Goal: Information Seeking & Learning: Check status

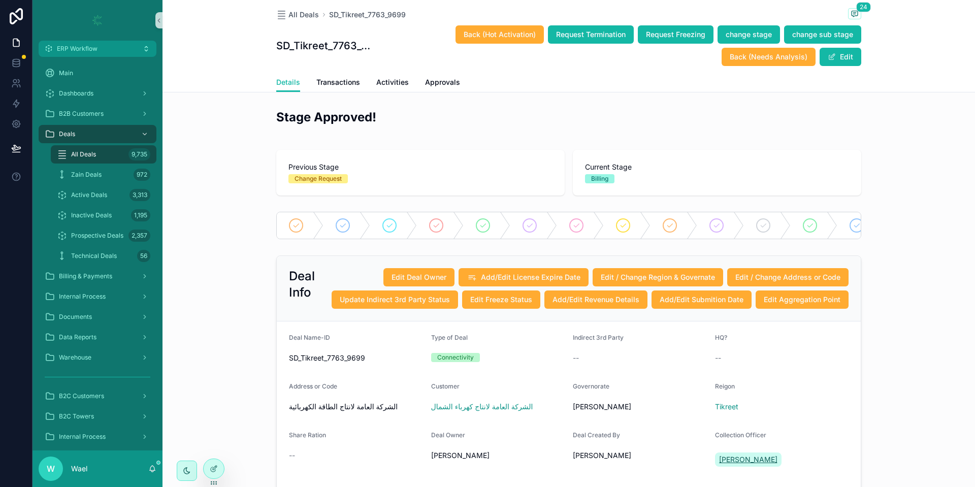
scroll to position [398, 0]
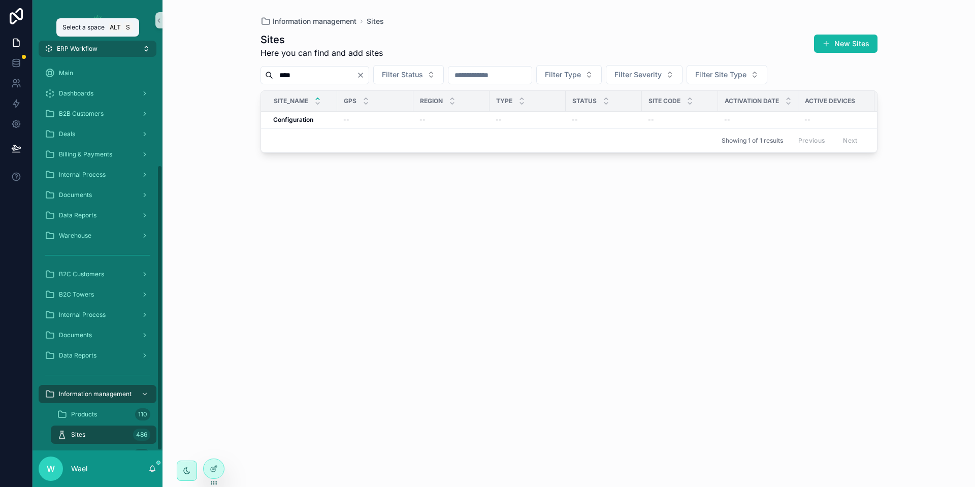
scroll to position [149, 0]
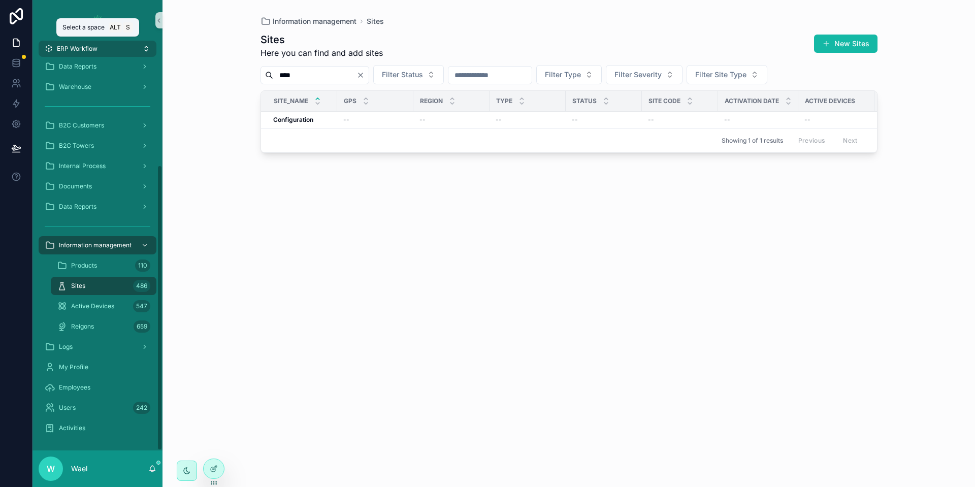
click at [106, 52] on button "ERP Workflow" at bounding box center [98, 49] width 118 height 16
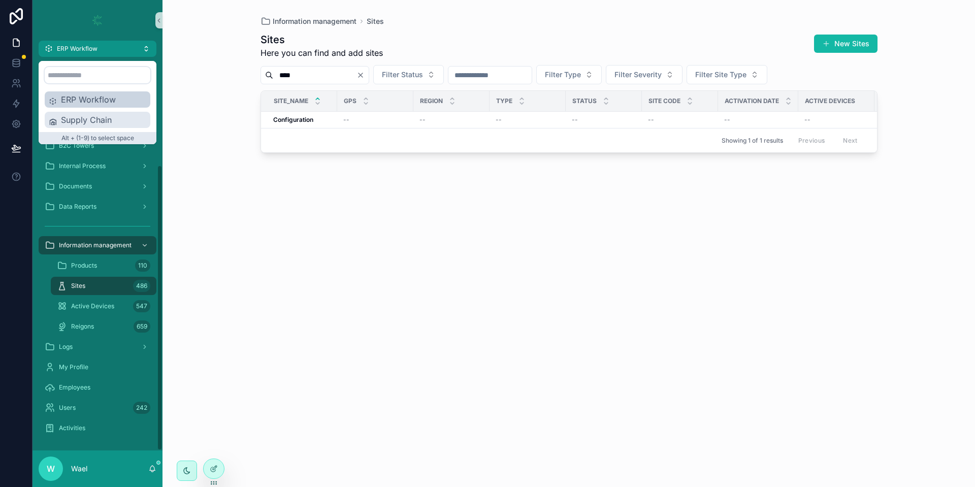
click at [110, 116] on span "Supply Chain" at bounding box center [103, 120] width 85 height 12
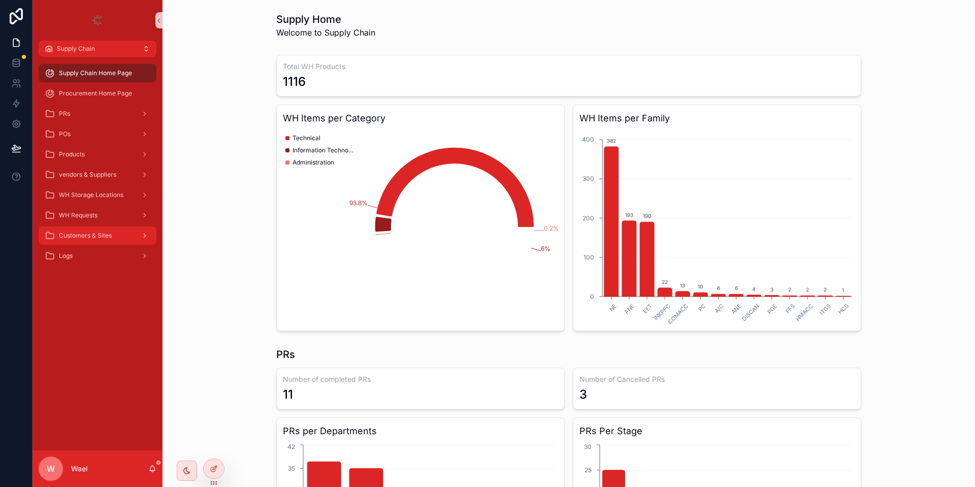
click at [113, 240] on div "Customers & Sites" at bounding box center [98, 235] width 106 height 16
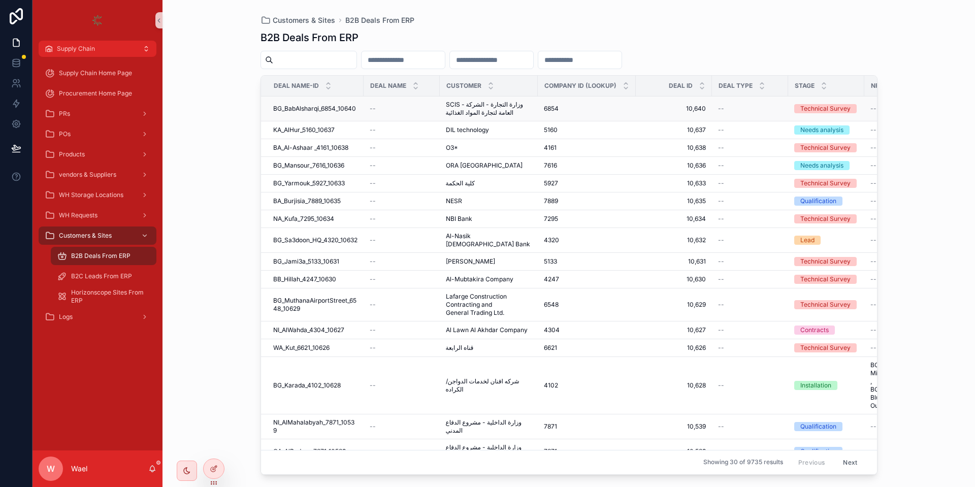
click at [346, 110] on span "BG_BabAlsharqi_6854_10640" at bounding box center [314, 109] width 83 height 8
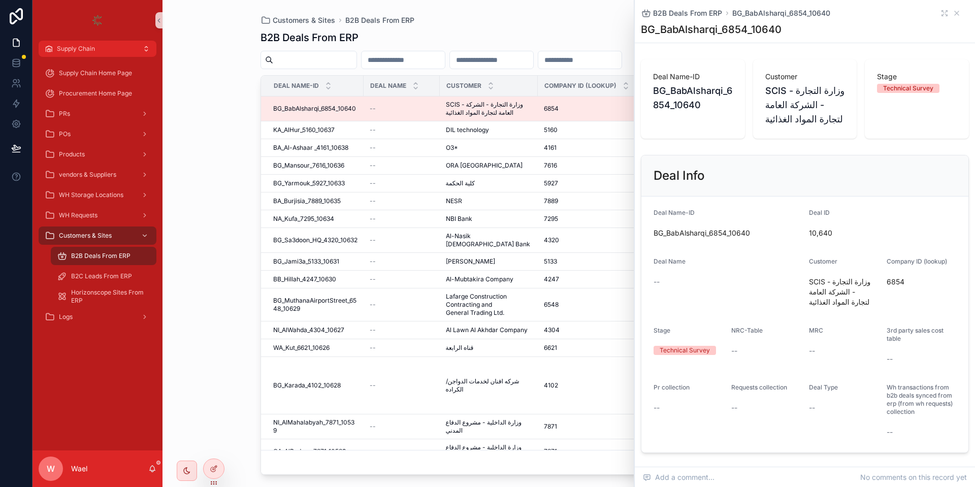
click at [928, 15] on div "B2B Deals From ERP BG_BabAlsharqi_6854_10640" at bounding box center [805, 13] width 328 height 10
click at [942, 15] on icon "scrollable content" at bounding box center [943, 15] width 2 height 2
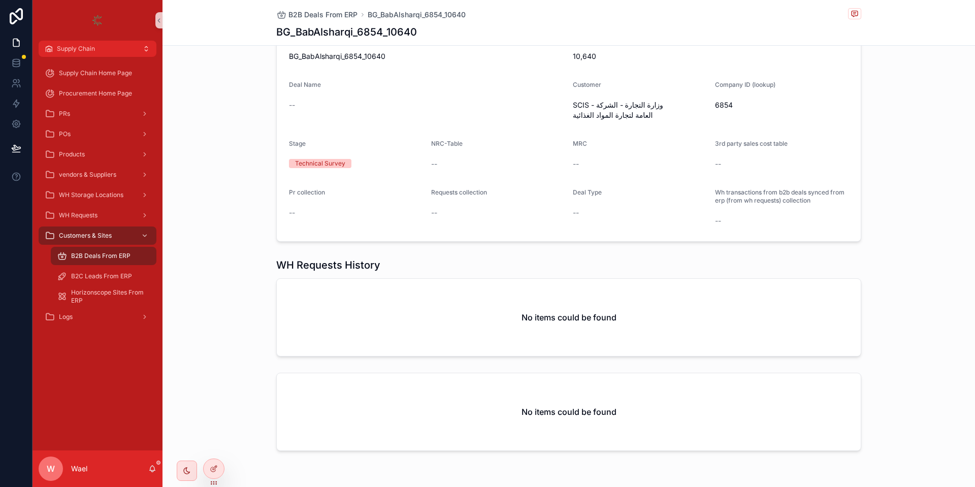
scroll to position [202, 0]
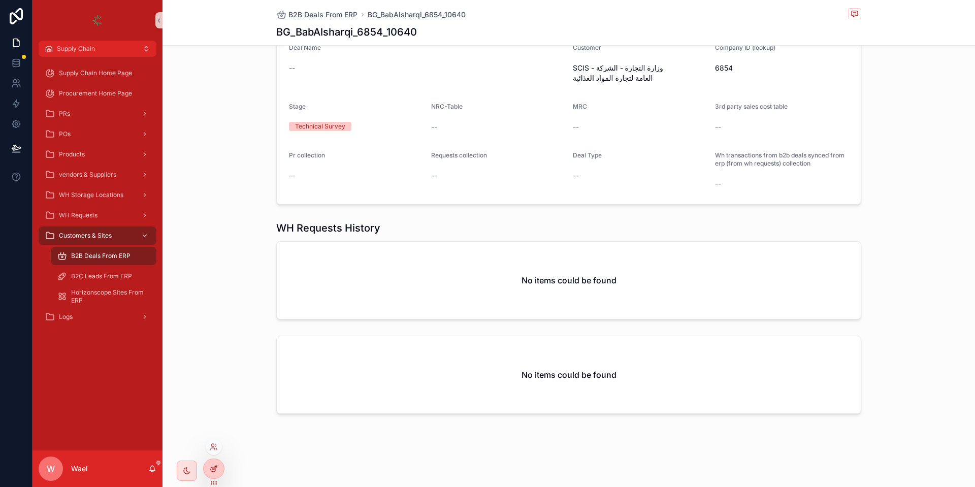
click at [220, 464] on div at bounding box center [214, 468] width 20 height 19
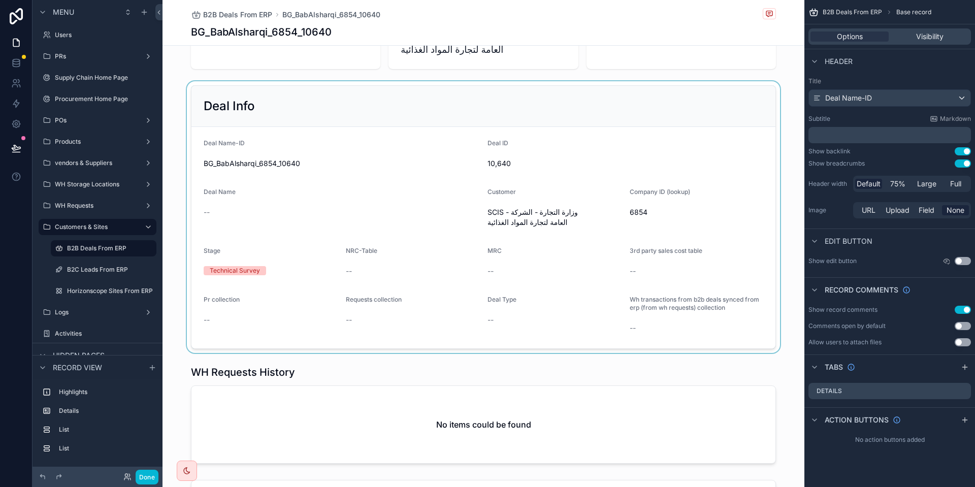
scroll to position [228, 0]
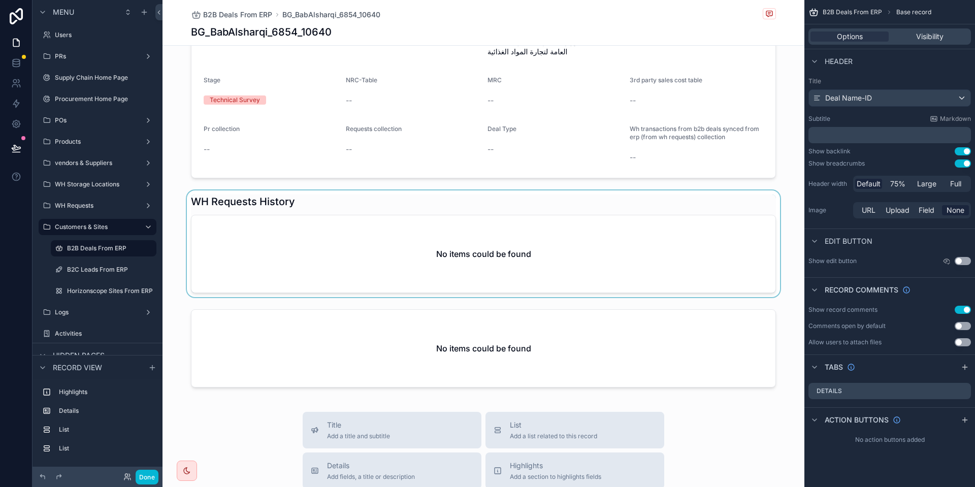
click at [371, 237] on div "scrollable content" at bounding box center [483, 243] width 642 height 107
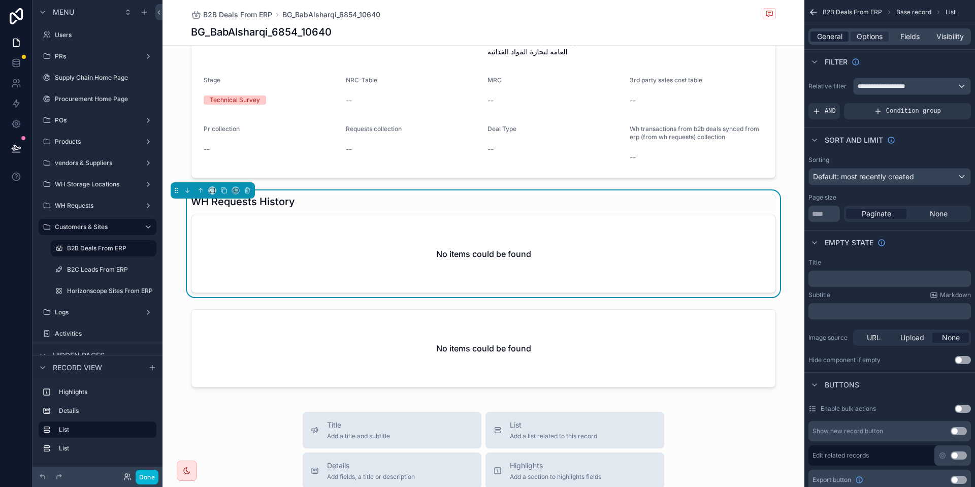
click at [835, 40] on span "General" at bounding box center [829, 36] width 25 height 10
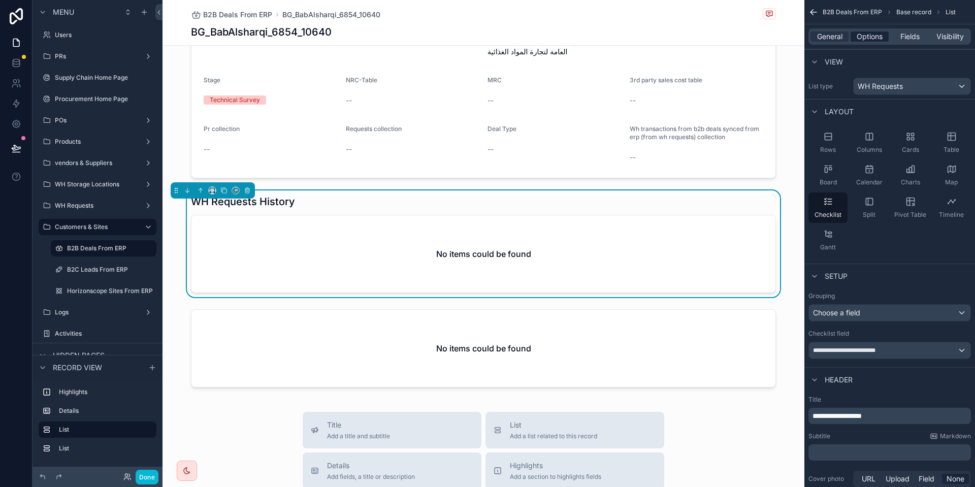
click at [874, 41] on span "Options" at bounding box center [870, 36] width 26 height 10
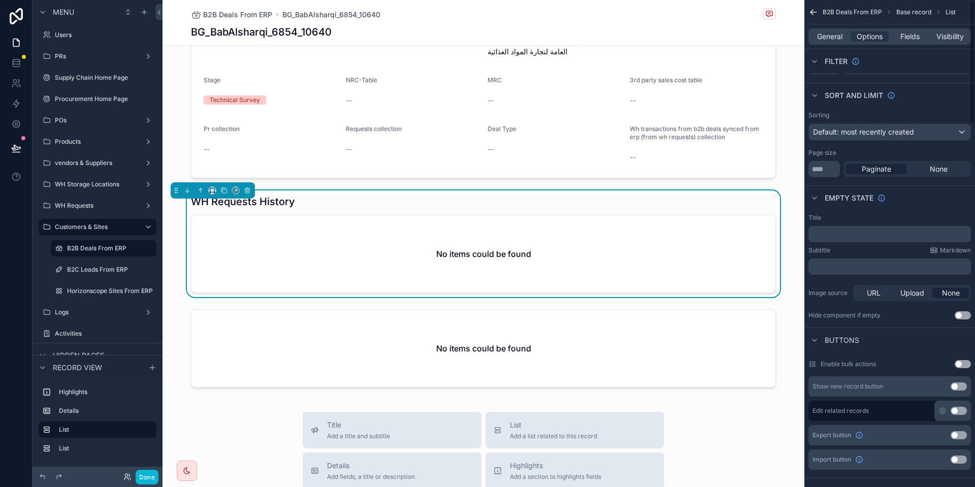
scroll to position [0, 0]
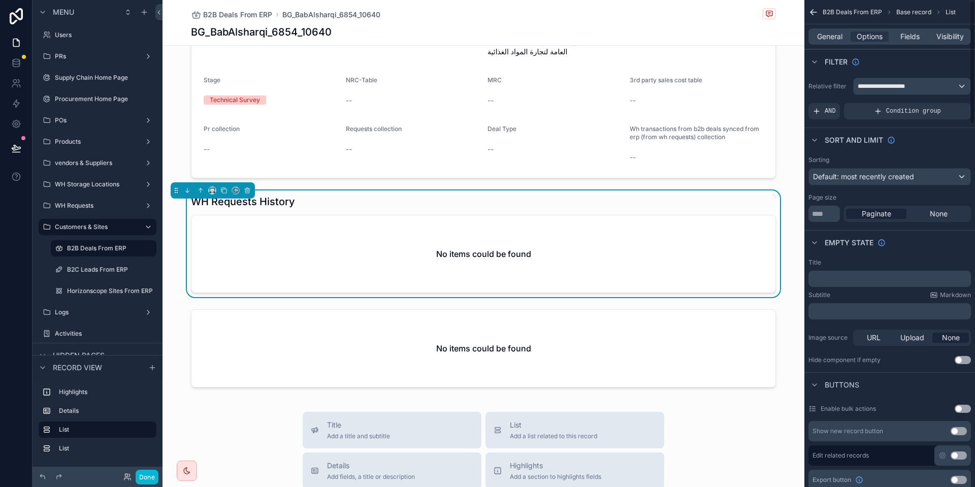
click at [906, 29] on div "General Options Fields Visibility" at bounding box center [889, 36] width 162 height 16
click at [910, 46] on div "General Options Fields Visibility" at bounding box center [889, 36] width 171 height 24
click at [911, 36] on span "Fields" at bounding box center [909, 36] width 19 height 10
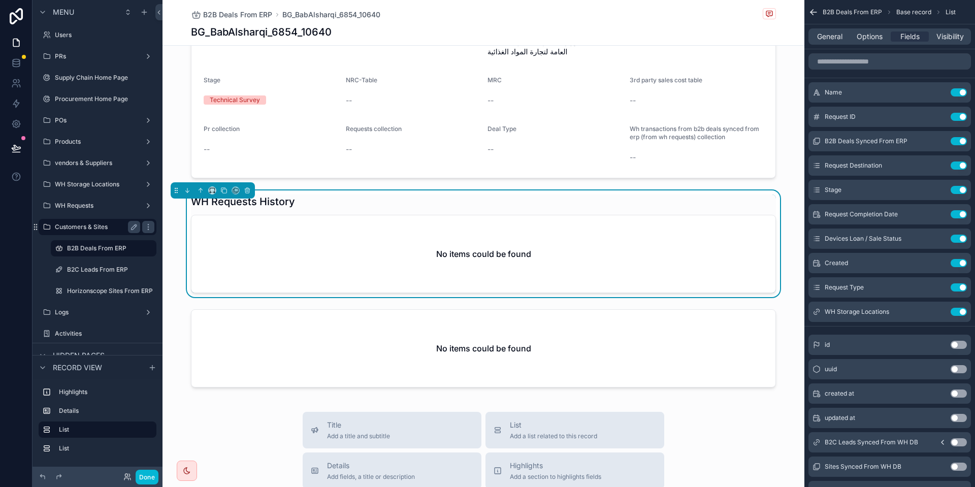
click at [90, 231] on div "Customers & Sites" at bounding box center [97, 227] width 85 height 12
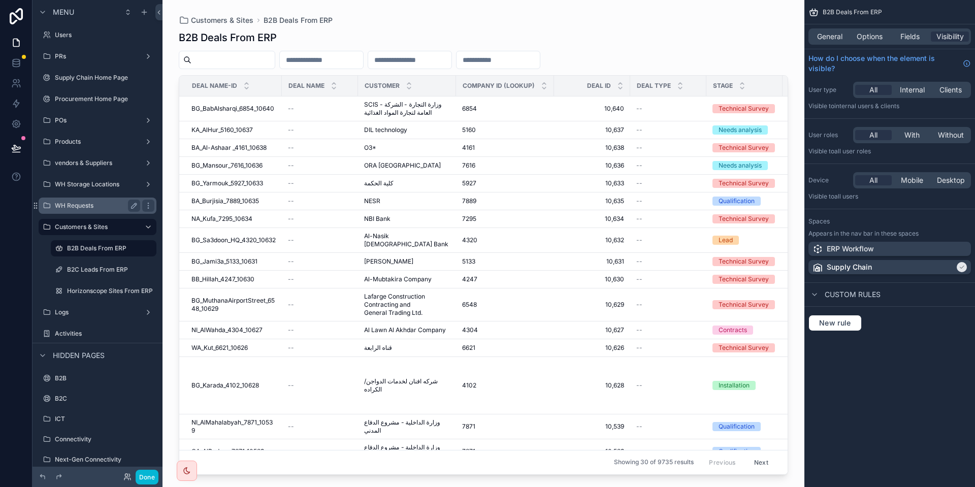
click at [88, 210] on div "WH Requests" at bounding box center [97, 206] width 85 height 12
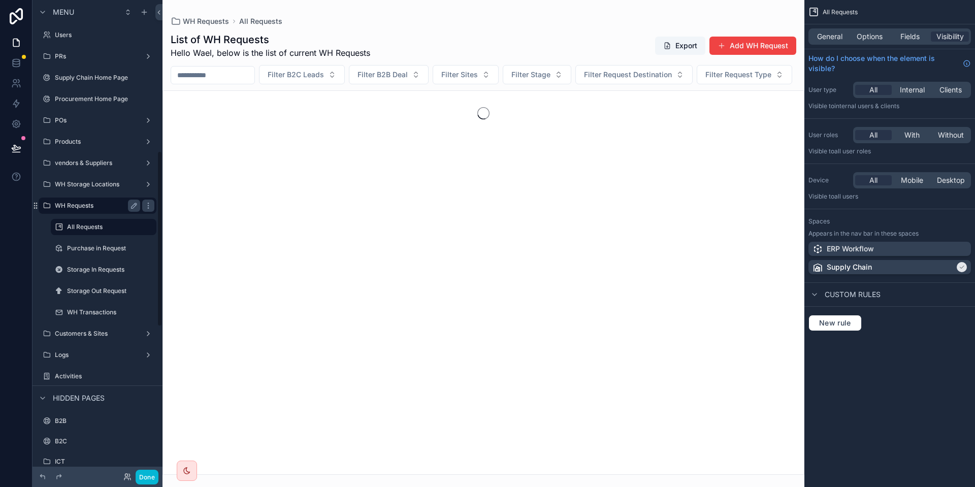
scroll to position [407, 0]
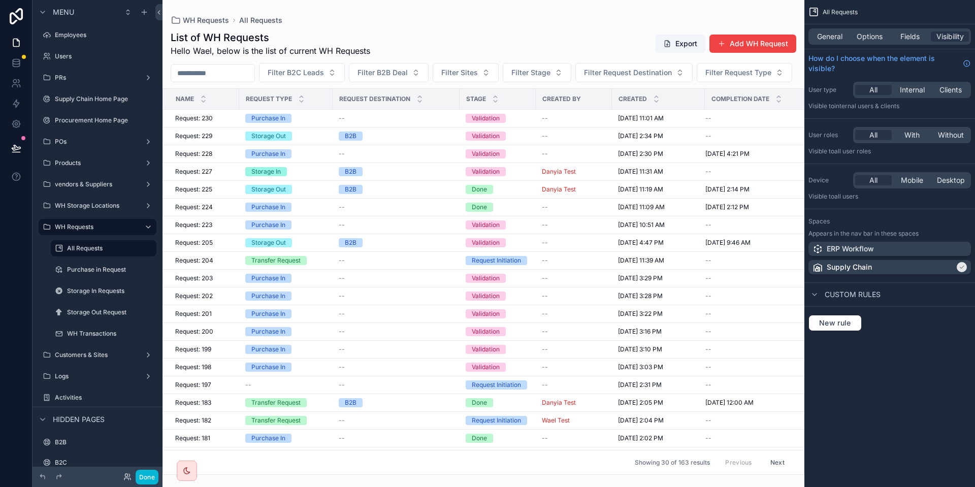
click at [348, 200] on div "scrollable content" at bounding box center [483, 243] width 642 height 487
click at [278, 141] on div "Storage Out" at bounding box center [268, 136] width 35 height 9
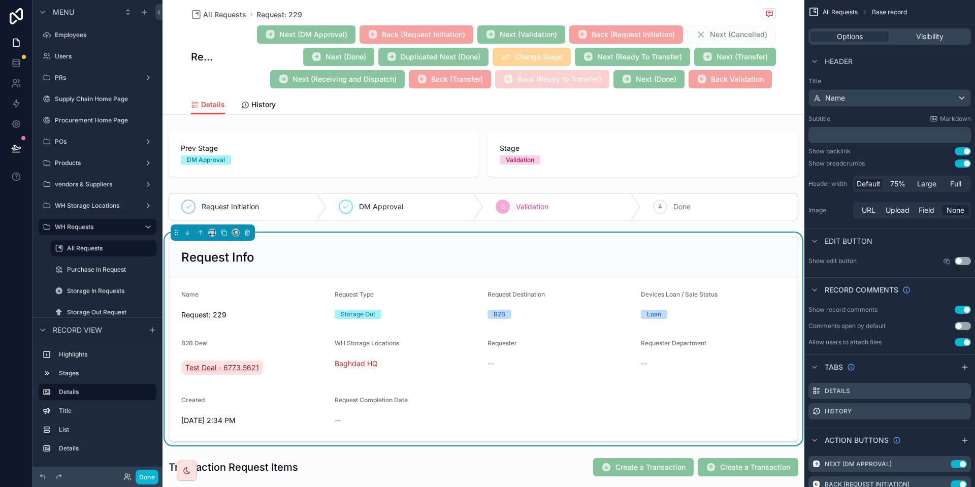
click at [228, 366] on span "Test Deal - 6773.5621" at bounding box center [222, 368] width 74 height 10
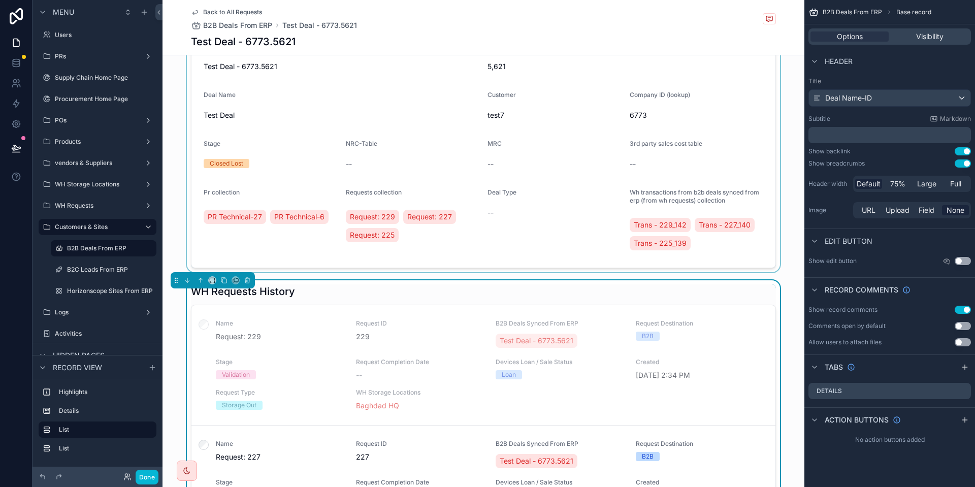
scroll to position [305, 0]
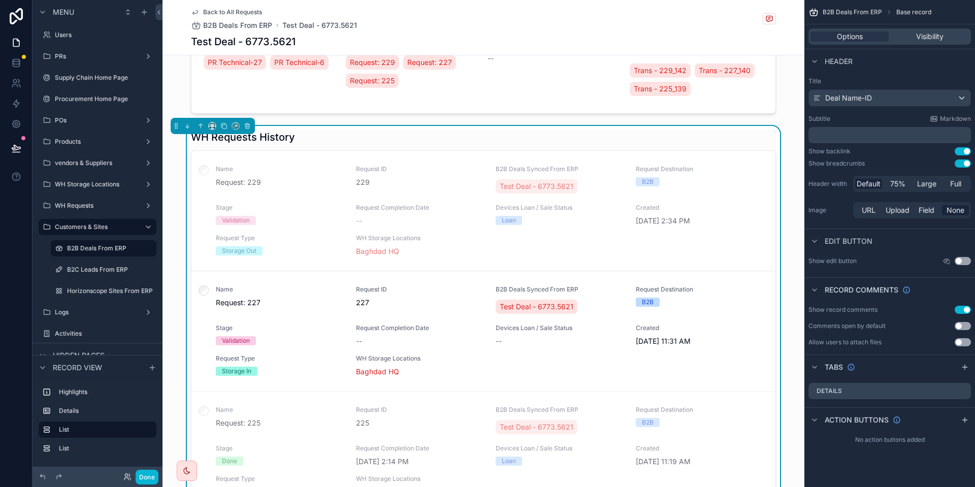
click at [661, 128] on div "WH Requests History Name Request: 229 Request ID 229 B2B Deals Synced From ERP …" at bounding box center [483, 323] width 642 height 394
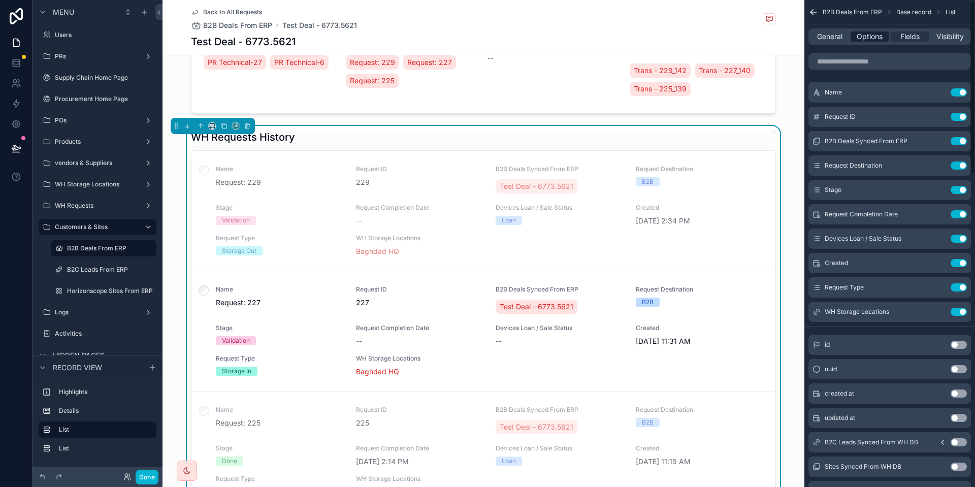
click at [872, 39] on span "Options" at bounding box center [870, 36] width 26 height 10
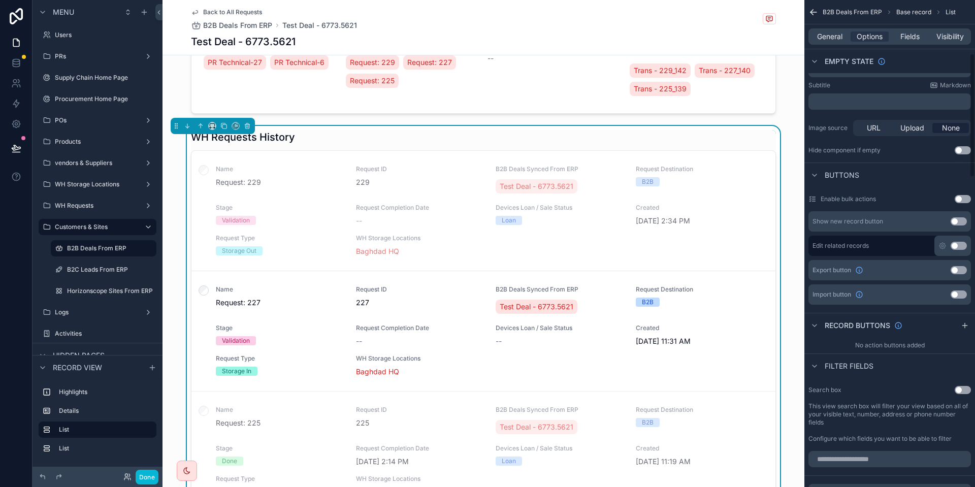
scroll to position [0, 0]
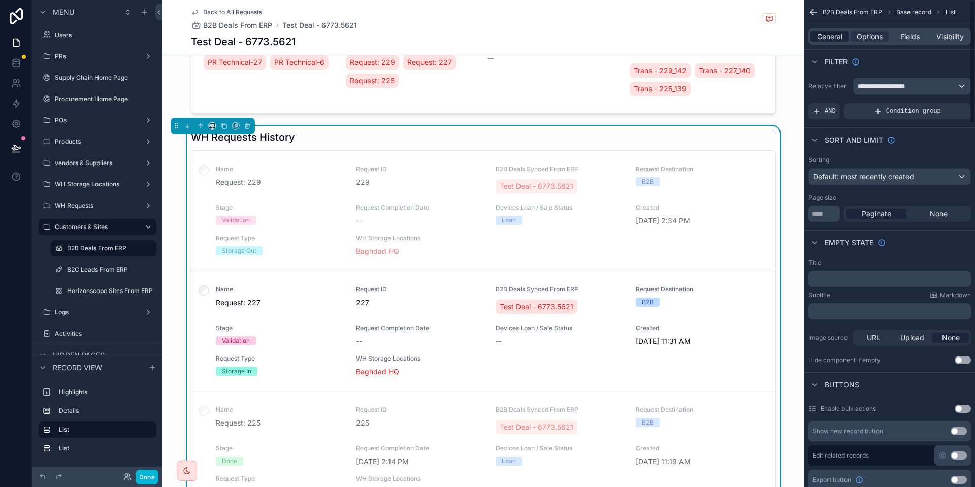
click at [830, 40] on span "General" at bounding box center [829, 36] width 25 height 10
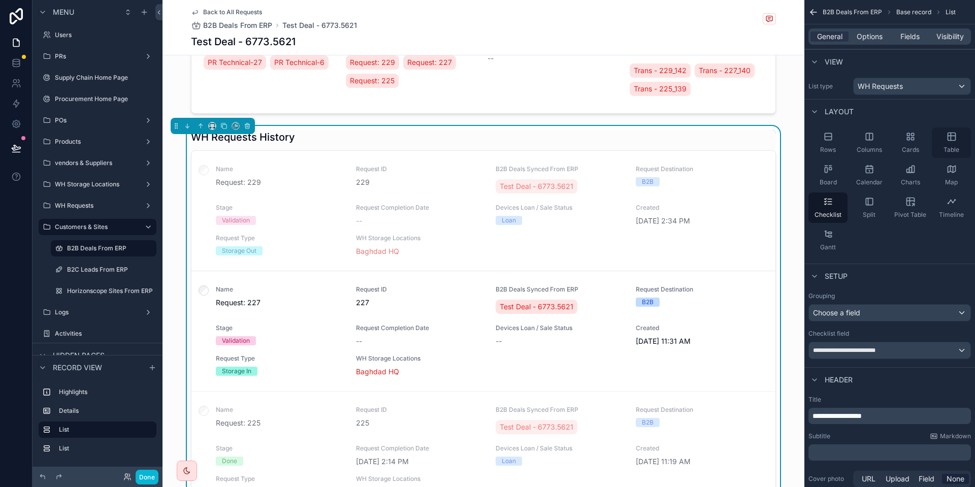
click at [954, 146] on span "Table" at bounding box center [951, 150] width 16 height 8
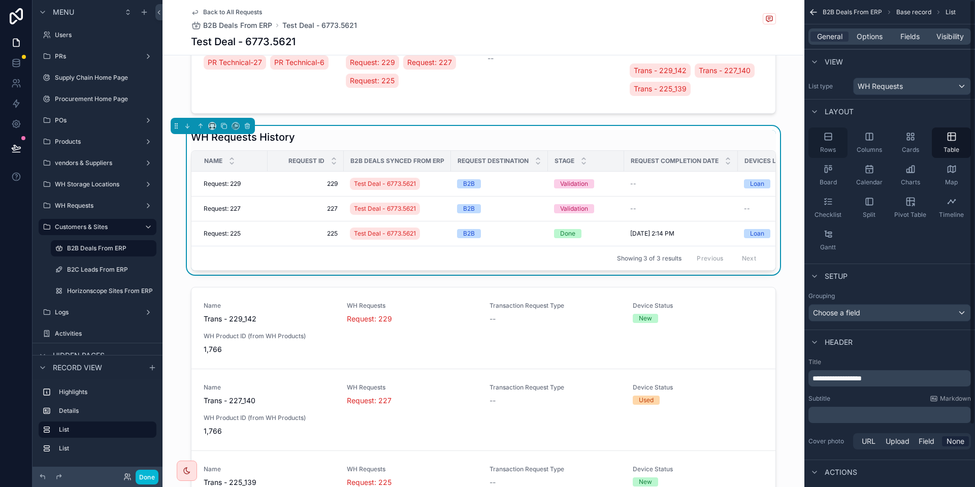
click at [836, 137] on div "Rows" at bounding box center [827, 142] width 39 height 30
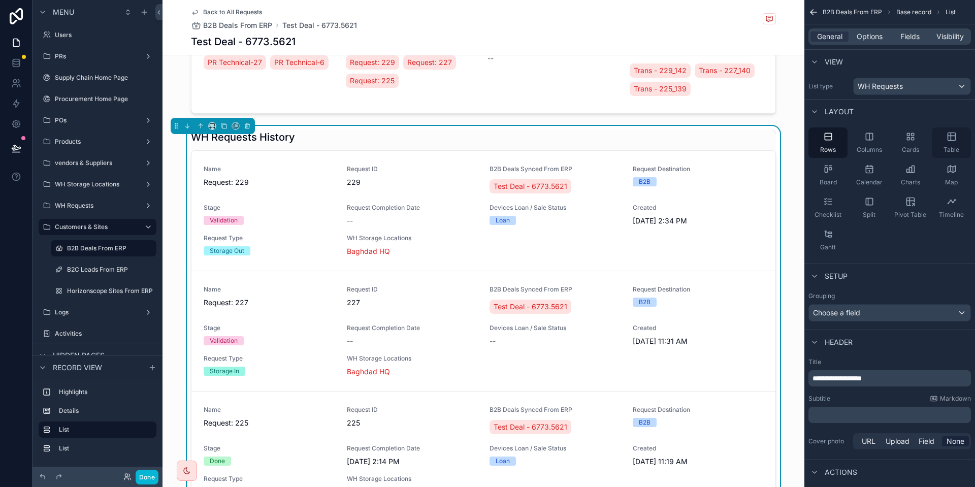
click at [942, 137] on div "Table" at bounding box center [951, 142] width 39 height 30
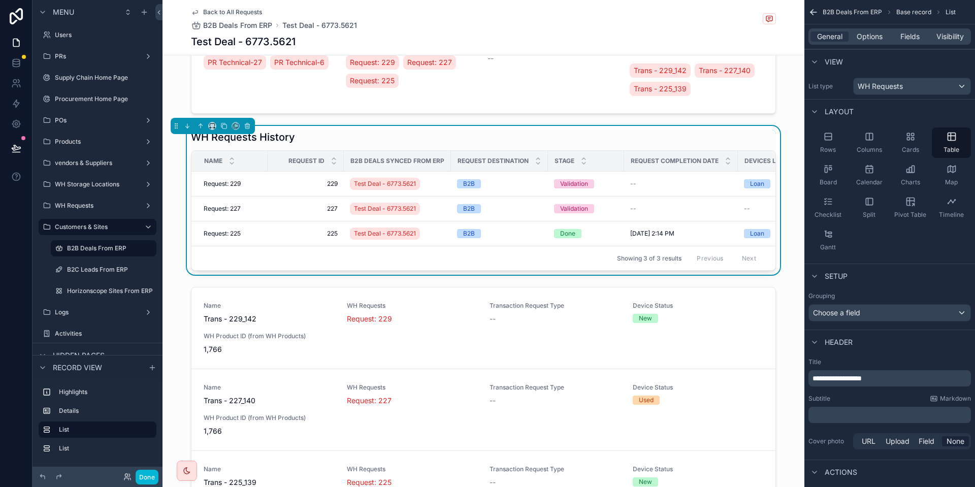
drag, startPoint x: 358, startPoint y: 282, endPoint x: 431, endPoint y: 280, distance: 73.1
click at [430, 271] on div "Name Request ID B2B Deals Synced From ERP Request Destination Stage Request Com…" at bounding box center [483, 210] width 585 height 120
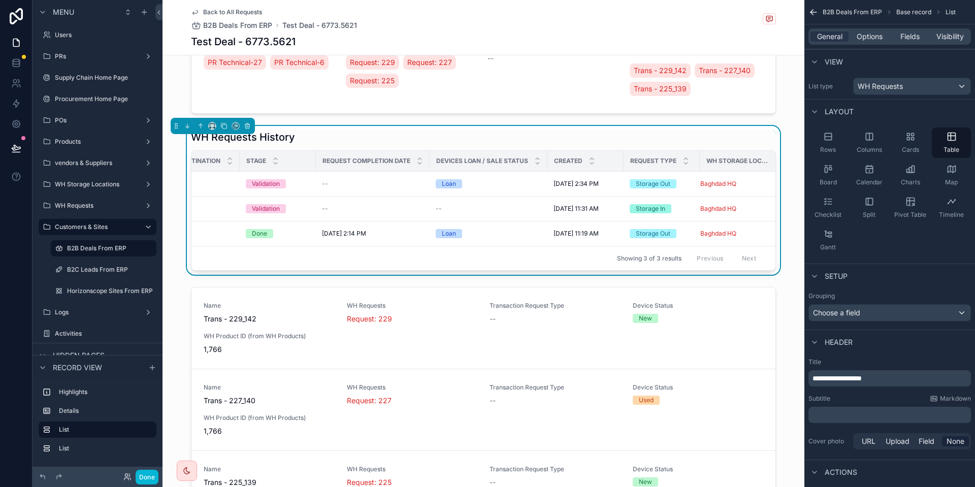
scroll to position [0, 309]
click at [919, 33] on span "Fields" at bounding box center [909, 36] width 19 height 10
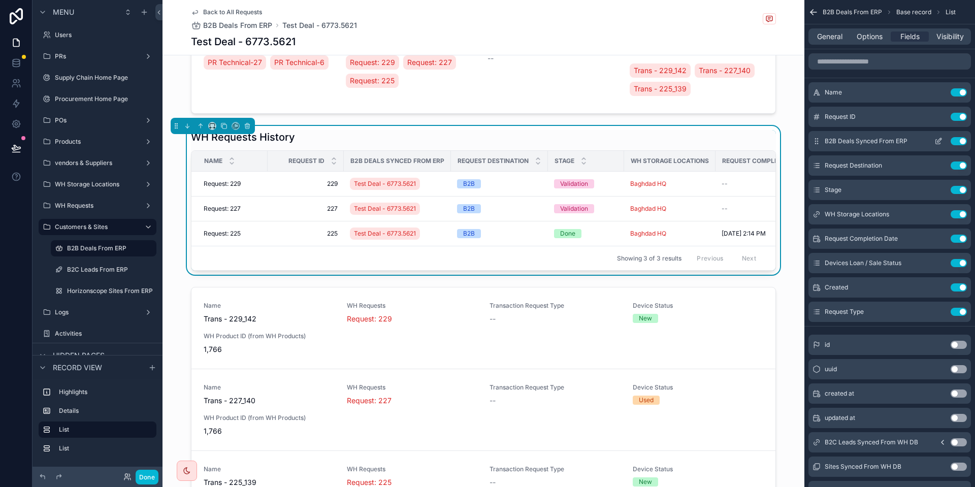
click at [964, 139] on button "Use setting" at bounding box center [959, 141] width 16 height 8
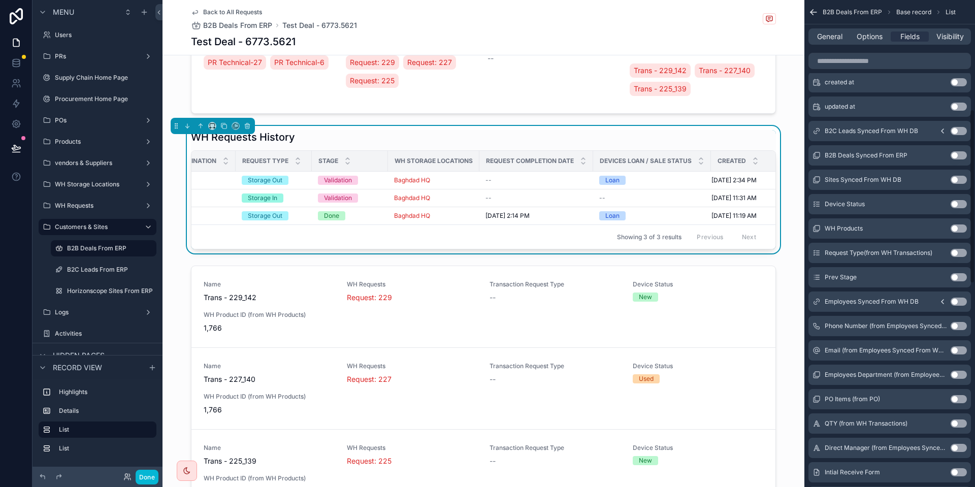
scroll to position [305, 0]
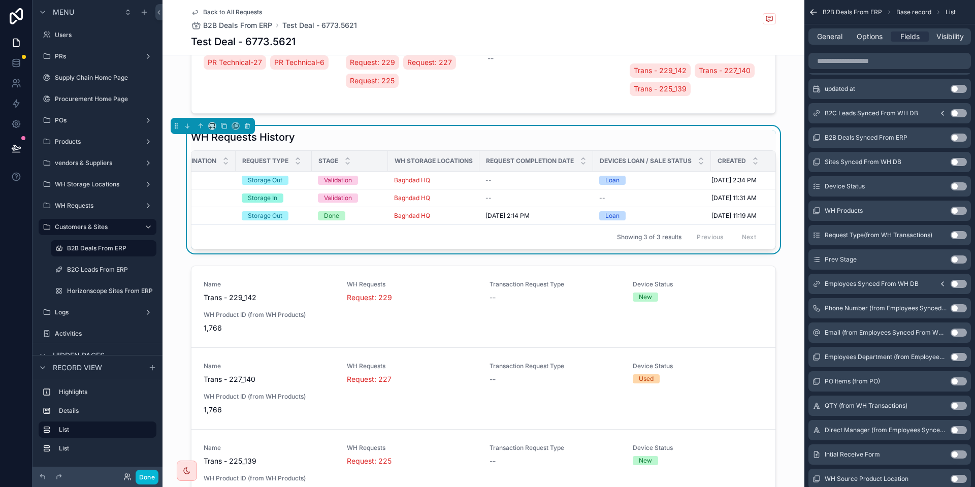
click at [958, 282] on button "Use setting" at bounding box center [959, 284] width 16 height 8
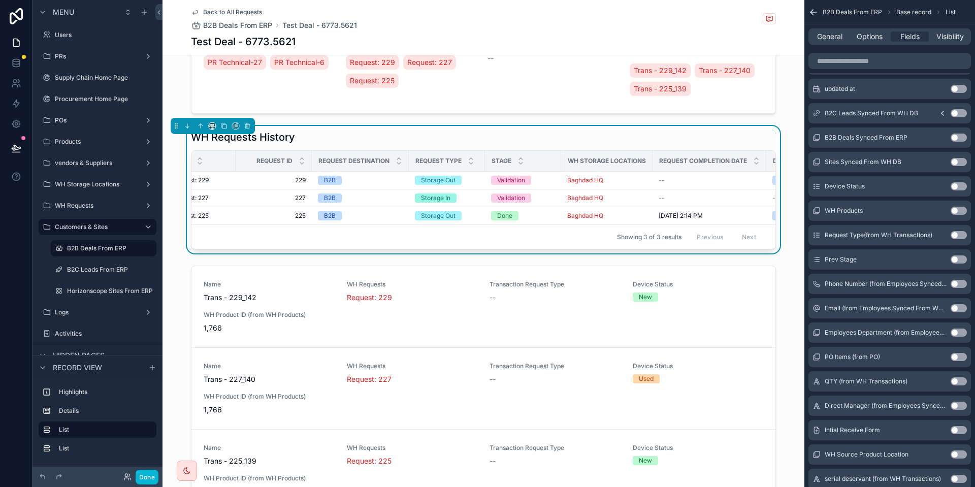
scroll to position [0, 17]
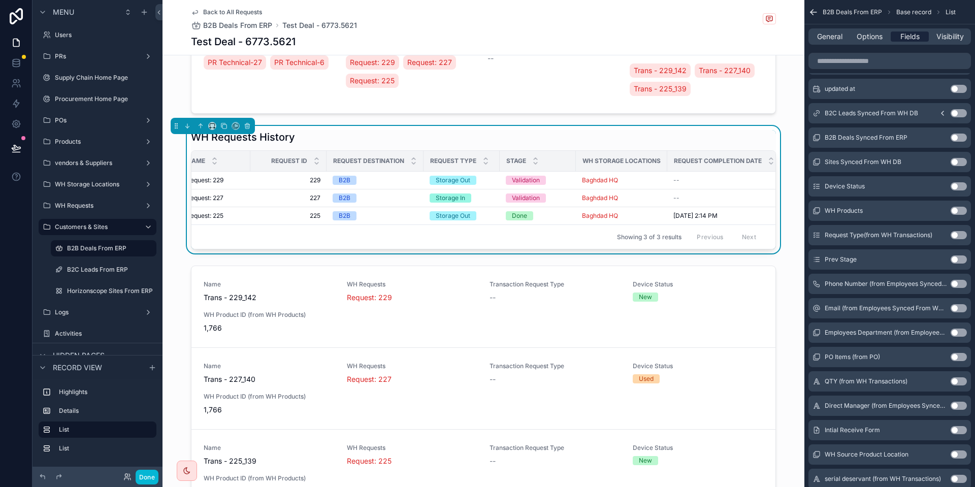
click at [904, 38] on span "Fields" at bounding box center [909, 36] width 19 height 10
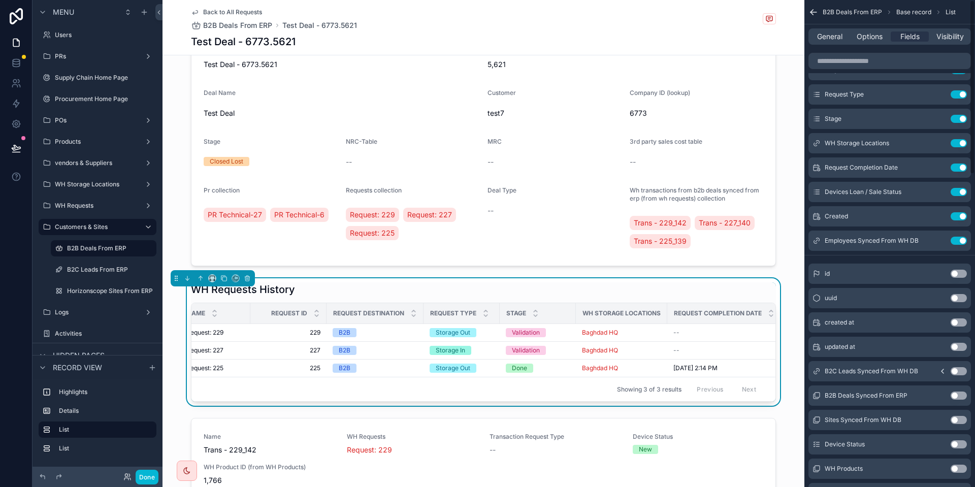
scroll to position [0, 0]
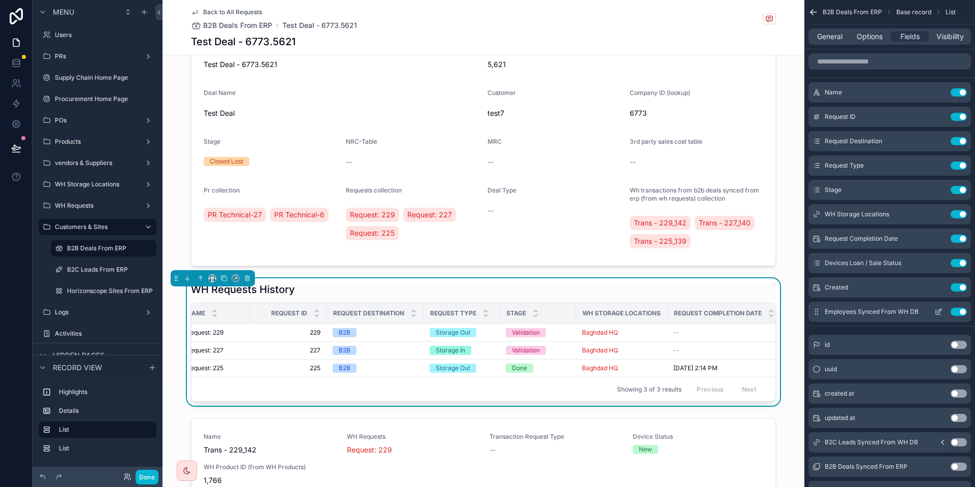
click at [938, 311] on icon "scrollable content" at bounding box center [939, 311] width 4 height 4
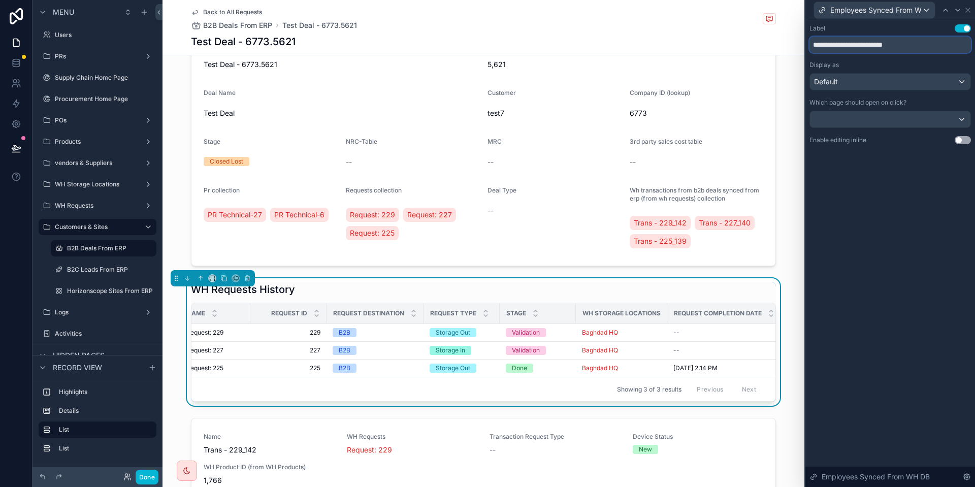
click at [856, 47] on input "**********" at bounding box center [889, 45] width 161 height 16
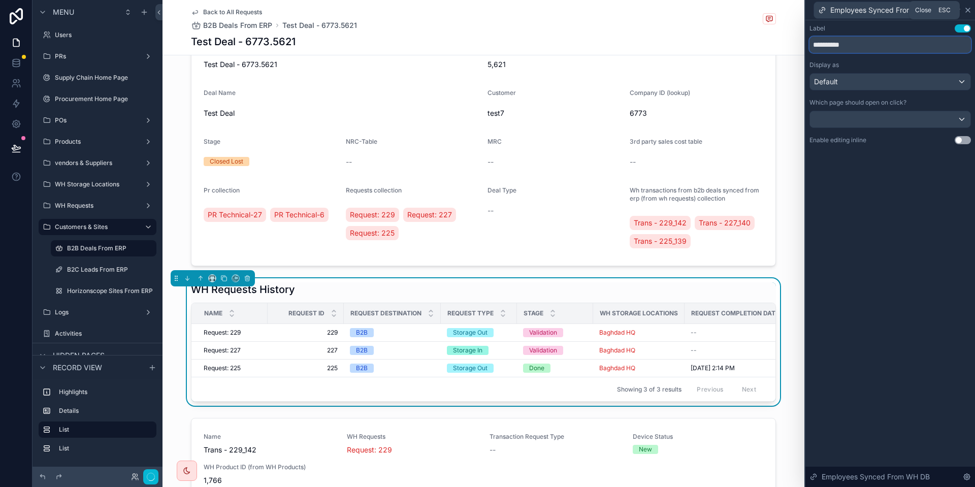
type input "**********"
click at [969, 11] on icon at bounding box center [968, 10] width 4 height 4
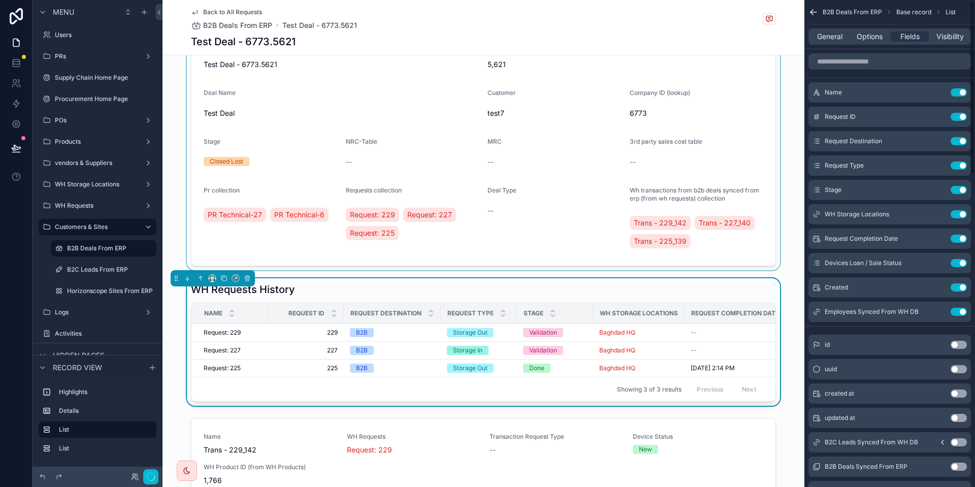
click at [618, 205] on div "scrollable content" at bounding box center [483, 126] width 642 height 288
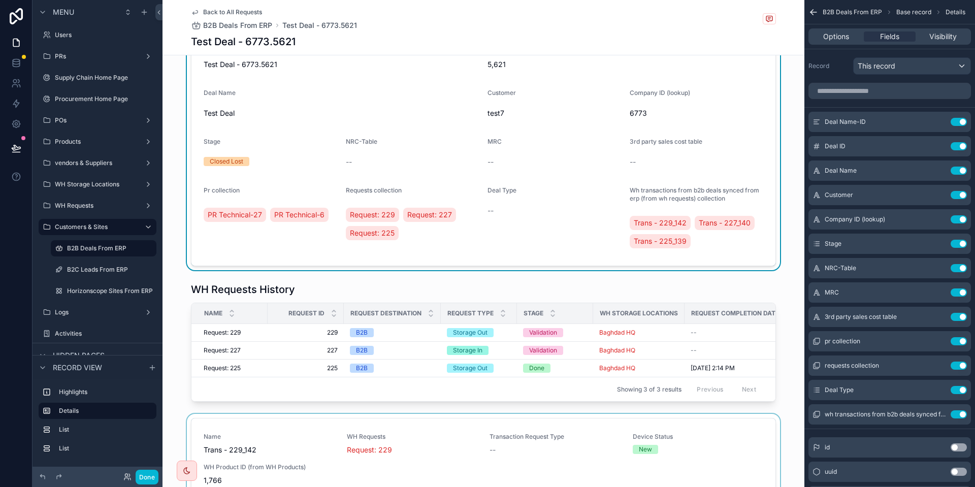
scroll to position [76, 0]
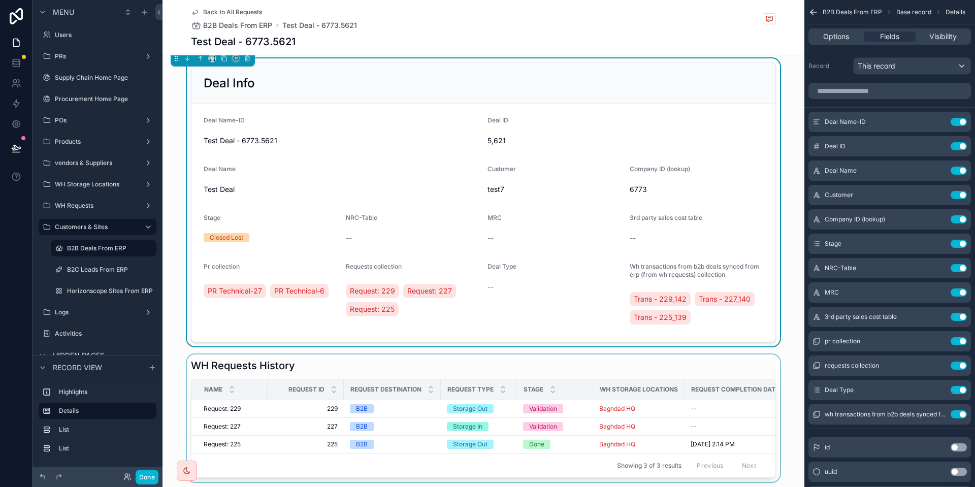
click at [447, 374] on div "scrollable content" at bounding box center [483, 417] width 642 height 127
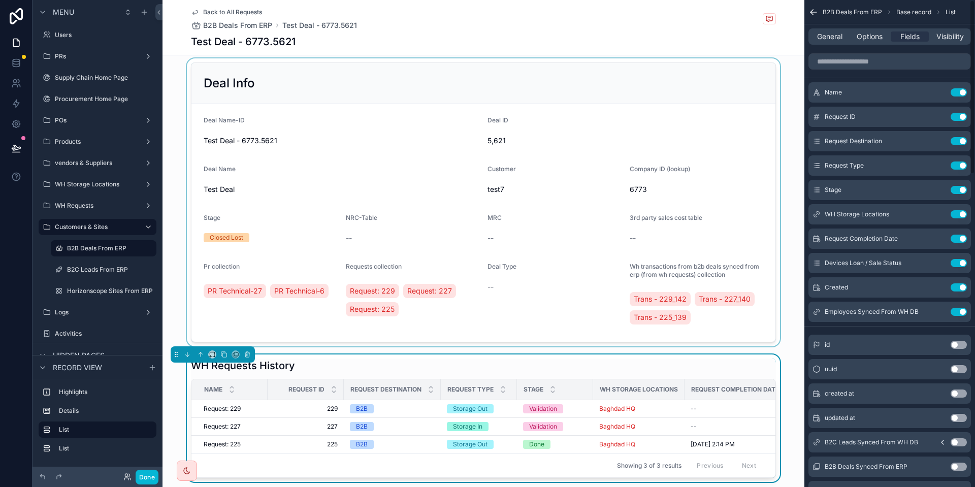
click at [813, 13] on icon "scrollable content" at bounding box center [813, 12] width 10 height 10
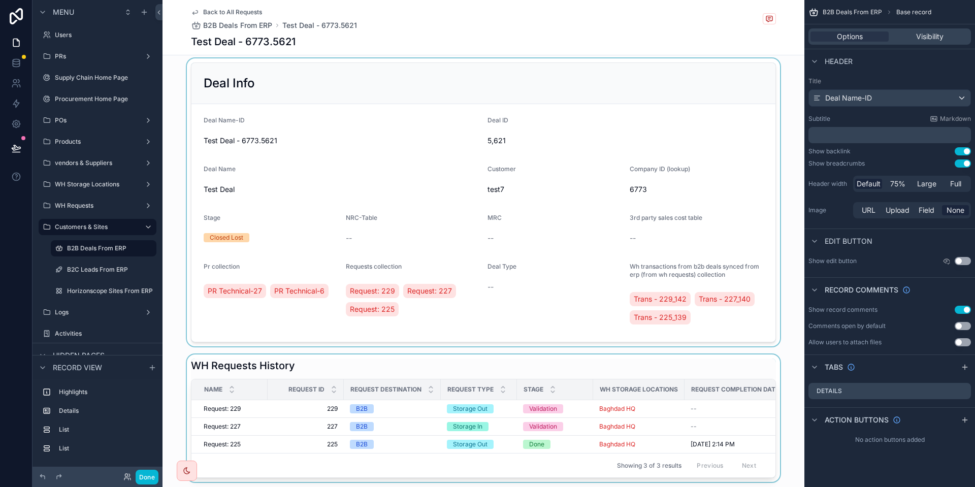
click at [737, 23] on div "Back to All Requests B2B Deals From ERP Test Deal - 6773.5621" at bounding box center [483, 19] width 585 height 22
click at [965, 369] on icon "scrollable content" at bounding box center [965, 367] width 8 height 8
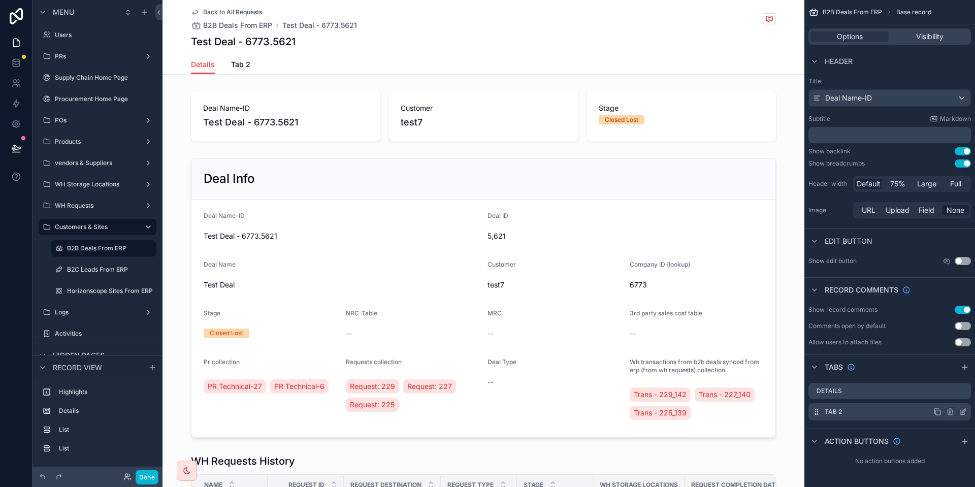
click at [964, 412] on icon "scrollable content" at bounding box center [963, 412] width 8 height 8
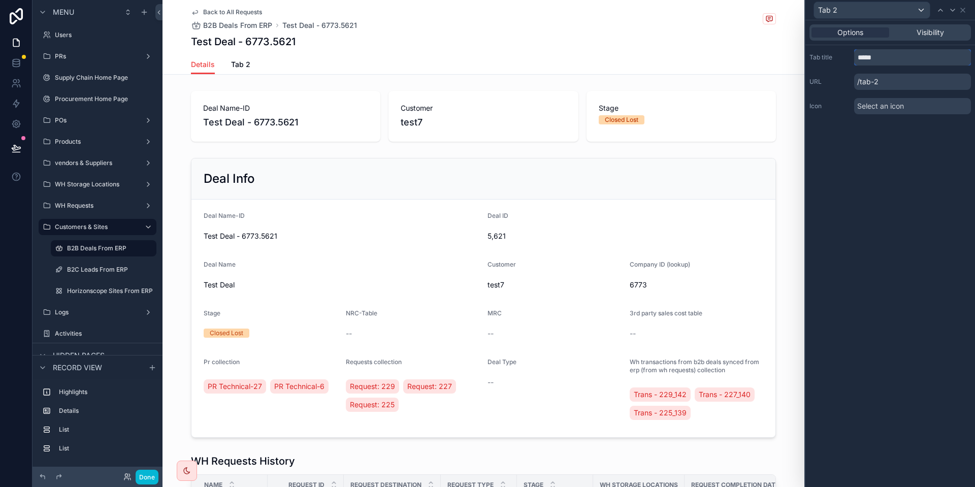
click at [891, 60] on input "*****" at bounding box center [912, 57] width 117 height 16
type input "**********"
click at [895, 109] on span "Select an icon" at bounding box center [880, 106] width 47 height 10
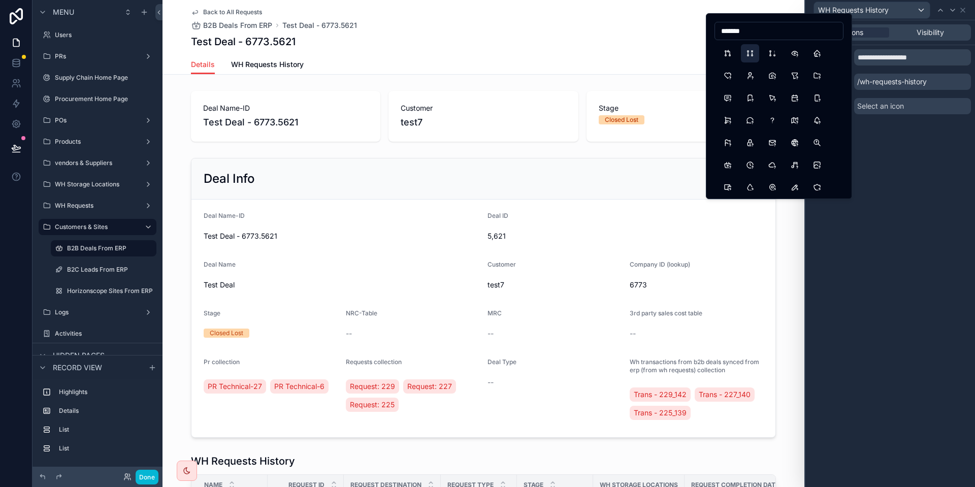
type input "*******"
click at [747, 51] on button "GitPullRequestClosed" at bounding box center [750, 53] width 18 height 18
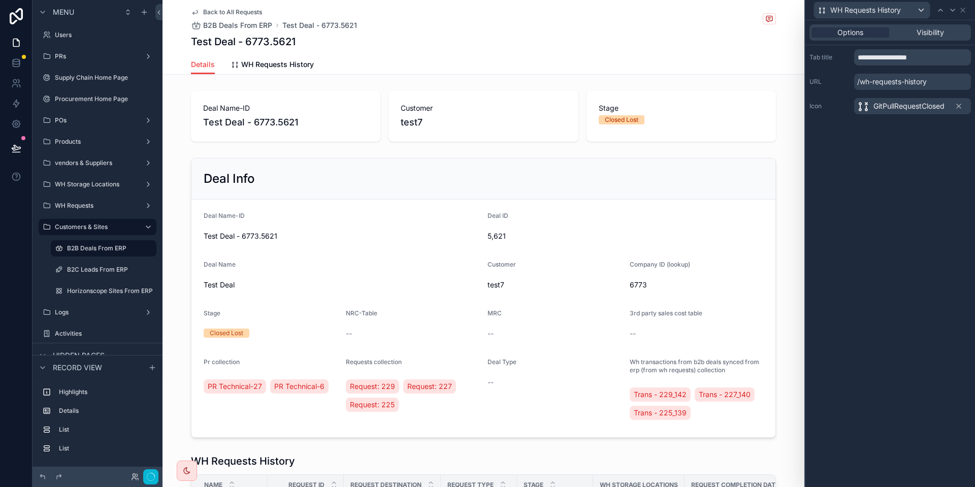
click at [871, 191] on div "**********" at bounding box center [890, 253] width 170 height 467
click at [961, 9] on icon at bounding box center [963, 10] width 8 height 8
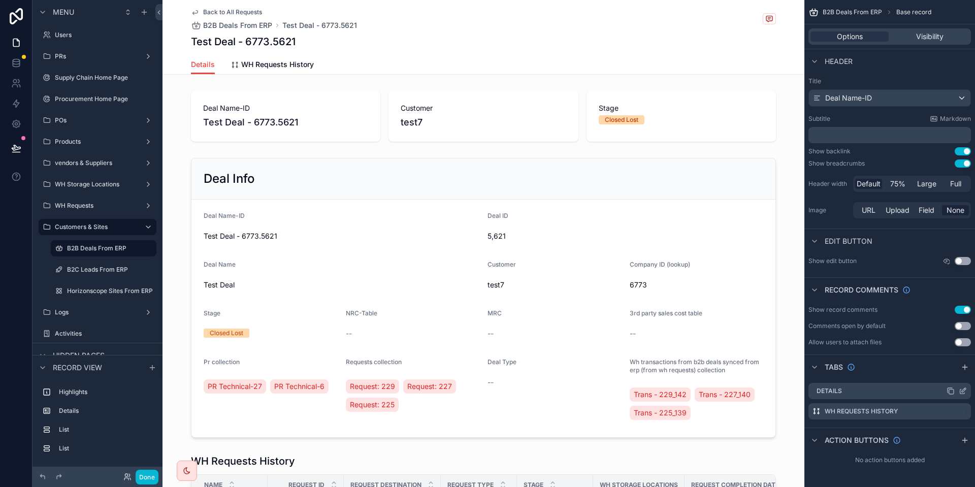
click at [963, 391] on icon "scrollable content" at bounding box center [964, 390] width 4 height 4
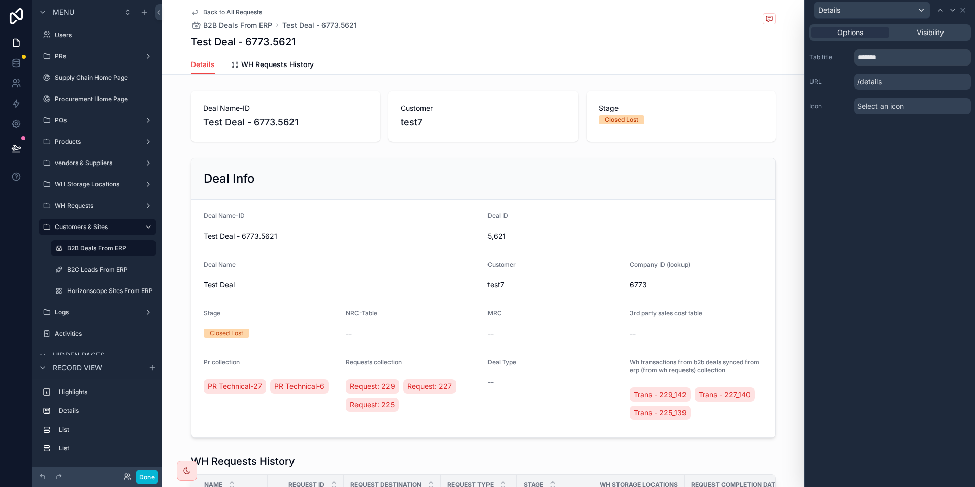
click at [882, 109] on span "Select an icon" at bounding box center [880, 106] width 47 height 10
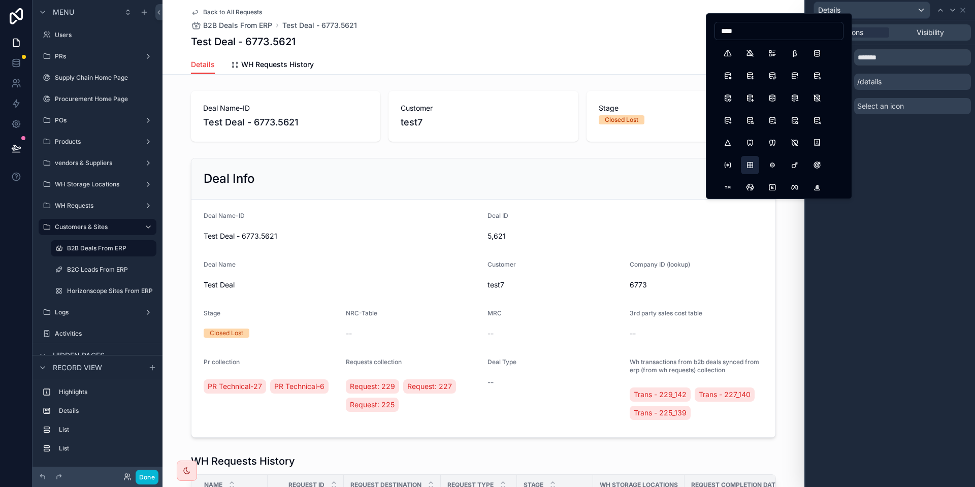
type input "****"
click at [754, 169] on button "BorderAll" at bounding box center [750, 165] width 18 height 18
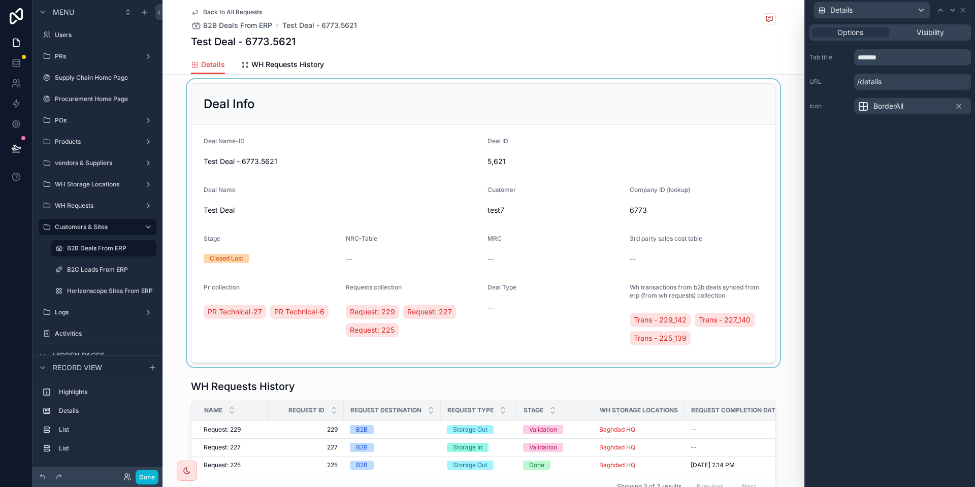
scroll to position [152, 0]
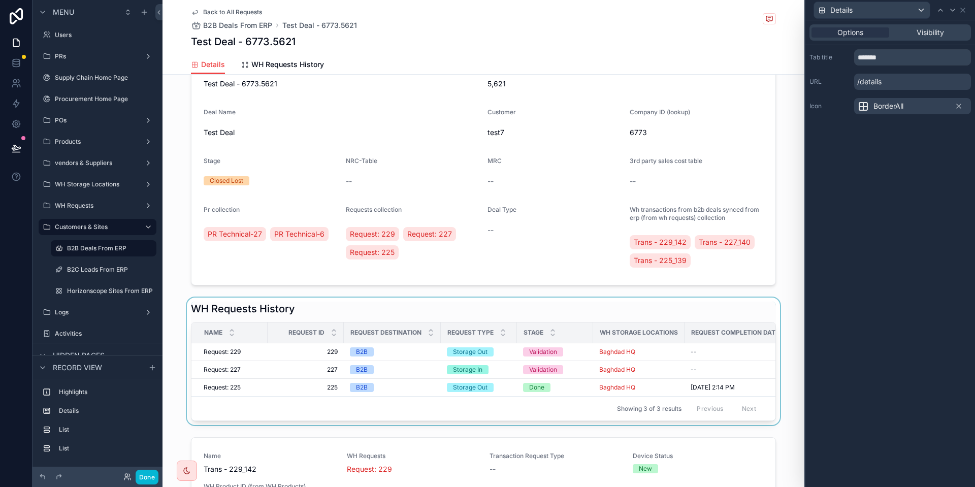
click at [450, 352] on div "scrollable content" at bounding box center [483, 361] width 642 height 127
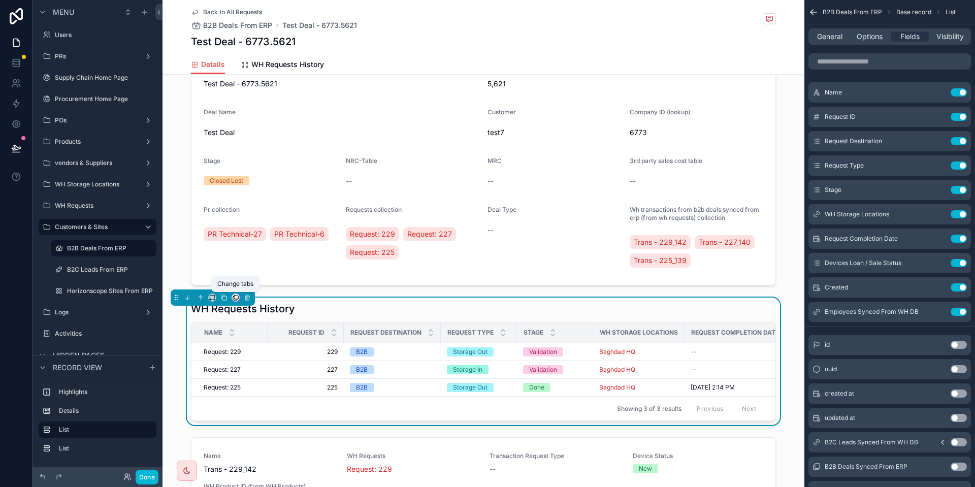
click at [234, 299] on icon "scrollable content" at bounding box center [235, 297] width 7 height 7
click at [261, 344] on div "WH Requests History" at bounding box center [281, 351] width 95 height 28
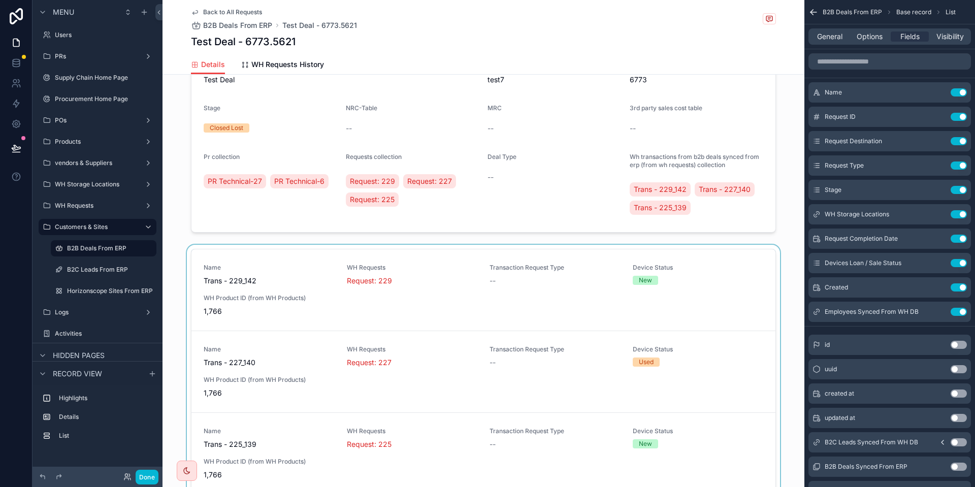
scroll to position [228, 0]
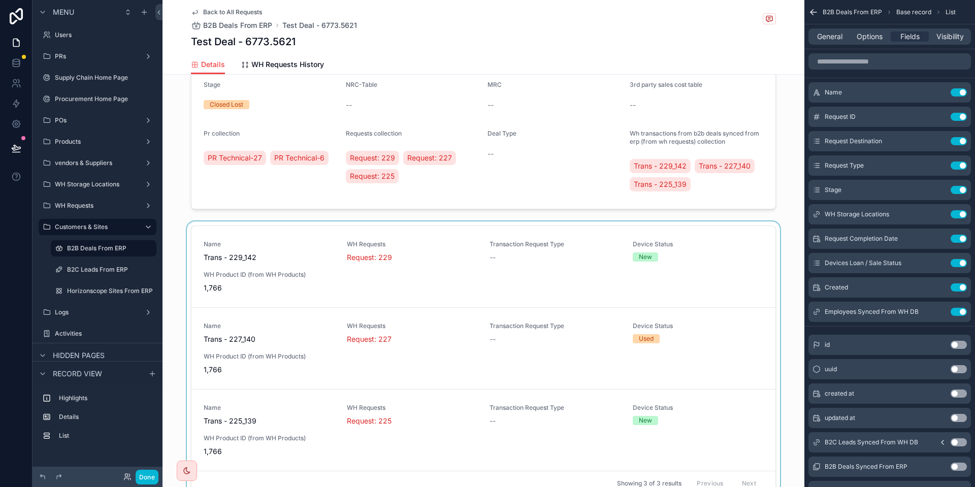
click at [331, 290] on div "scrollable content" at bounding box center [483, 362] width 642 height 282
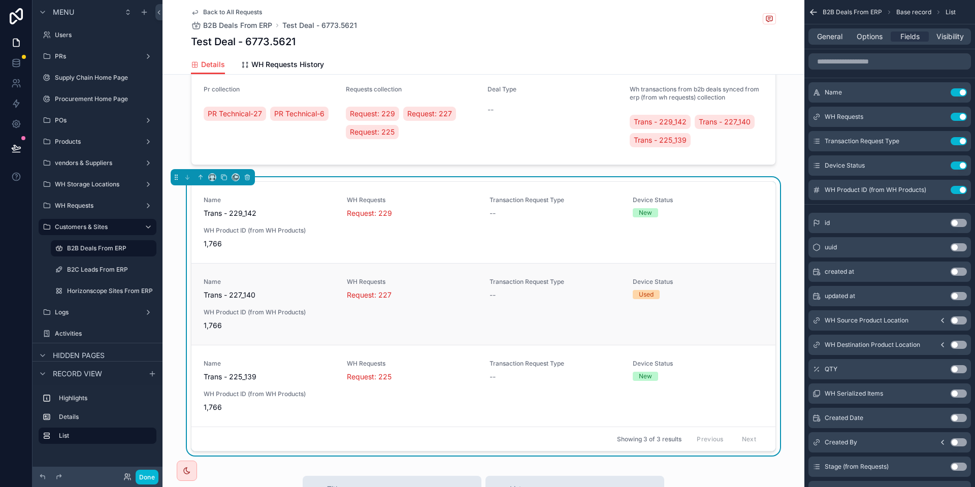
scroll to position [305, 0]
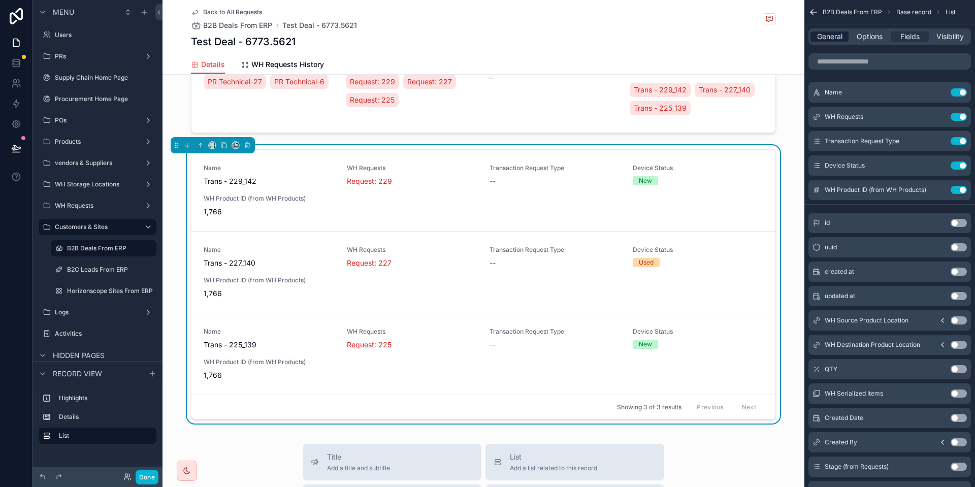
click at [828, 33] on span "General" at bounding box center [829, 36] width 25 height 10
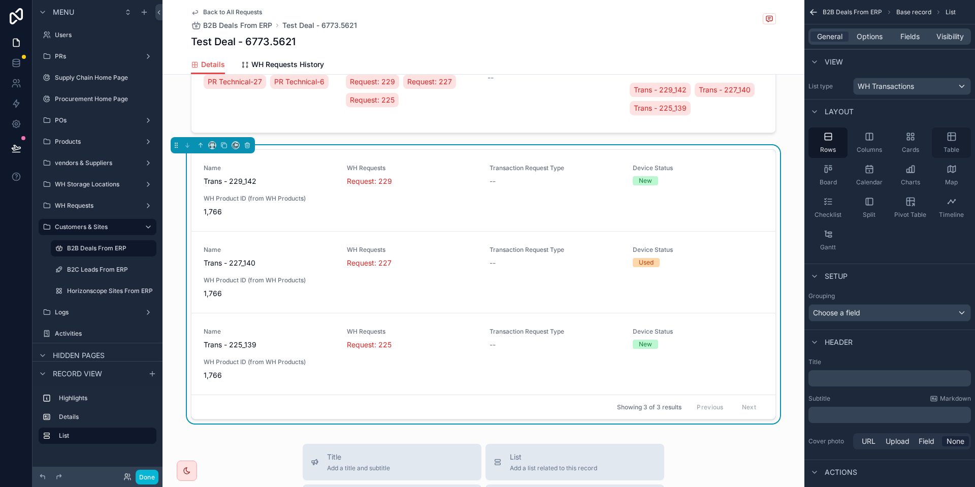
click at [943, 141] on div "Table" at bounding box center [951, 142] width 39 height 30
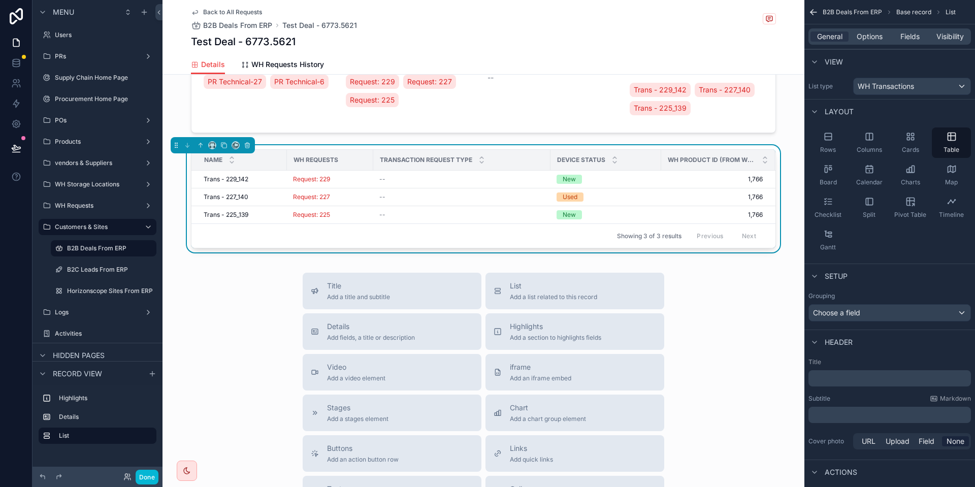
click at [864, 372] on div "﻿" at bounding box center [889, 378] width 162 height 16
click at [865, 374] on p "﻿" at bounding box center [890, 378] width 156 height 10
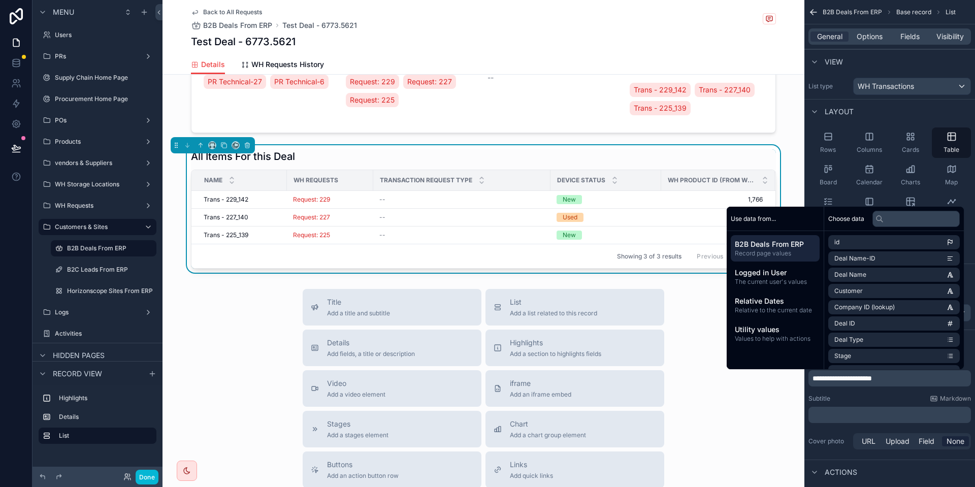
click at [748, 433] on div "Title Add a title and subtitle List Add a list related to this record Details A…" at bounding box center [483, 470] width 642 height 362
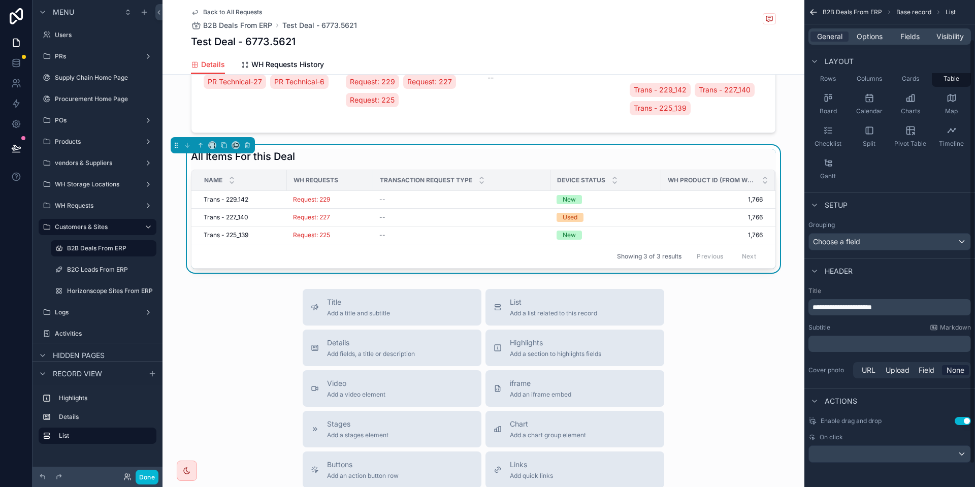
scroll to position [0, 0]
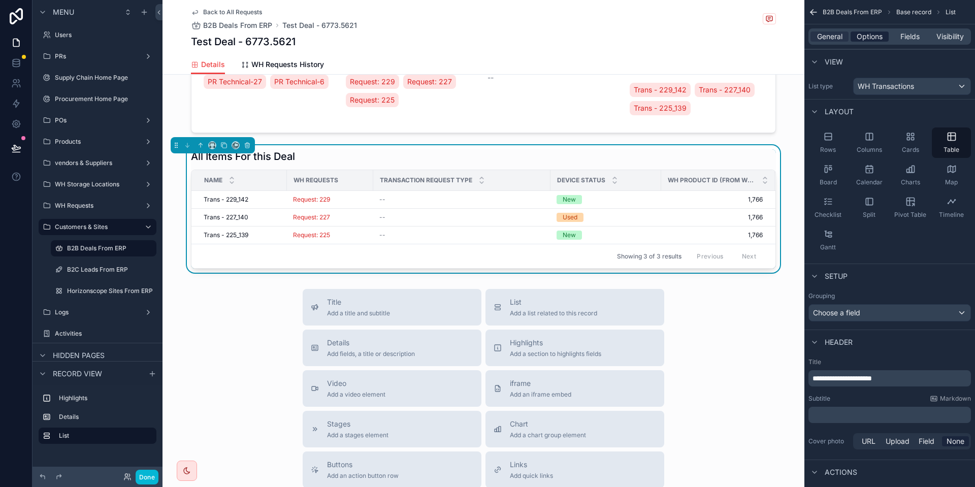
click at [873, 40] on span "Options" at bounding box center [870, 36] width 26 height 10
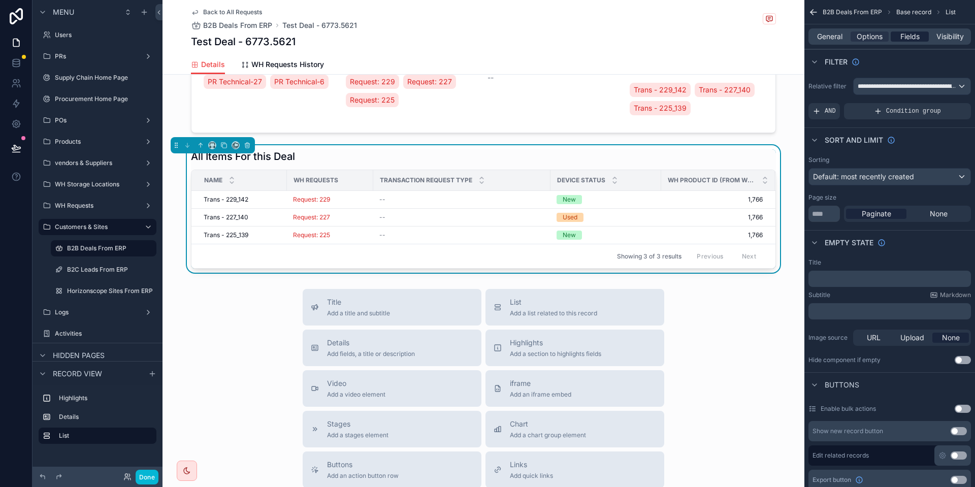
click at [900, 36] on span "Fields" at bounding box center [909, 36] width 19 height 10
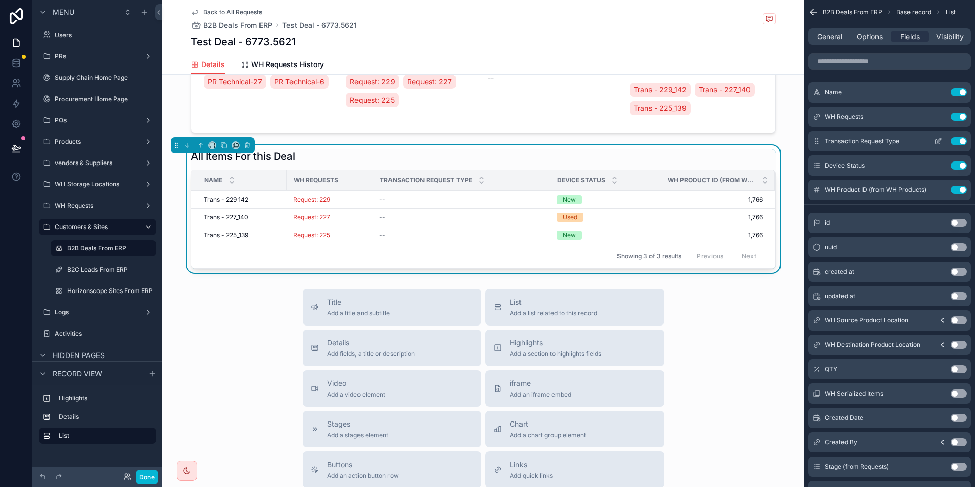
click at [953, 143] on button "Use setting" at bounding box center [959, 141] width 16 height 8
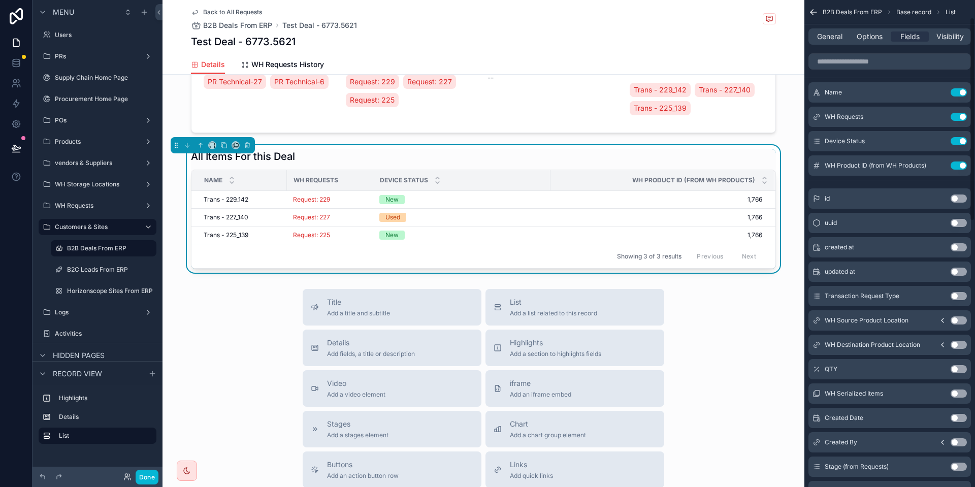
scroll to position [76, 0]
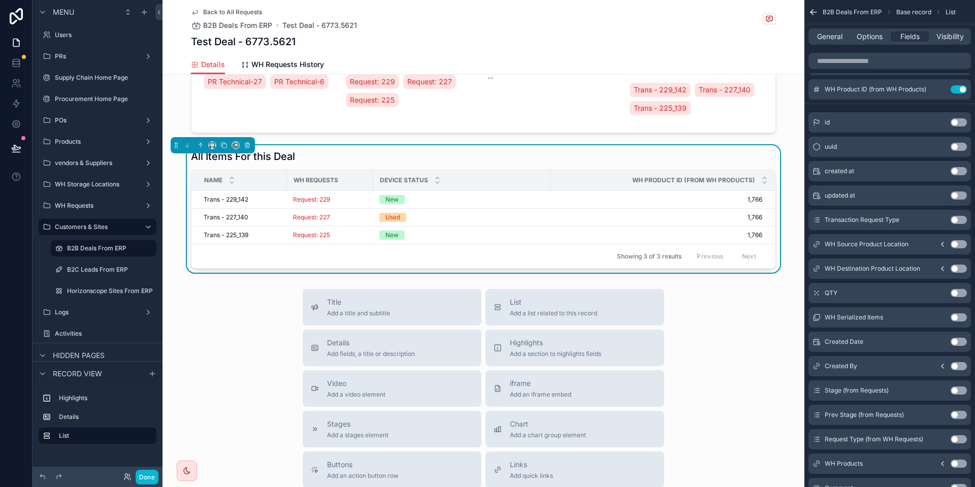
click at [956, 244] on button "Use setting" at bounding box center [959, 244] width 16 height 8
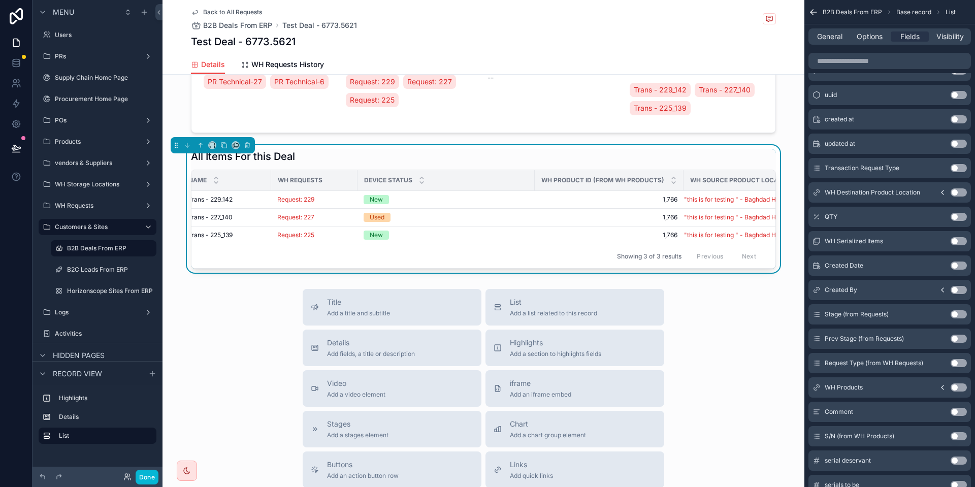
scroll to position [0, 17]
click at [955, 242] on button "Use setting" at bounding box center [959, 241] width 16 height 8
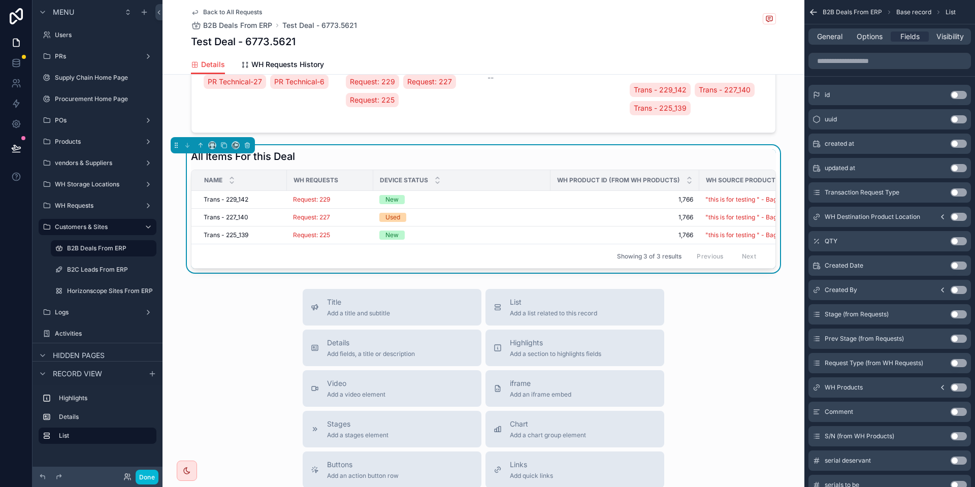
click at [958, 240] on button "Use setting" at bounding box center [959, 241] width 16 height 8
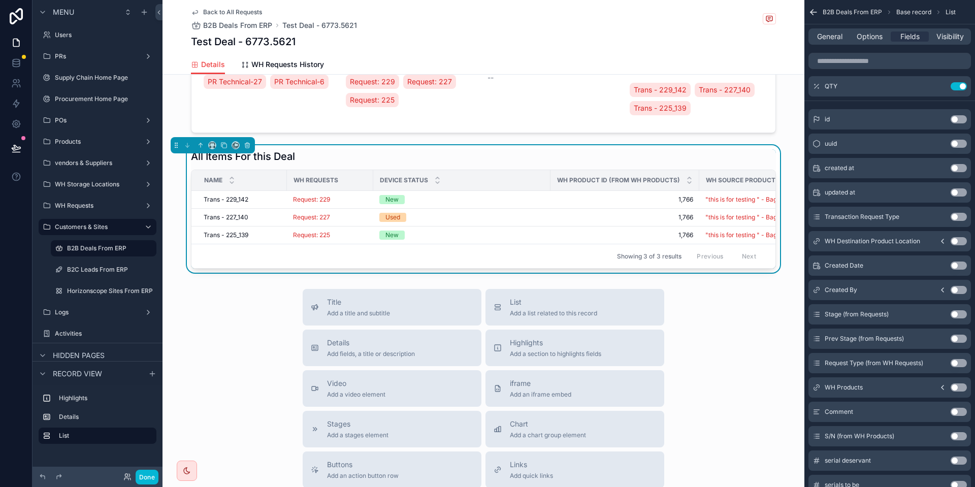
click at [956, 366] on button "Use setting" at bounding box center [959, 363] width 16 height 8
click at [957, 385] on button "Use setting" at bounding box center [959, 387] width 16 height 8
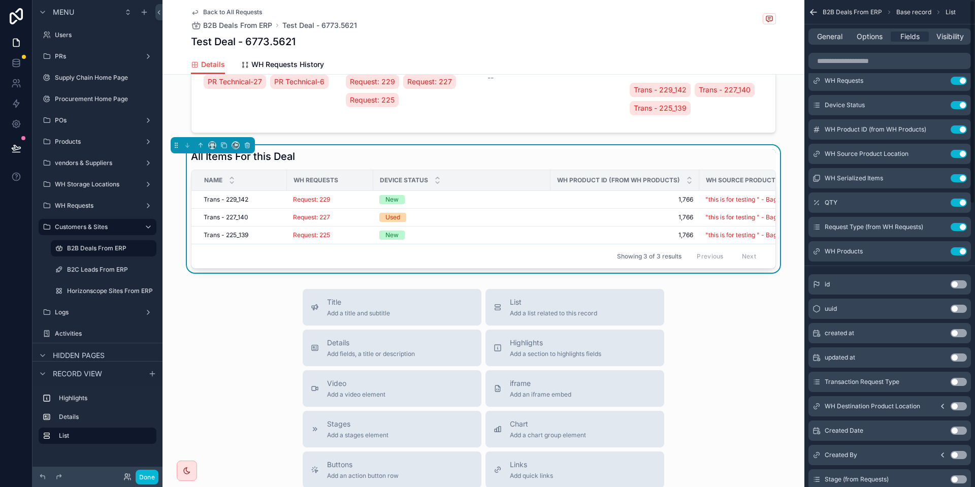
scroll to position [0, 0]
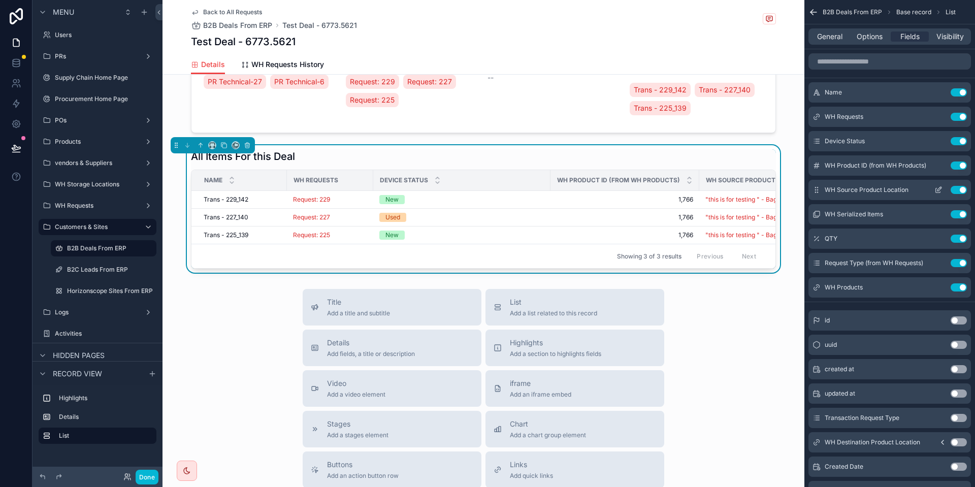
click at [957, 190] on button "Use setting" at bounding box center [959, 190] width 16 height 8
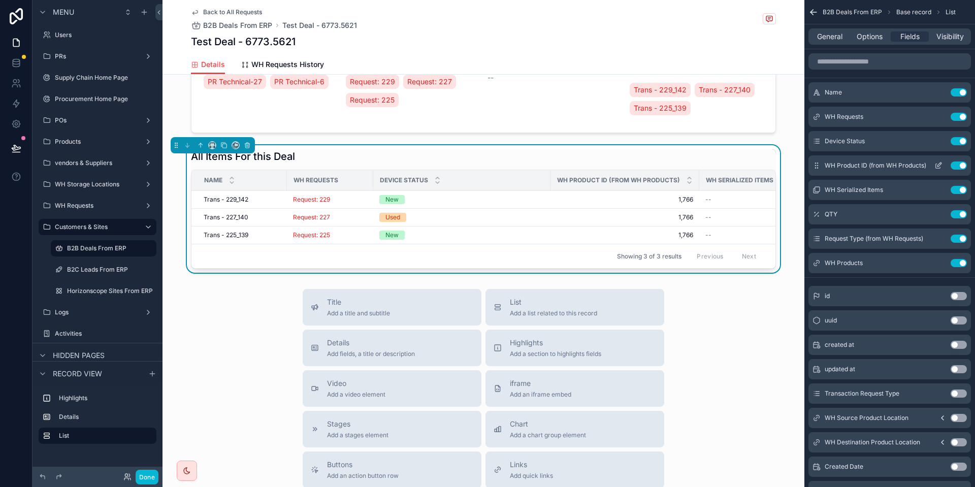
click at [961, 164] on button "Use setting" at bounding box center [959, 165] width 16 height 8
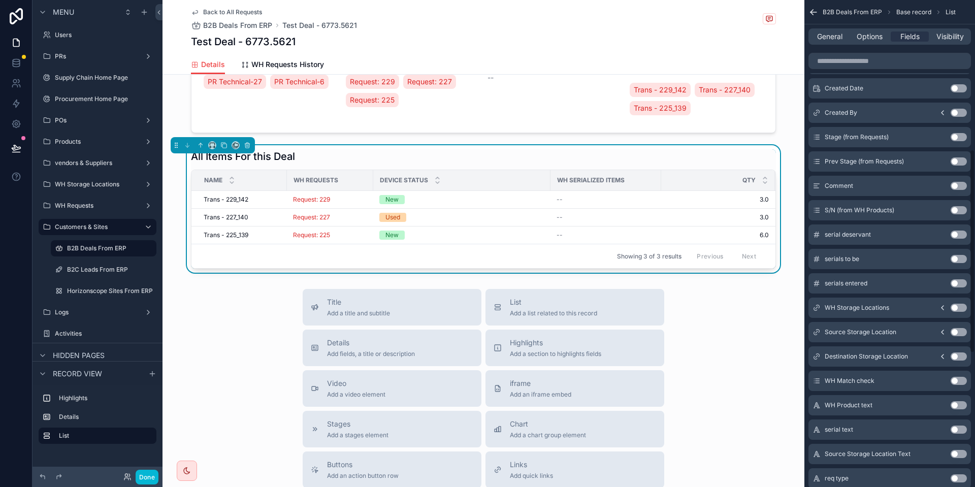
scroll to position [381, 0]
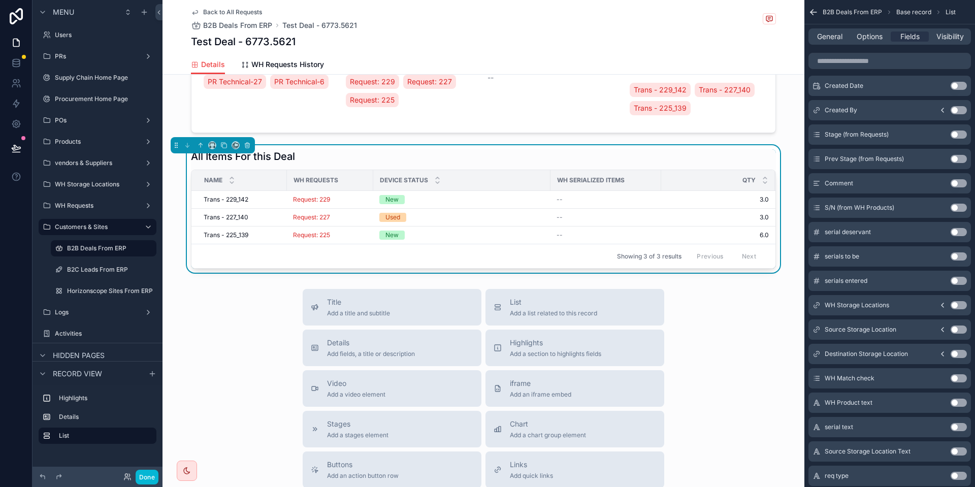
click at [957, 308] on button "Use setting" at bounding box center [959, 305] width 16 height 8
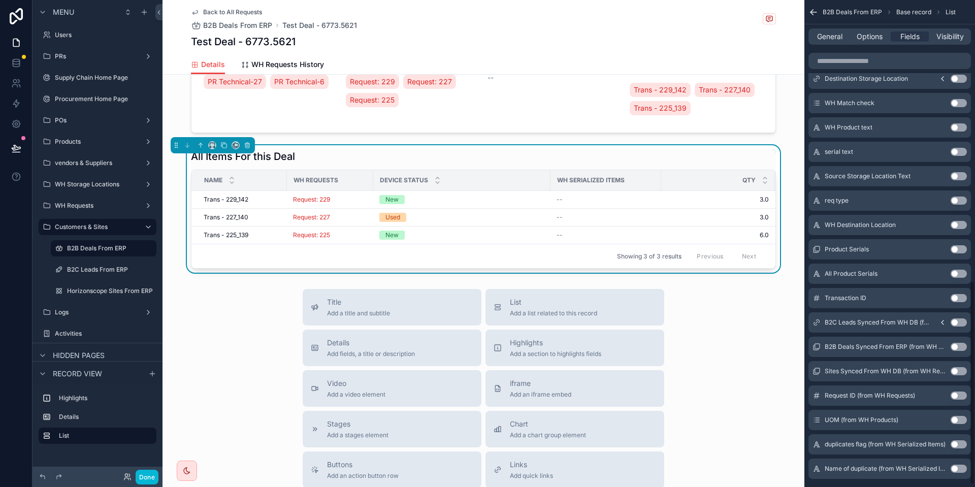
scroll to position [676, 0]
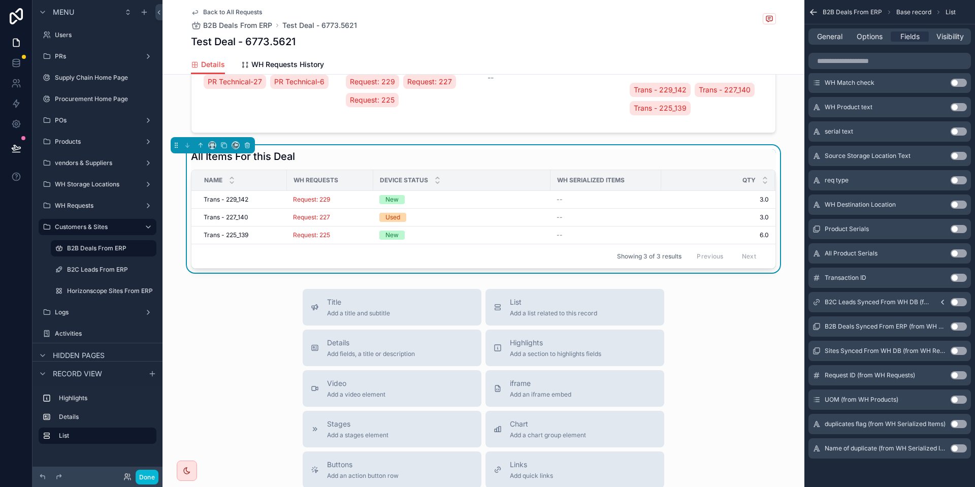
click at [957, 398] on button "Use setting" at bounding box center [959, 400] width 16 height 8
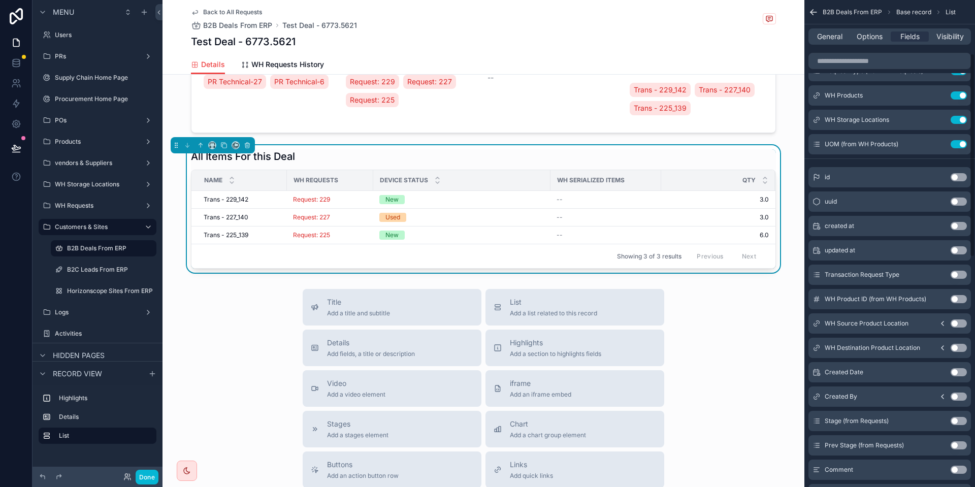
scroll to position [0, 0]
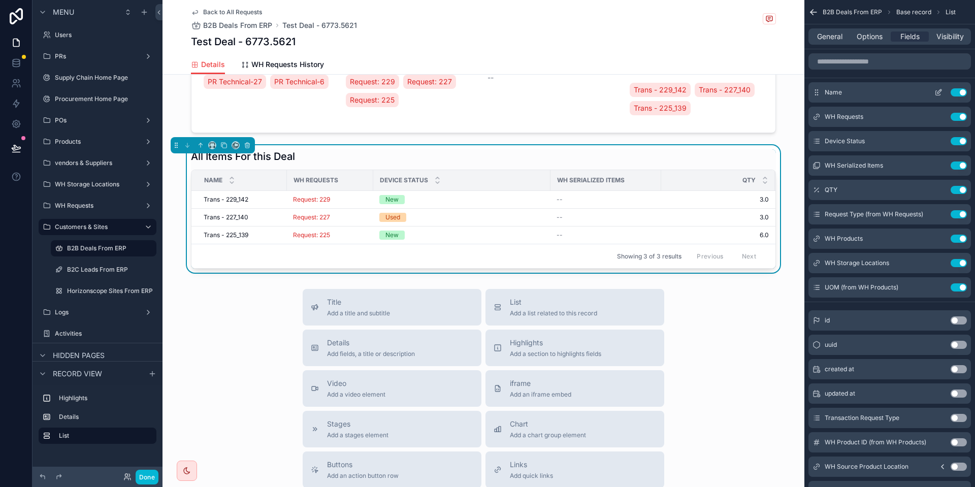
click at [957, 90] on button "Use setting" at bounding box center [959, 92] width 16 height 8
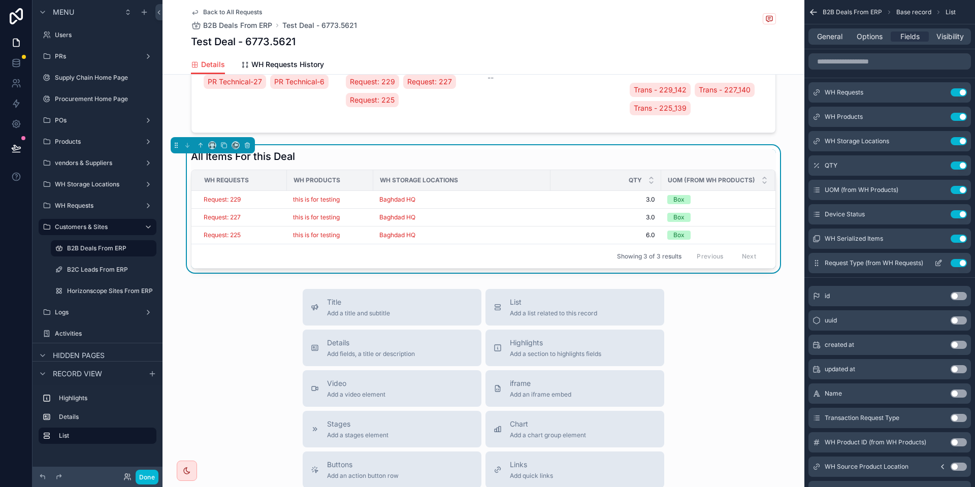
click at [953, 262] on button "Use setting" at bounding box center [959, 263] width 16 height 8
click at [863, 35] on span "Options" at bounding box center [870, 36] width 26 height 10
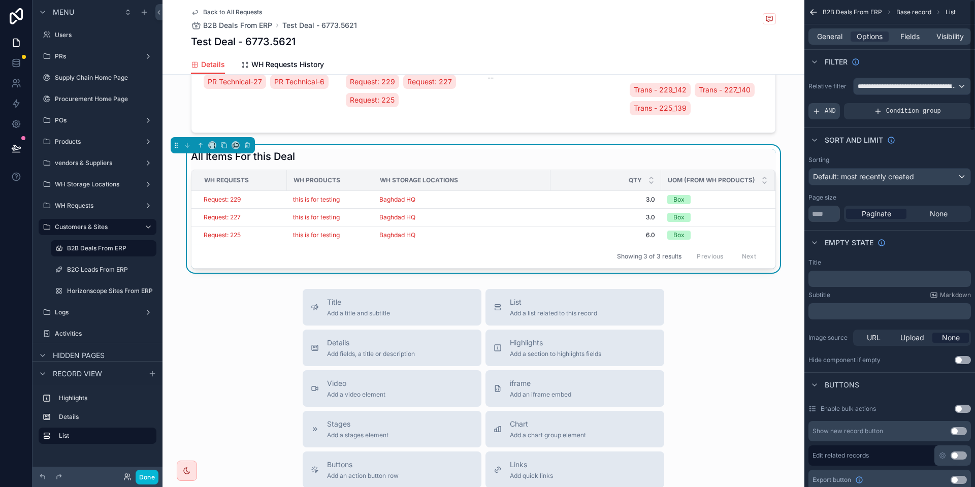
click at [821, 113] on div "AND" at bounding box center [823, 111] width 31 height 16
click at [835, 111] on span "Add a filter" at bounding box center [834, 111] width 44 height 8
click at [947, 105] on icon "scrollable content" at bounding box center [945, 104] width 6 height 6
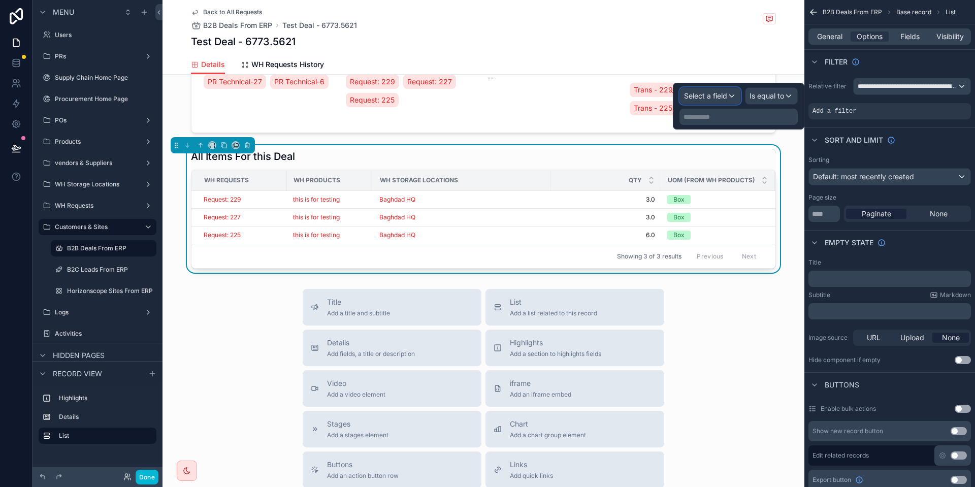
click at [698, 95] on span "Select a field" at bounding box center [705, 95] width 43 height 9
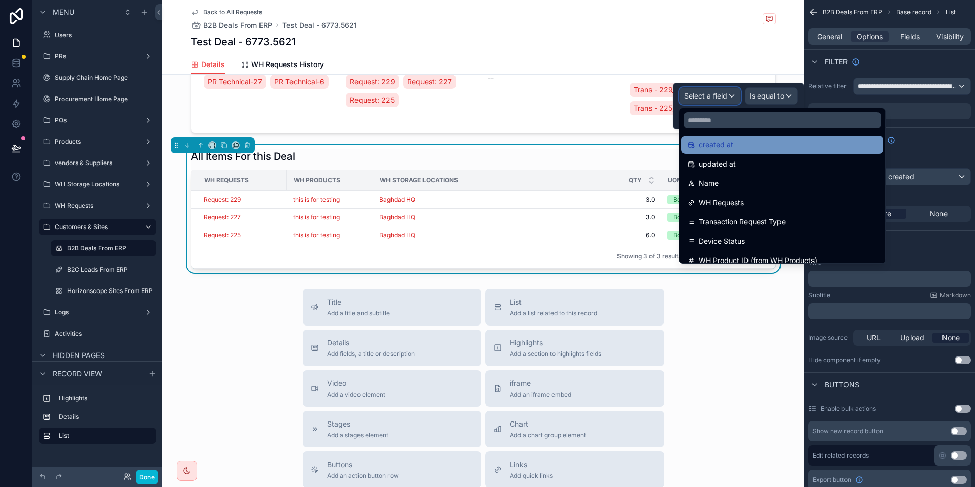
scroll to position [76, 0]
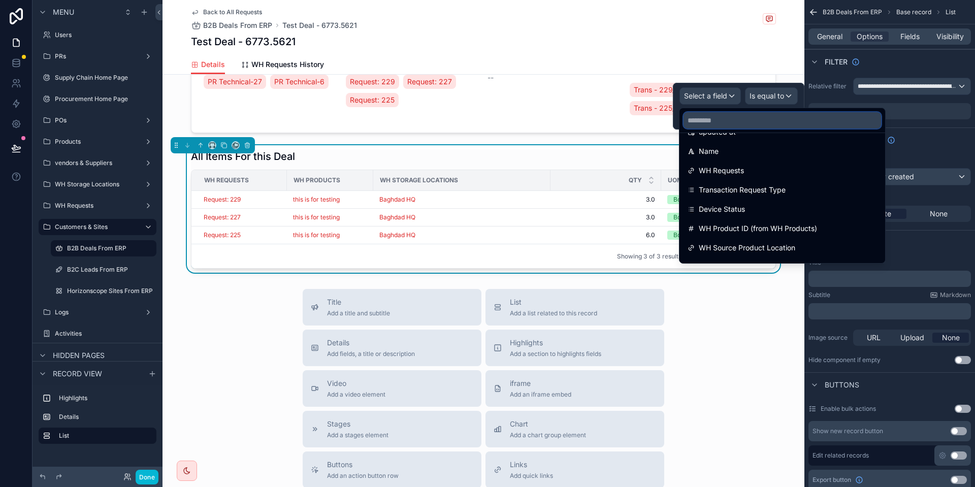
click at [724, 121] on input "text" at bounding box center [782, 120] width 198 height 16
type input "****"
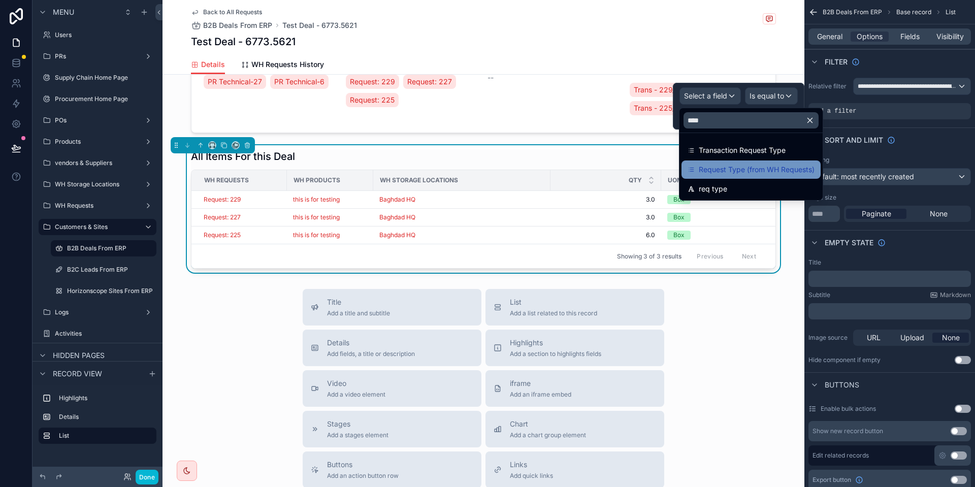
click at [776, 169] on span "Request Type (from WH Requests)" at bounding box center [757, 170] width 116 height 12
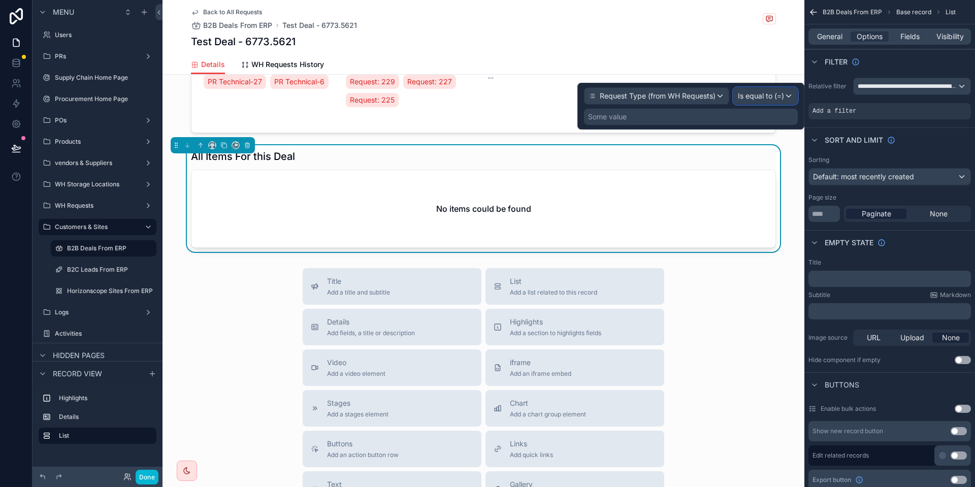
click at [771, 93] on span "Is equal to (=)" at bounding box center [761, 96] width 46 height 10
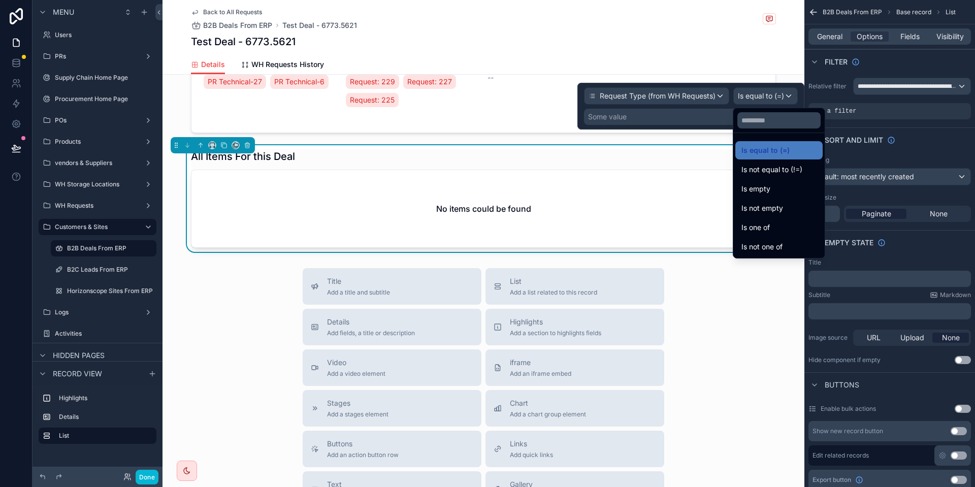
click at [762, 230] on span "Is one of" at bounding box center [755, 227] width 28 height 12
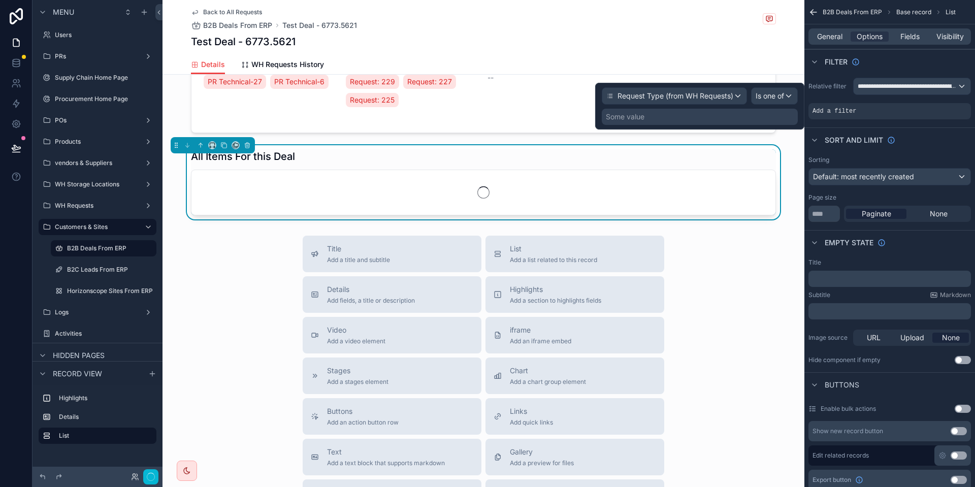
click at [637, 119] on div "Some value" at bounding box center [625, 117] width 39 height 10
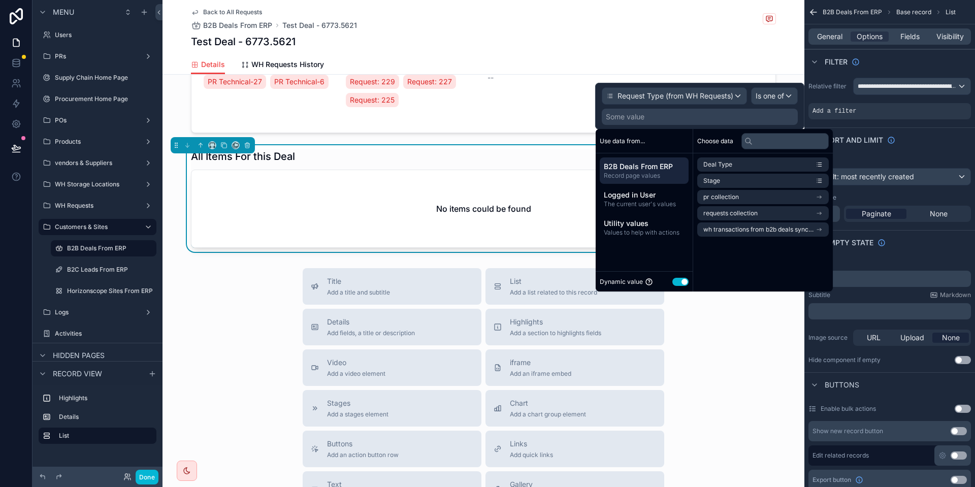
click at [683, 284] on button "Use setting" at bounding box center [680, 282] width 16 height 8
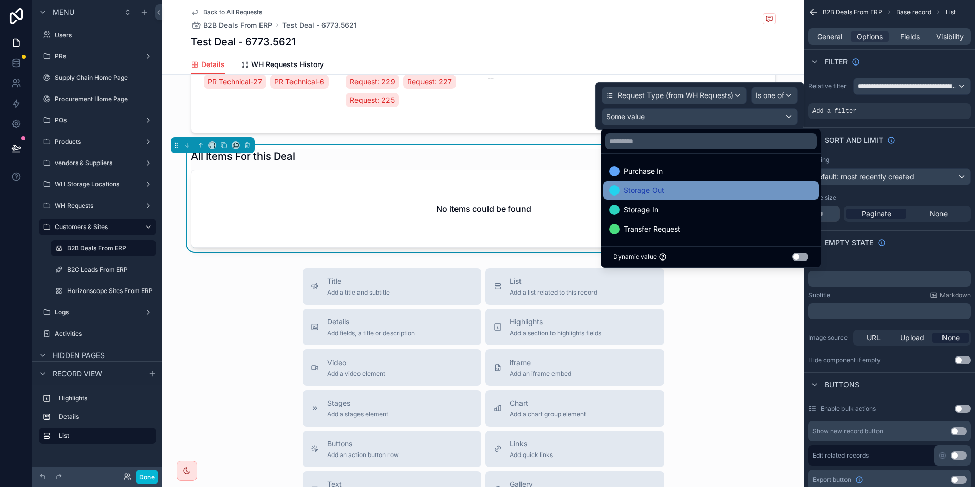
click at [673, 192] on div "Storage Out" at bounding box center [710, 190] width 203 height 12
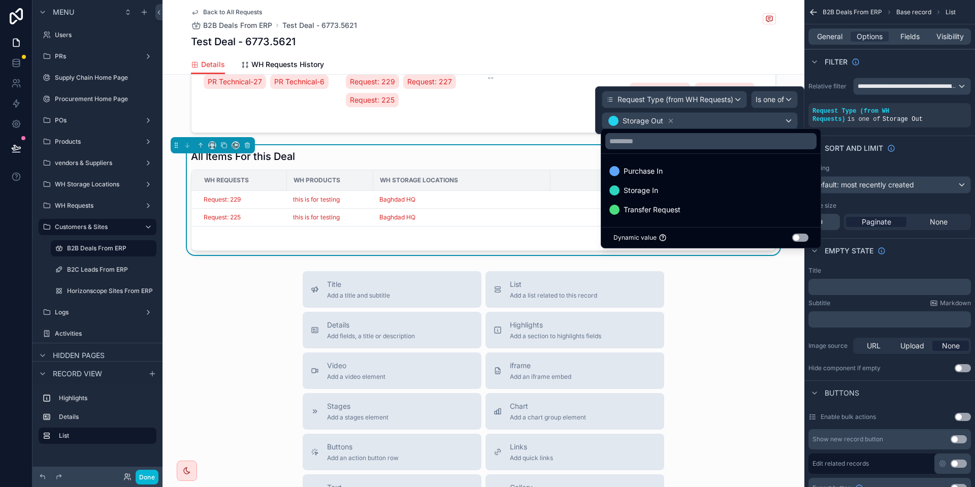
click at [900, 265] on div "Title ﻿ Subtitle Markdown ﻿ Image source URL Upload None Hide component if empt…" at bounding box center [889, 320] width 171 height 114
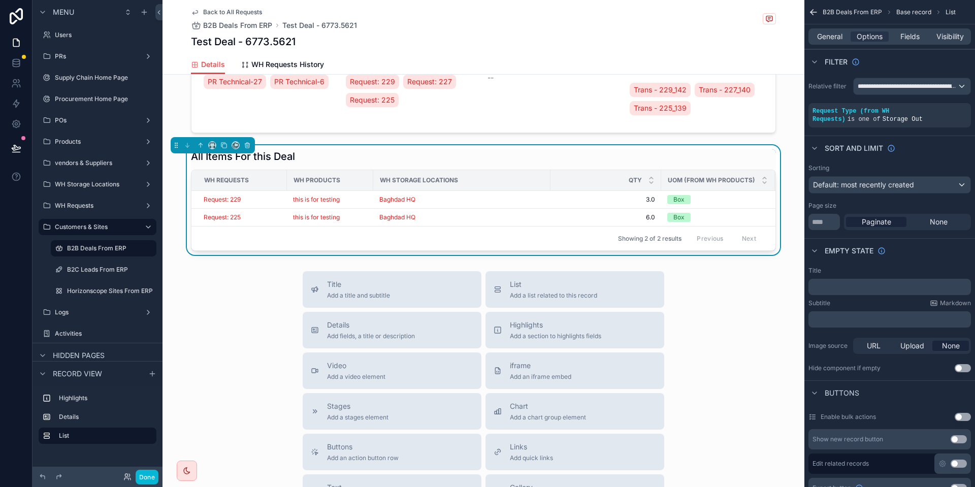
drag, startPoint x: 830, startPoint y: 35, endPoint x: 833, endPoint y: 47, distance: 12.1
click at [830, 35] on span "General" at bounding box center [829, 36] width 25 height 10
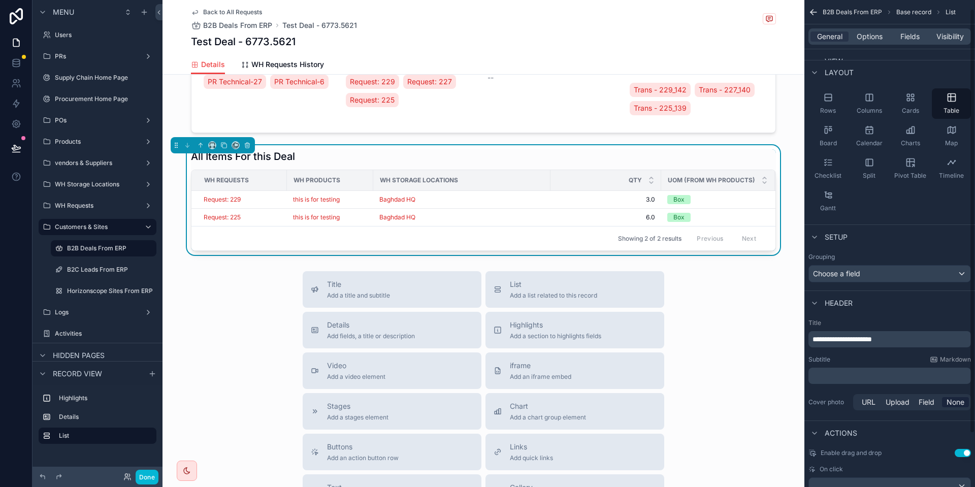
scroll to position [71, 0]
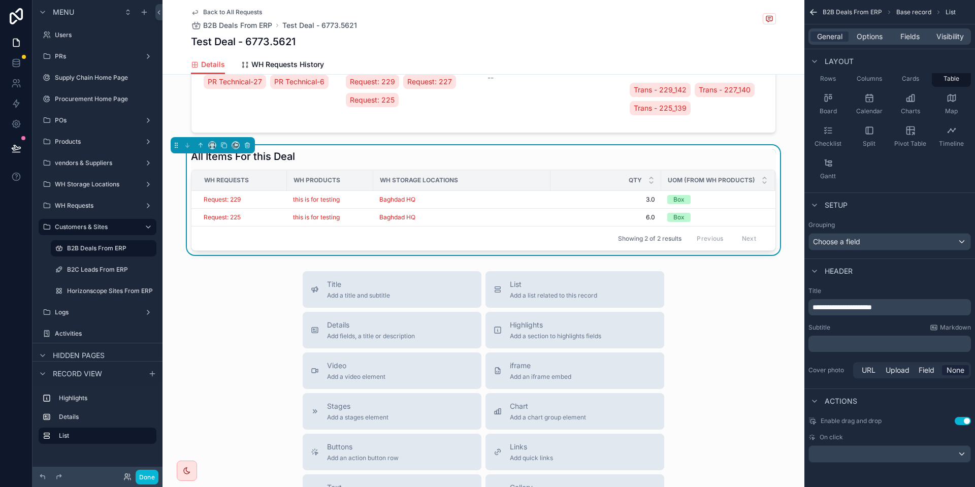
click at [821, 310] on span "**********" at bounding box center [841, 307] width 59 height 7
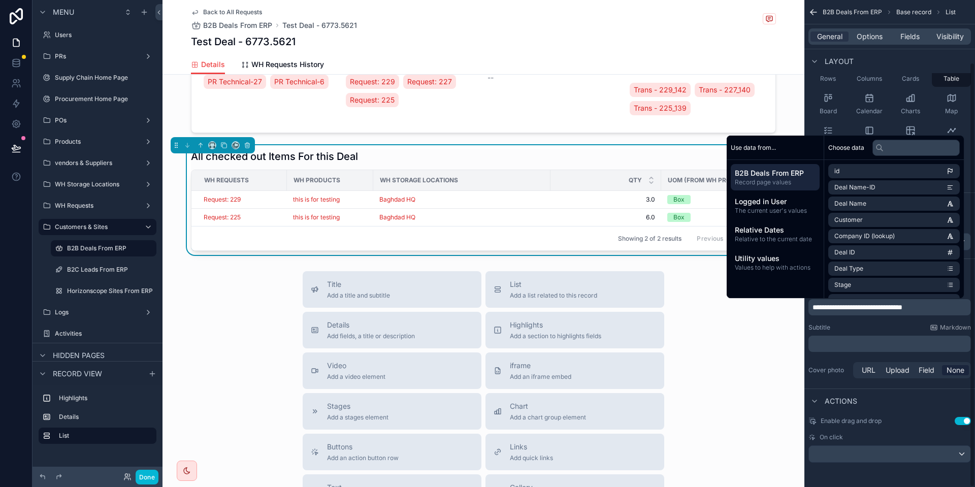
click at [764, 322] on div "Title Add a title and subtitle List Add a list related to this record Details A…" at bounding box center [483, 452] width 642 height 362
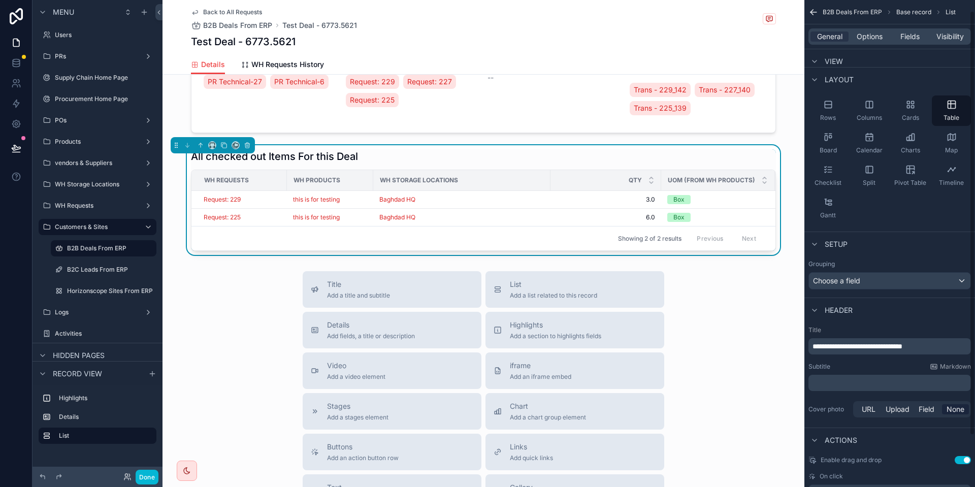
scroll to position [0, 0]
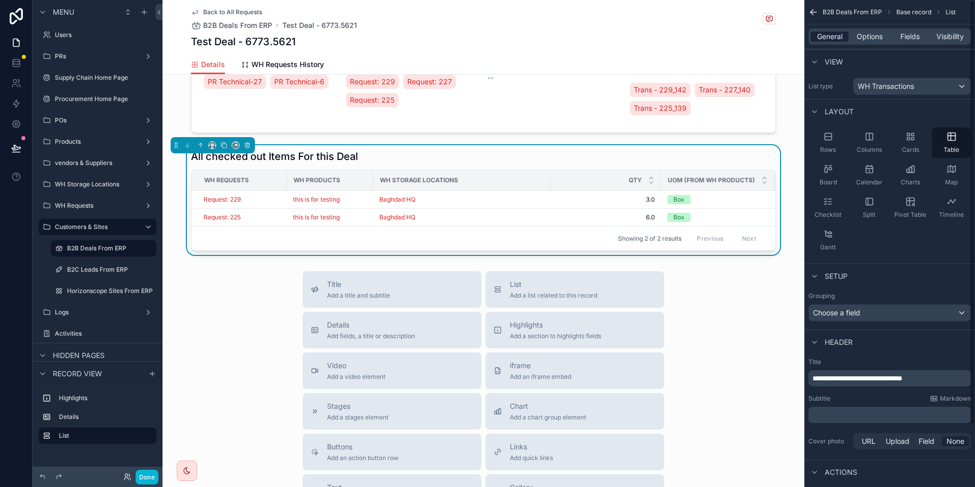
click at [835, 35] on span "General" at bounding box center [829, 36] width 25 height 10
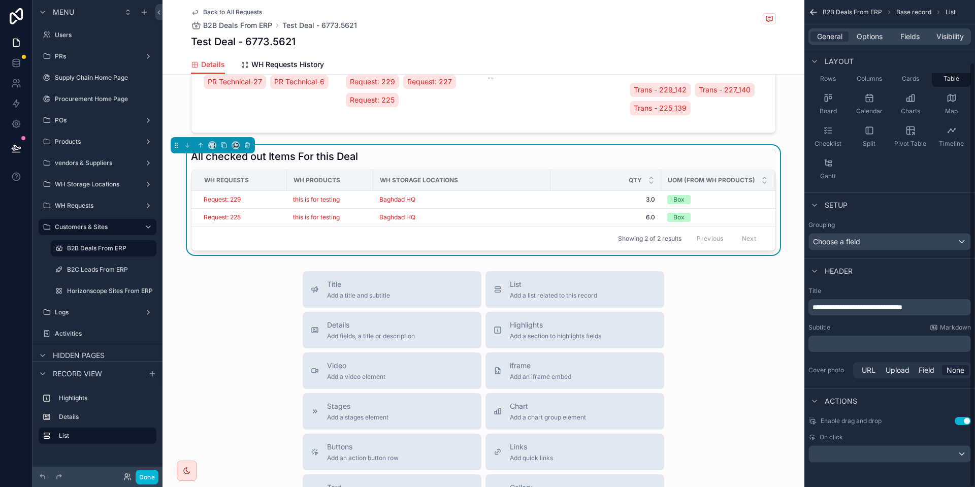
click at [748, 39] on div "Test Deal - 6773.5621" at bounding box center [483, 42] width 585 height 14
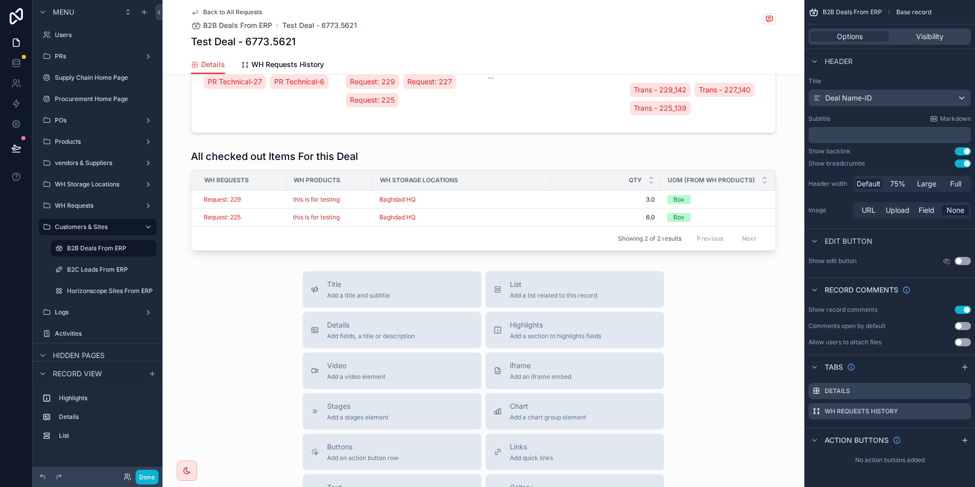
scroll to position [0, 0]
click at [964, 368] on icon "scrollable content" at bounding box center [965, 367] width 8 height 8
click at [963, 434] on icon "scrollable content" at bounding box center [963, 432] width 8 height 8
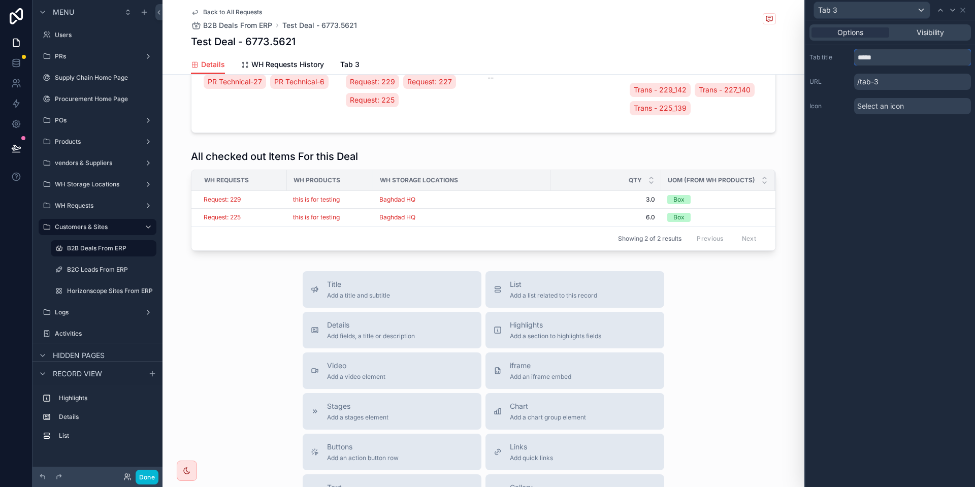
click at [870, 50] on input "*****" at bounding box center [912, 57] width 117 height 16
type input "**********"
click at [868, 109] on span "Select an icon" at bounding box center [880, 106] width 47 height 10
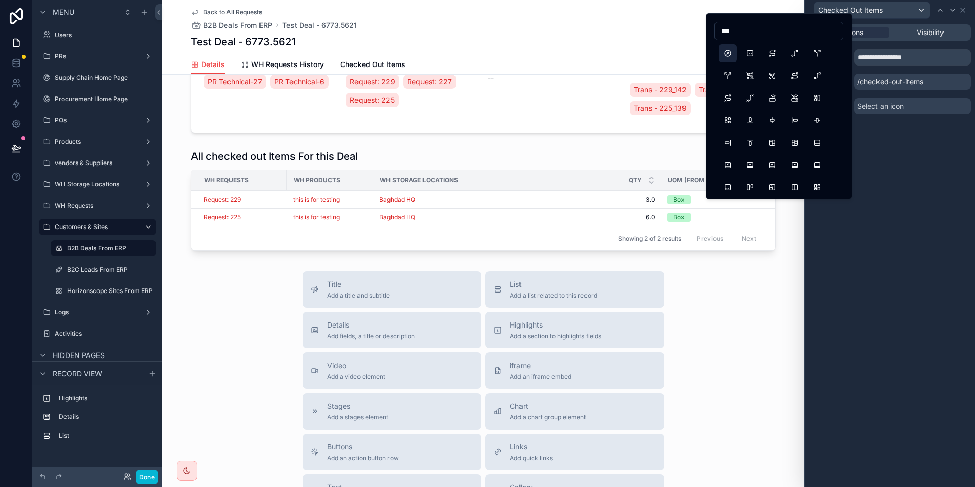
type input "***"
click at [732, 57] on button "Outbound" at bounding box center [728, 53] width 18 height 18
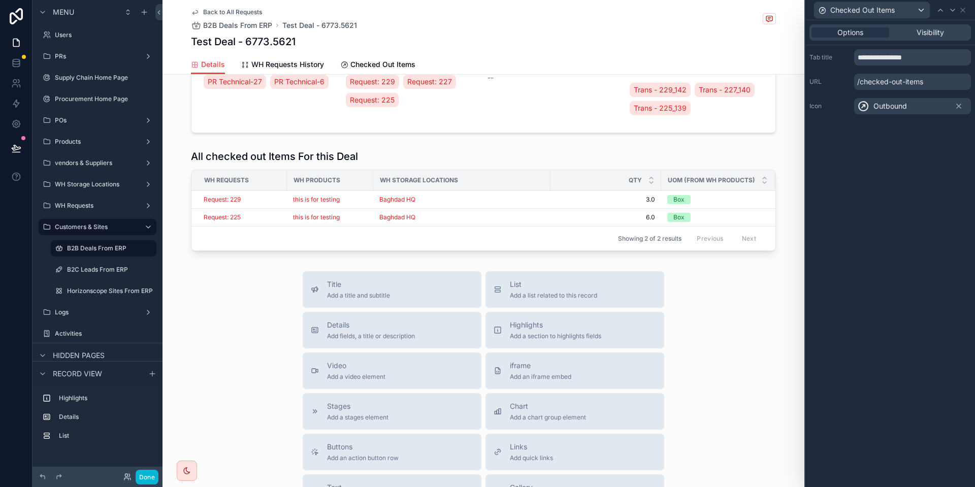
click at [876, 196] on div "**********" at bounding box center [890, 253] width 170 height 467
click at [964, 5] on div "Checked Out Items" at bounding box center [889, 10] width 161 height 20
click at [267, 161] on div "scrollable content" at bounding box center [483, 200] width 642 height 110
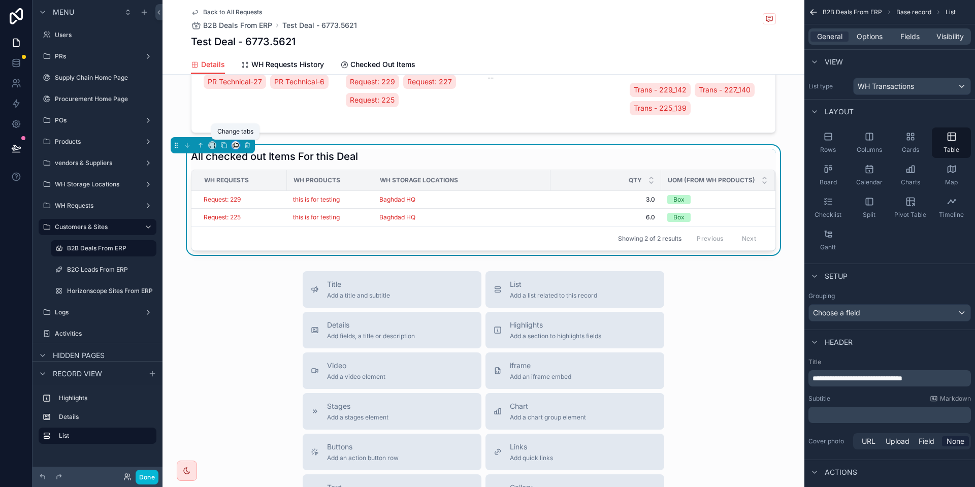
click at [234, 146] on icon "scrollable content" at bounding box center [235, 145] width 7 height 7
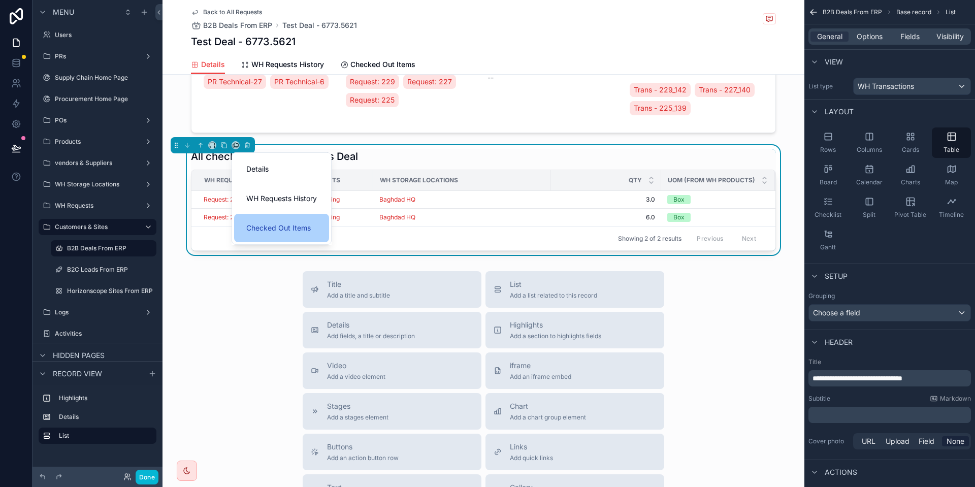
click at [272, 222] on span "Checked Out Items" at bounding box center [278, 228] width 64 height 12
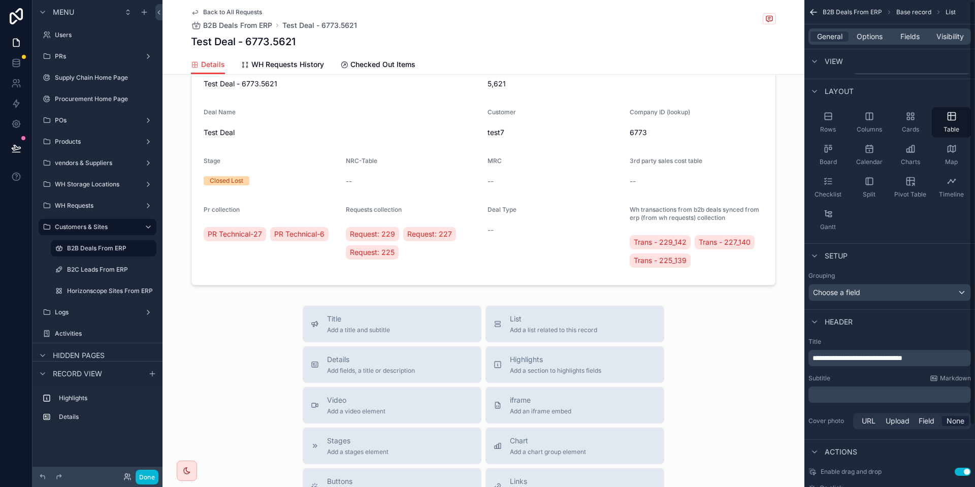
scroll to position [71, 0]
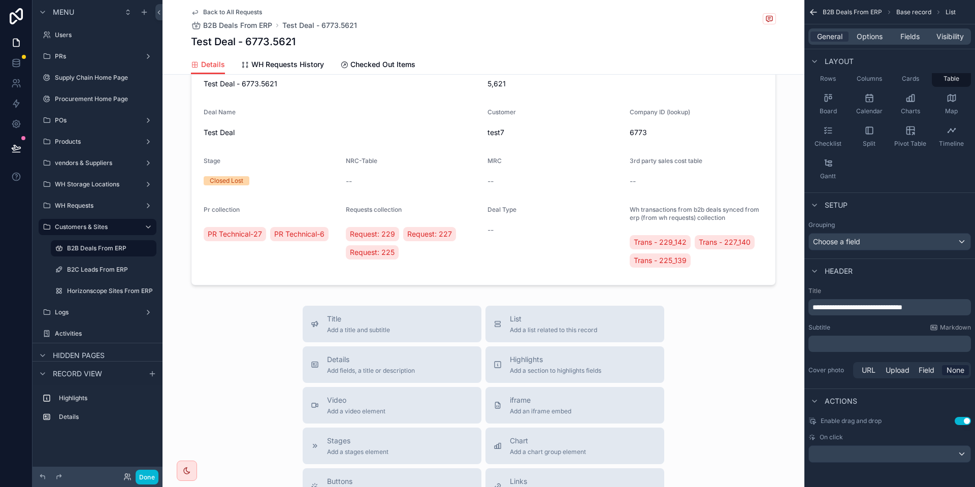
click at [729, 32] on div "Back to All Requests B2B Deals From ERP Test Deal - 6773.5621 Test Deal - 6773.…" at bounding box center [483, 27] width 585 height 55
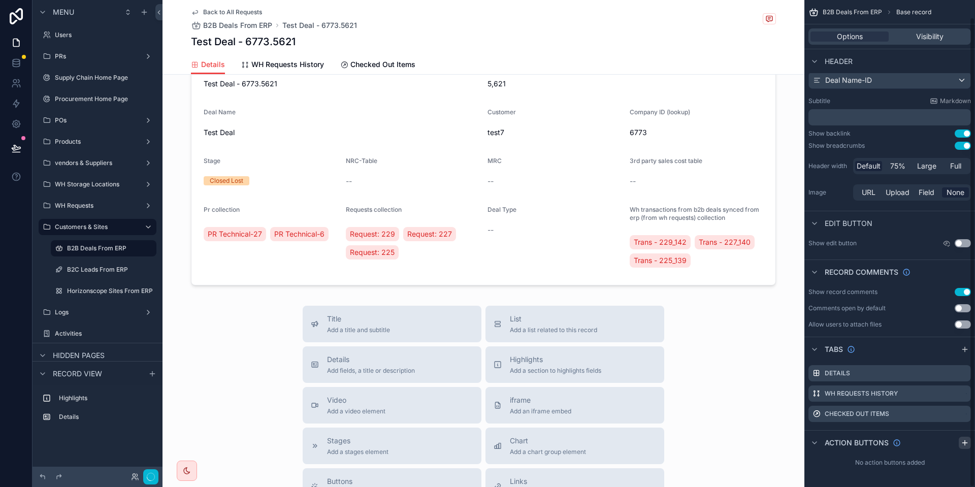
click at [961, 443] on icon "scrollable content" at bounding box center [965, 443] width 8 height 8
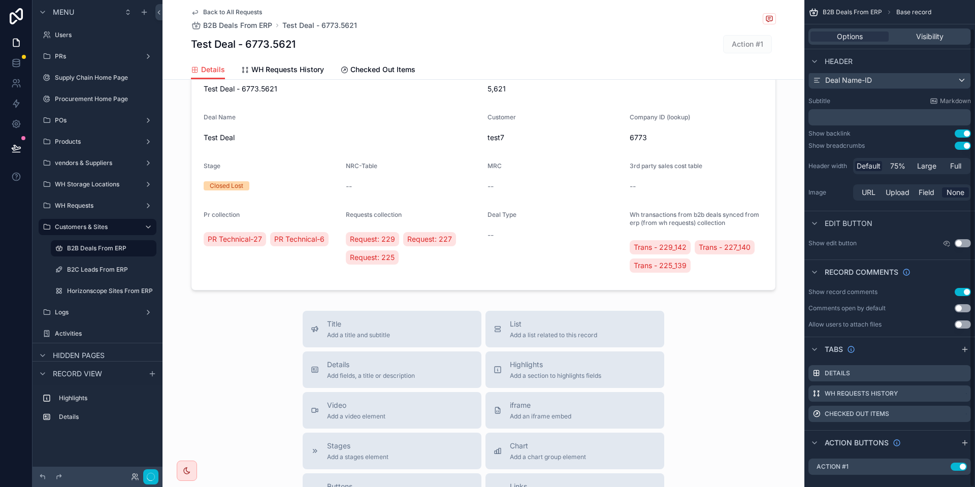
scroll to position [30, 0]
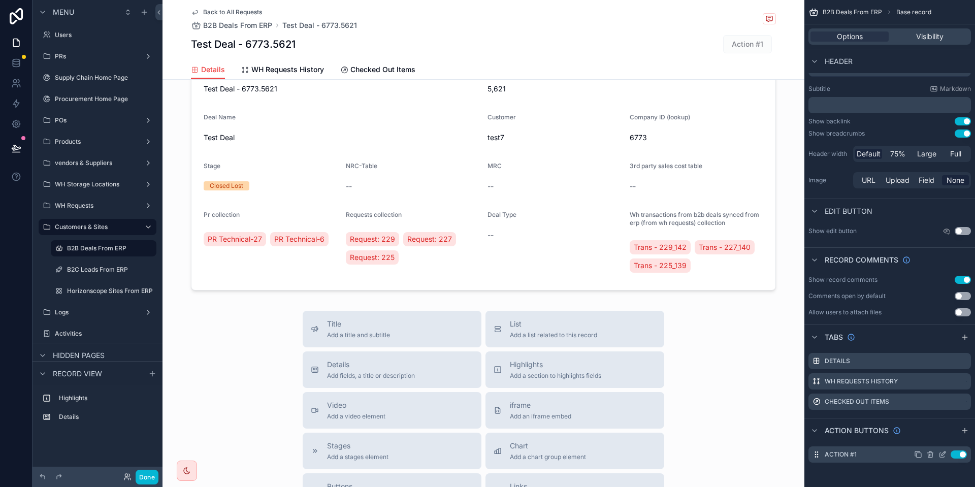
click at [929, 456] on icon "scrollable content" at bounding box center [930, 454] width 8 height 8
click at [943, 439] on icon at bounding box center [946, 438] width 8 height 8
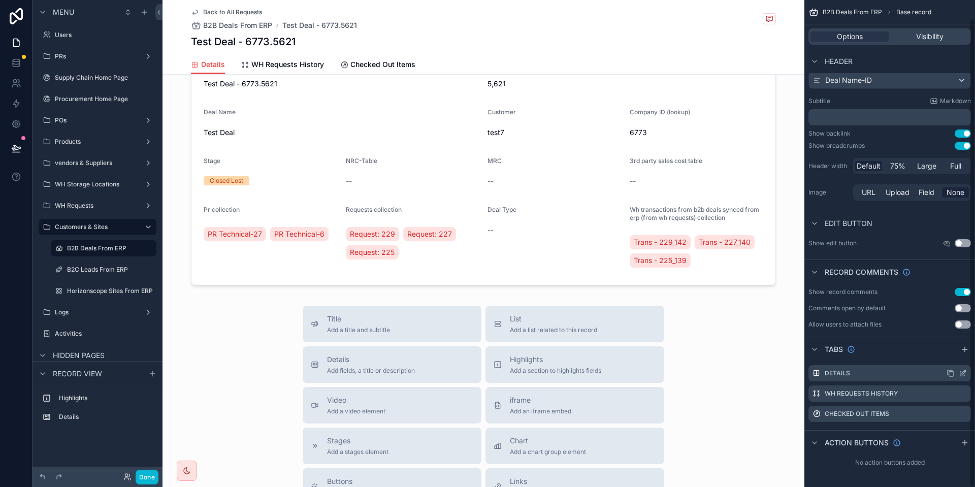
scroll to position [18, 0]
click at [967, 347] on icon "scrollable content" at bounding box center [965, 349] width 8 height 8
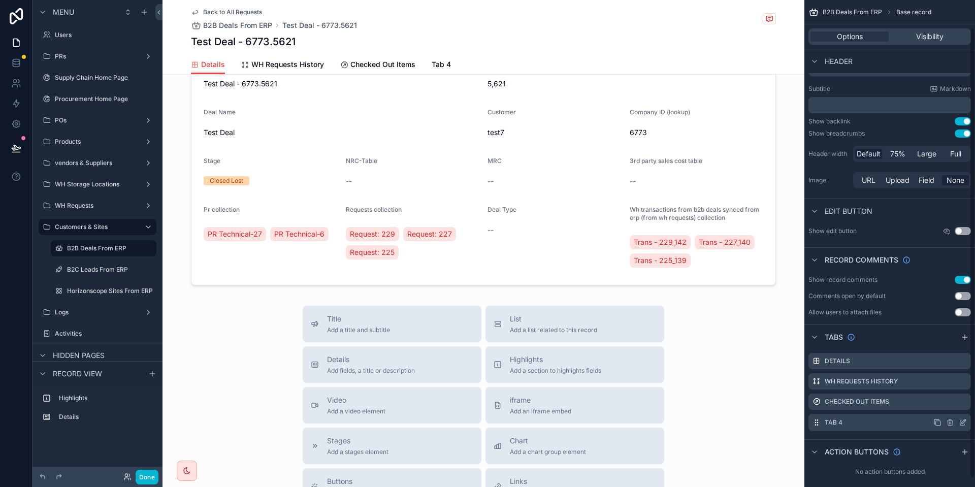
click at [964, 421] on icon "scrollable content" at bounding box center [964, 421] width 4 height 4
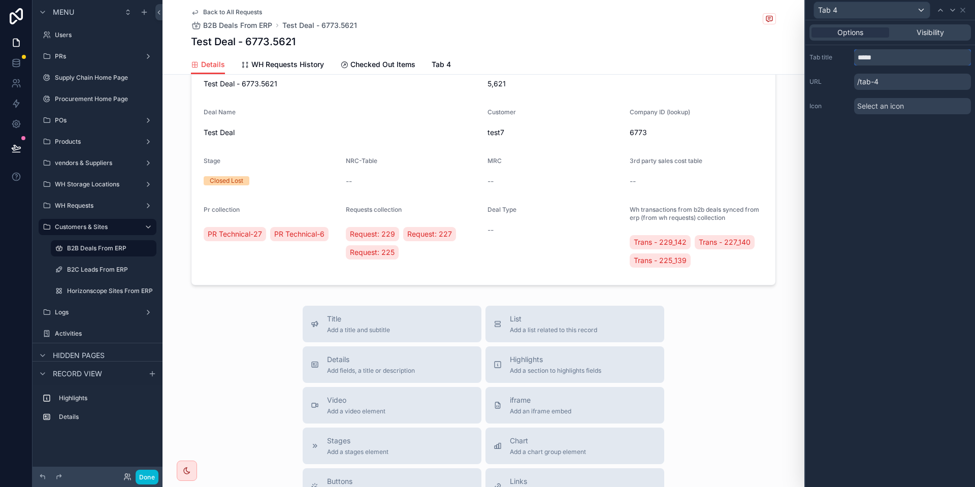
click at [865, 57] on input "*****" at bounding box center [912, 57] width 117 height 16
type input "*"
type input "**********"
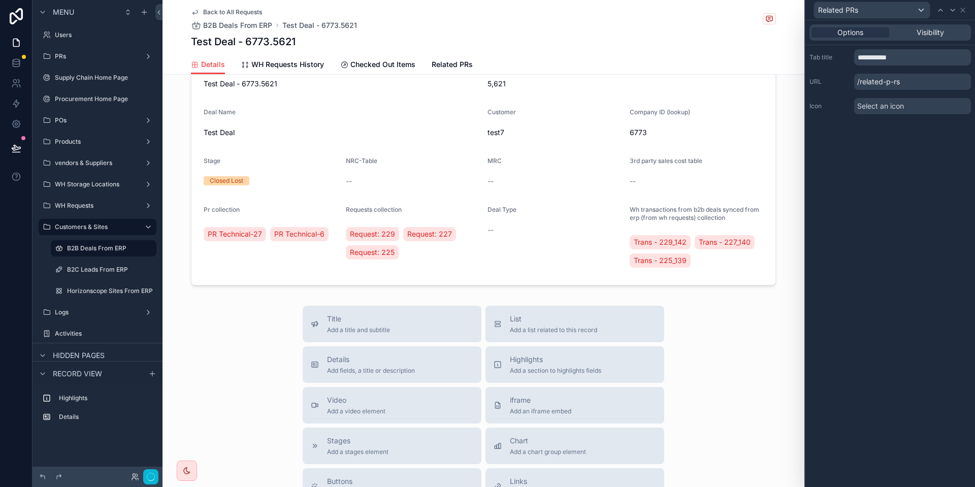
click at [898, 109] on span "Select an icon" at bounding box center [880, 106] width 47 height 10
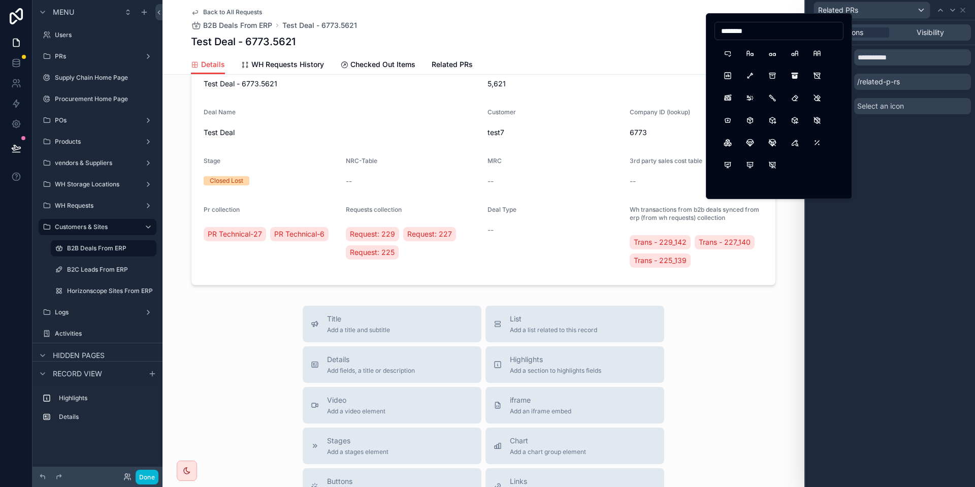
click at [752, 27] on input "********" at bounding box center [779, 31] width 128 height 14
type input "********"
drag, startPoint x: 749, startPoint y: 142, endPoint x: 799, endPoint y: 186, distance: 66.6
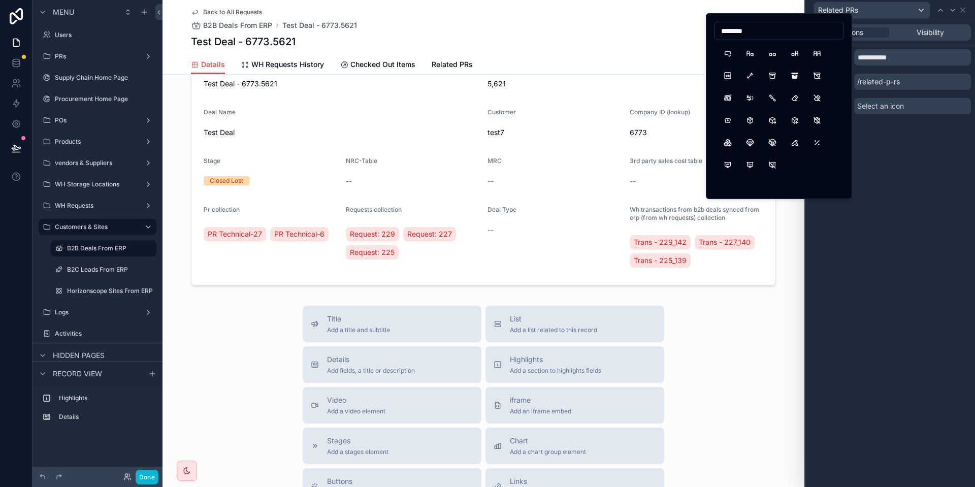
click at [749, 143] on button "Parachute" at bounding box center [750, 143] width 18 height 18
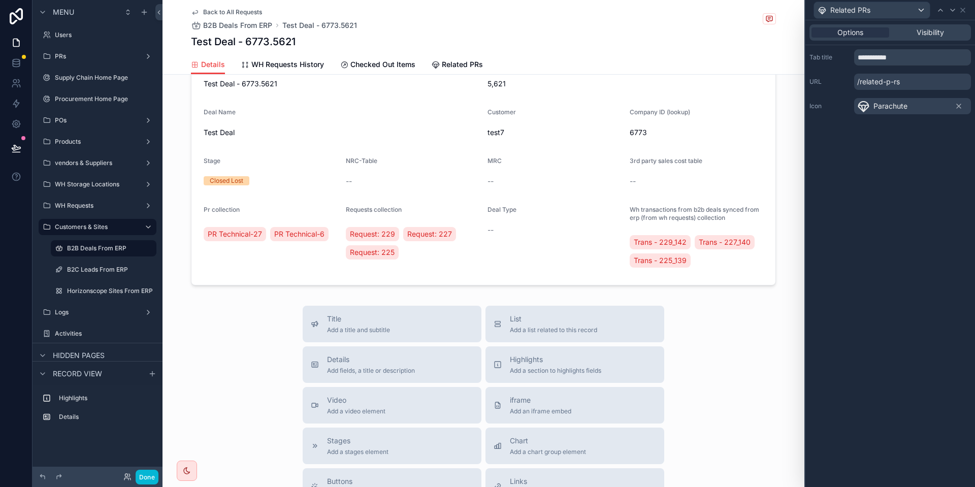
click at [955, 251] on div "**********" at bounding box center [890, 253] width 170 height 467
click at [157, 477] on button "Done" at bounding box center [147, 477] width 23 height 15
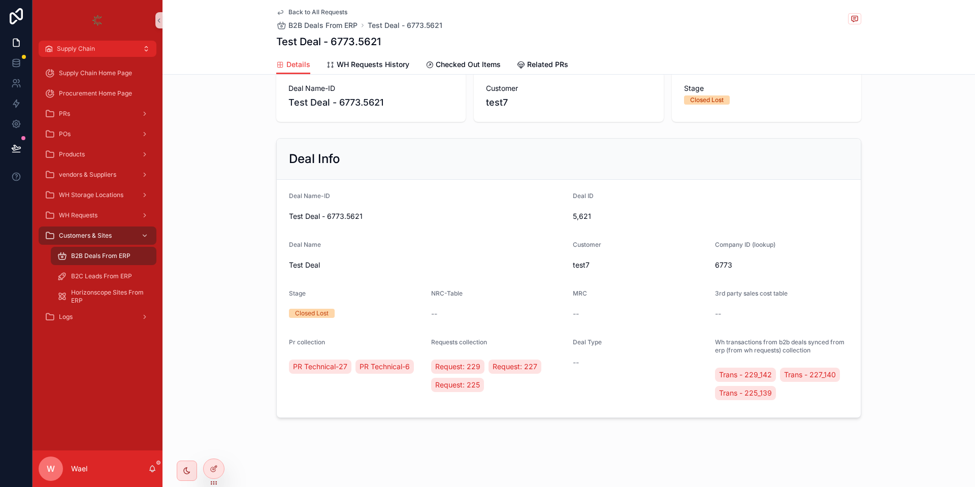
scroll to position [20, 0]
drag, startPoint x: 386, startPoint y: 66, endPoint x: 397, endPoint y: 80, distance: 17.5
click at [388, 66] on span "WH Requests History" at bounding box center [373, 64] width 73 height 10
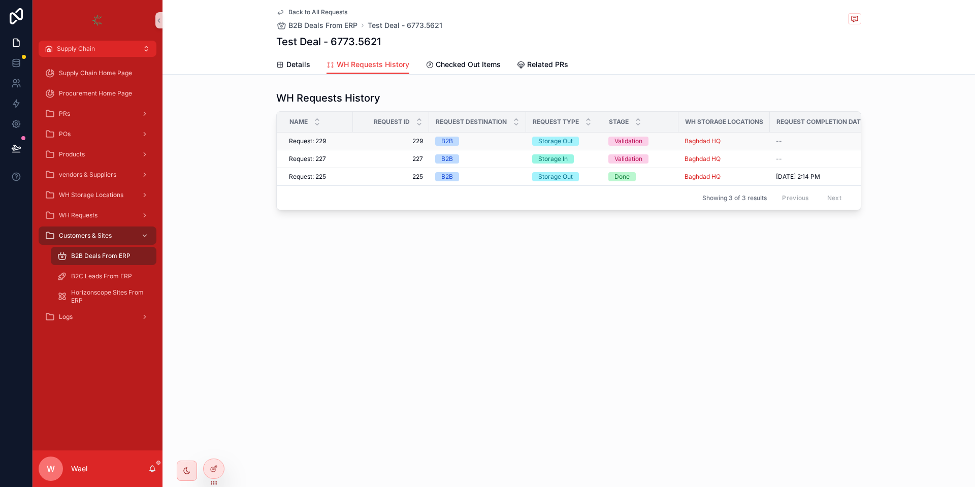
click at [381, 141] on span "229" at bounding box center [391, 141] width 64 height 8
click at [461, 61] on span "Checked Out Items" at bounding box center [468, 64] width 65 height 10
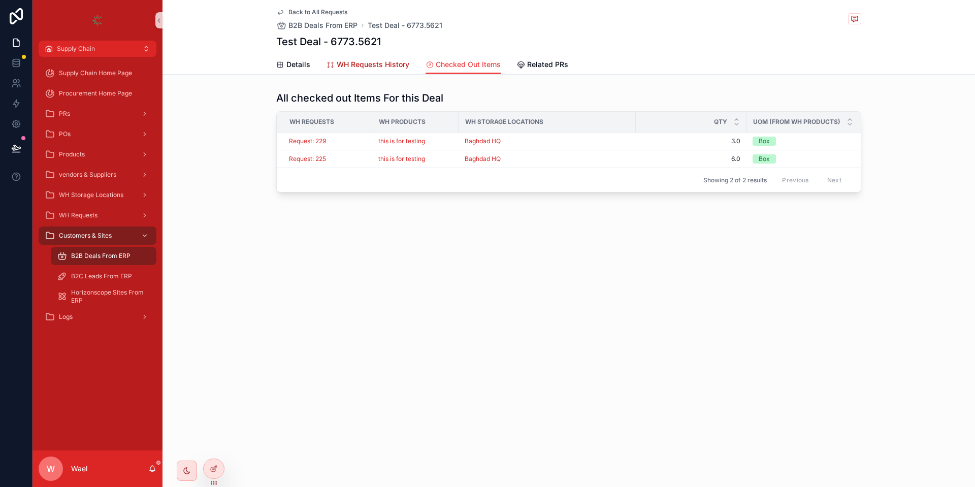
drag, startPoint x: 363, startPoint y: 59, endPoint x: 364, endPoint y: 69, distance: 9.2
click at [364, 59] on span "WH Requests History" at bounding box center [373, 64] width 73 height 10
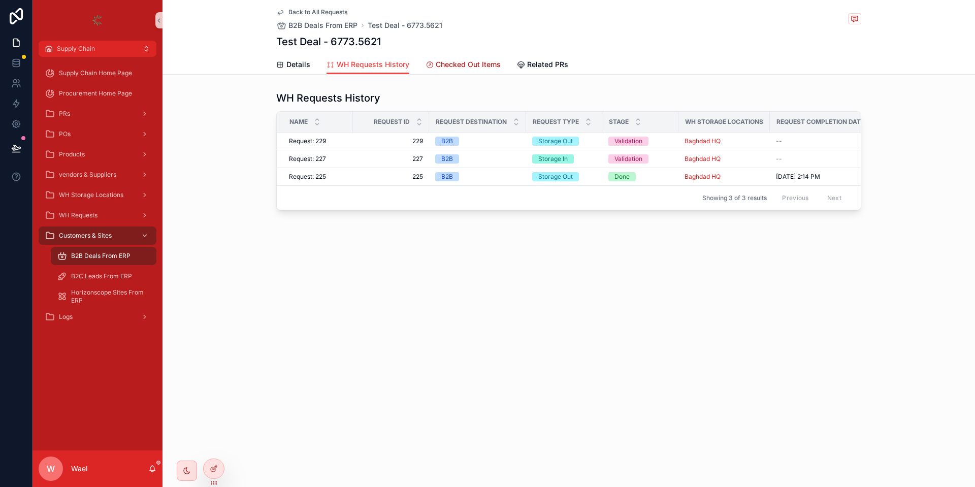
click at [443, 57] on link "Checked Out Items" at bounding box center [463, 65] width 75 height 20
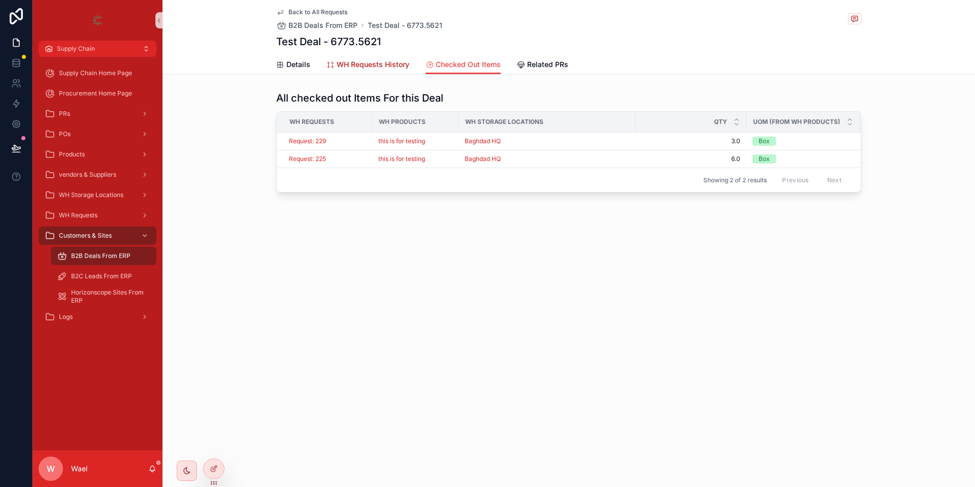
click at [351, 63] on span "WH Requests History" at bounding box center [373, 64] width 73 height 10
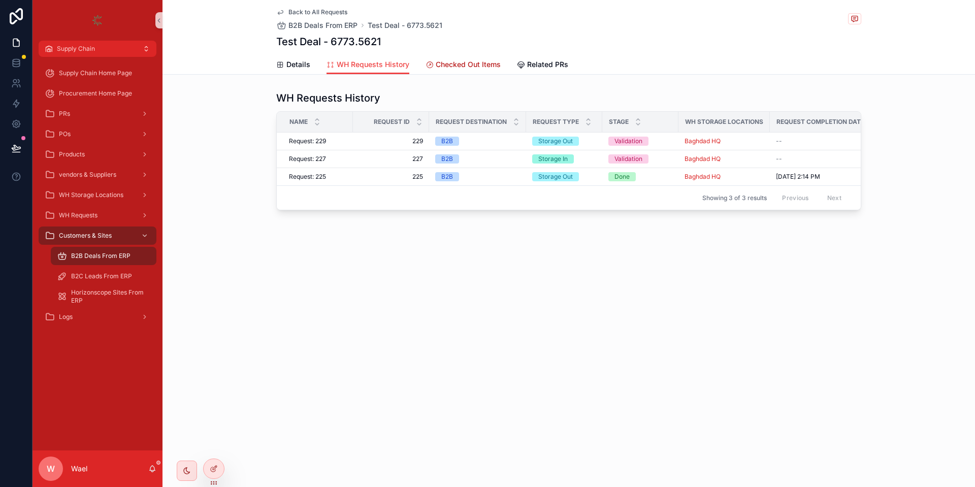
click at [475, 67] on span "Checked Out Items" at bounding box center [468, 64] width 65 height 10
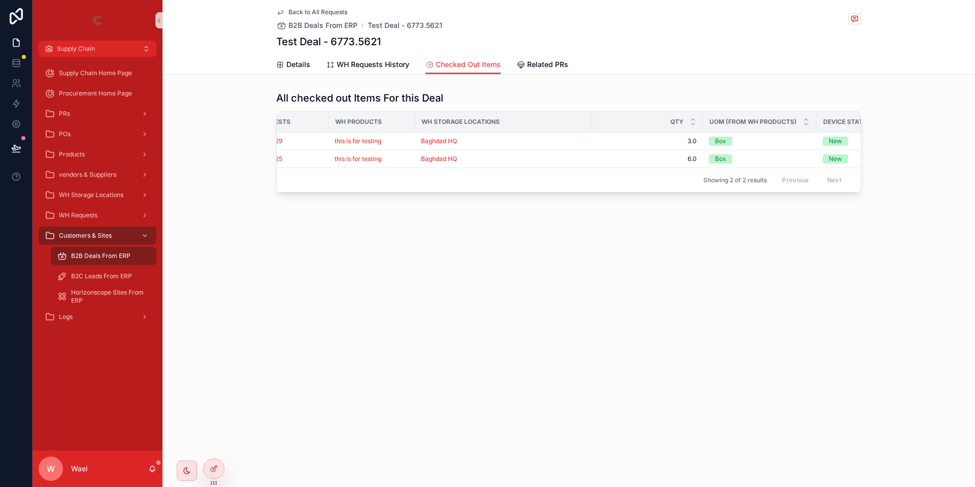
scroll to position [0, 153]
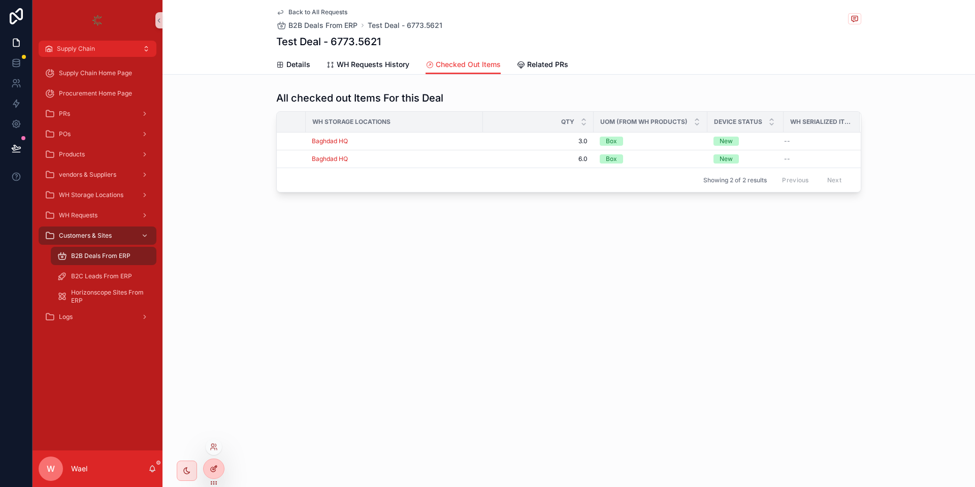
click at [216, 474] on div at bounding box center [214, 468] width 20 height 19
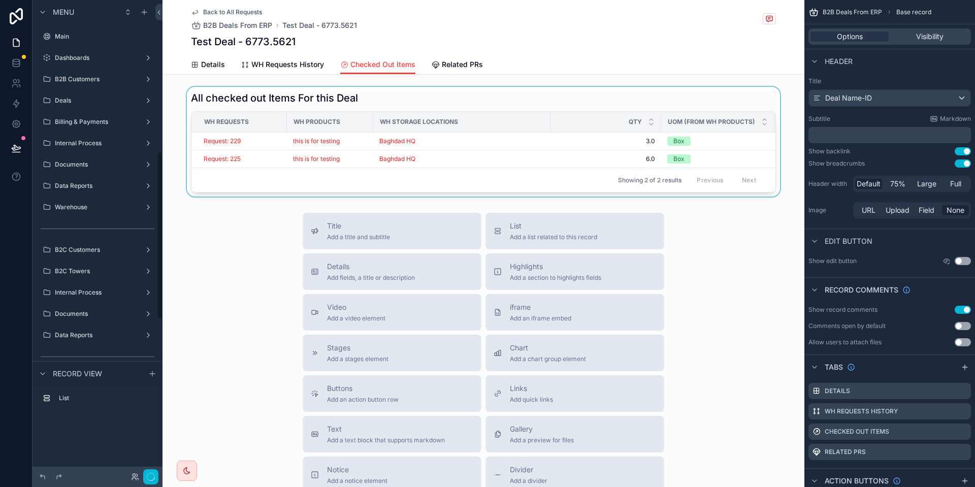
scroll to position [428, 0]
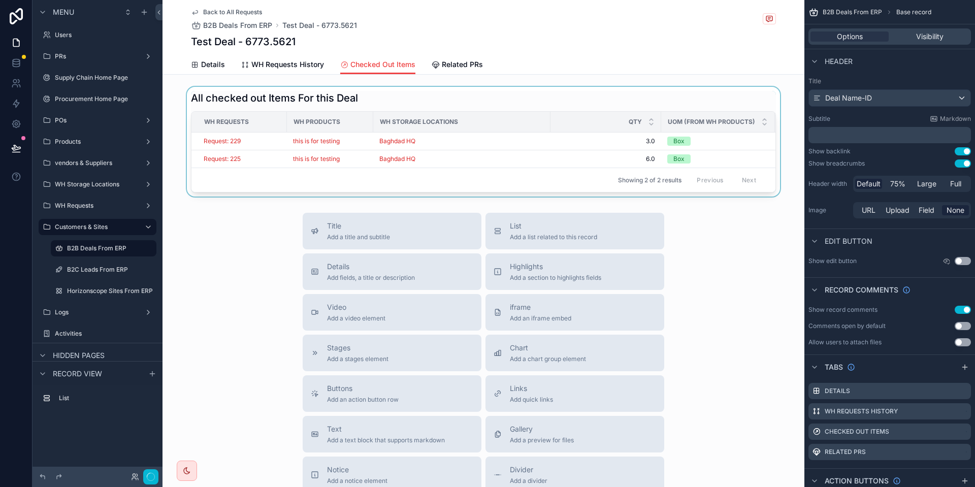
click at [554, 134] on div "scrollable content" at bounding box center [483, 142] width 642 height 110
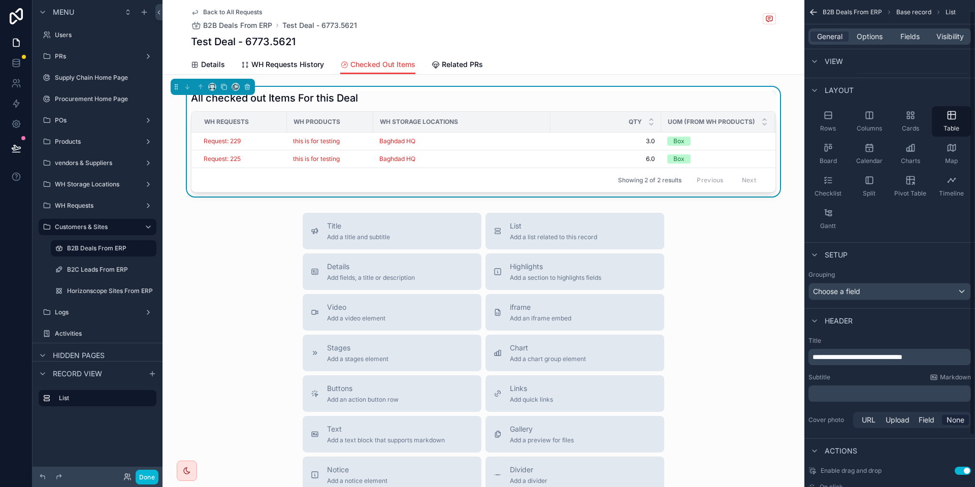
scroll to position [0, 0]
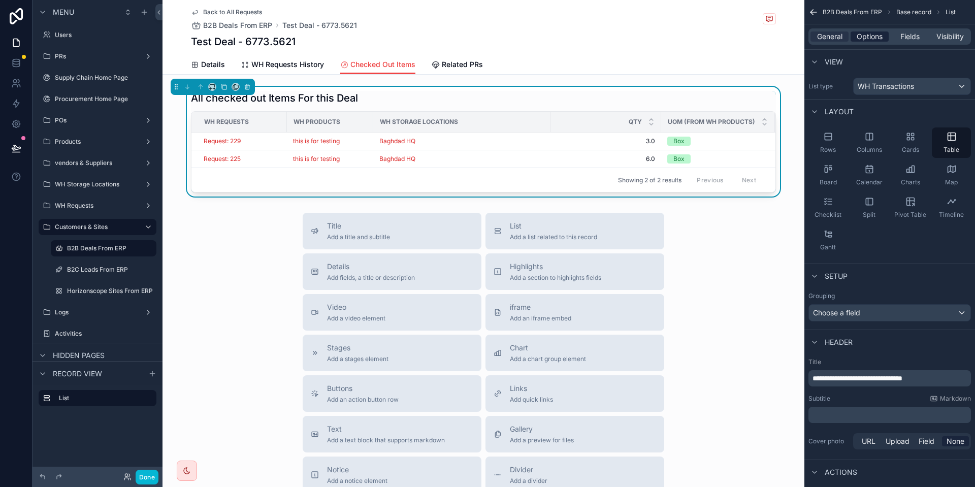
click at [861, 41] on span "Options" at bounding box center [870, 36] width 26 height 10
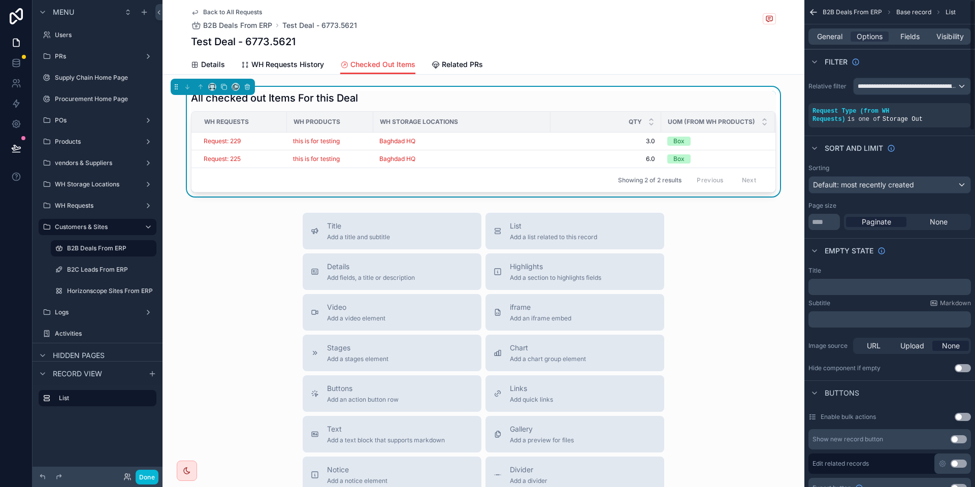
click at [640, 99] on div "All checked out Items For this Deal" at bounding box center [483, 98] width 585 height 14
click at [838, 34] on span "General" at bounding box center [829, 36] width 25 height 10
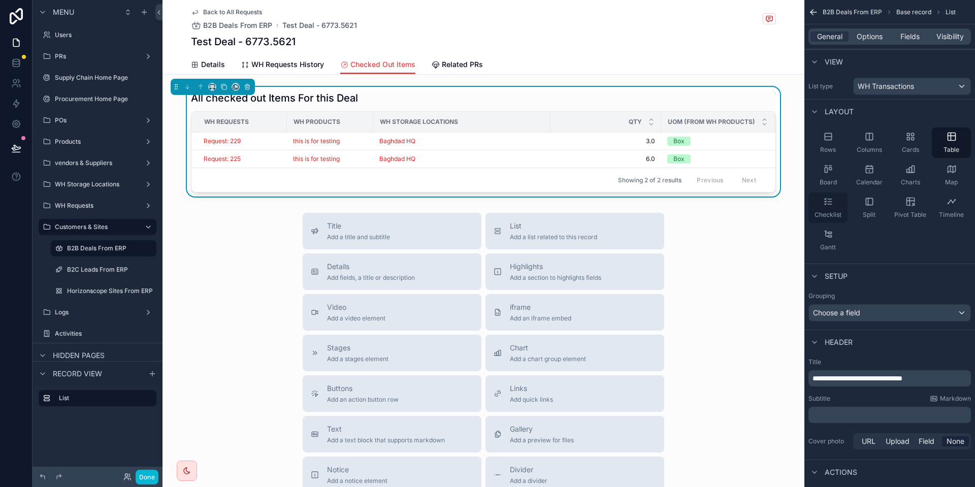
click at [842, 203] on div "Checklist" at bounding box center [827, 207] width 39 height 30
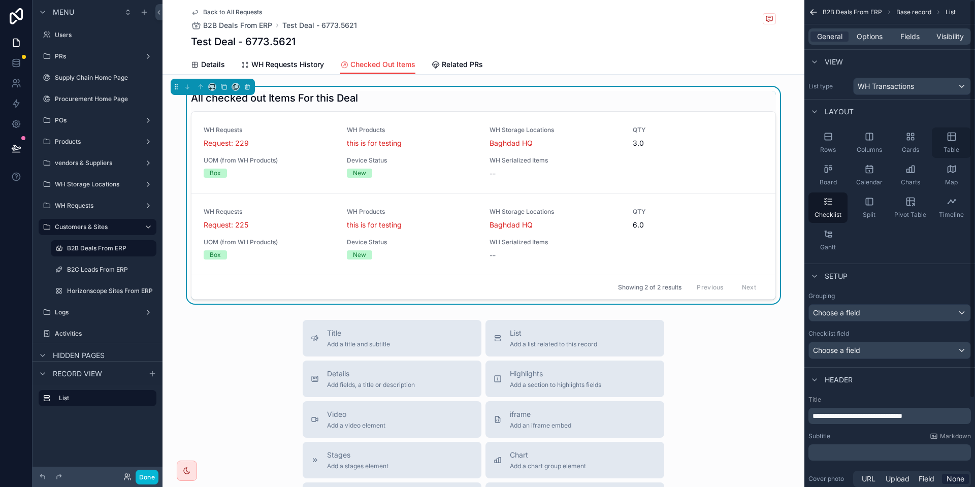
click at [958, 137] on div "Table" at bounding box center [951, 142] width 39 height 30
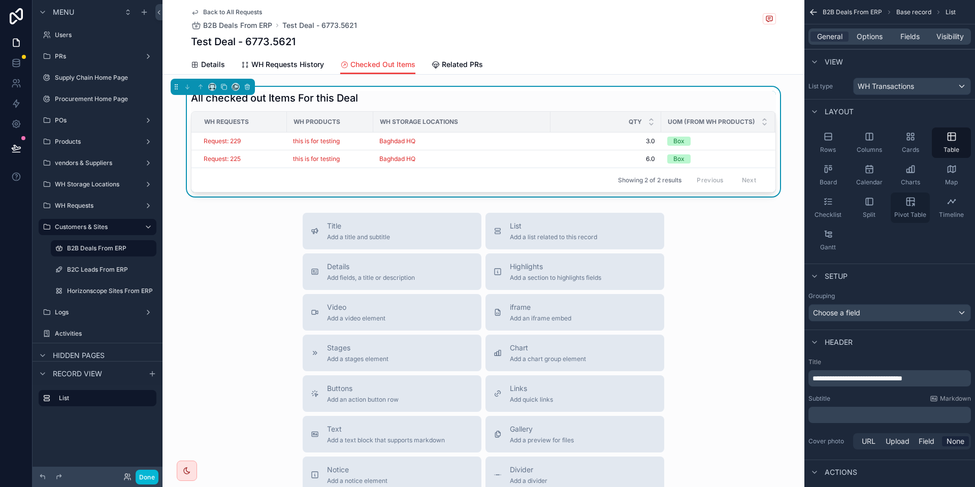
click at [913, 197] on icon "scrollable content" at bounding box center [910, 202] width 10 height 10
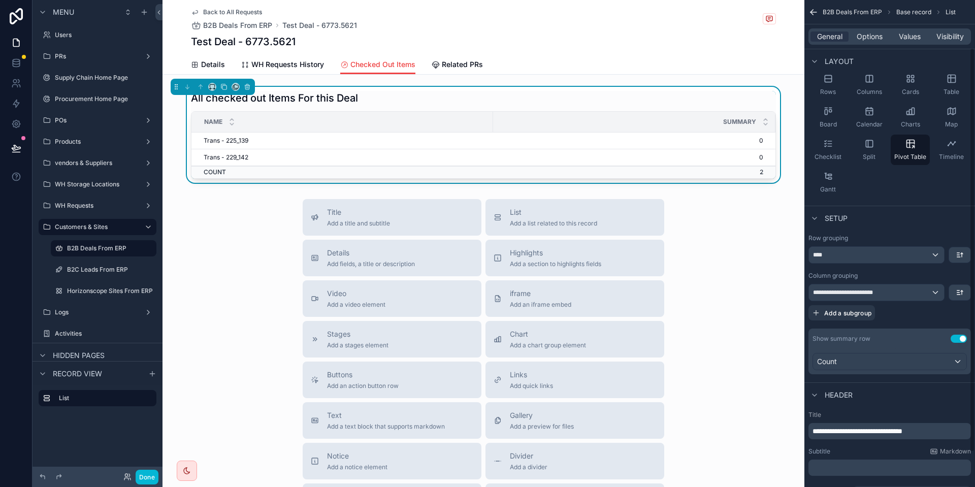
scroll to position [76, 0]
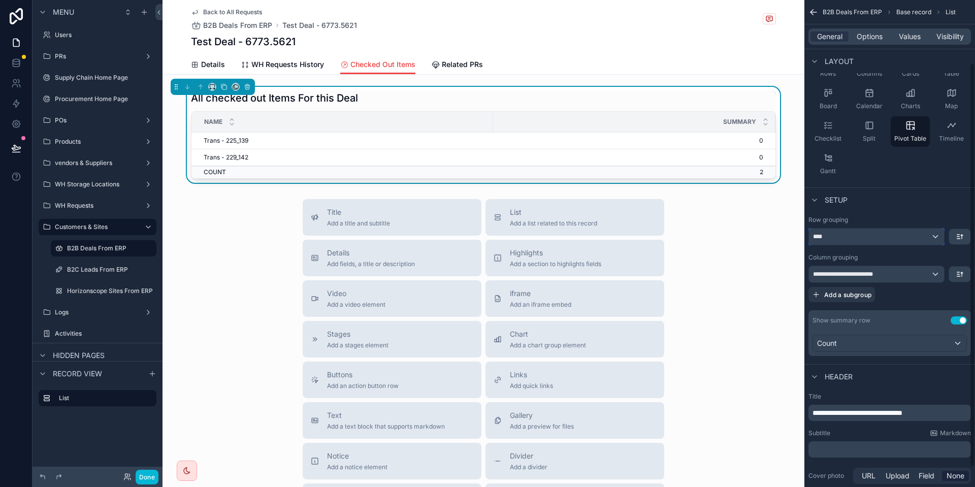
click at [881, 239] on div "****" at bounding box center [876, 236] width 135 height 16
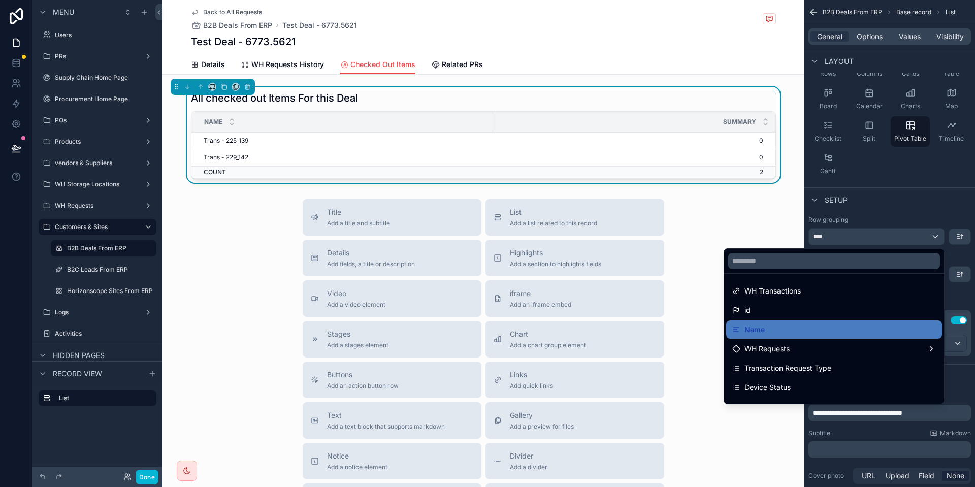
click at [881, 239] on div "scrollable content" at bounding box center [487, 243] width 975 height 487
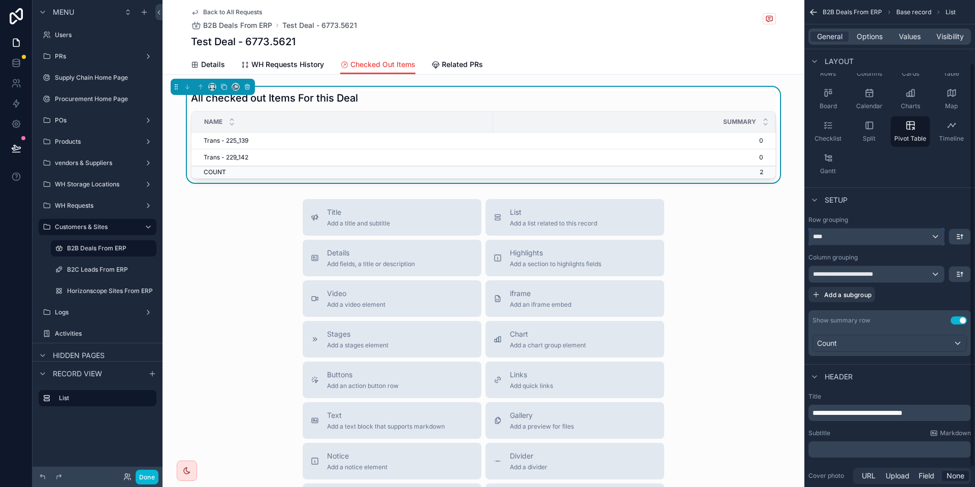
click at [881, 239] on div "****" at bounding box center [876, 236] width 135 height 16
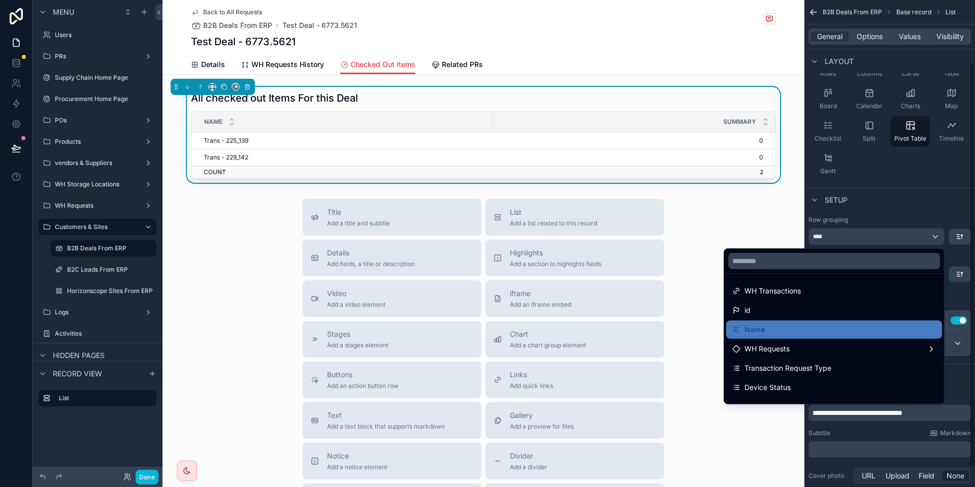
click at [881, 239] on div "scrollable content" at bounding box center [487, 243] width 975 height 487
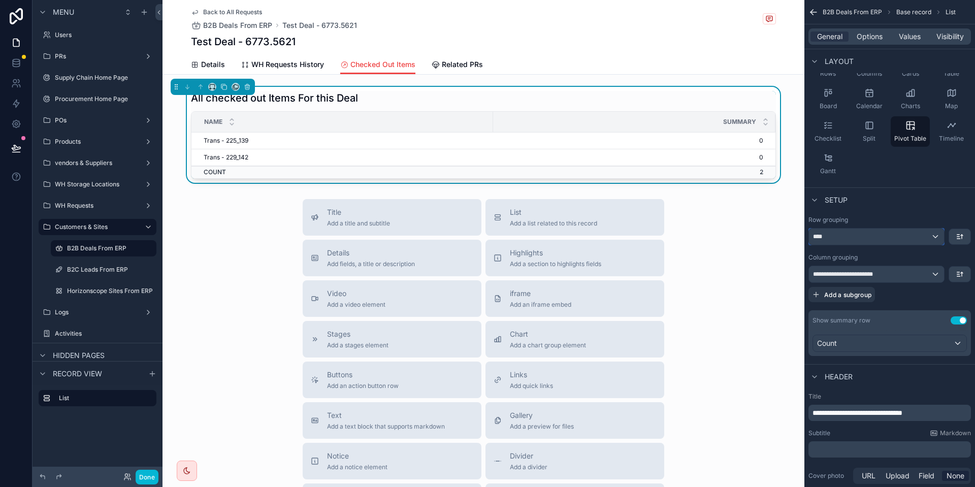
click at [860, 234] on div "****" at bounding box center [876, 236] width 135 height 16
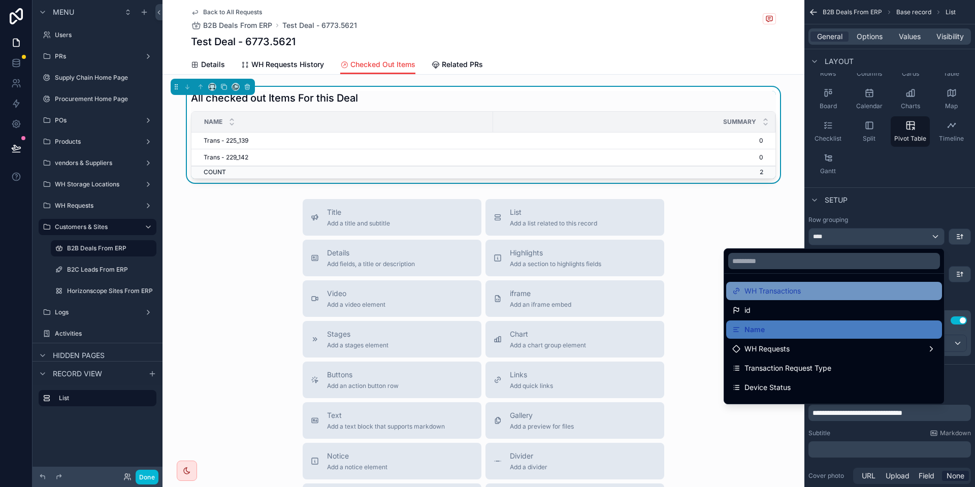
click at [828, 292] on div "WH Transactions" at bounding box center [834, 291] width 204 height 12
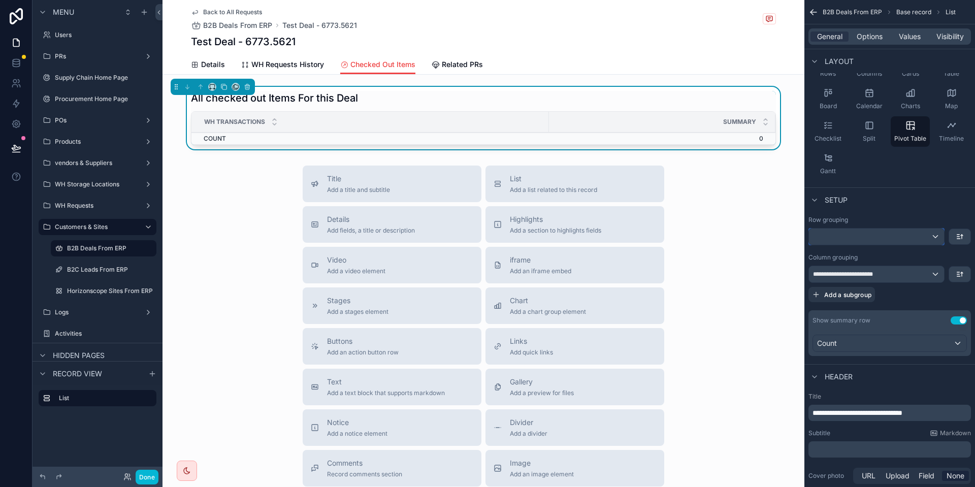
click at [855, 239] on div "scrollable content" at bounding box center [876, 236] width 135 height 16
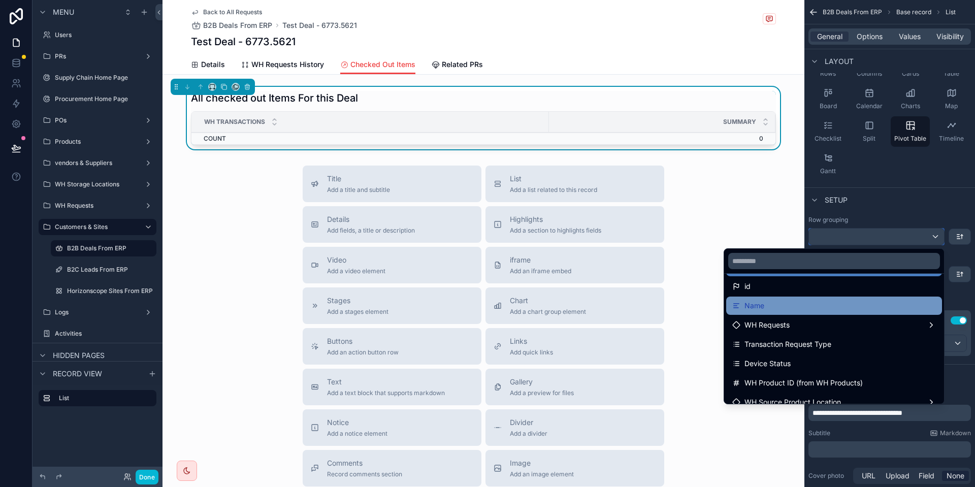
scroll to position [0, 0]
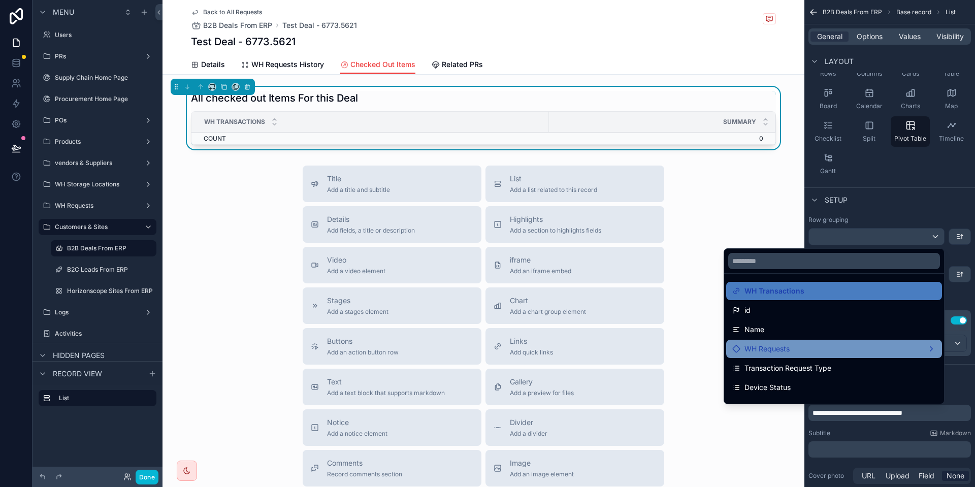
click at [813, 346] on div "WH Requests" at bounding box center [834, 349] width 204 height 12
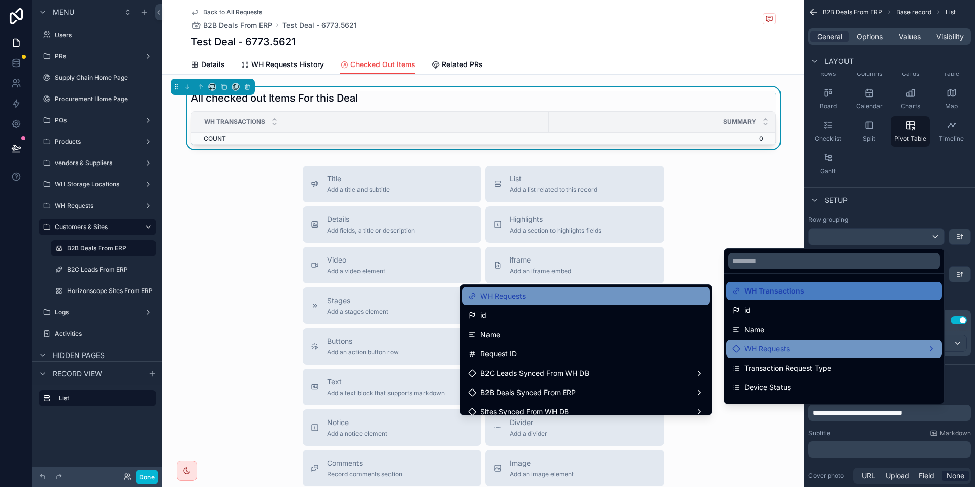
click at [516, 299] on div "WH Requests" at bounding box center [586, 296] width 236 height 12
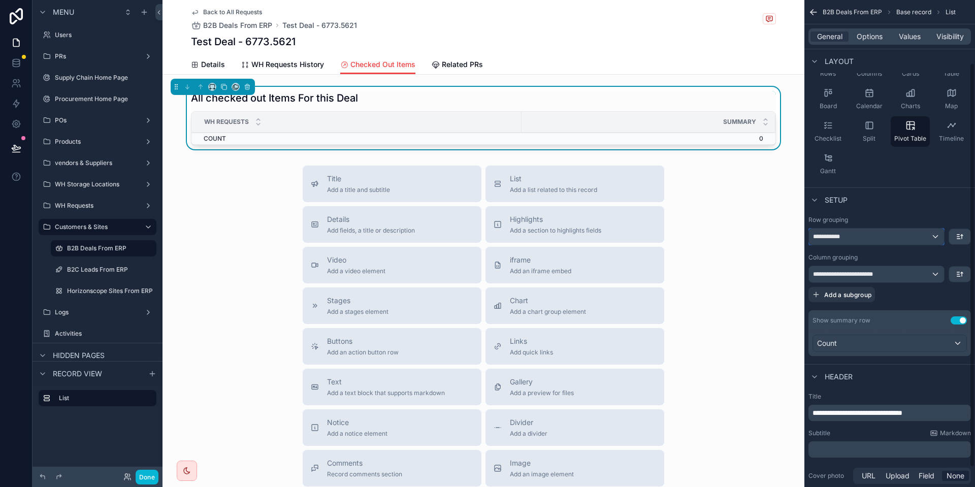
click at [873, 236] on div "**********" at bounding box center [876, 236] width 135 height 16
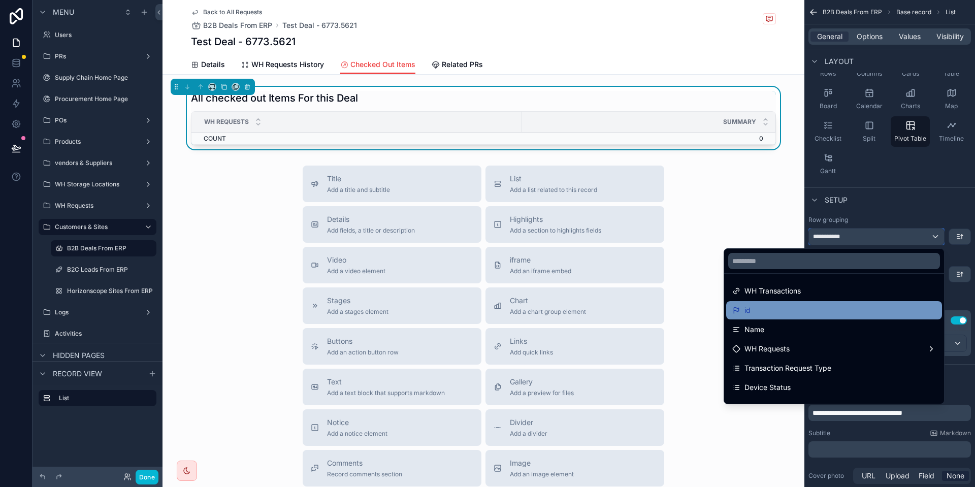
scroll to position [76, 0]
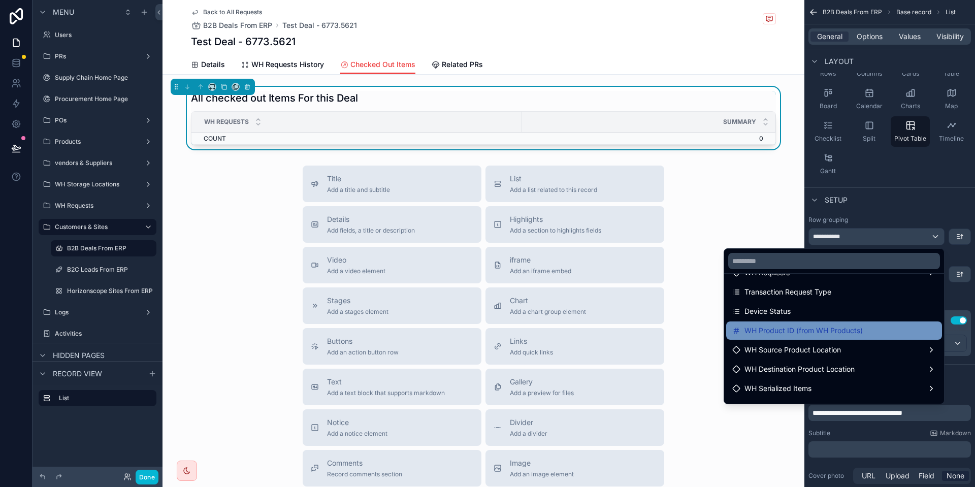
click at [810, 331] on span "WH Product ID (from WH Products)" at bounding box center [803, 330] width 118 height 12
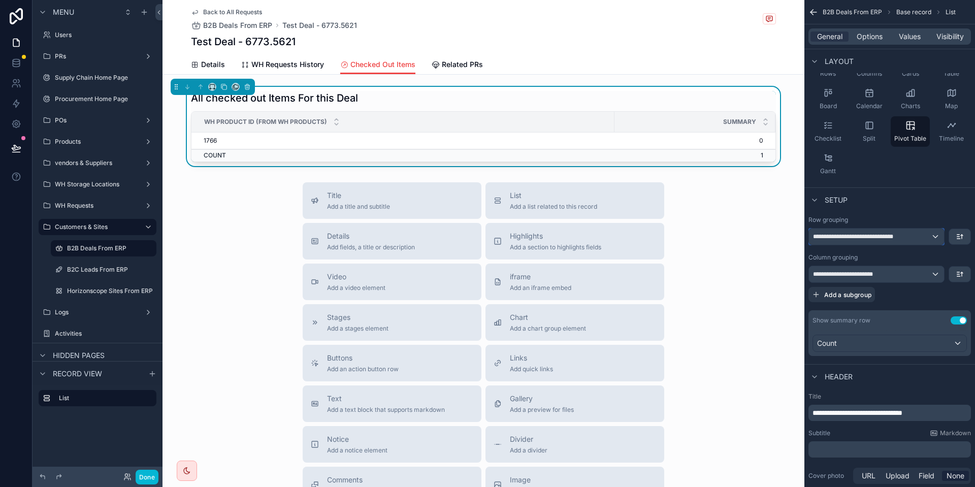
click at [871, 241] on div "**********" at bounding box center [876, 236] width 135 height 16
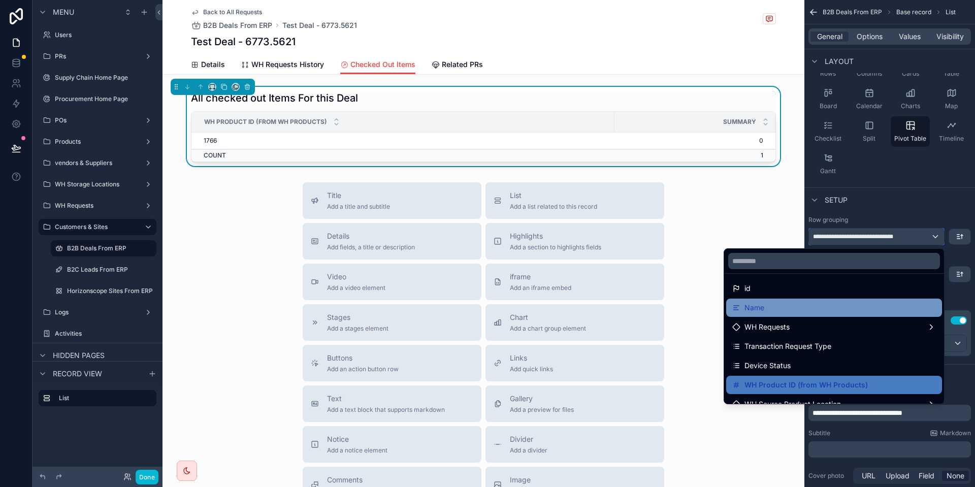
scroll to position [0, 0]
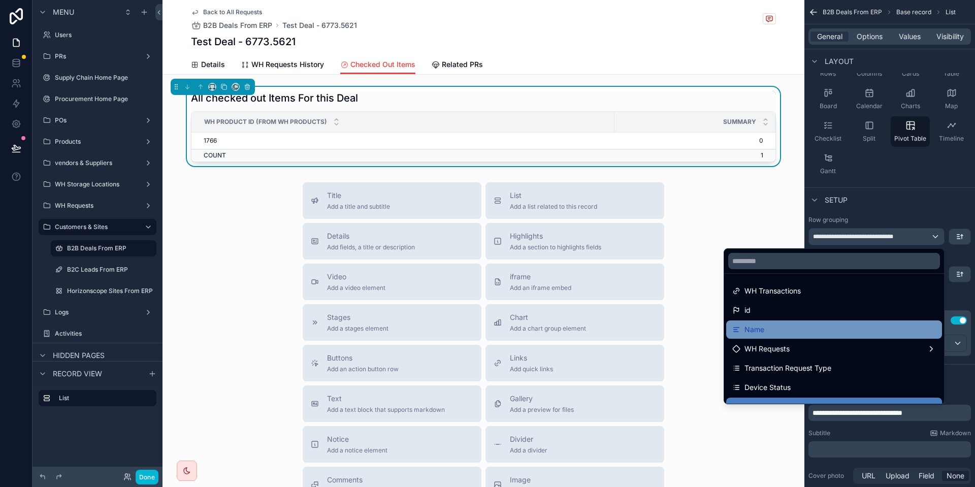
click at [815, 331] on div "Name" at bounding box center [834, 329] width 204 height 12
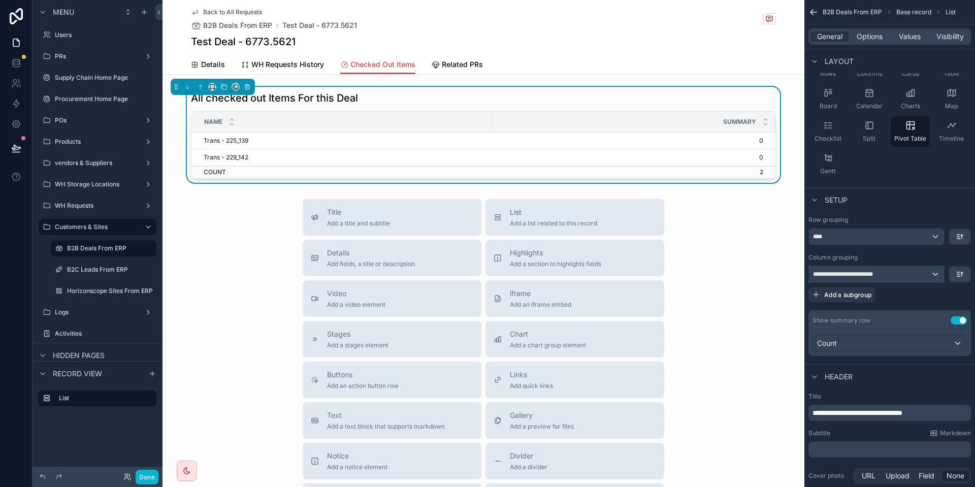
click at [874, 279] on div "**********" at bounding box center [876, 274] width 135 height 16
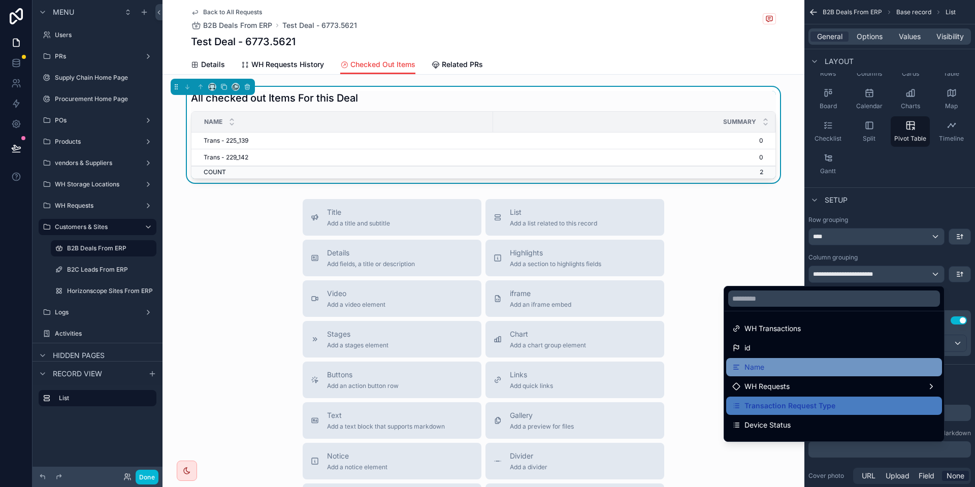
click at [767, 361] on div "Name" at bounding box center [834, 367] width 204 height 12
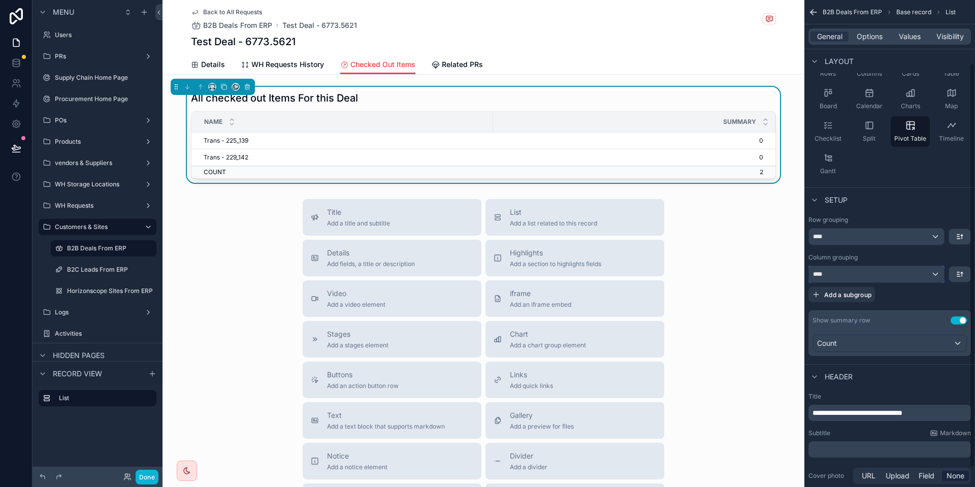
click at [864, 271] on div "****" at bounding box center [876, 274] width 135 height 16
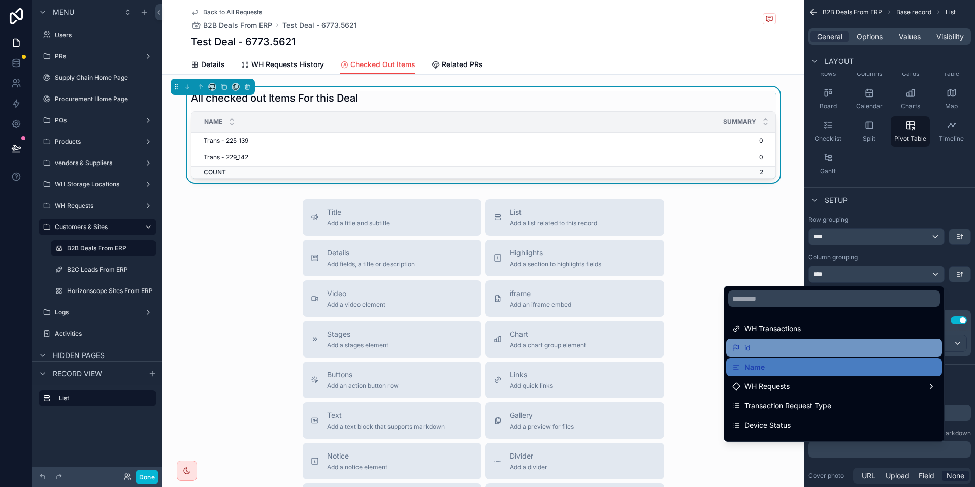
click at [799, 351] on div "id" at bounding box center [834, 348] width 204 height 12
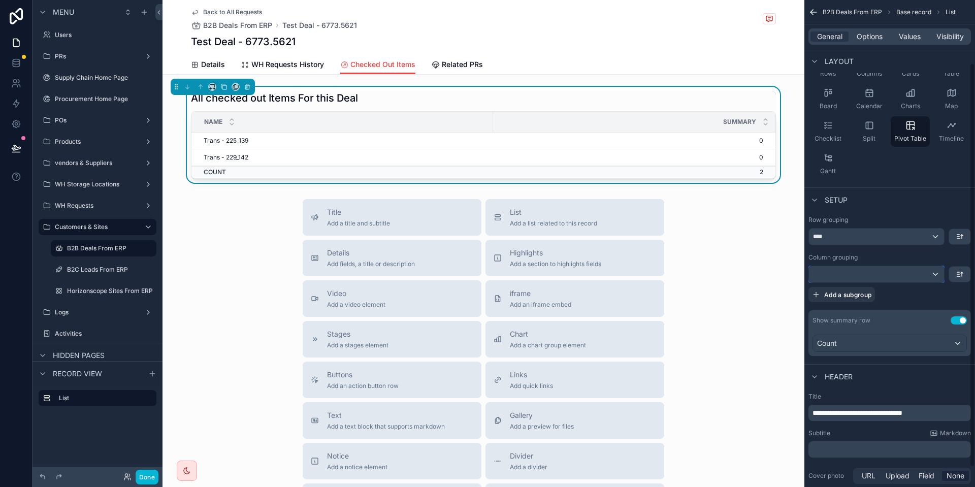
click at [852, 273] on div "scrollable content" at bounding box center [876, 274] width 135 height 16
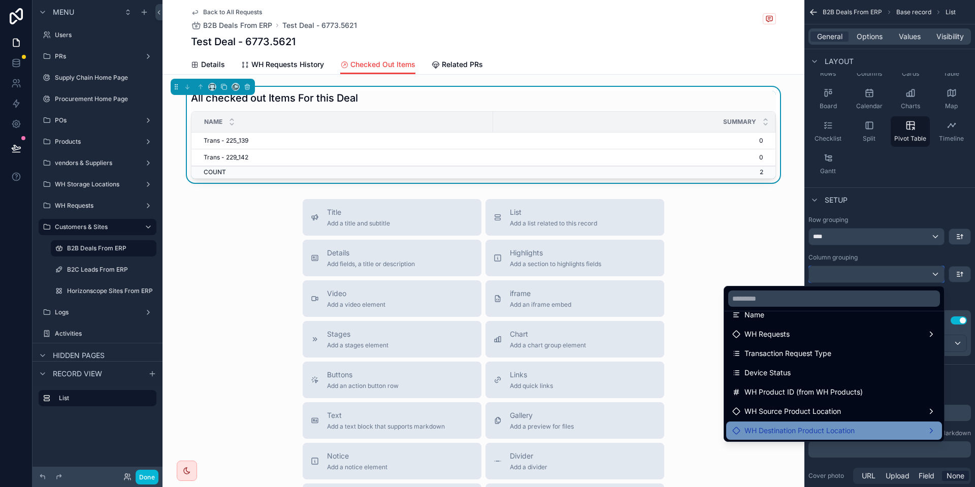
scroll to position [76, 0]
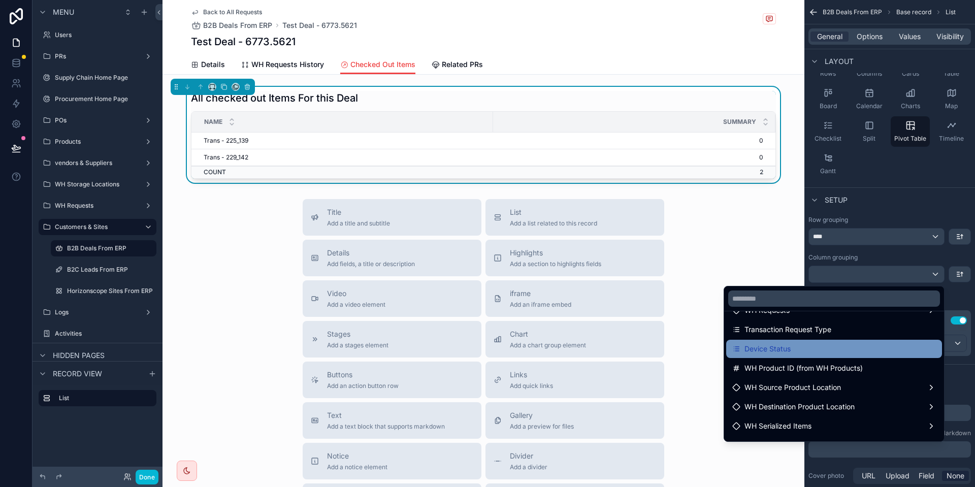
click at [798, 355] on div "Device Status" at bounding box center [834, 349] width 216 height 18
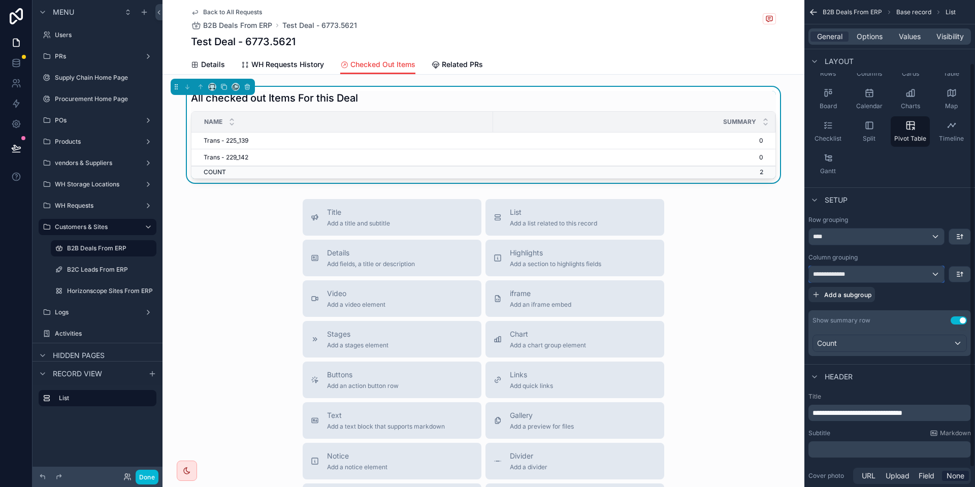
click at [846, 272] on span "**********" at bounding box center [833, 274] width 40 height 8
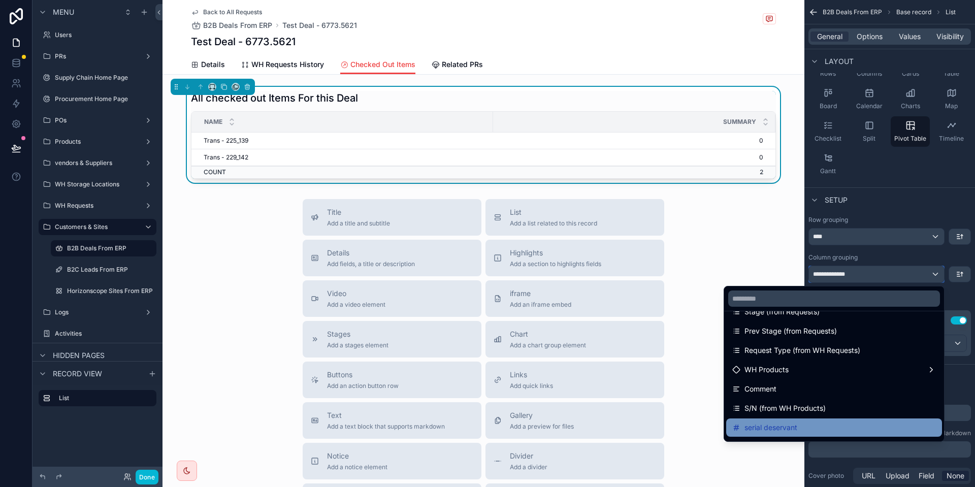
scroll to position [228, 0]
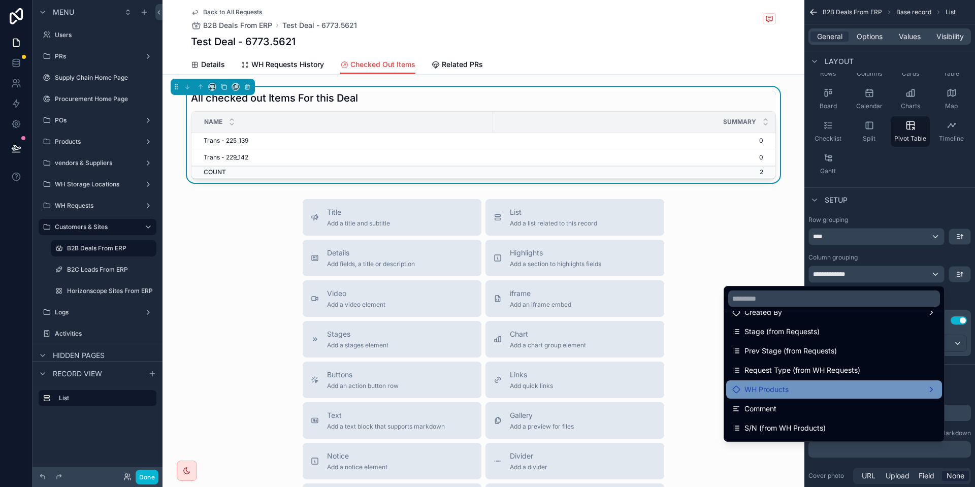
click at [791, 387] on div "WH Products" at bounding box center [834, 389] width 204 height 12
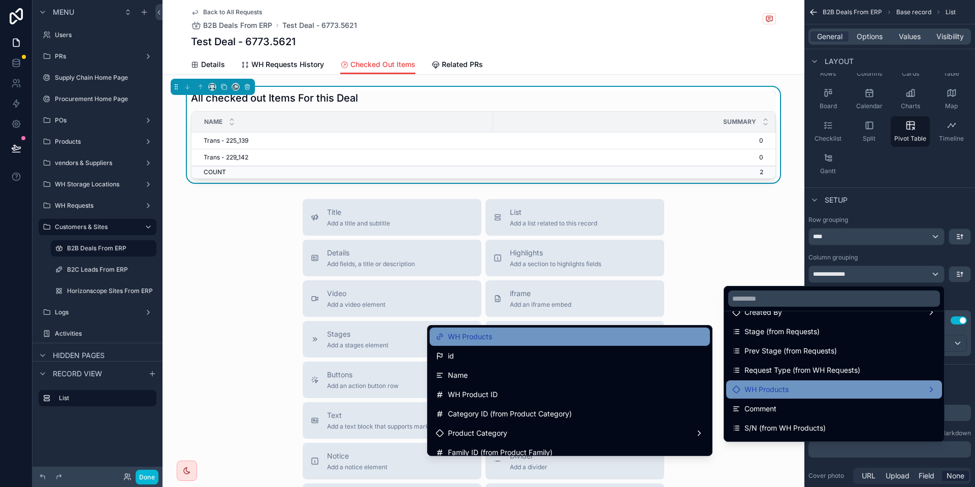
click at [524, 338] on div "WH Products" at bounding box center [570, 337] width 268 height 12
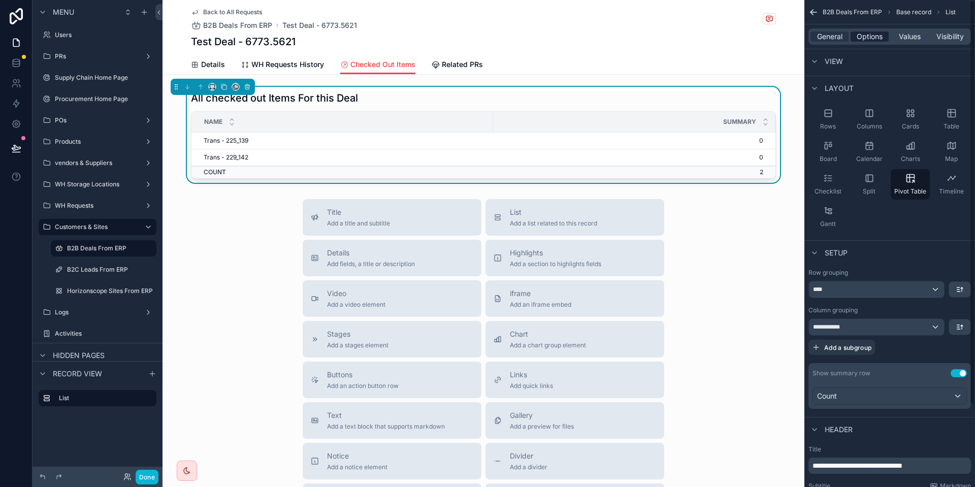
scroll to position [0, 0]
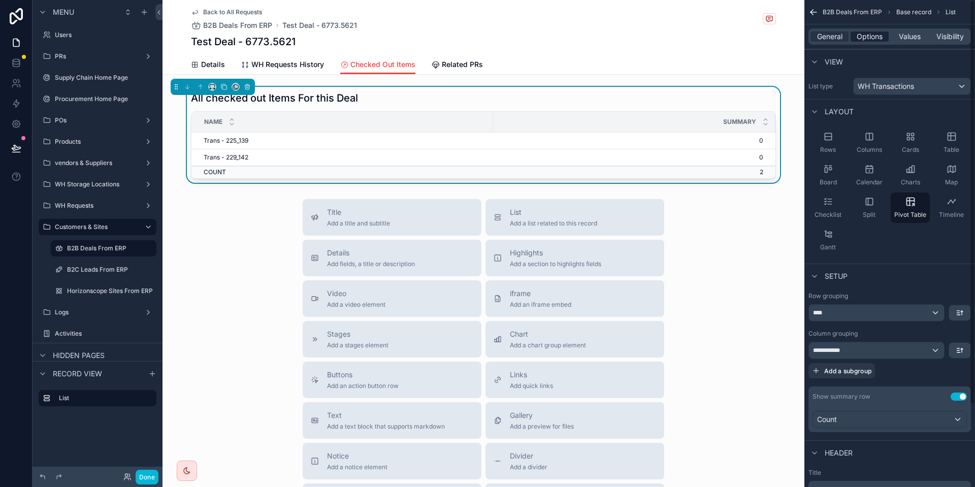
click at [872, 37] on span "Options" at bounding box center [870, 36] width 26 height 10
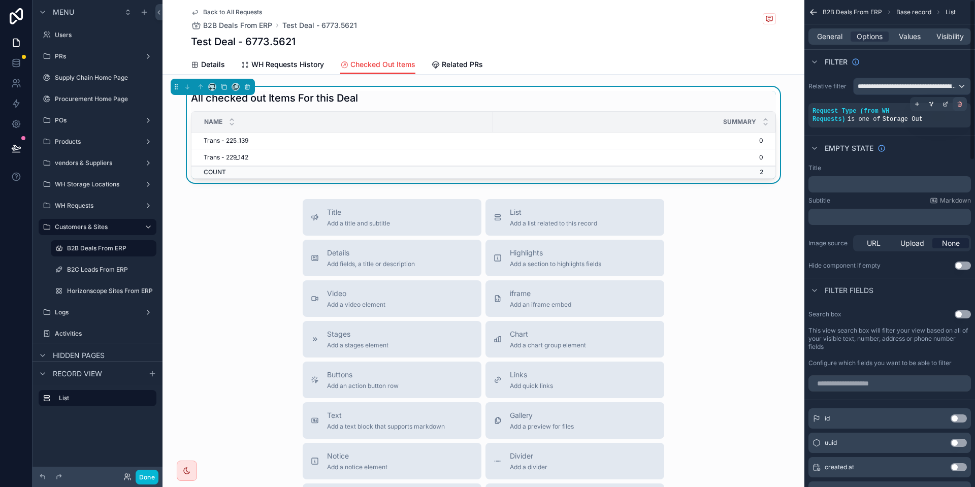
click at [962, 108] on div "scrollable content" at bounding box center [960, 104] width 14 height 14
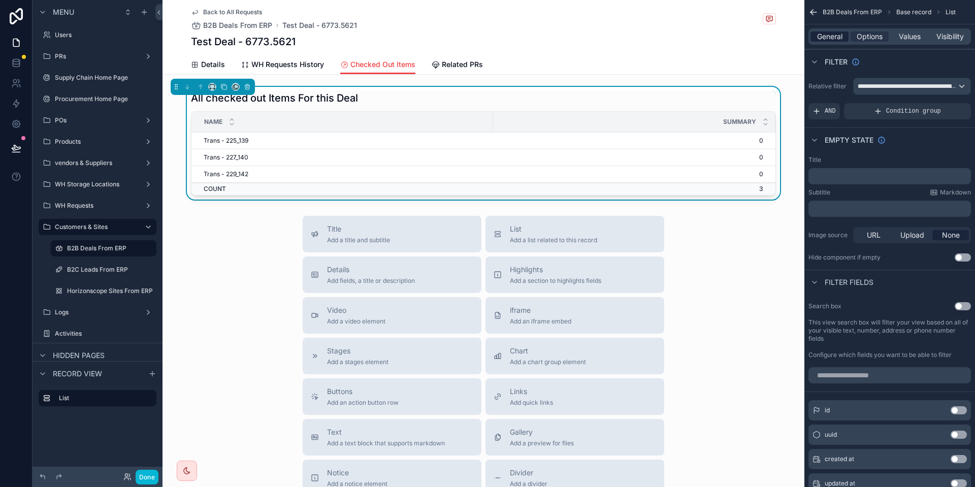
click at [837, 35] on span "General" at bounding box center [829, 36] width 25 height 10
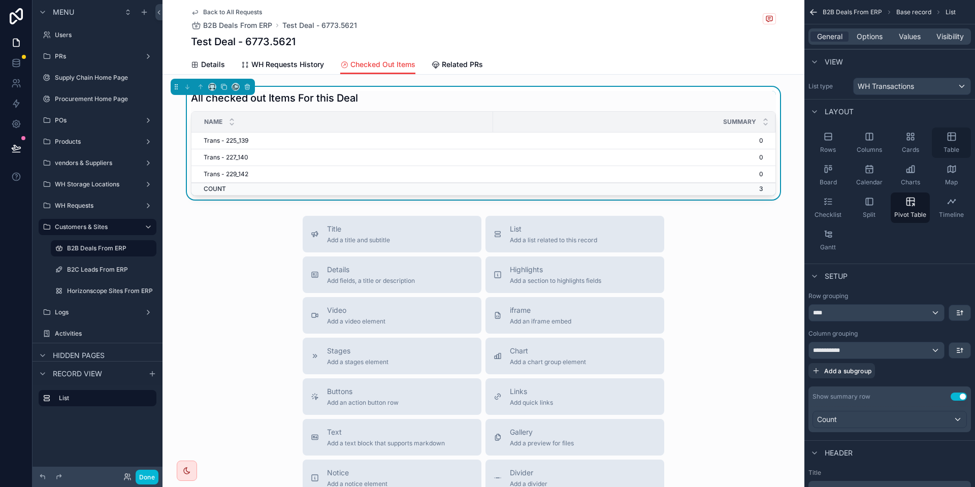
click at [945, 136] on div "Table" at bounding box center [951, 142] width 39 height 30
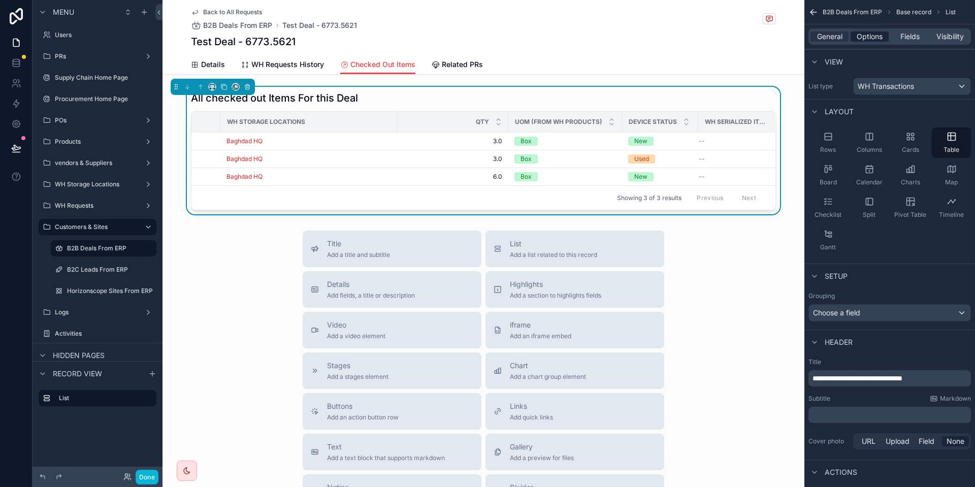
click at [869, 39] on span "Options" at bounding box center [870, 36] width 26 height 10
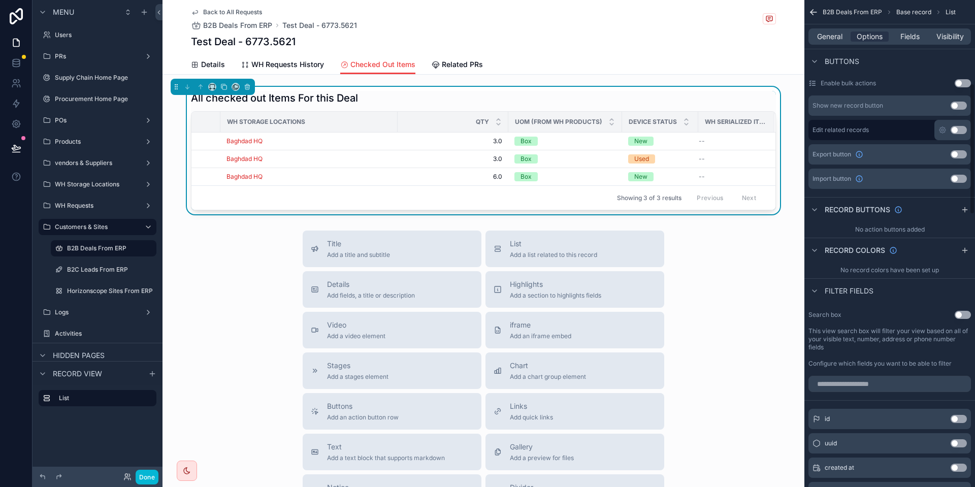
scroll to position [305, 0]
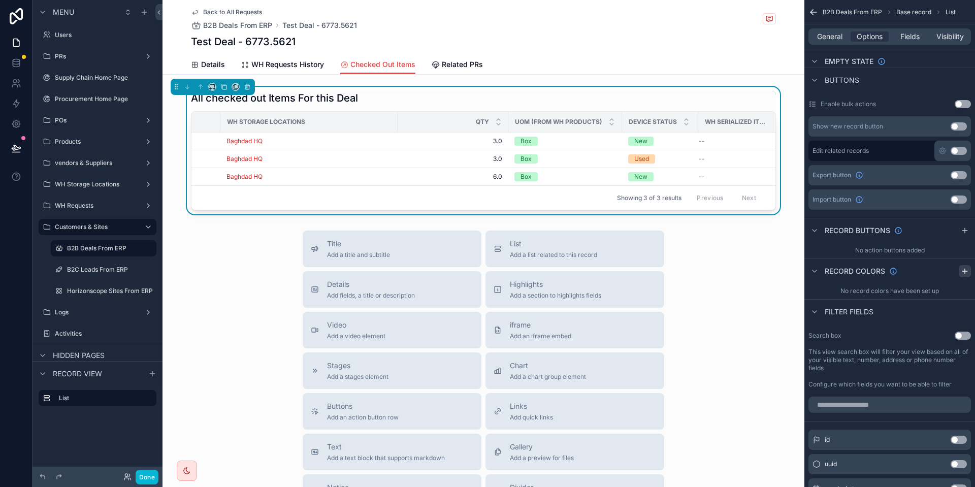
click at [965, 272] on icon "scrollable content" at bounding box center [965, 271] width 8 height 8
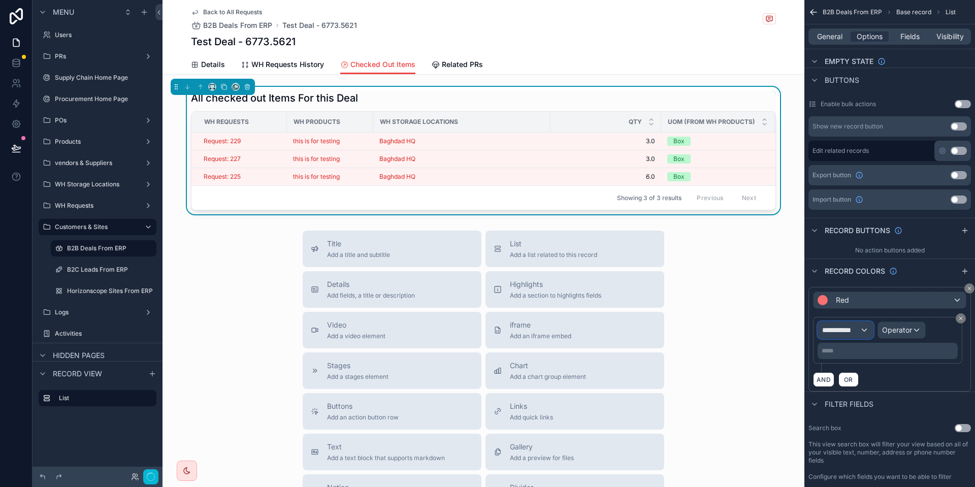
click at [855, 331] on span "**********" at bounding box center [841, 330] width 38 height 10
click at [863, 387] on span "Row values" at bounding box center [845, 384] width 38 height 12
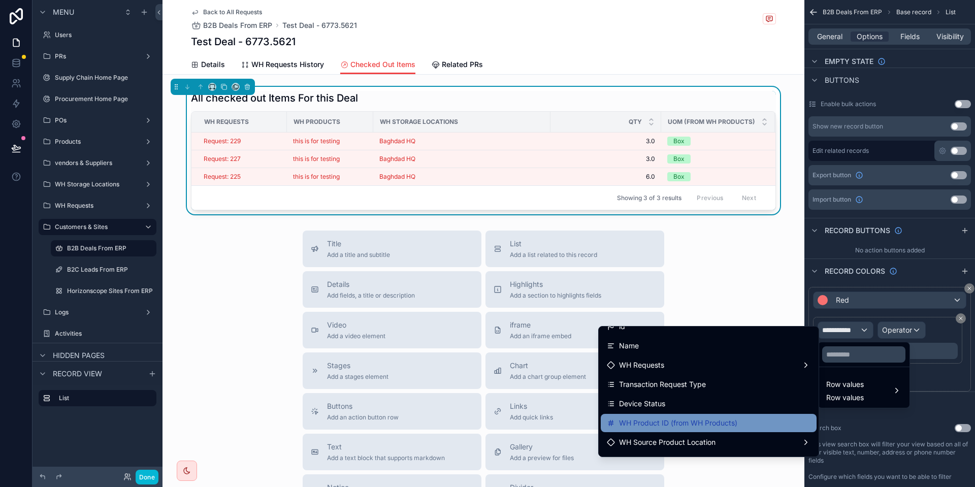
scroll to position [0, 0]
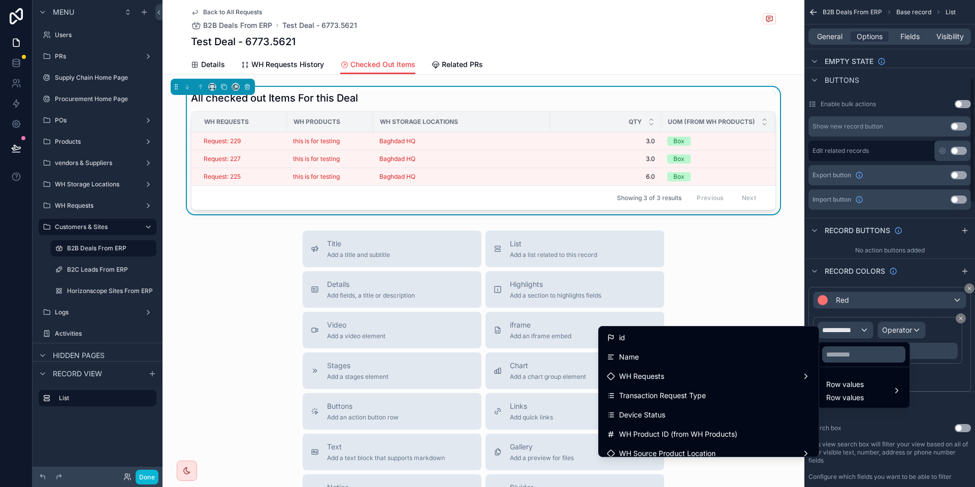
click at [956, 388] on div "scrollable content" at bounding box center [487, 243] width 975 height 487
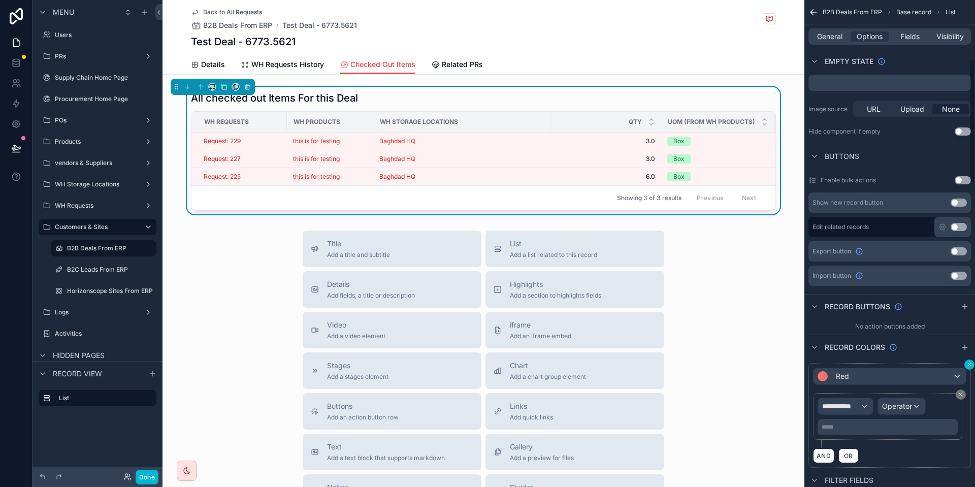
click at [969, 365] on div "**********" at bounding box center [889, 415] width 162 height 105
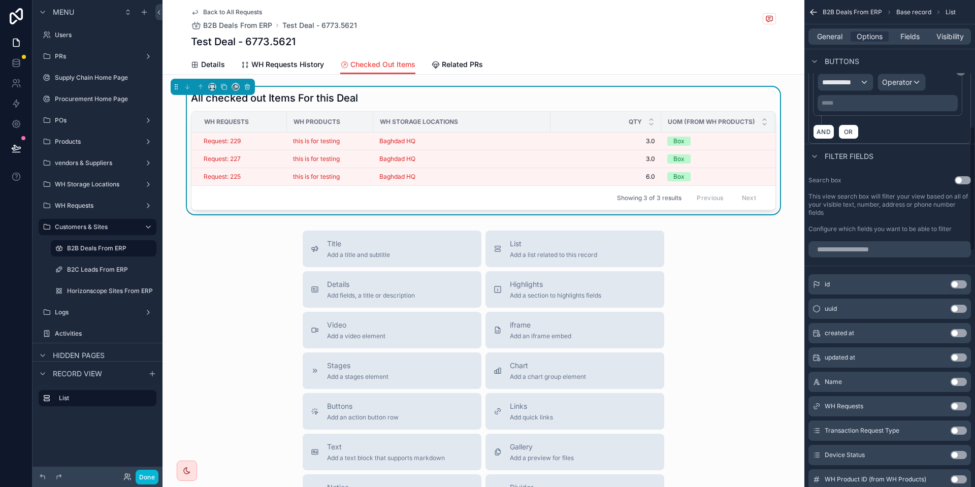
scroll to position [487, 0]
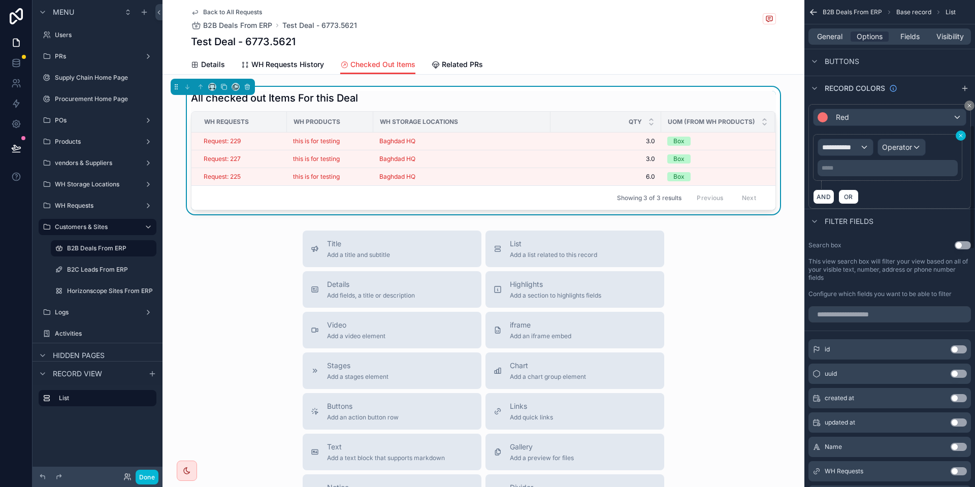
click at [964, 138] on button "scrollable content" at bounding box center [961, 135] width 10 height 10
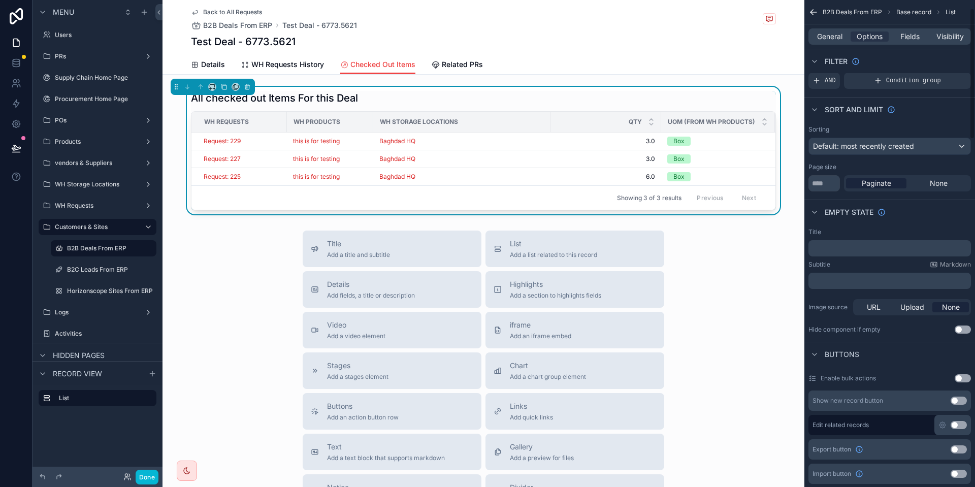
scroll to position [0, 0]
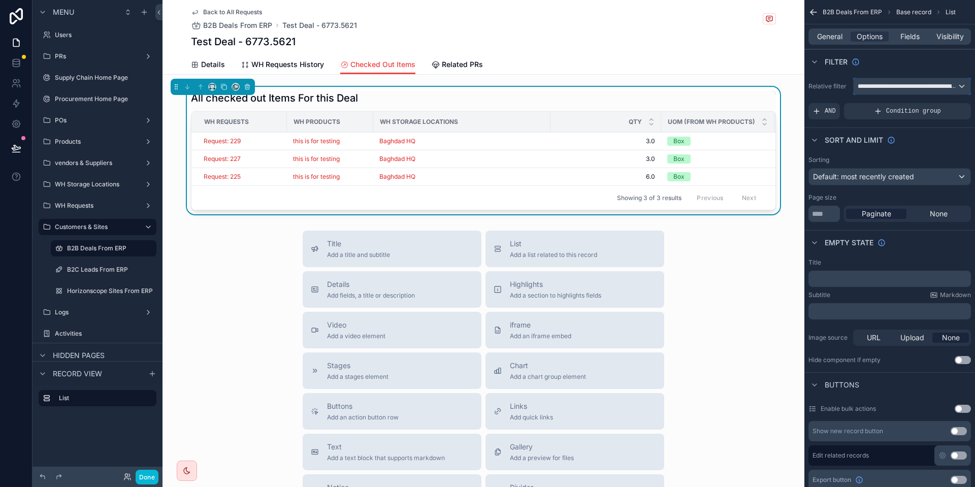
click at [881, 89] on span "**********" at bounding box center [908, 86] width 100 height 8
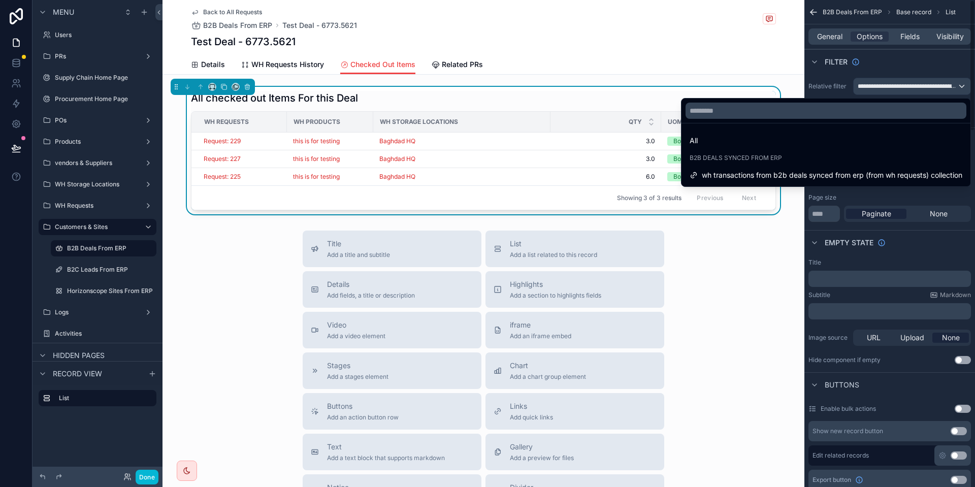
click at [829, 32] on div "scrollable content" at bounding box center [487, 243] width 975 height 487
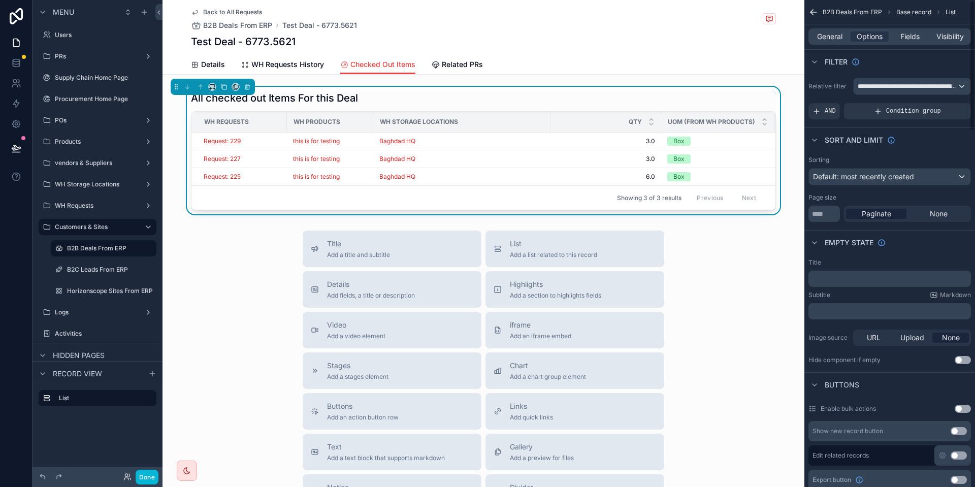
click at [829, 32] on span "General" at bounding box center [829, 36] width 25 height 10
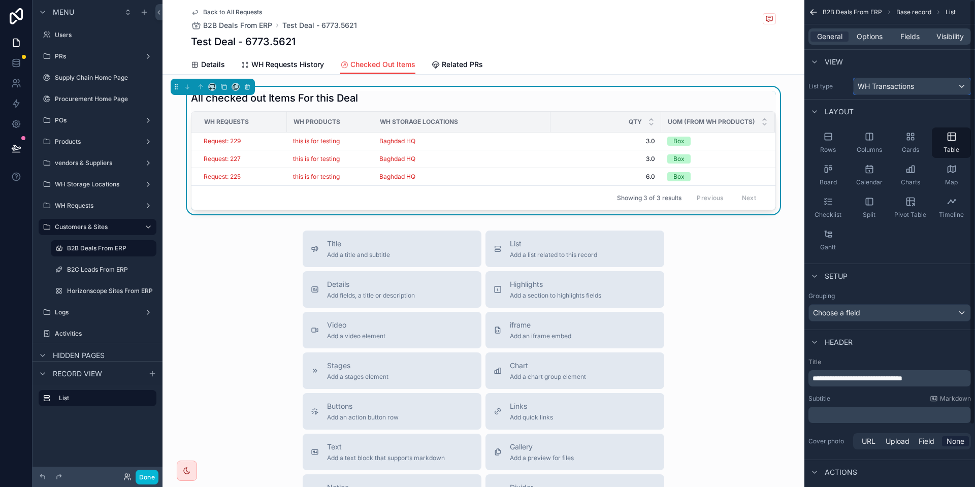
click at [898, 89] on span "WH Transactions" at bounding box center [886, 86] width 56 height 10
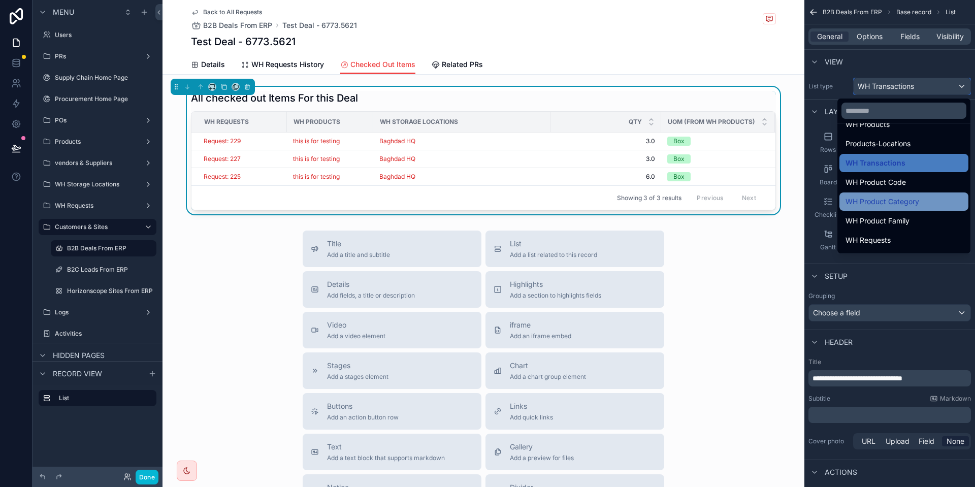
scroll to position [1472, 0]
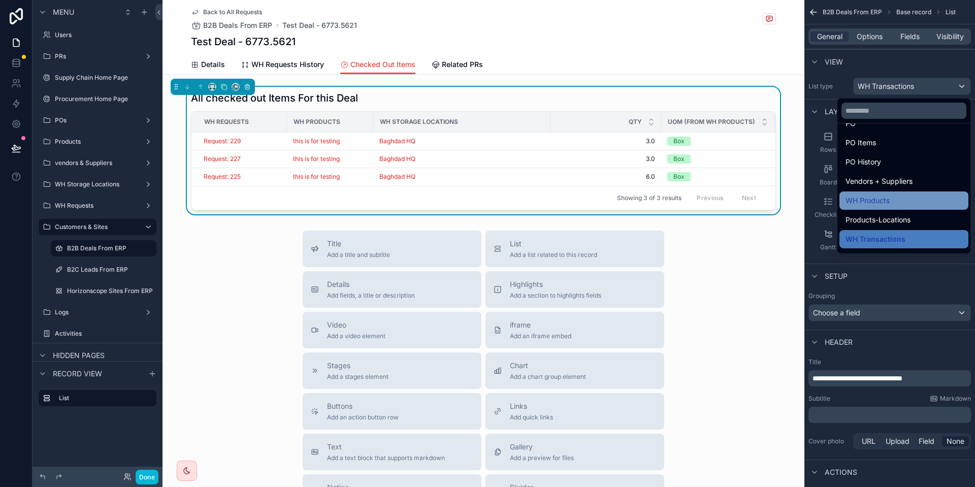
click at [870, 205] on span "WH Products" at bounding box center [867, 200] width 44 height 12
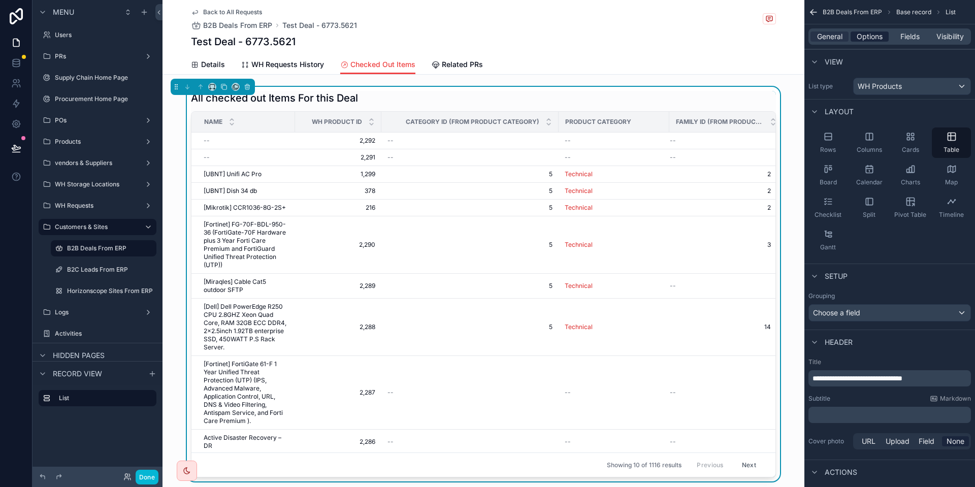
click at [860, 40] on span "Options" at bounding box center [870, 36] width 26 height 10
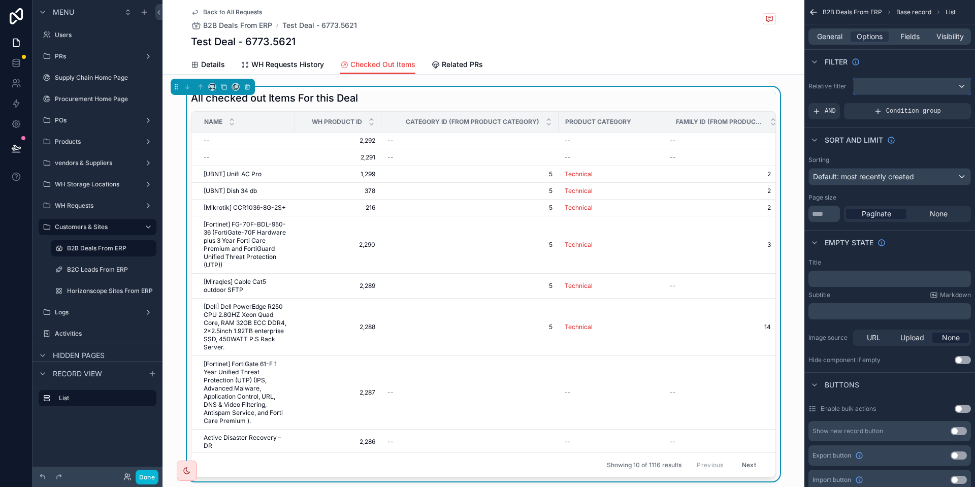
click at [924, 91] on div "scrollable content" at bounding box center [912, 86] width 117 height 16
click at [888, 74] on div "scrollable content" at bounding box center [487, 243] width 975 height 487
click at [843, 38] on div "General" at bounding box center [829, 36] width 38 height 10
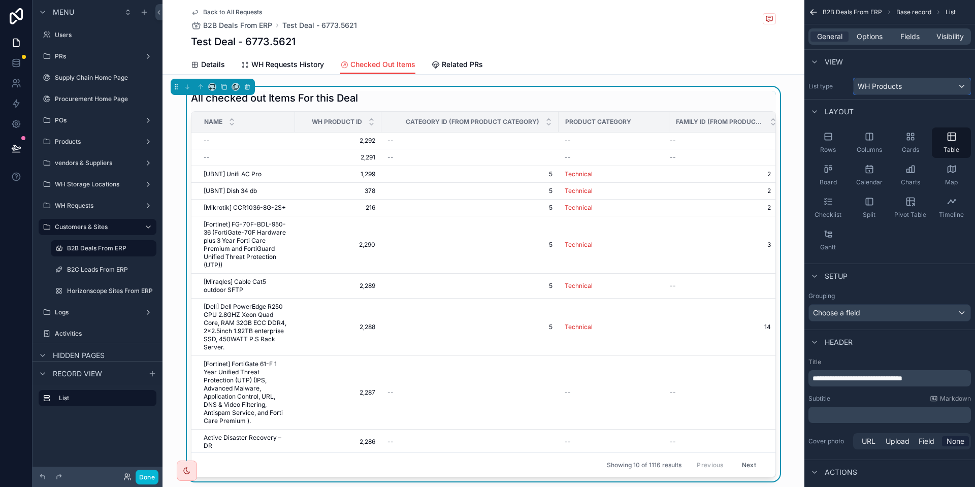
click at [884, 85] on span "WH Products" at bounding box center [880, 86] width 44 height 10
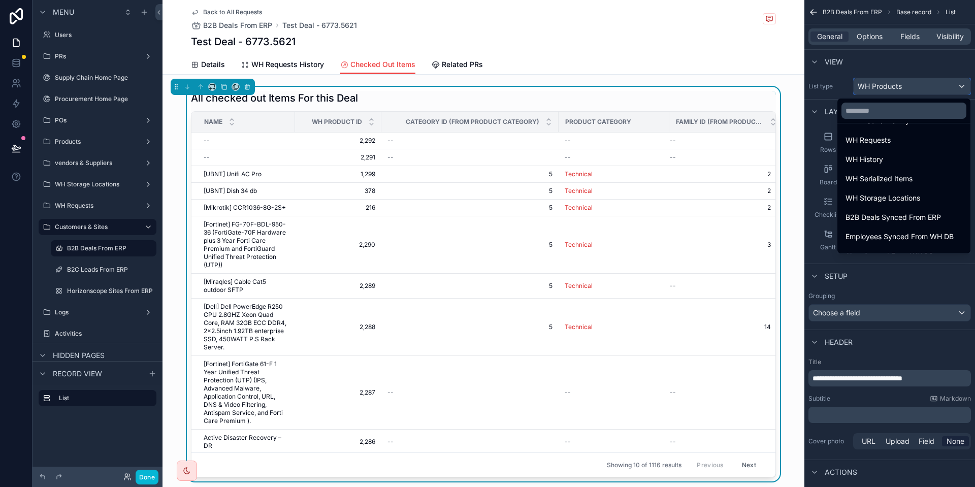
scroll to position [1624, 0]
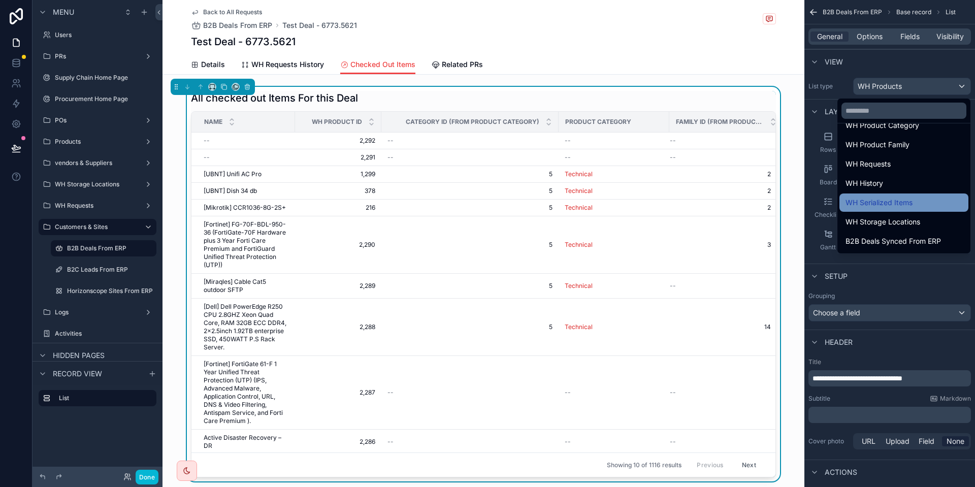
click at [885, 206] on span "WH Serialized Items" at bounding box center [878, 203] width 67 height 12
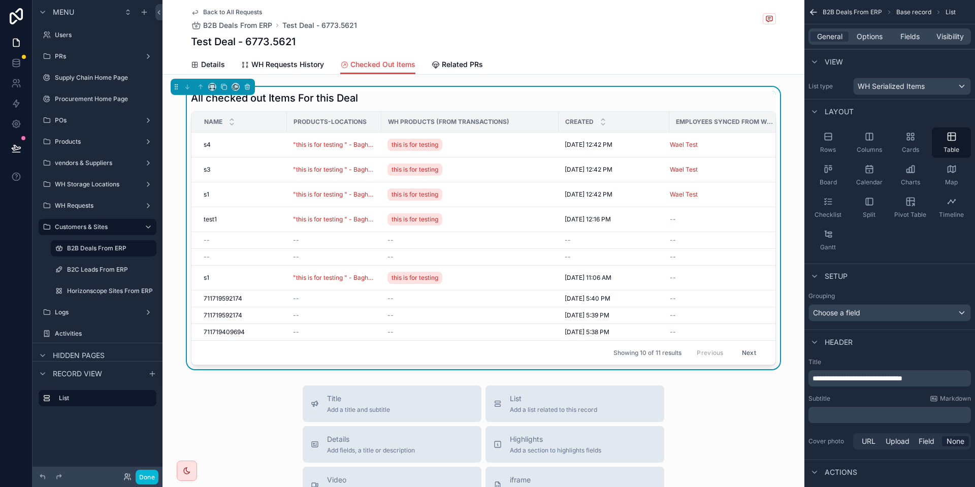
click at [877, 29] on div "General Options Fields Visibility" at bounding box center [889, 36] width 162 height 16
click at [879, 49] on div "View" at bounding box center [889, 61] width 171 height 24
click at [875, 44] on div "General Options Fields Visibility" at bounding box center [889, 36] width 162 height 16
click at [875, 43] on div "General Options Fields Visibility" at bounding box center [889, 36] width 162 height 16
click at [878, 31] on span "Options" at bounding box center [870, 36] width 26 height 10
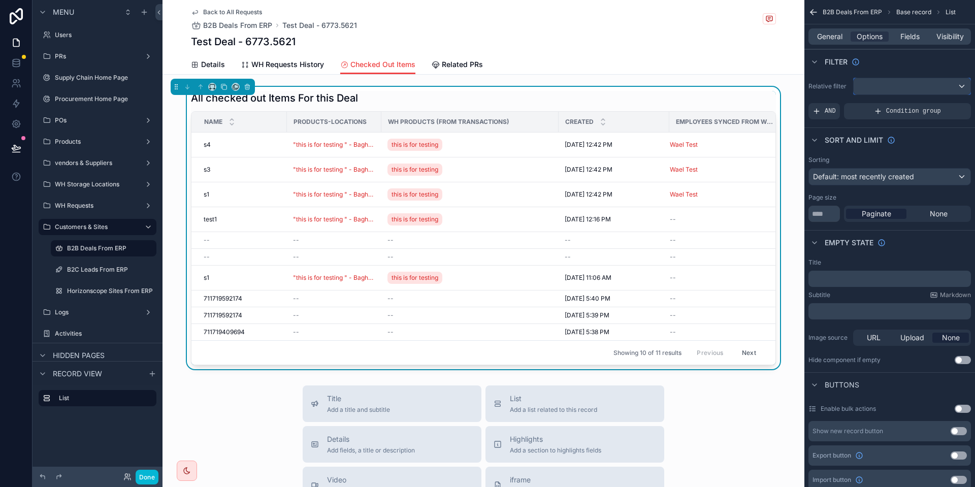
click at [891, 84] on div "scrollable content" at bounding box center [912, 86] width 117 height 16
click at [891, 144] on span "No options" at bounding box center [882, 141] width 36 height 9
click at [829, 42] on div "scrollable content" at bounding box center [487, 243] width 975 height 487
click at [832, 38] on span "General" at bounding box center [829, 36] width 25 height 10
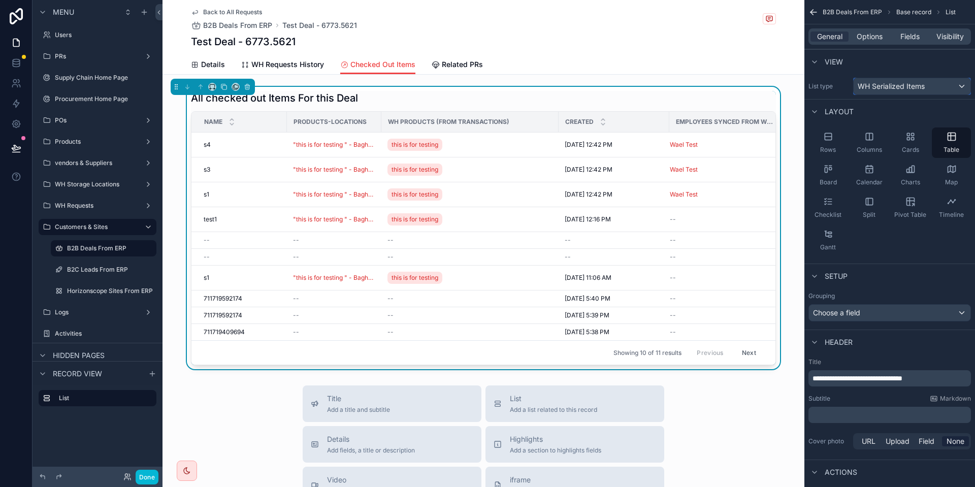
click at [881, 85] on span "WH Serialized Items" at bounding box center [891, 86] width 67 height 10
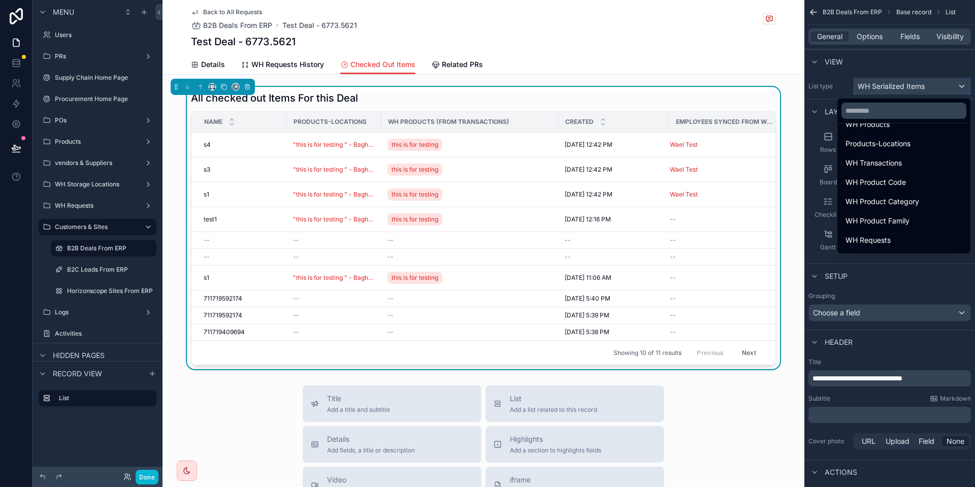
scroll to position [1472, 0]
click at [894, 118] on input "text" at bounding box center [903, 111] width 125 height 16
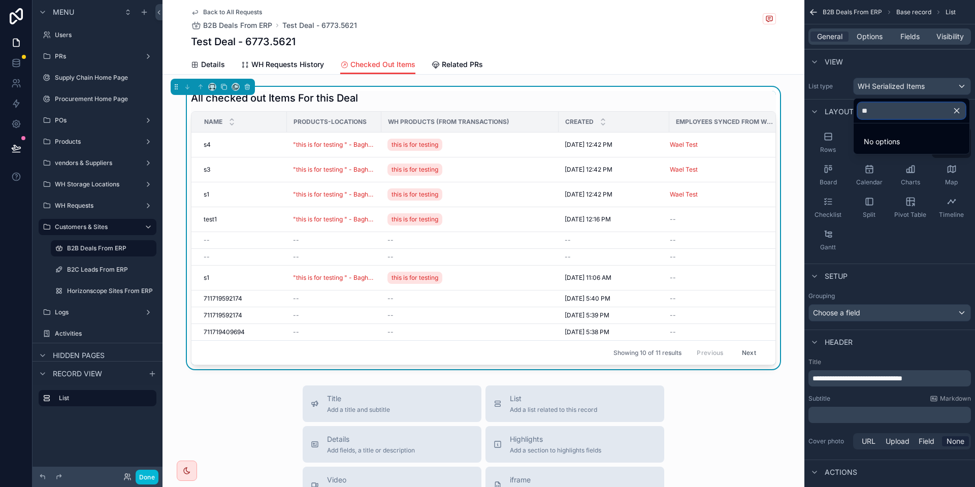
scroll to position [0, 0]
type input "*"
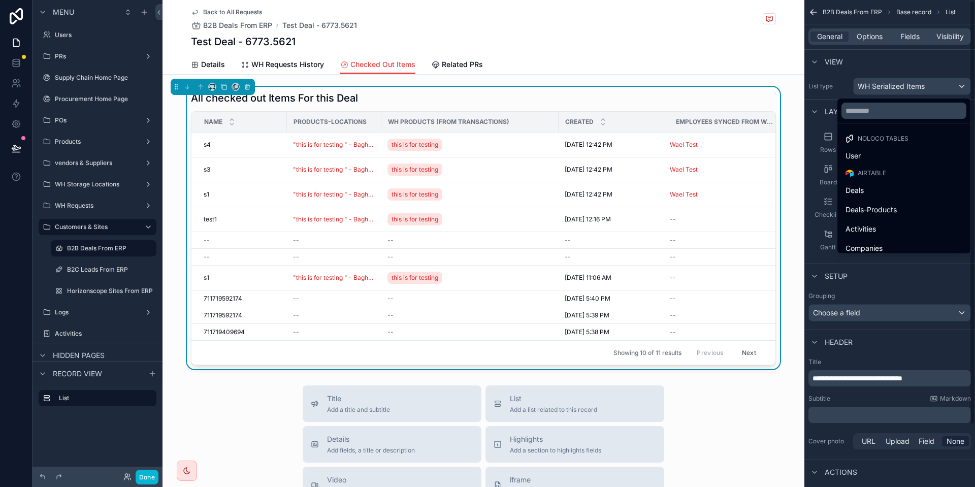
click at [931, 82] on div "scrollable content" at bounding box center [487, 243] width 975 height 487
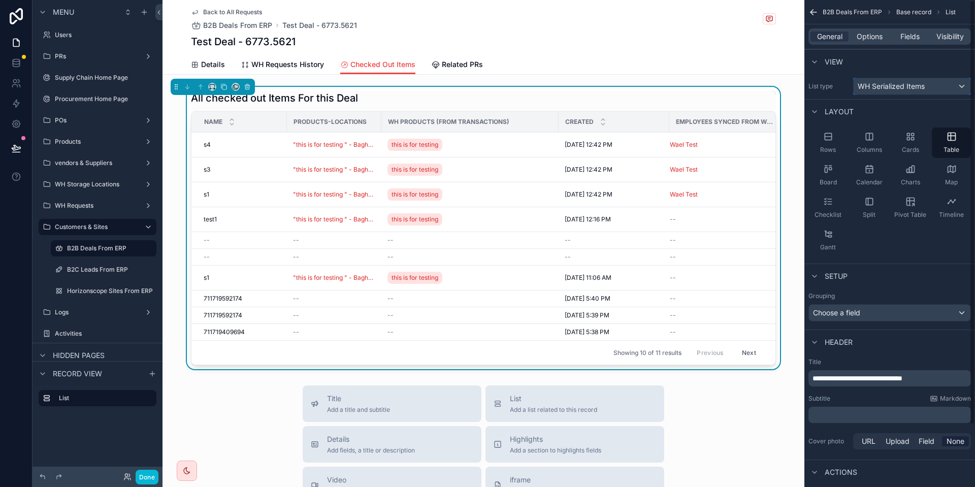
click at [931, 84] on div "WH Serialized Items" at bounding box center [912, 86] width 117 height 16
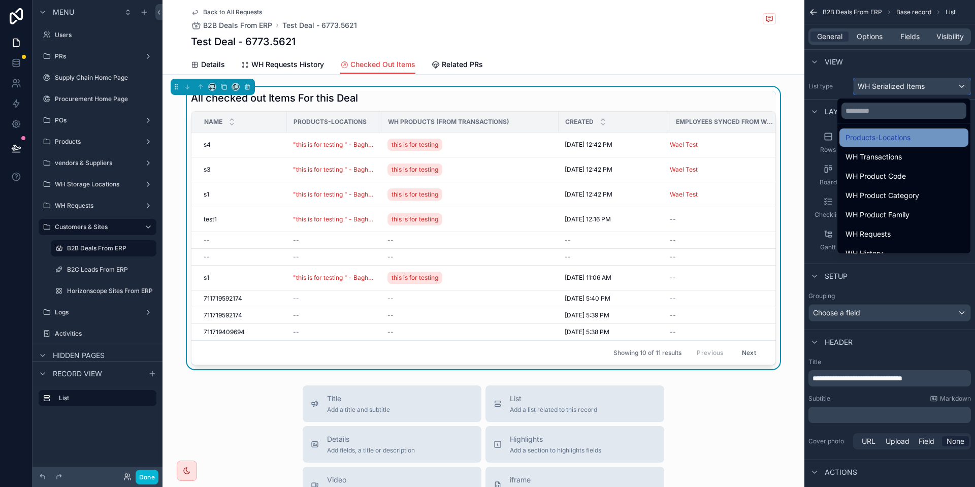
scroll to position [1523, 0]
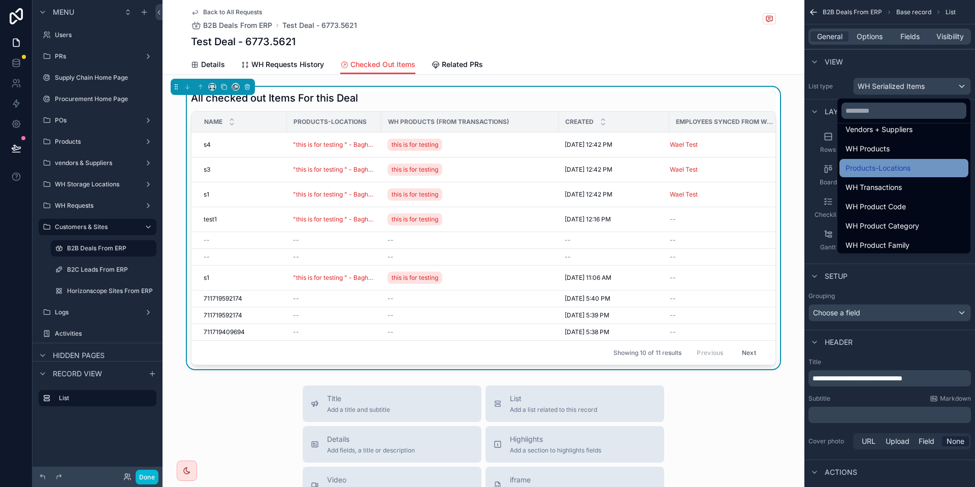
click at [887, 168] on span "Products-Locations" at bounding box center [877, 168] width 65 height 12
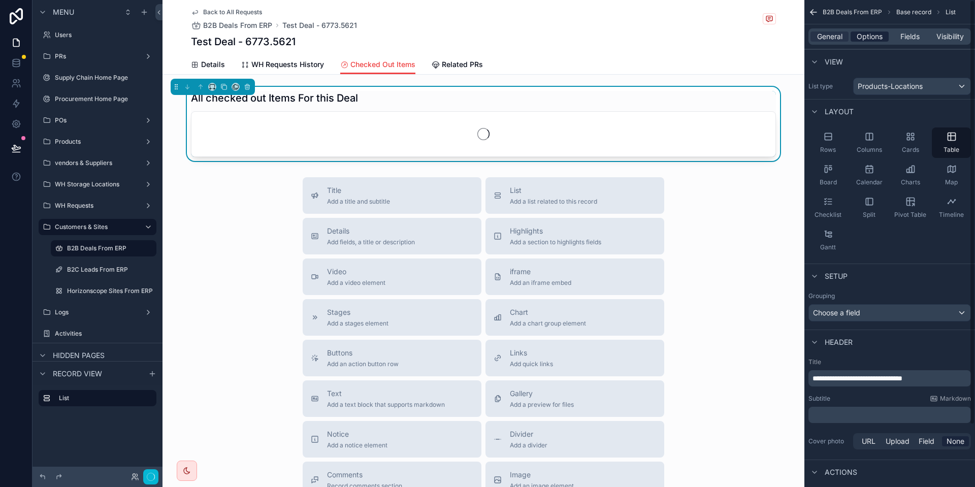
click at [874, 38] on span "Options" at bounding box center [870, 36] width 26 height 10
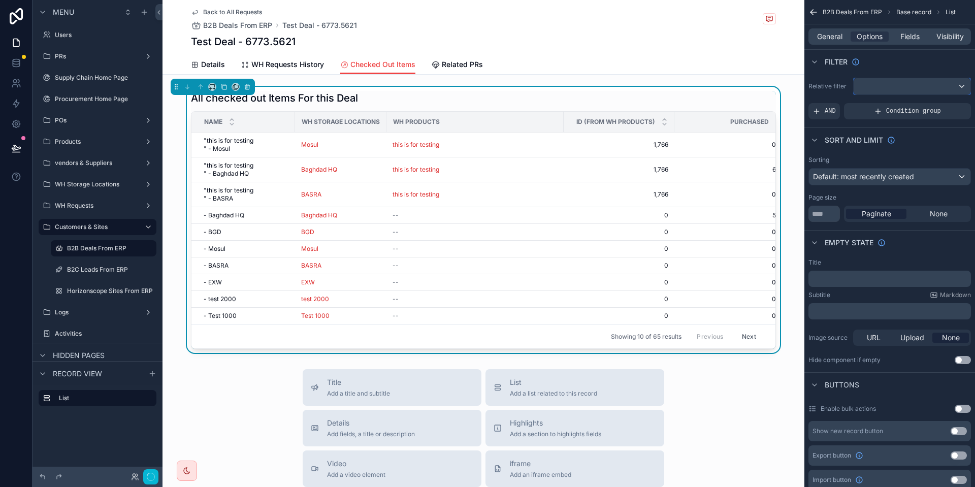
click at [895, 94] on div "scrollable content" at bounding box center [912, 86] width 117 height 16
click at [836, 31] on div "scrollable content" at bounding box center [487, 243] width 975 height 487
click at [836, 31] on span "General" at bounding box center [829, 36] width 25 height 10
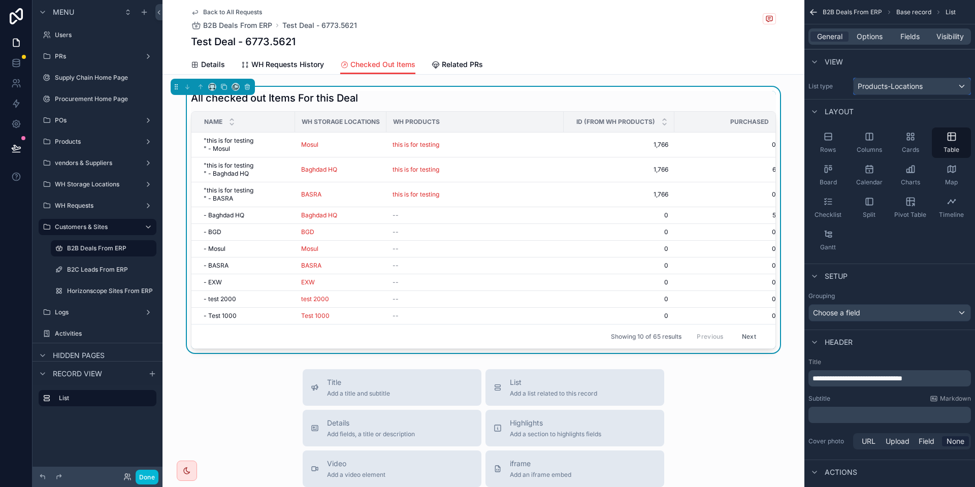
click at [865, 81] on span "Products-Locations" at bounding box center [890, 86] width 65 height 10
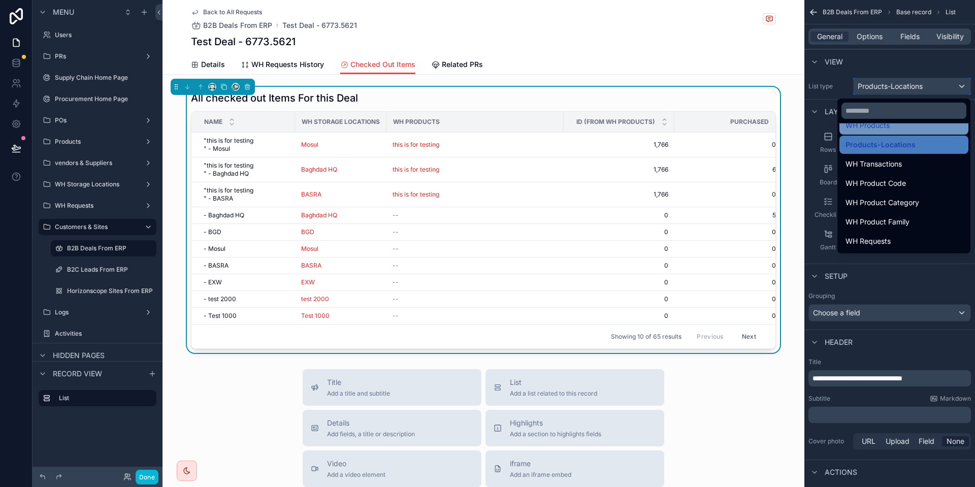
scroll to position [1548, 0]
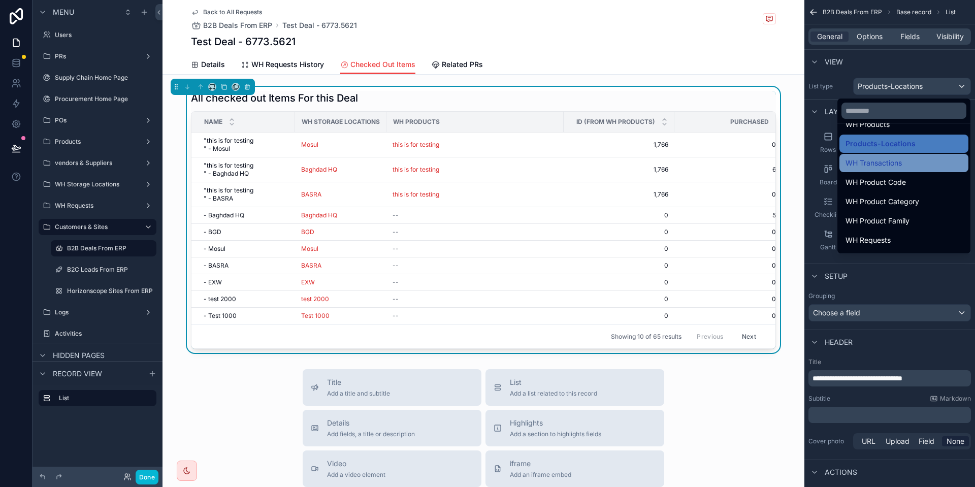
click at [889, 165] on span "WH Transactions" at bounding box center [873, 163] width 56 height 12
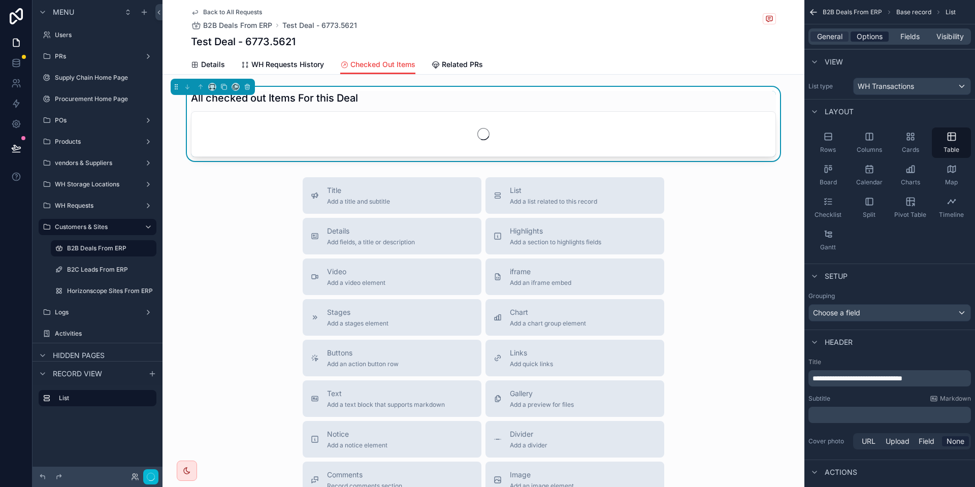
click at [875, 35] on span "Options" at bounding box center [870, 36] width 26 height 10
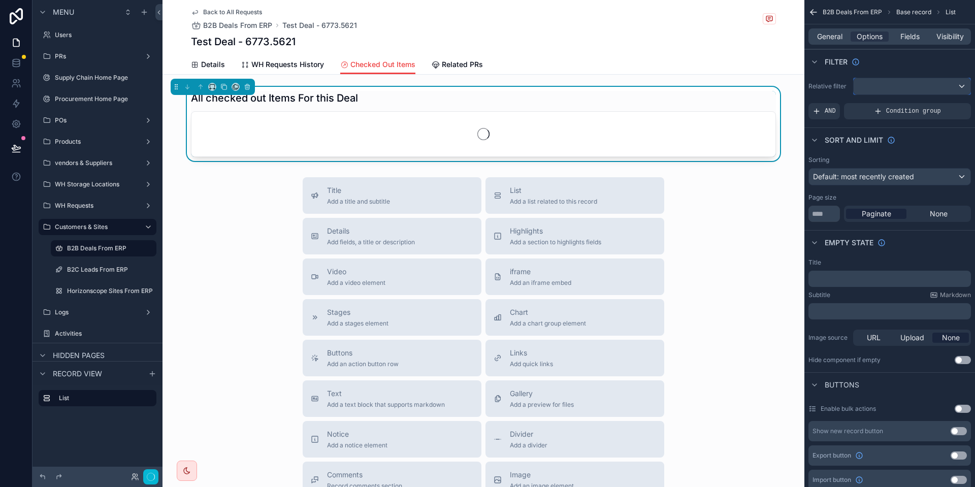
click at [880, 83] on div "scrollable content" at bounding box center [912, 86] width 117 height 16
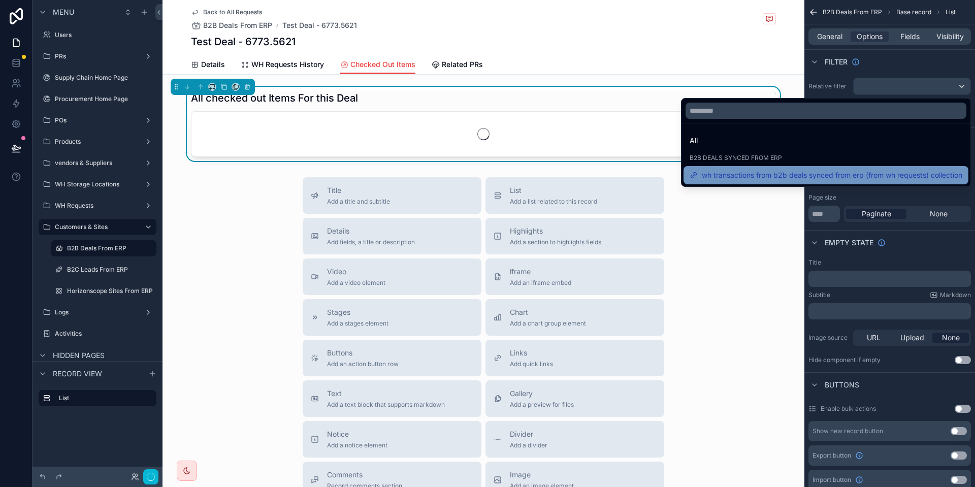
click at [853, 170] on span "wh transactions from b2b deals synced from erp (from wh requests) collection" at bounding box center [832, 175] width 260 height 12
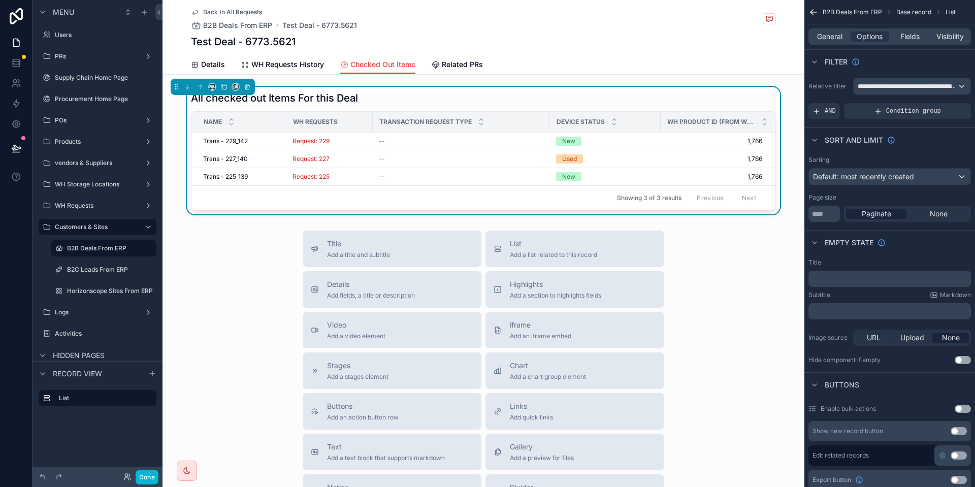
scroll to position [0, 0]
click at [902, 34] on span "Fields" at bounding box center [909, 36] width 19 height 10
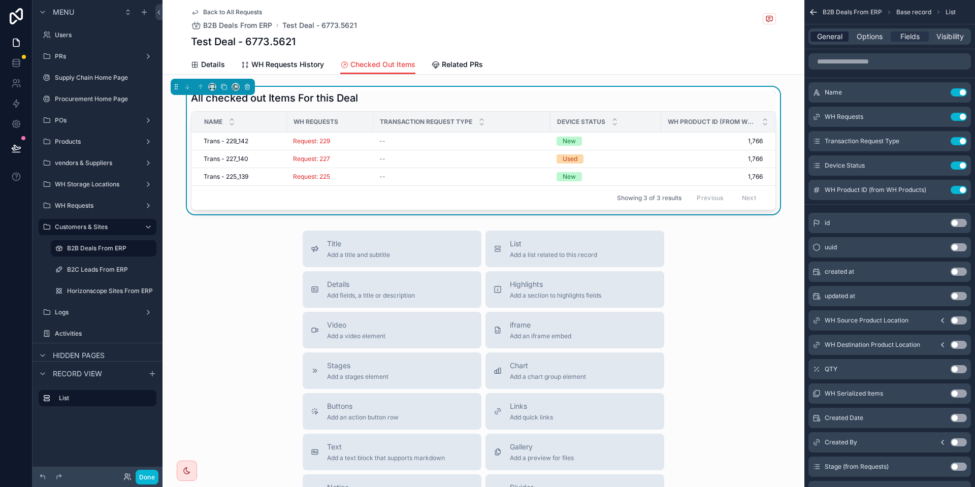
click at [829, 39] on span "General" at bounding box center [829, 36] width 25 height 10
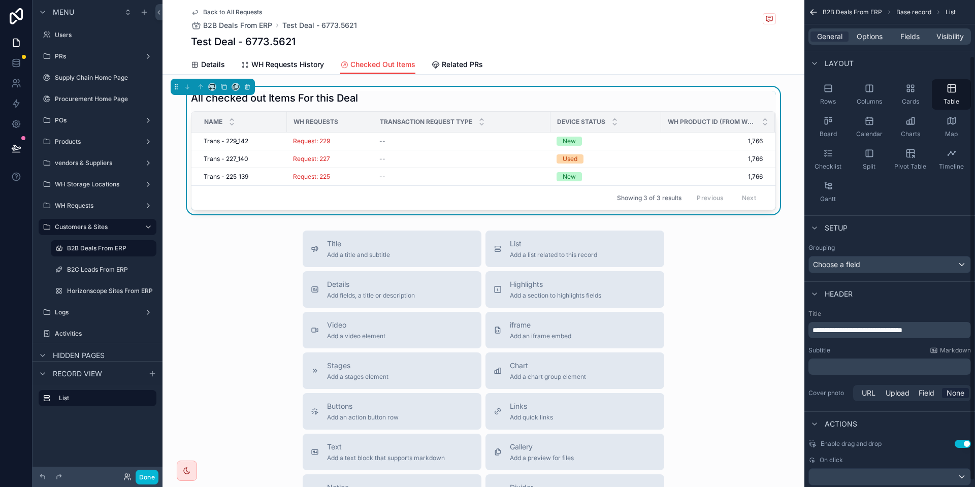
scroll to position [71, 0]
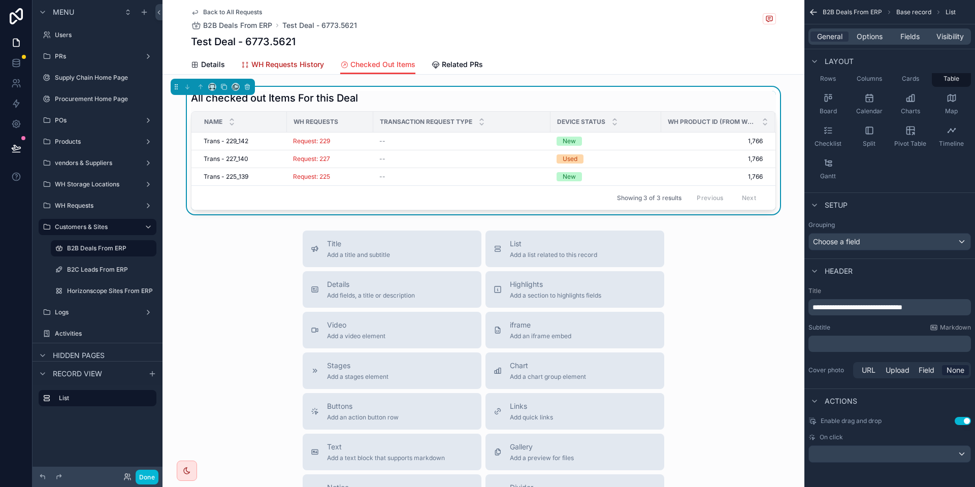
click at [287, 59] on span "WH Requests History" at bounding box center [287, 64] width 73 height 10
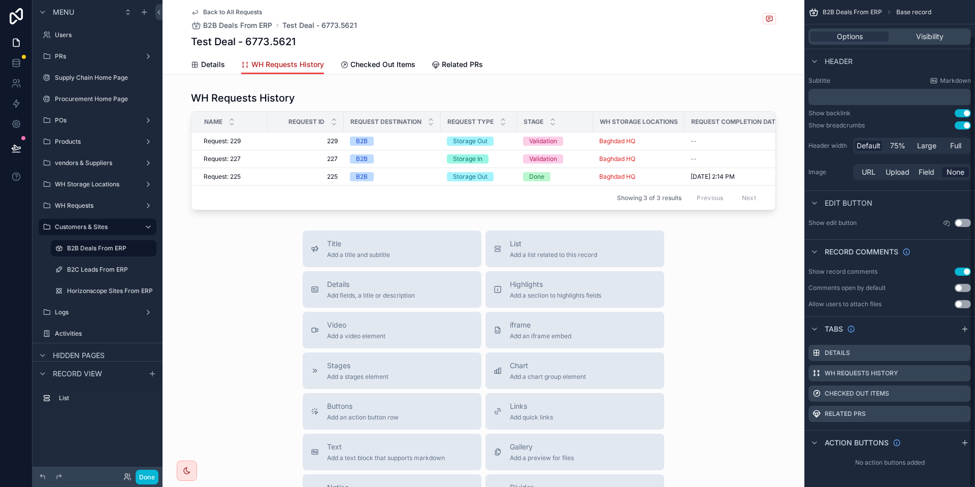
scroll to position [38, 0]
click at [280, 141] on div "scrollable content" at bounding box center [483, 150] width 642 height 127
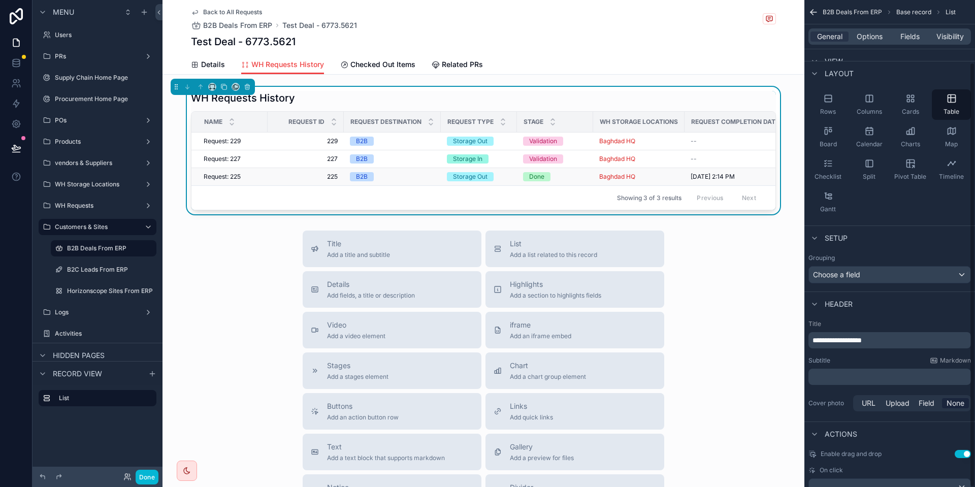
scroll to position [71, 0]
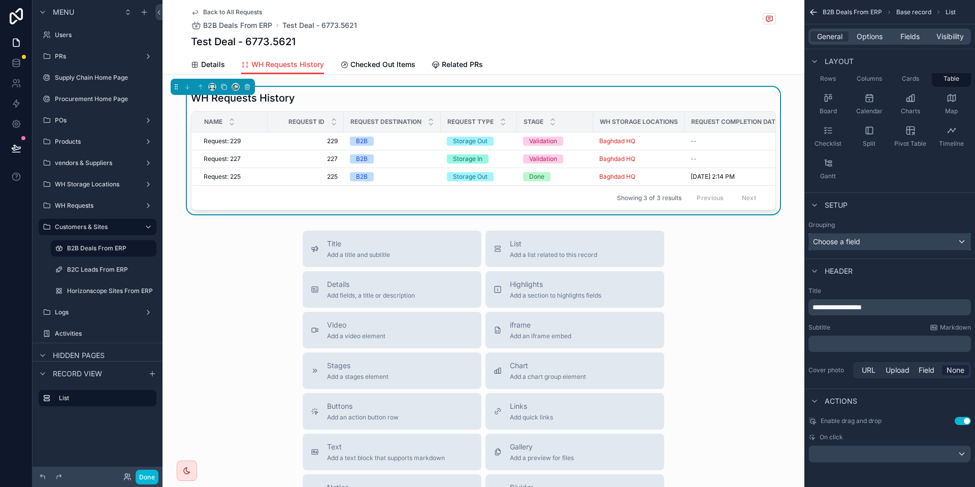
click at [844, 248] on div "Choose a field" at bounding box center [889, 242] width 161 height 16
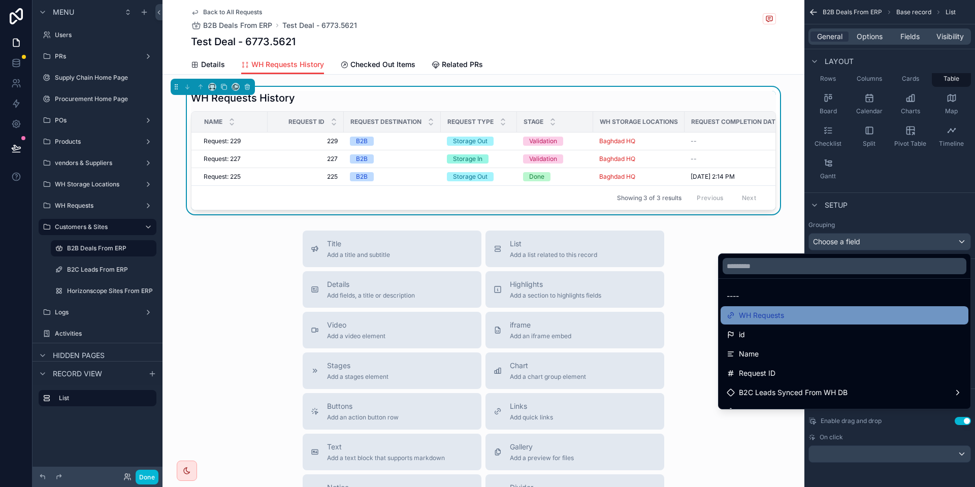
click at [821, 318] on div "WH Requests" at bounding box center [845, 315] width 236 height 12
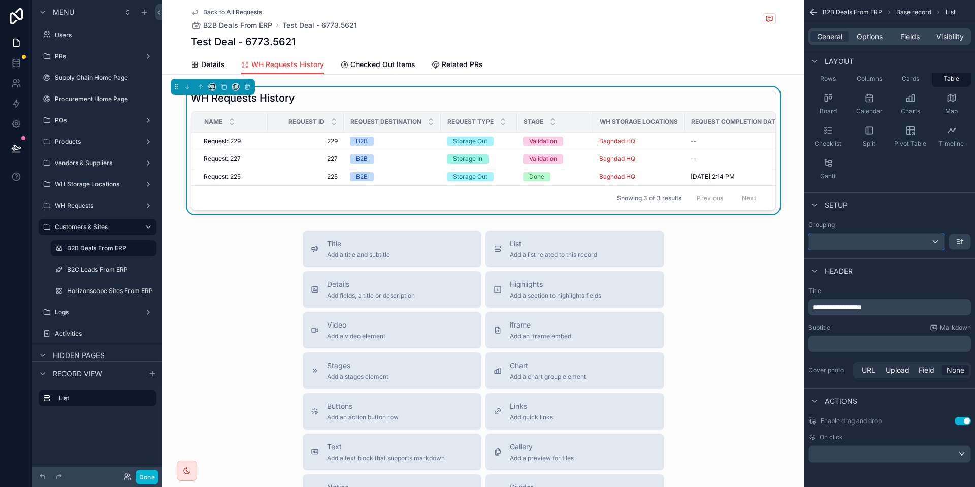
click at [930, 242] on div "scrollable content" at bounding box center [876, 242] width 135 height 16
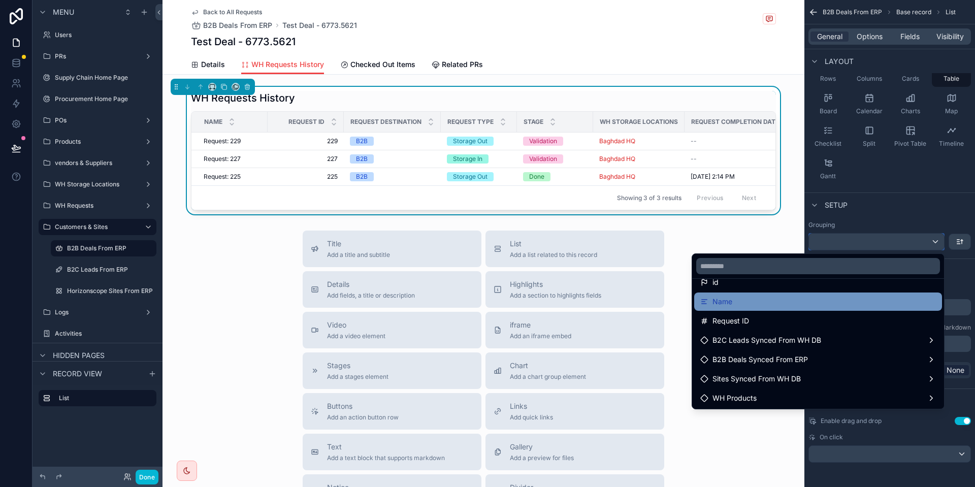
scroll to position [76, 0]
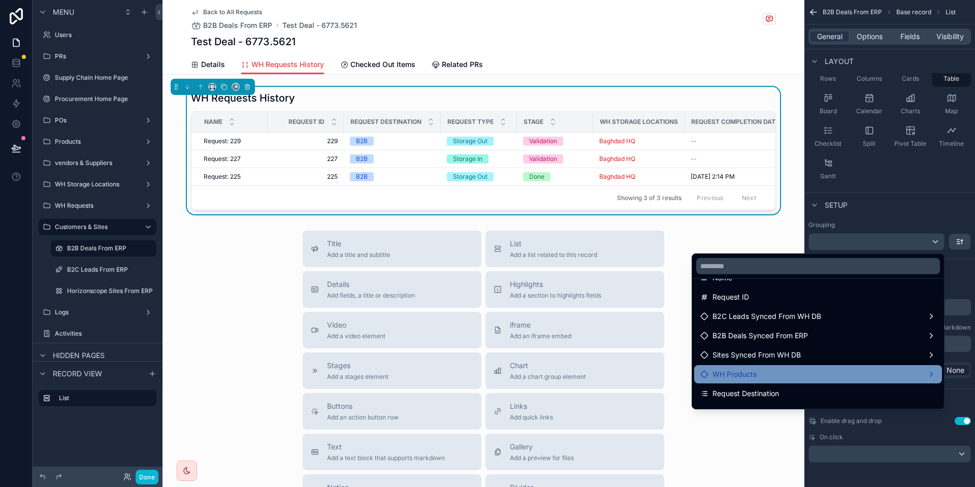
click at [809, 377] on div "WH Products" at bounding box center [818, 374] width 236 height 12
click at [788, 373] on div "WH Products" at bounding box center [818, 374] width 236 height 12
click at [792, 377] on div "WH Products" at bounding box center [818, 374] width 236 height 12
click at [813, 371] on div "WH Products" at bounding box center [818, 374] width 236 height 12
click at [770, 374] on div "WH Products" at bounding box center [818, 374] width 236 height 12
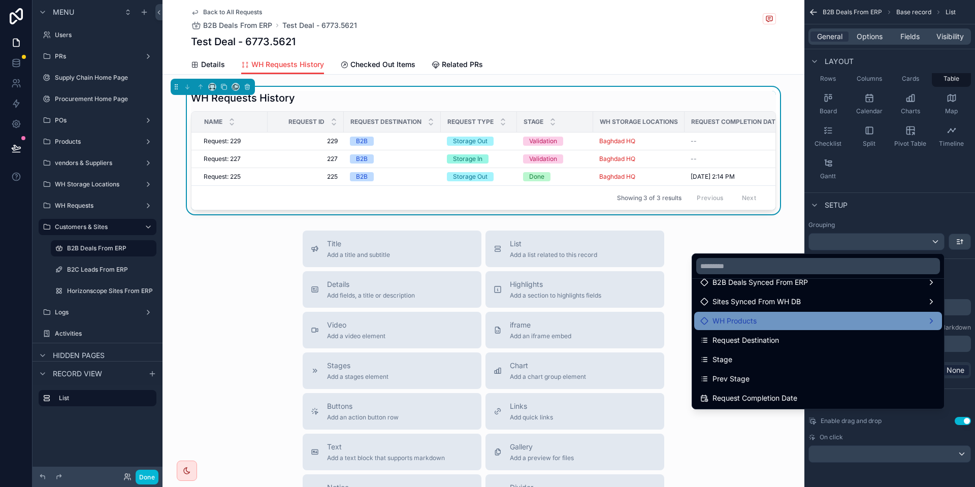
scroll to position [152, 0]
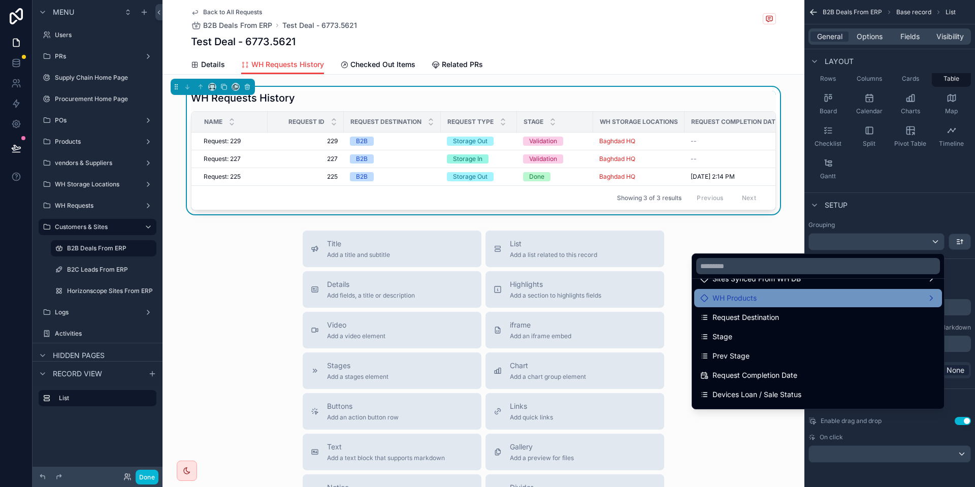
click at [760, 299] on div "WH Products" at bounding box center [818, 298] width 236 height 12
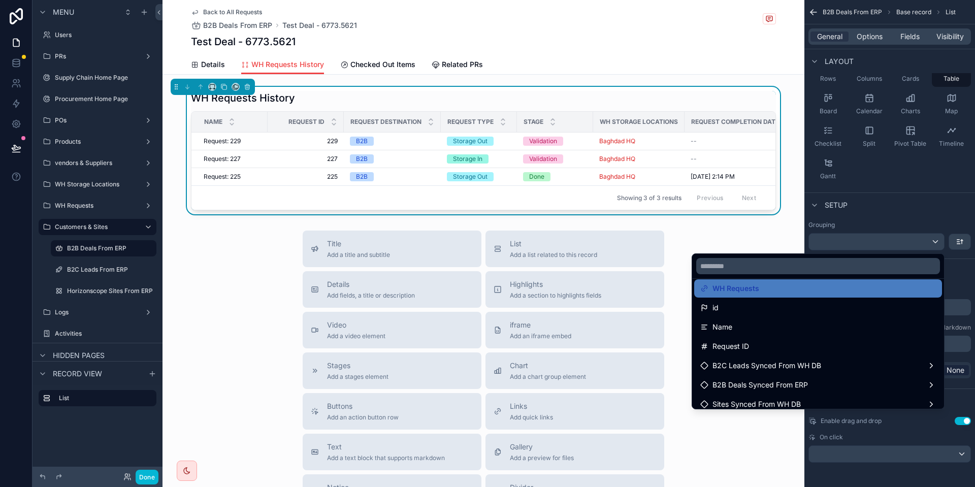
scroll to position [0, 0]
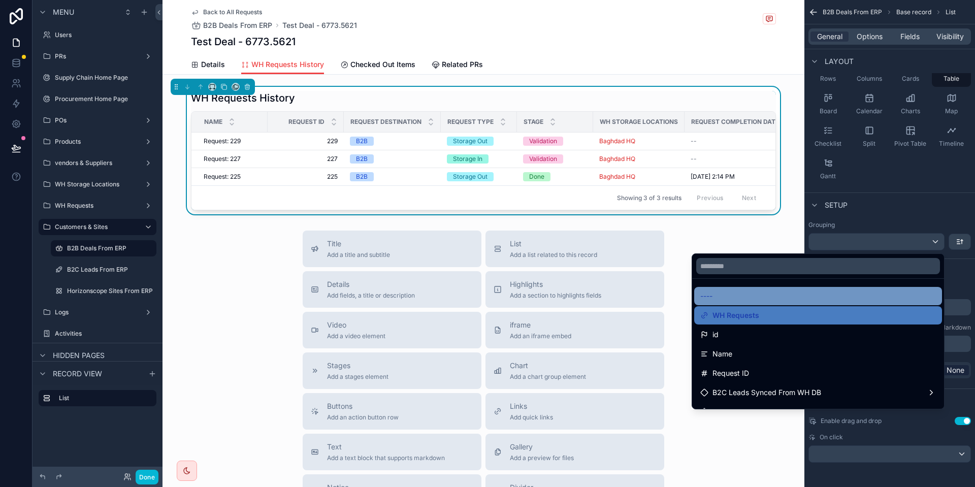
click at [809, 301] on div "----" at bounding box center [818, 296] width 236 height 12
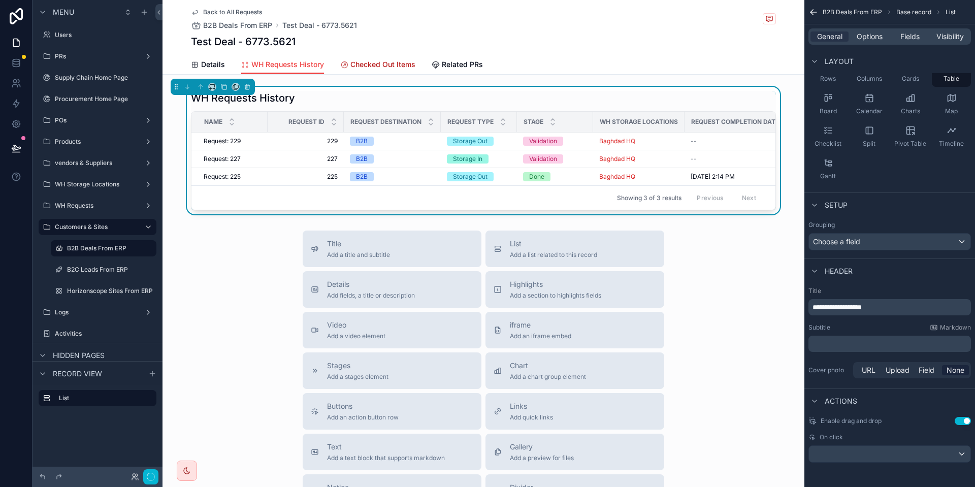
click at [394, 70] on link "Checked Out Items" at bounding box center [377, 65] width 75 height 20
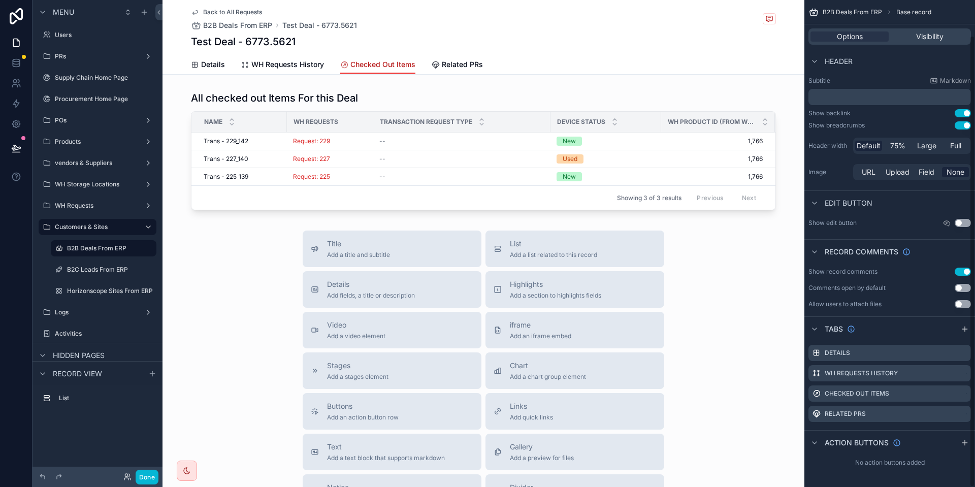
scroll to position [38, 0]
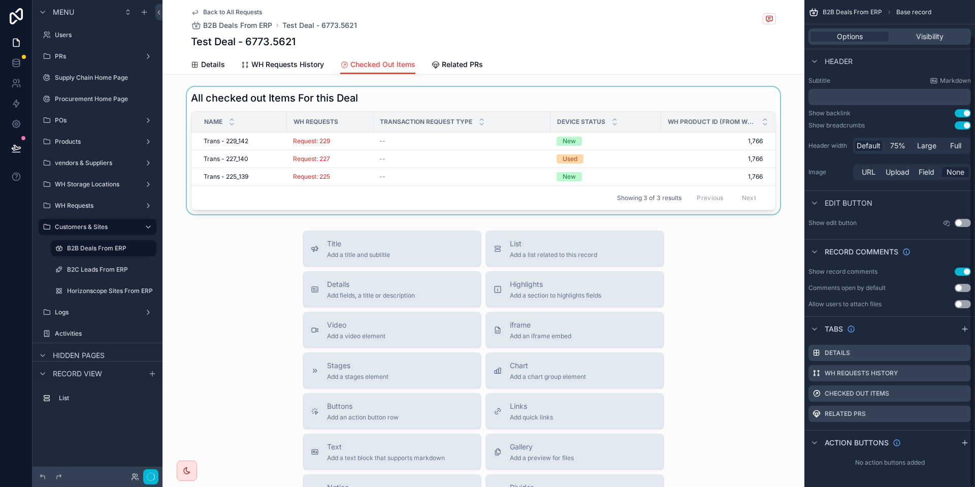
click at [400, 123] on span "Transaction Request Type" at bounding box center [426, 122] width 92 height 8
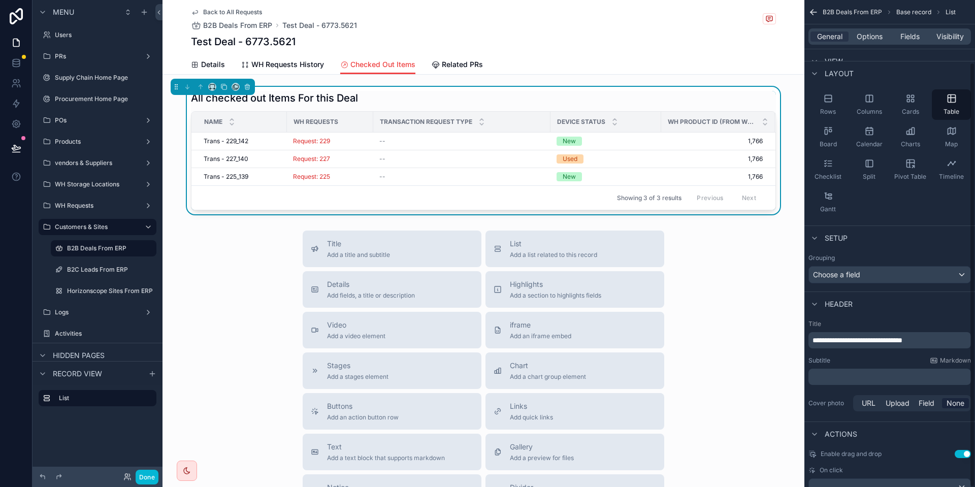
scroll to position [71, 0]
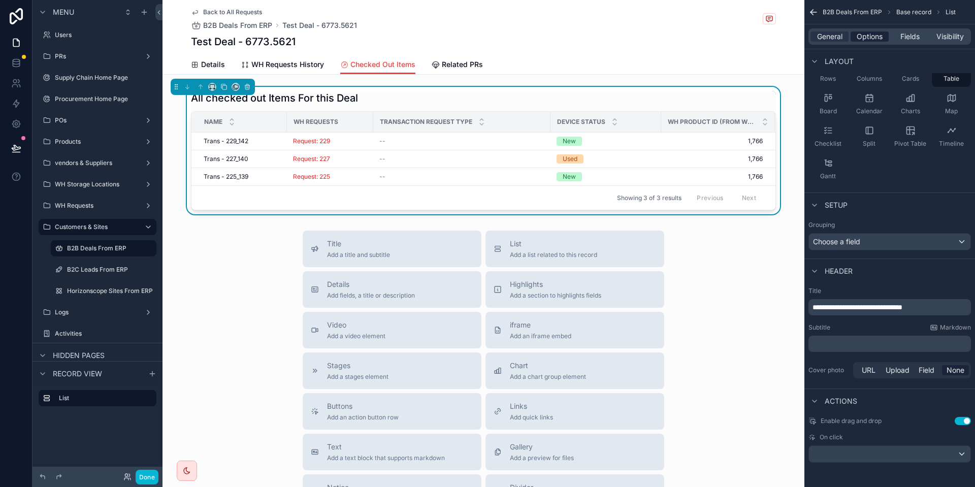
click at [866, 31] on span "Options" at bounding box center [870, 36] width 26 height 10
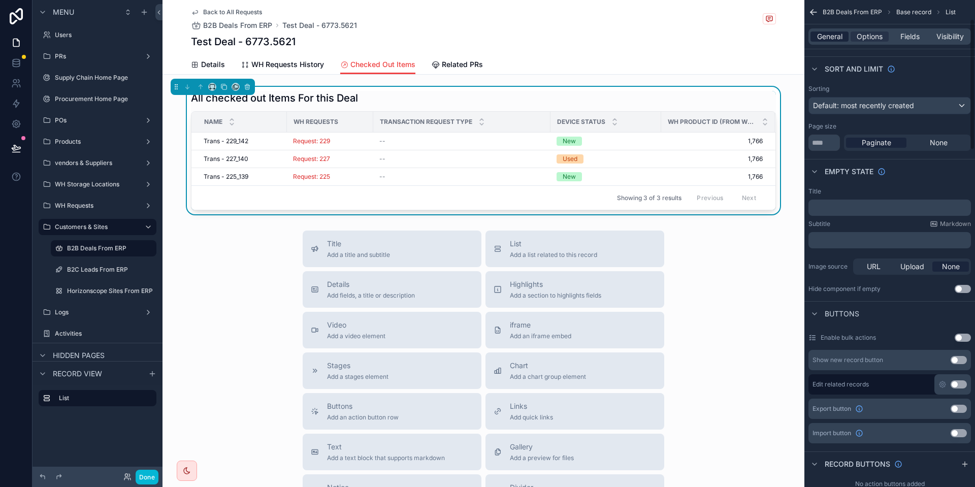
click at [828, 39] on span "General" at bounding box center [829, 36] width 25 height 10
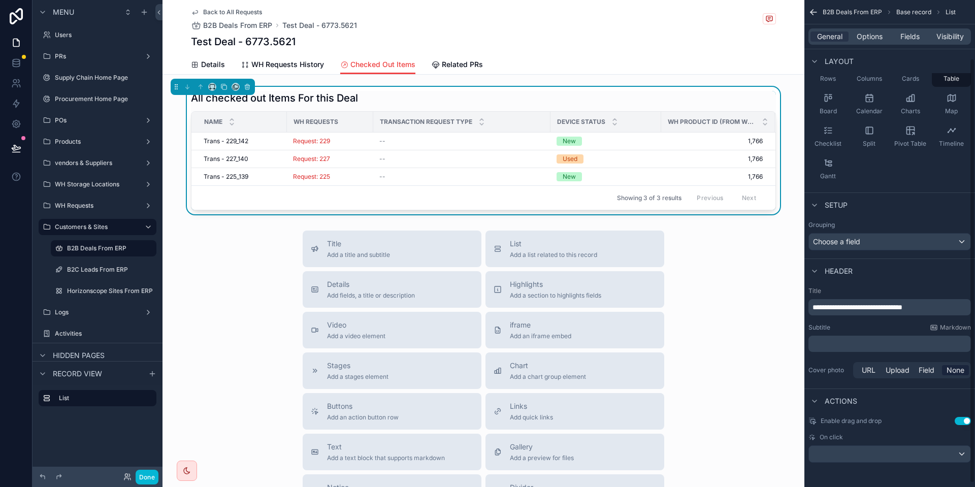
scroll to position [0, 0]
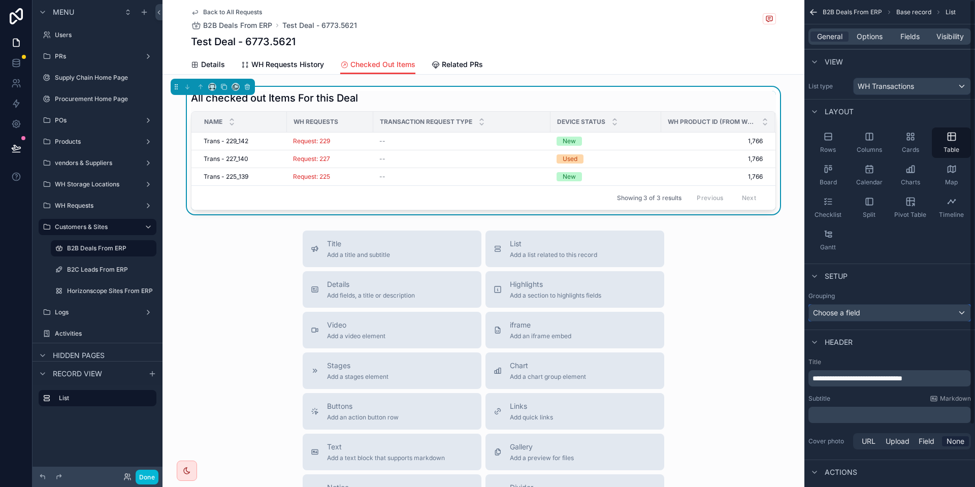
click at [880, 308] on div "Choose a field" at bounding box center [889, 313] width 161 height 16
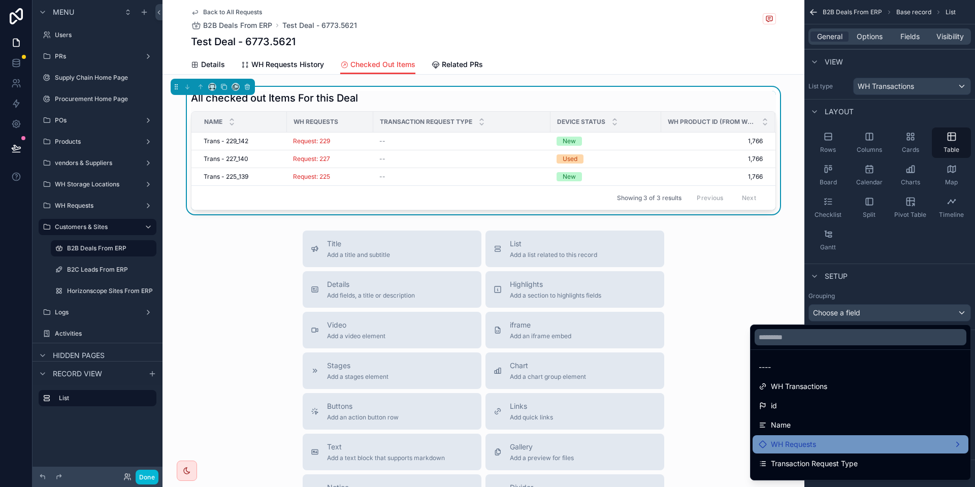
click at [810, 436] on div "WH Requests" at bounding box center [861, 444] width 216 height 18
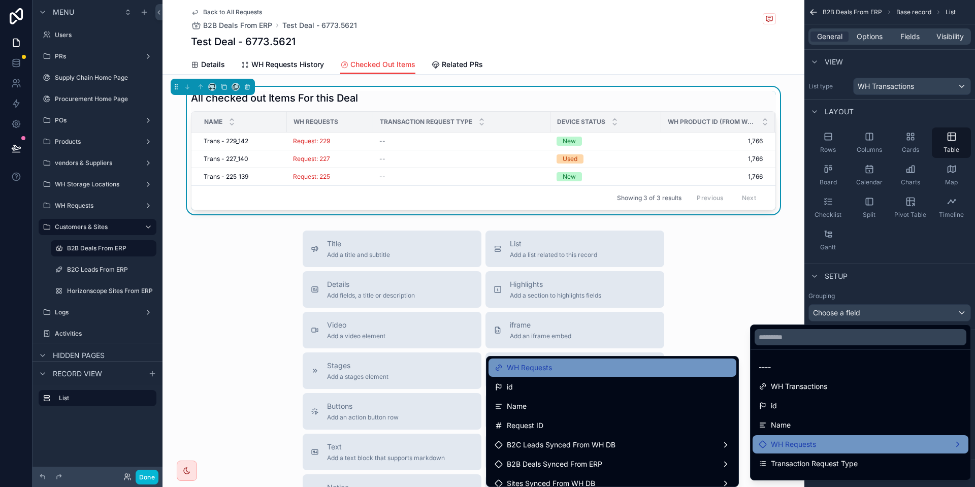
click at [617, 371] on div "WH Requests" at bounding box center [613, 368] width 236 height 12
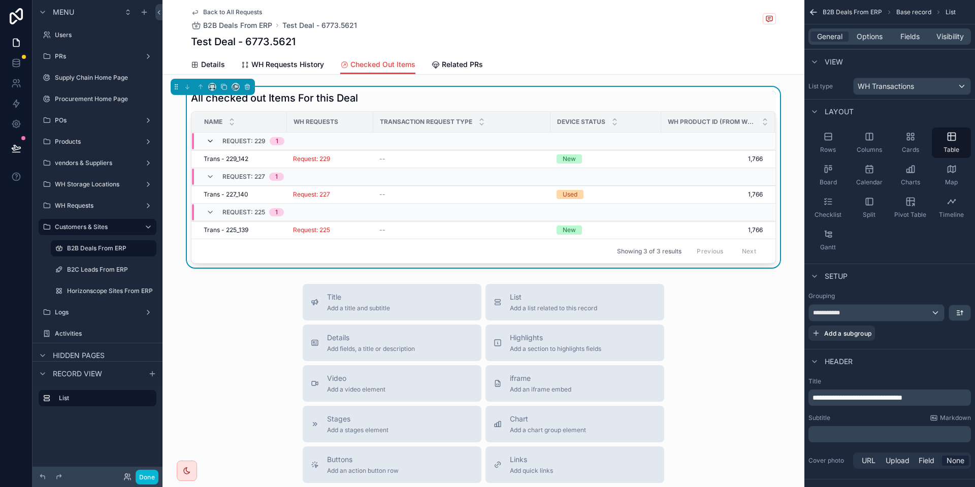
click at [206, 140] on icon "scrollable content" at bounding box center [210, 141] width 8 height 8
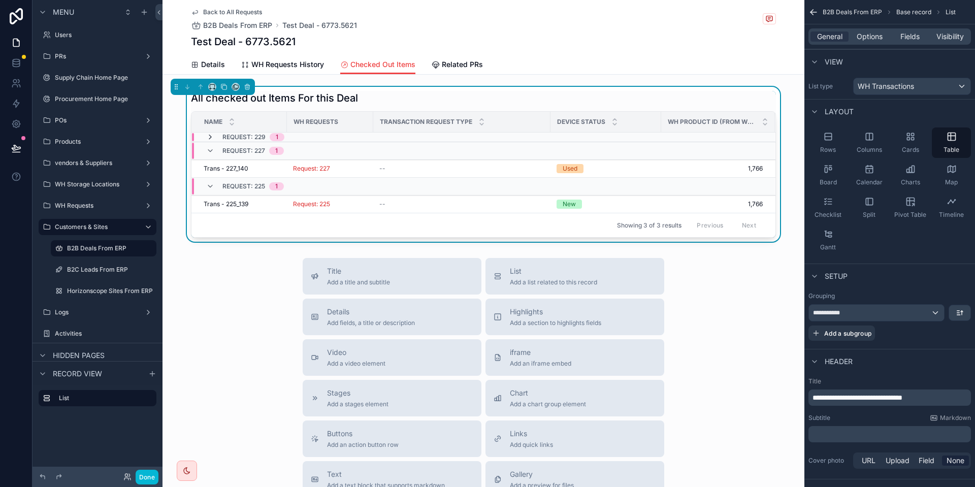
click at [206, 138] on icon "scrollable content" at bounding box center [210, 137] width 8 height 8
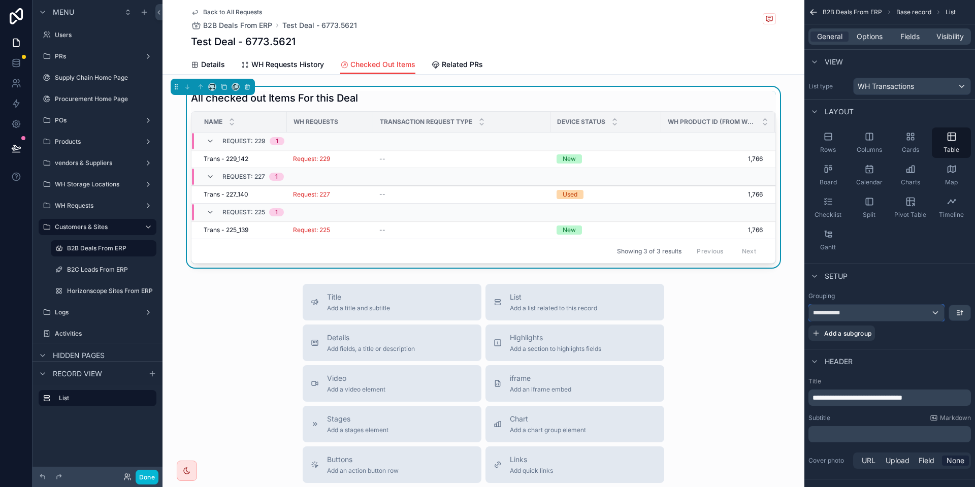
click at [876, 311] on div "**********" at bounding box center [876, 313] width 135 height 16
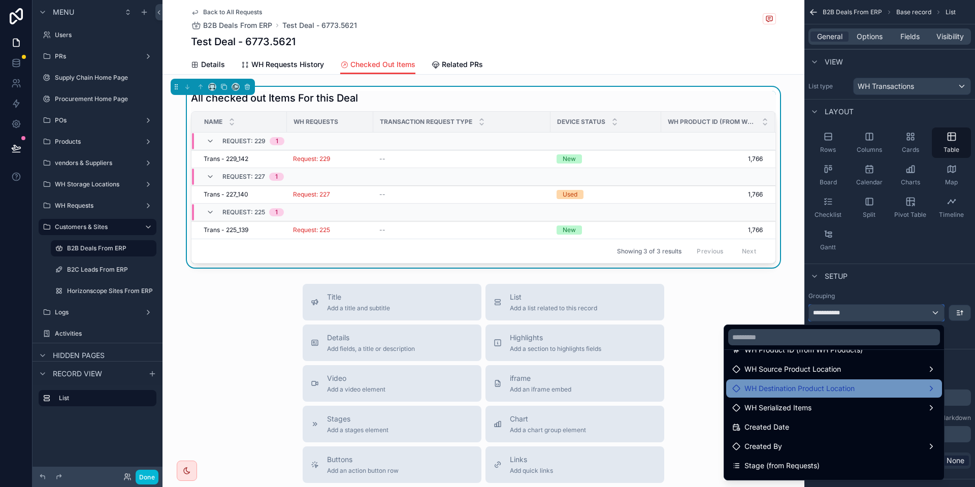
scroll to position [228, 0]
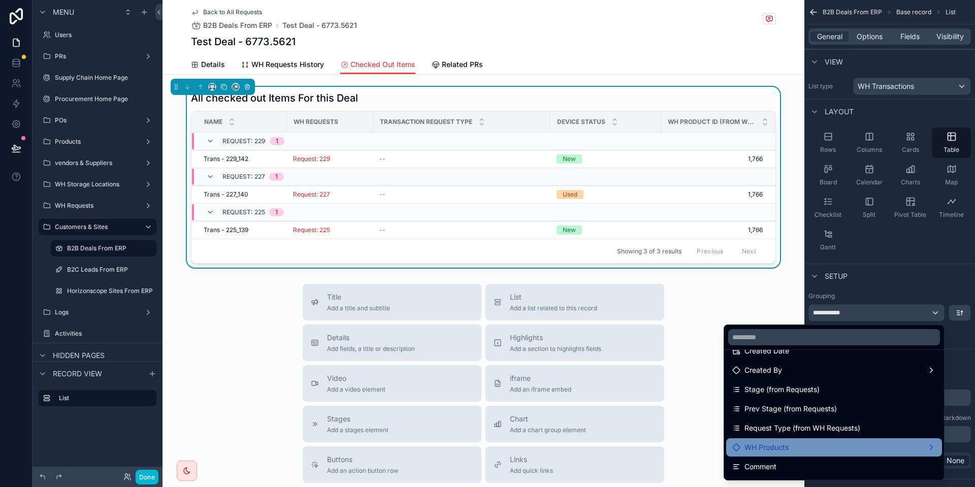
click at [816, 442] on div "WH Products" at bounding box center [834, 447] width 204 height 12
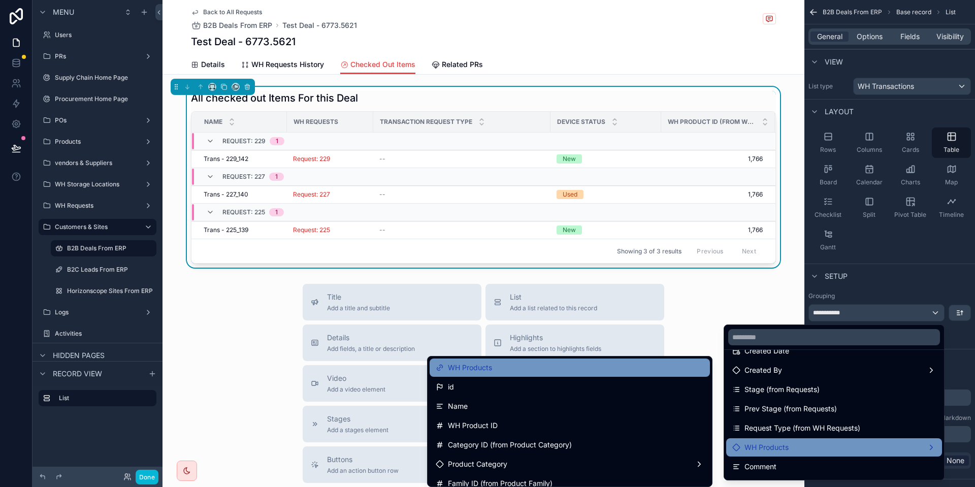
click at [540, 372] on div "WH Products" at bounding box center [570, 368] width 268 height 12
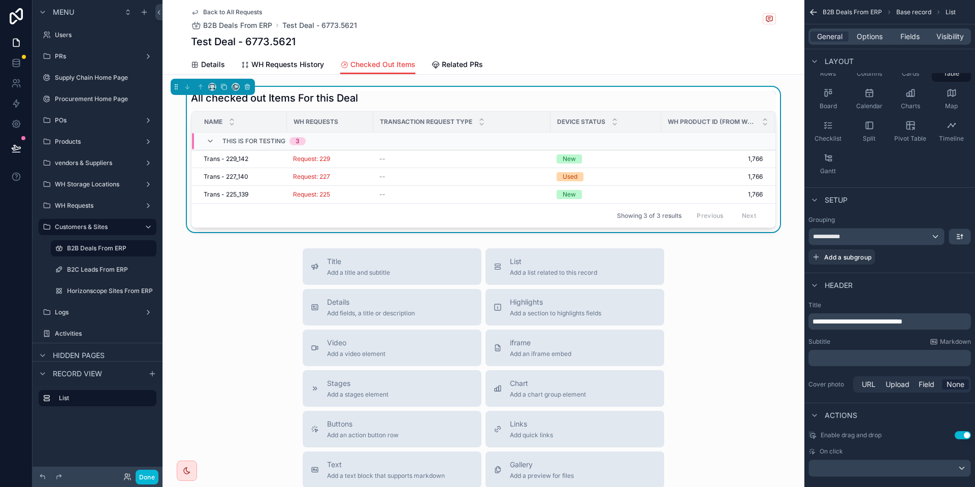
scroll to position [90, 0]
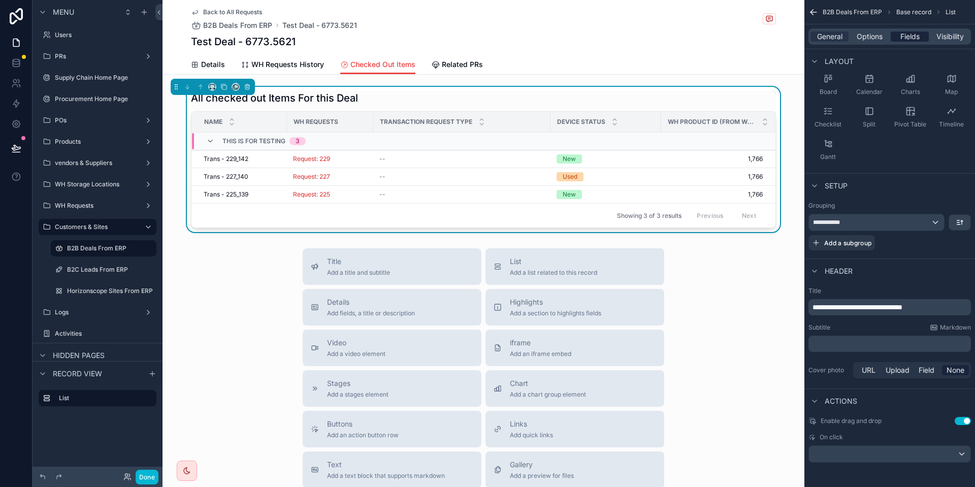
click at [898, 37] on div "Fields" at bounding box center [910, 36] width 38 height 10
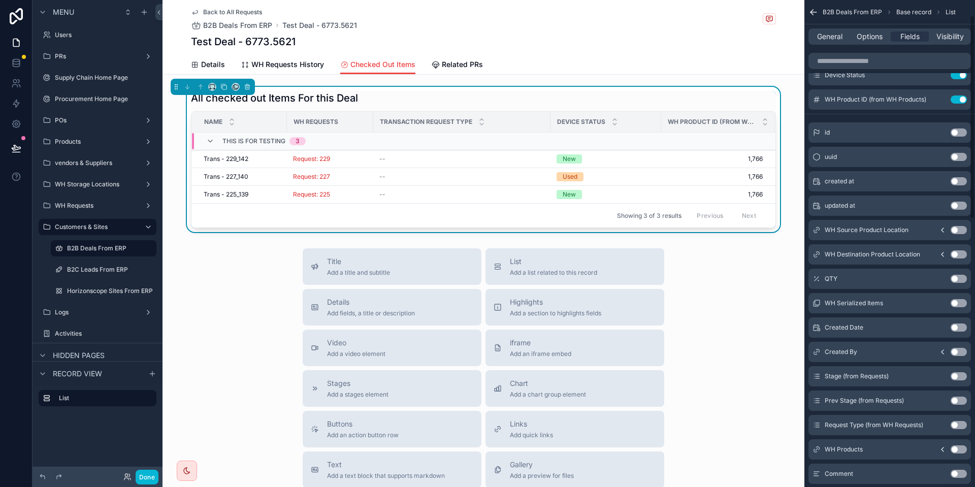
scroll to position [0, 0]
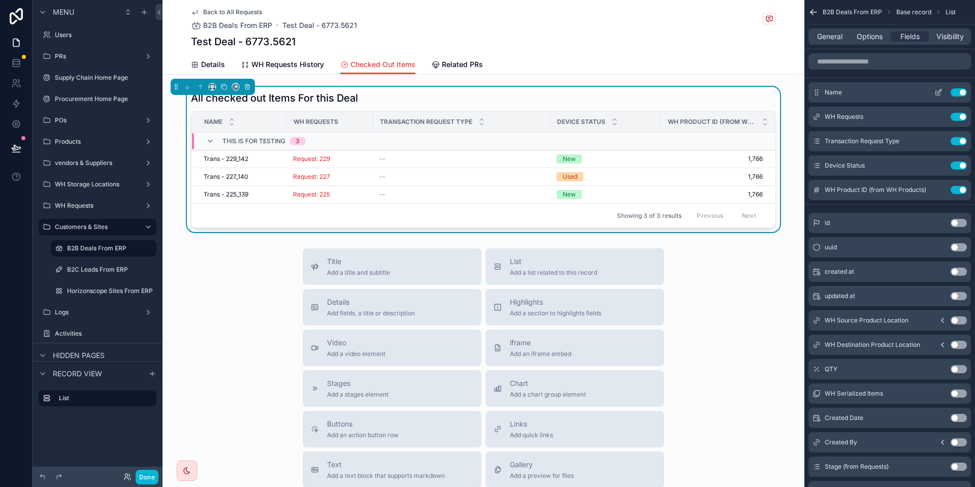
click at [958, 94] on button "Use setting" at bounding box center [959, 92] width 16 height 8
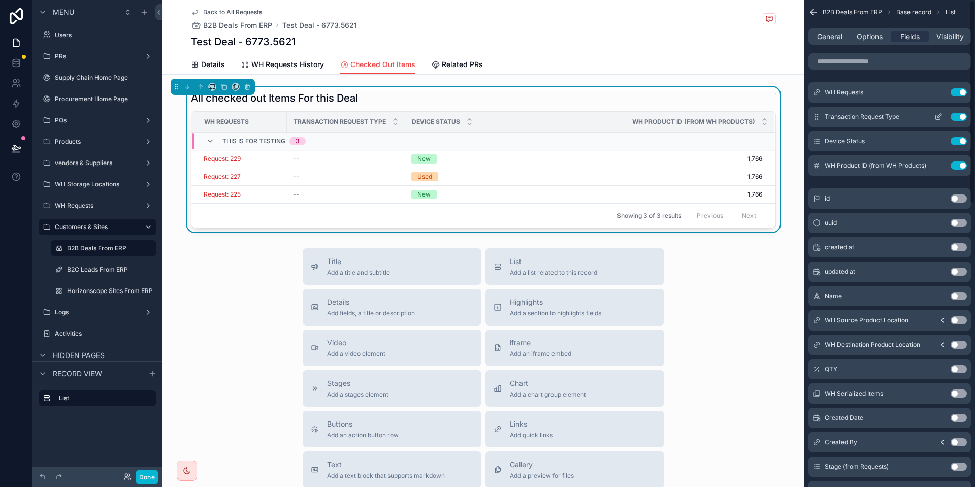
click at [957, 117] on button "Use setting" at bounding box center [959, 117] width 16 height 8
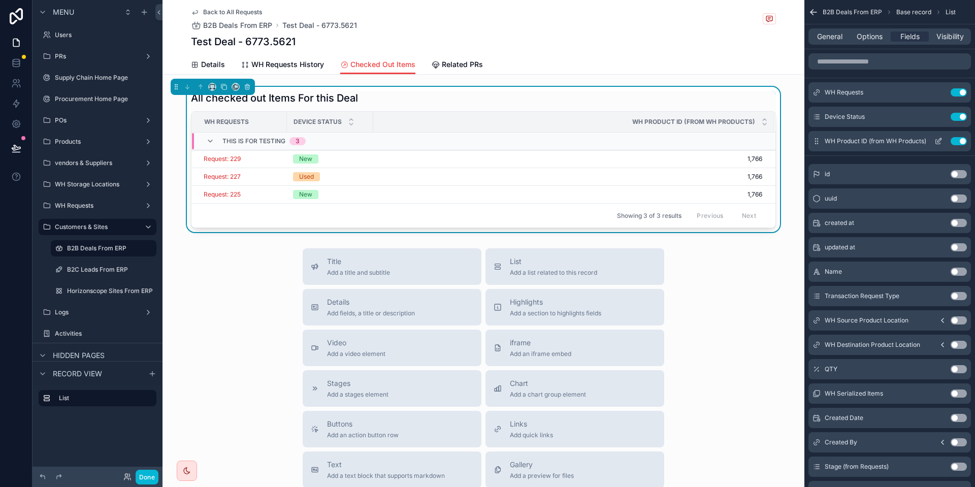
click at [957, 139] on button "Use setting" at bounding box center [959, 141] width 16 height 8
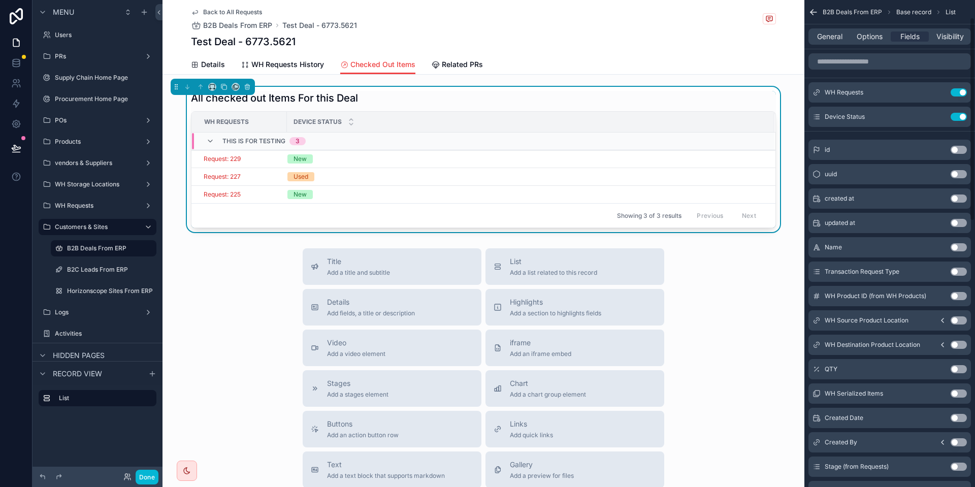
scroll to position [76, 0]
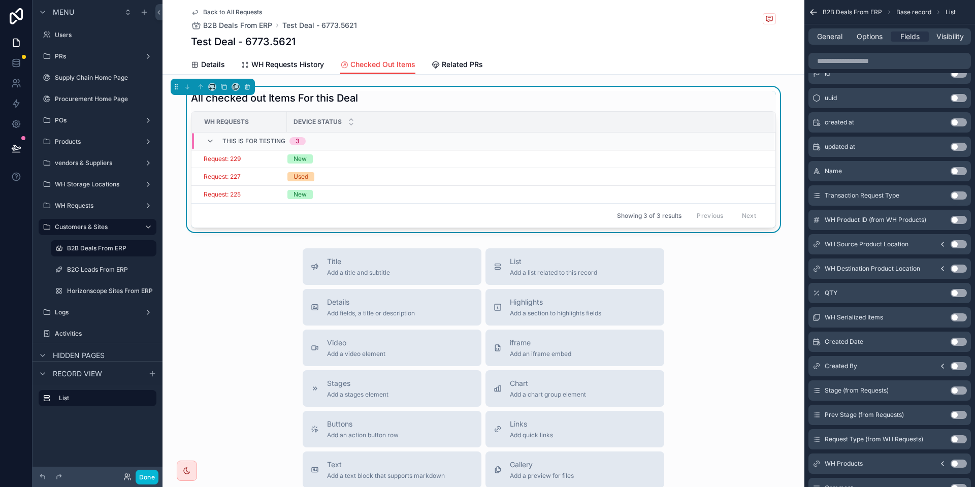
click at [959, 293] on button "Use setting" at bounding box center [959, 293] width 16 height 8
click at [958, 318] on button "Use setting" at bounding box center [959, 317] width 16 height 8
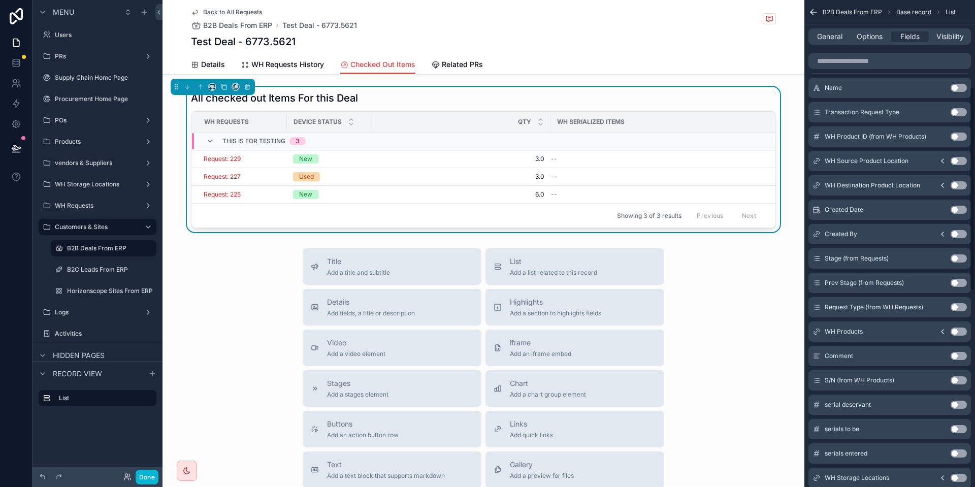
scroll to position [228, 0]
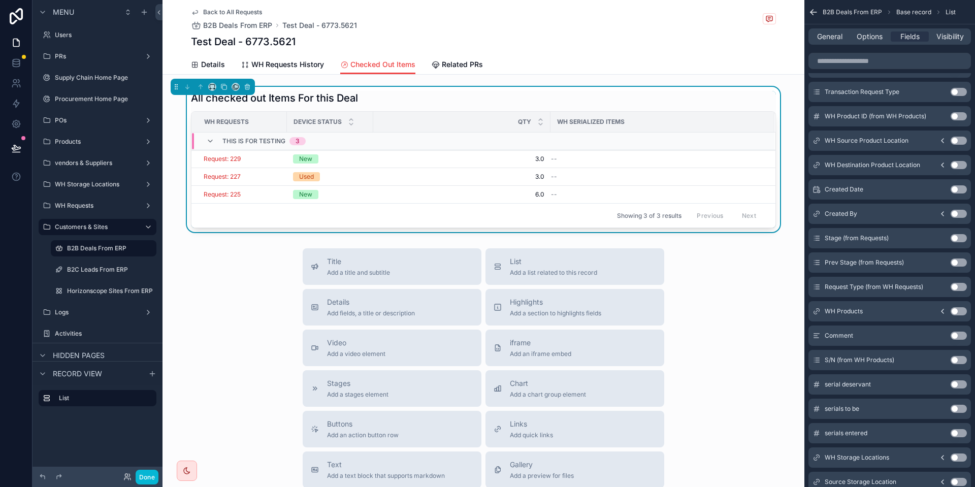
click at [958, 313] on button "Use setting" at bounding box center [959, 311] width 16 height 8
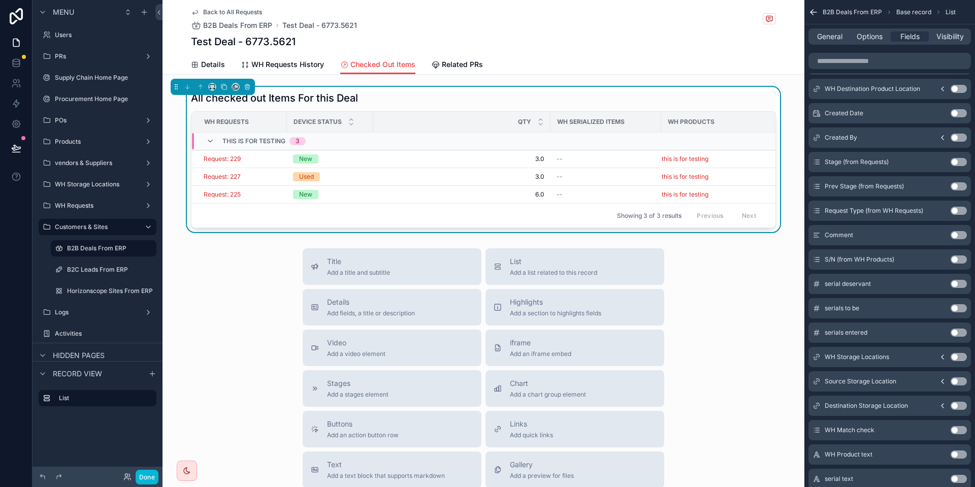
click at [957, 359] on button "Use setting" at bounding box center [959, 357] width 16 height 8
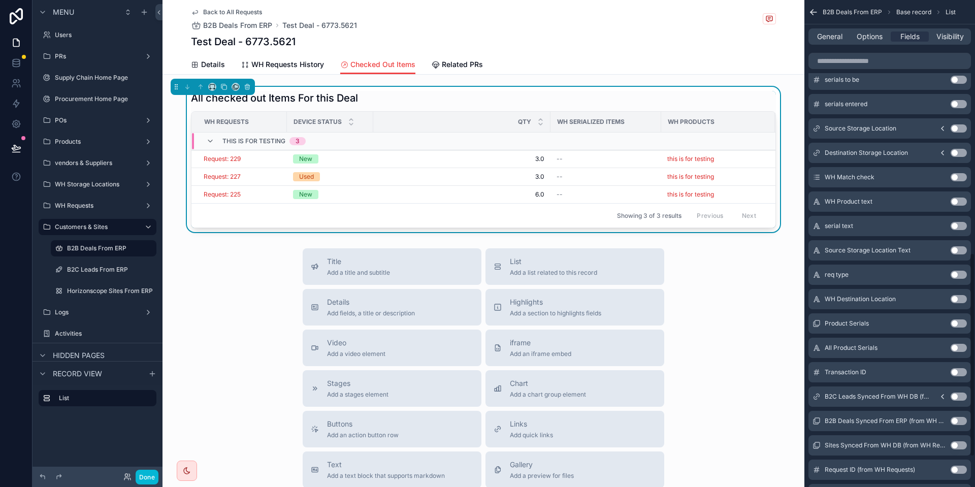
scroll to position [676, 0]
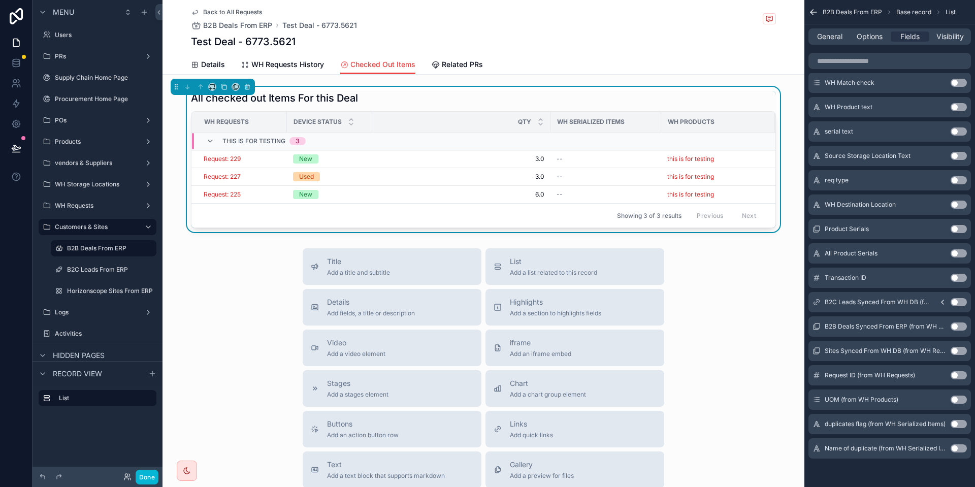
click at [957, 401] on button "Use setting" at bounding box center [959, 400] width 16 height 8
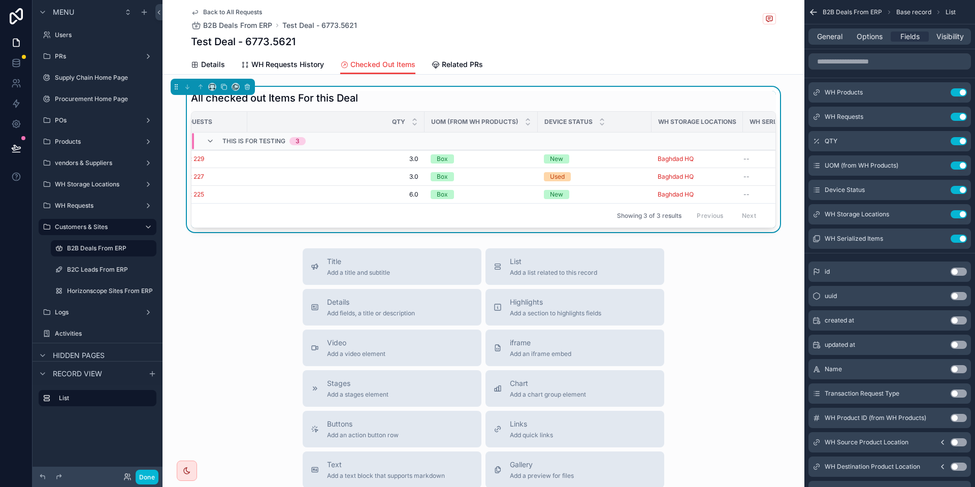
scroll to position [0, 0]
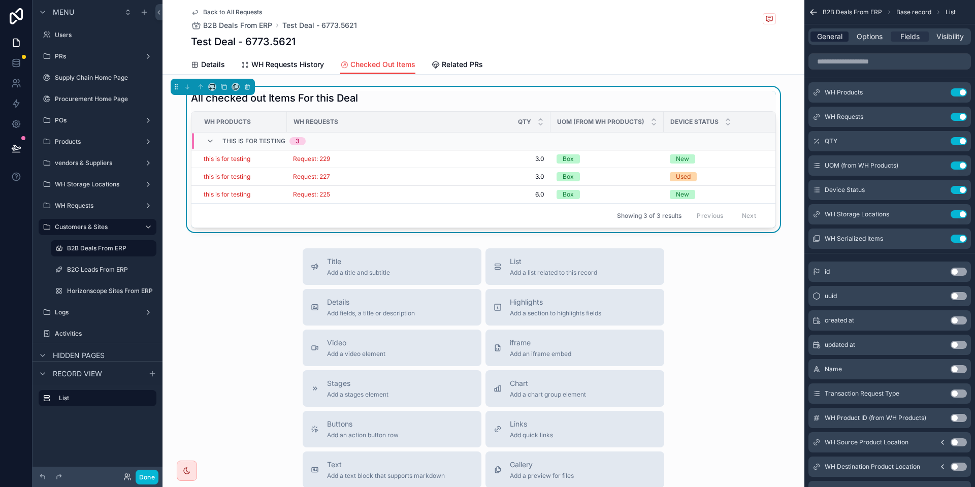
click at [838, 40] on span "General" at bounding box center [829, 36] width 25 height 10
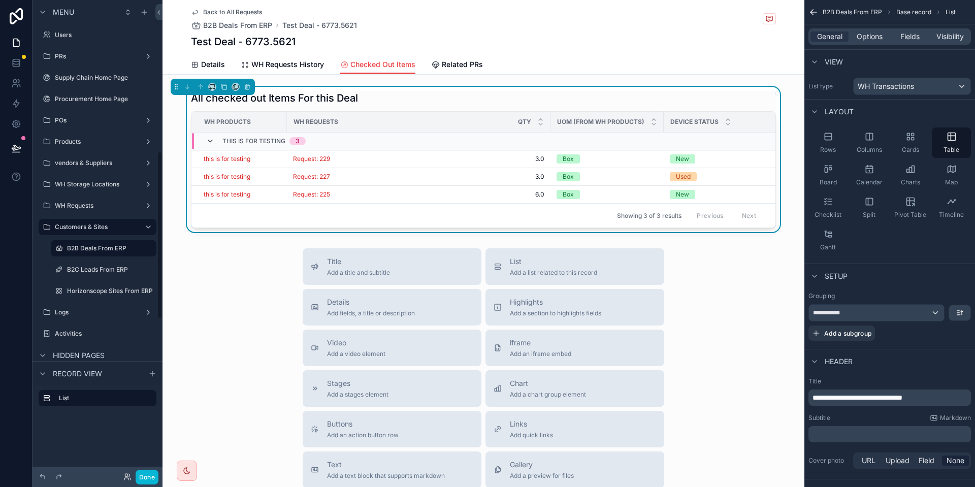
click at [206, 137] on icon "scrollable content" at bounding box center [210, 141] width 8 height 8
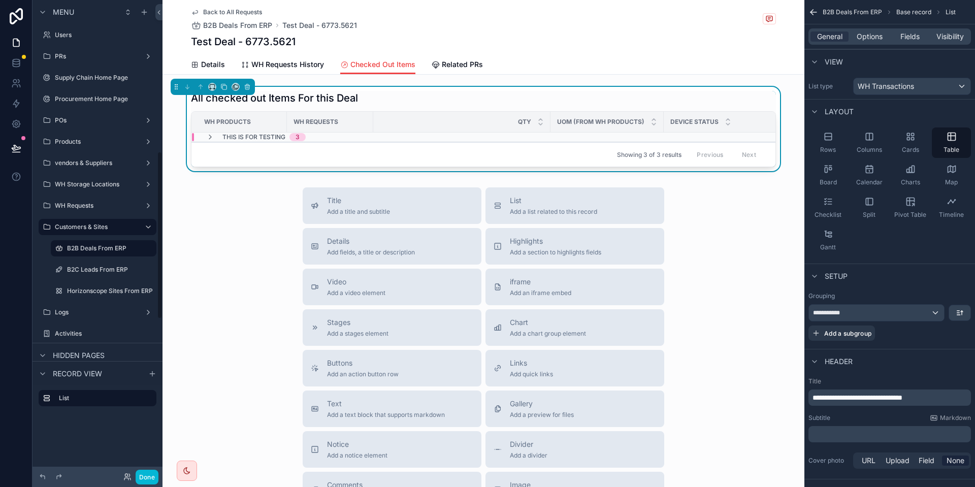
click at [198, 139] on div "this is for testing 3" at bounding box center [256, 137] width 124 height 8
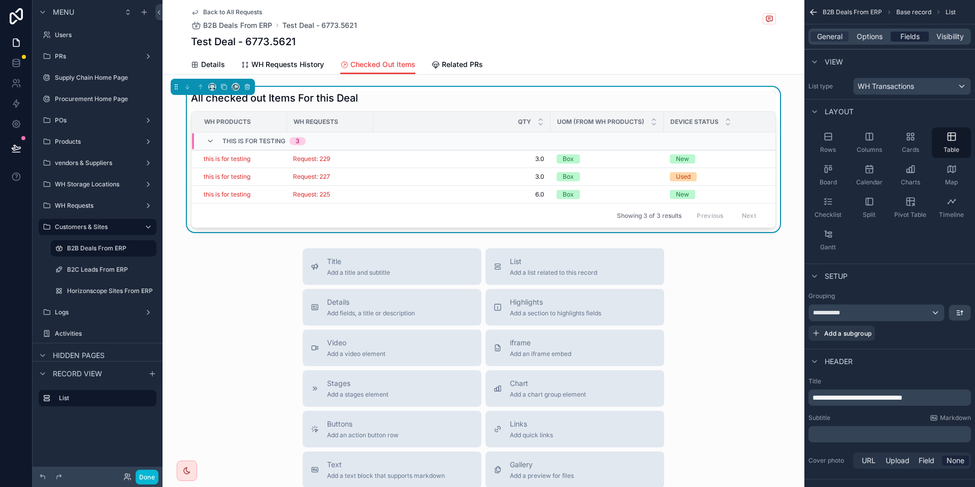
click at [896, 41] on div "Fields" at bounding box center [910, 36] width 38 height 10
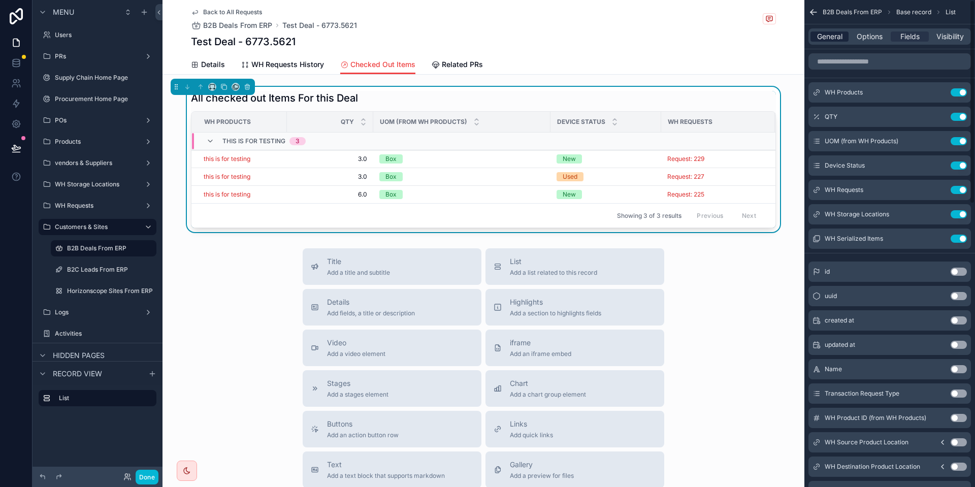
click at [821, 37] on span "General" at bounding box center [829, 36] width 25 height 10
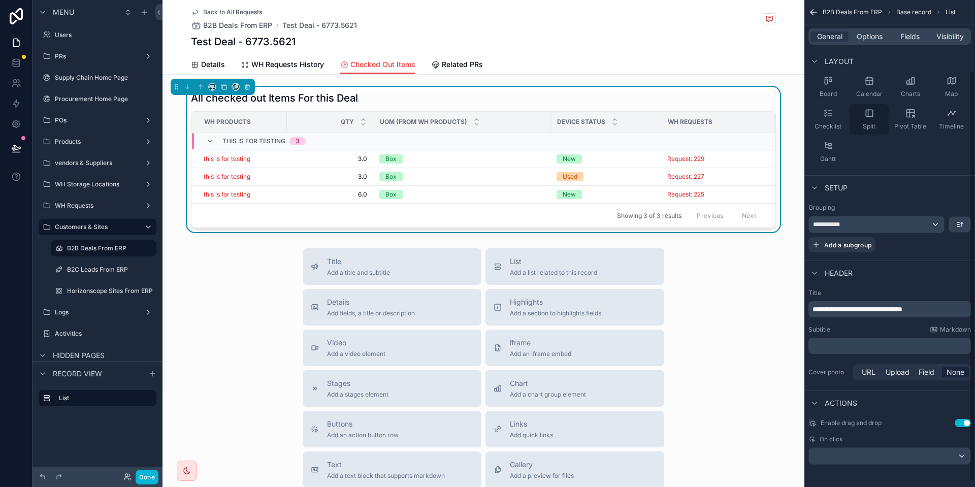
scroll to position [90, 0]
click at [858, 250] on div "**********" at bounding box center [889, 226] width 171 height 57
click at [858, 244] on span "Add a subgroup" at bounding box center [847, 243] width 47 height 8
click at [860, 247] on span "Choose a field" at bounding box center [836, 243] width 47 height 9
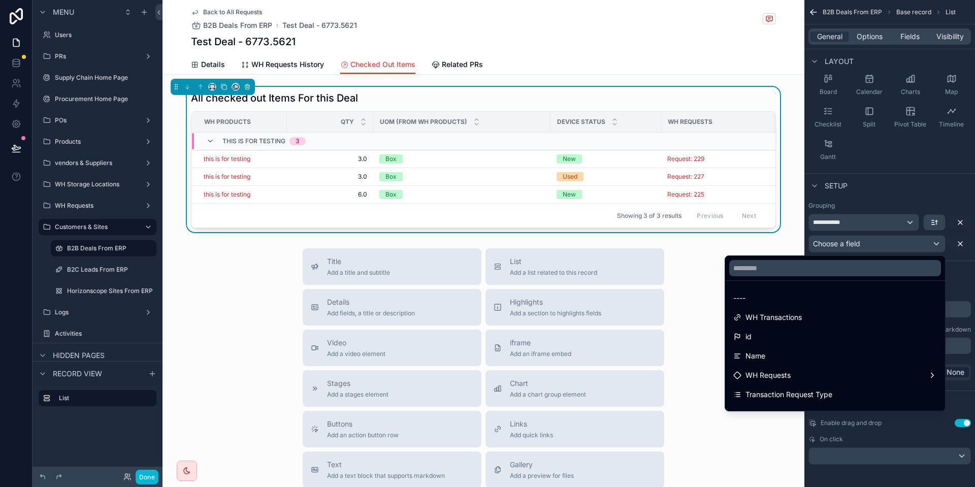
click at [861, 247] on div "scrollable content" at bounding box center [487, 243] width 975 height 487
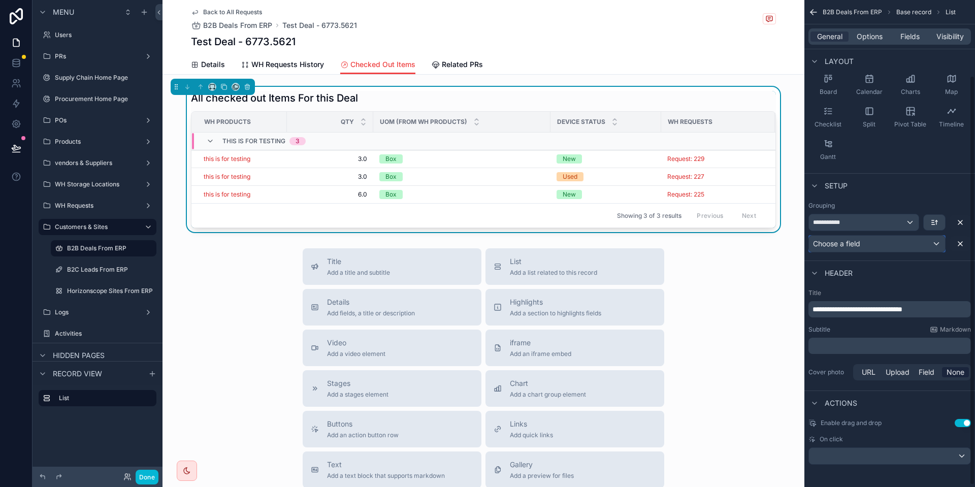
click at [860, 247] on span "Choose a field" at bounding box center [836, 243] width 47 height 9
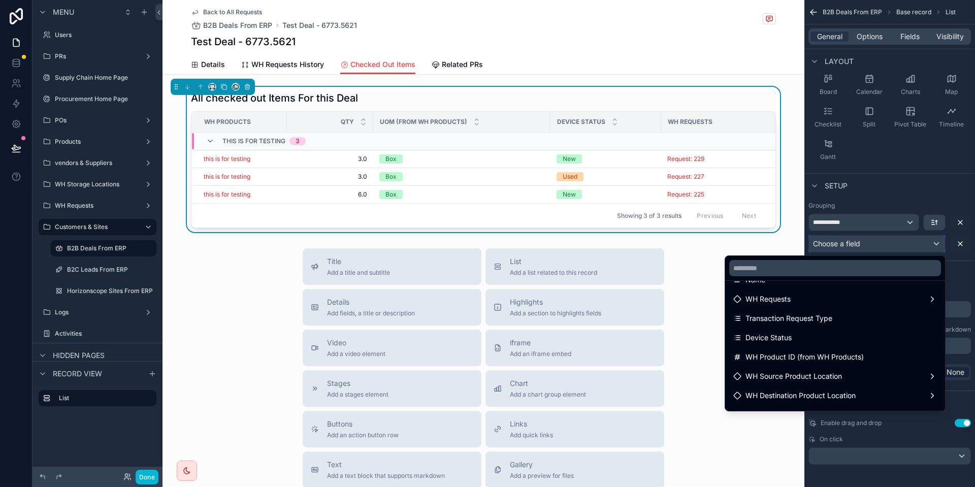
scroll to position [0, 0]
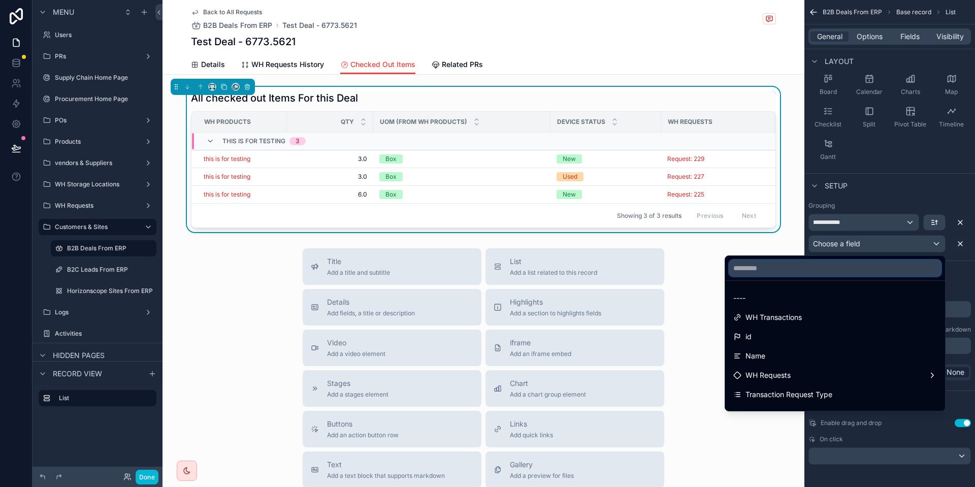
click at [810, 270] on input "text" at bounding box center [835, 268] width 212 height 16
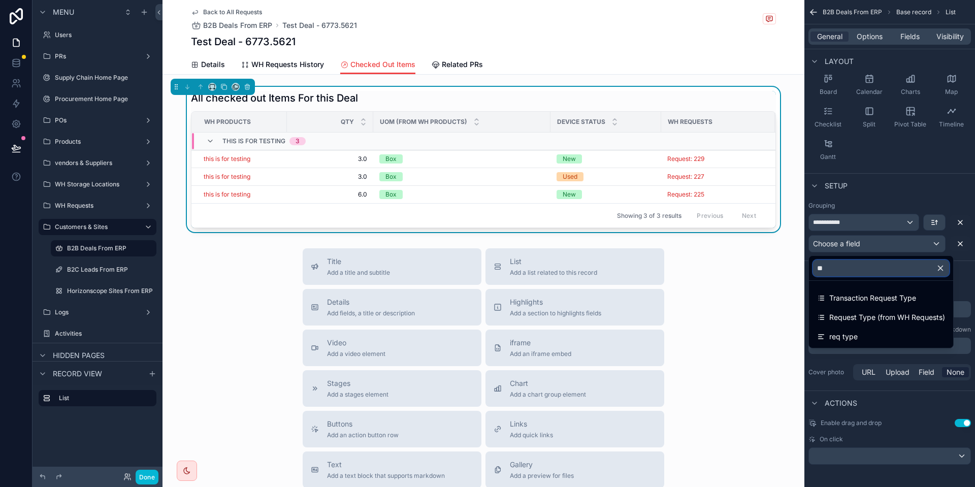
type input "***"
click at [858, 312] on span "Request Type (from WH Requests)" at bounding box center [887, 317] width 116 height 12
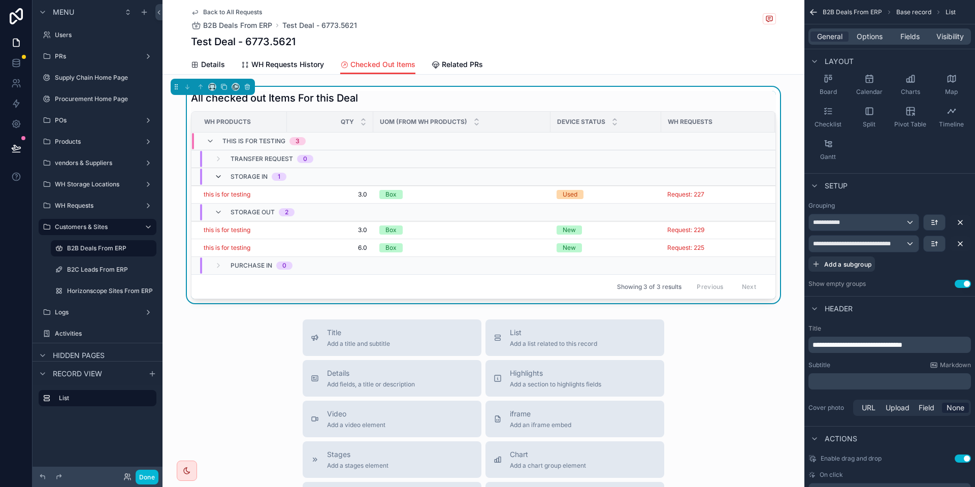
click at [214, 179] on icon "scrollable content" at bounding box center [218, 177] width 8 height 8
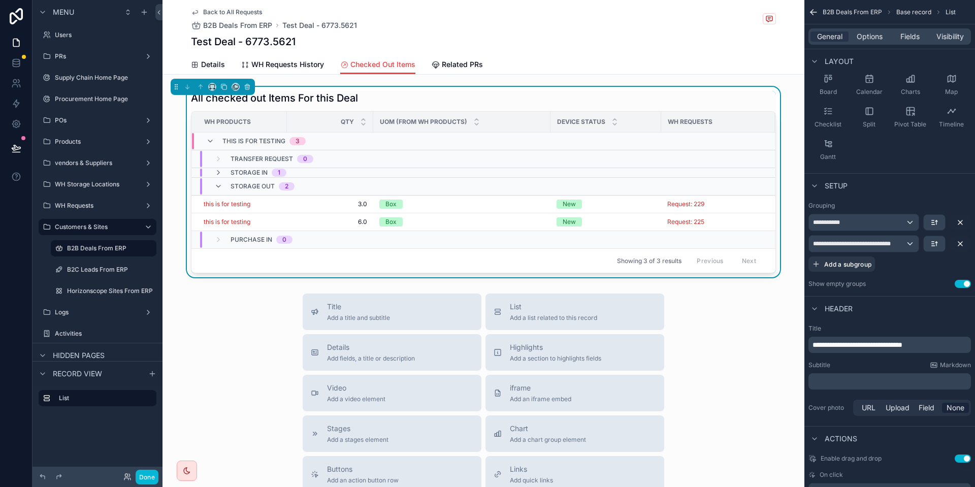
scroll to position [128, 0]
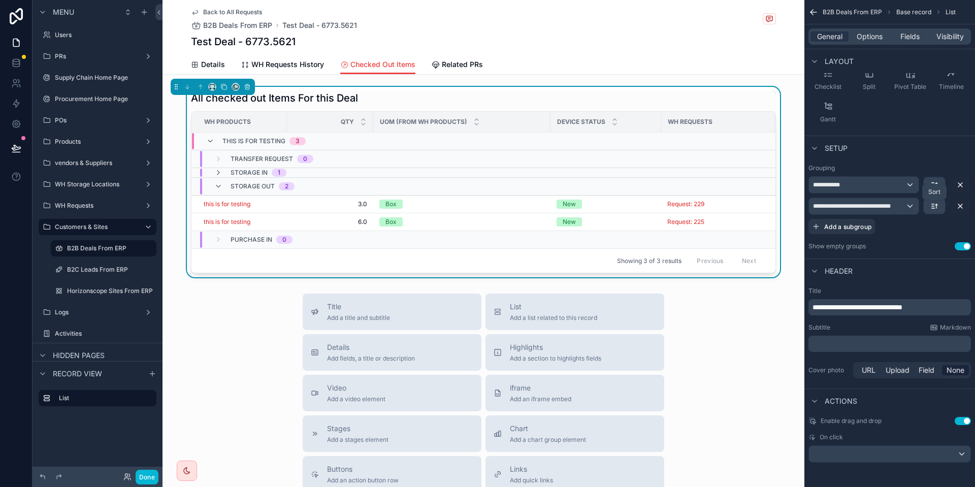
click at [935, 190] on span "Sort" at bounding box center [934, 192] width 12 height 8
click at [932, 151] on div "scrollable content" at bounding box center [487, 243] width 975 height 487
click at [936, 183] on icon "scrollable content" at bounding box center [936, 185] width 0 height 4
click at [917, 142] on div "scrollable content" at bounding box center [487, 243] width 975 height 487
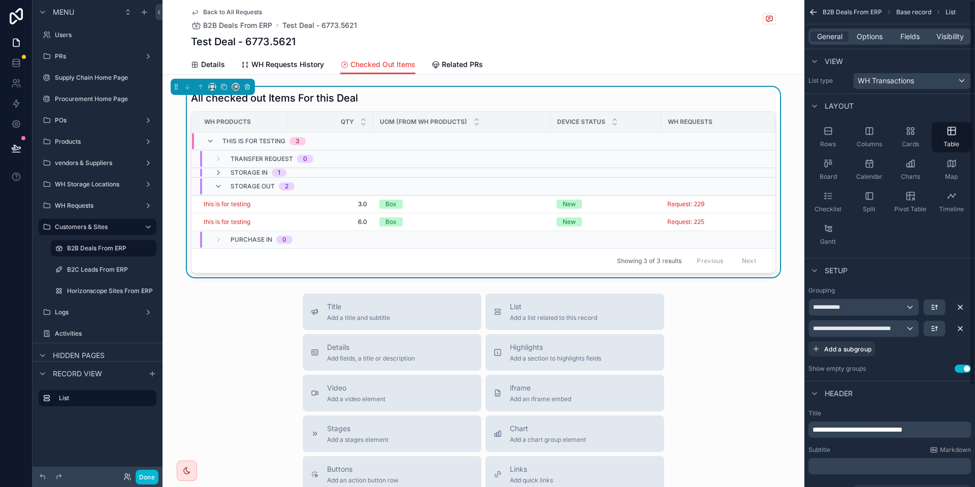
scroll to position [0, 0]
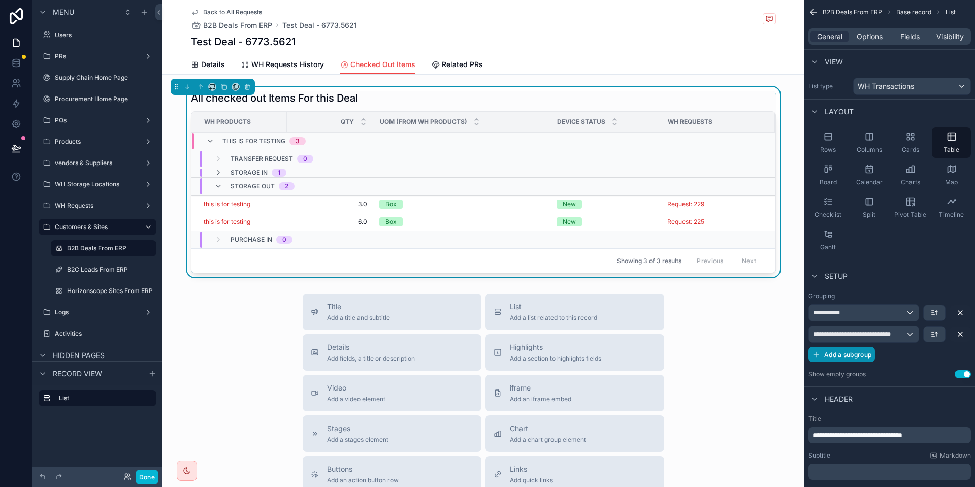
click at [867, 357] on span "Add a subgroup" at bounding box center [847, 355] width 47 height 8
click at [959, 355] on icon "scrollable content" at bounding box center [960, 355] width 8 height 8
click at [206, 142] on icon "scrollable content" at bounding box center [210, 141] width 8 height 8
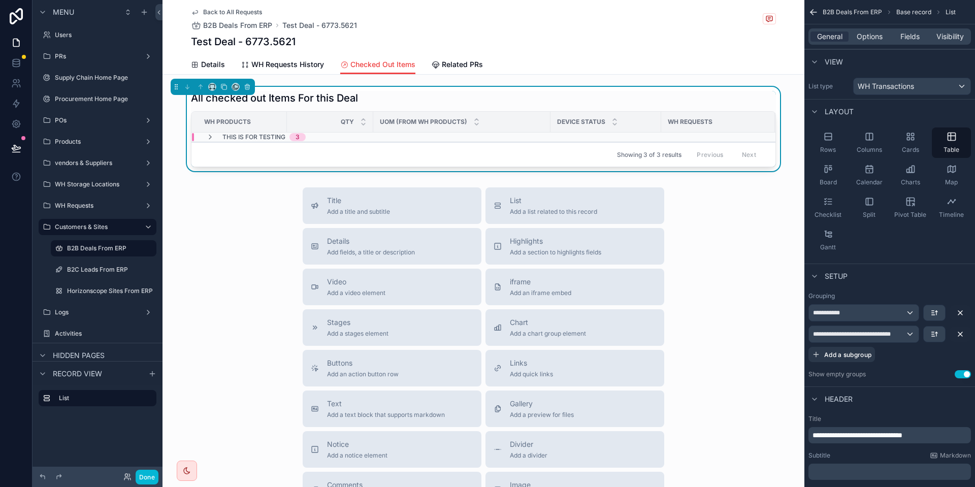
click at [206, 141] on td "this is for testing 3" at bounding box center [370, 138] width 359 height 10
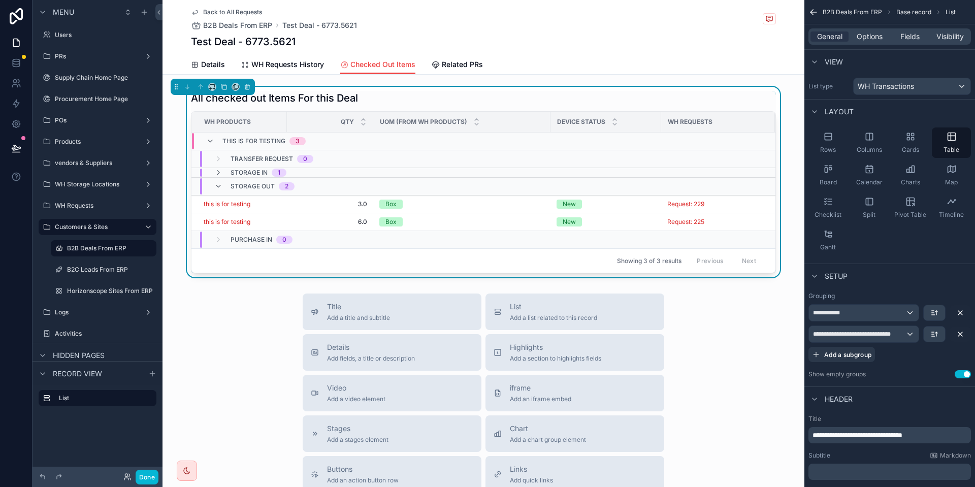
click at [207, 172] on div "Storage In 1" at bounding box center [250, 173] width 96 height 8
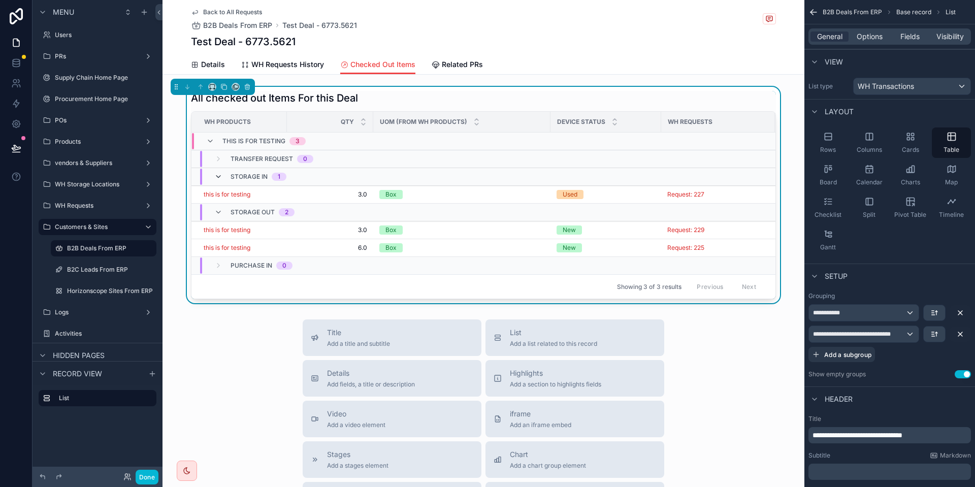
click at [214, 175] on icon "scrollable content" at bounding box center [218, 177] width 8 height 8
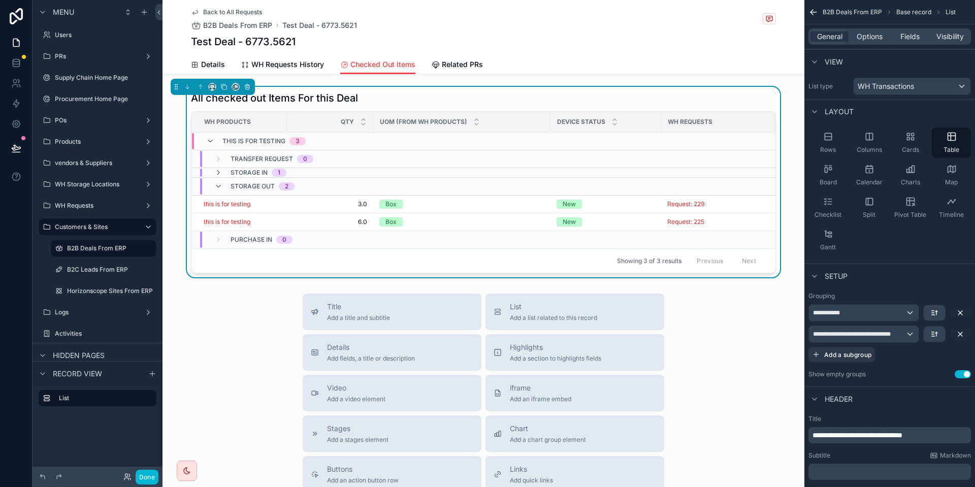
click at [214, 175] on icon "scrollable content" at bounding box center [218, 173] width 8 height 8
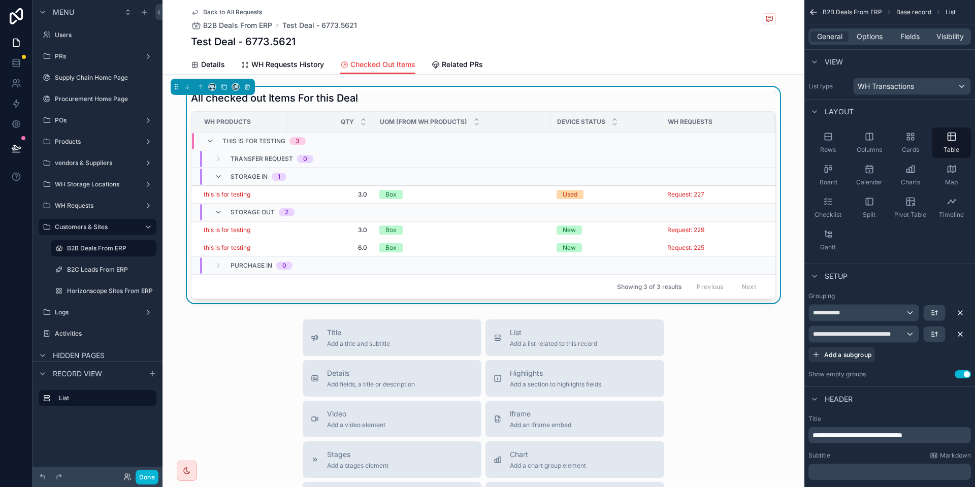
click at [214, 175] on icon "scrollable content" at bounding box center [218, 177] width 8 height 8
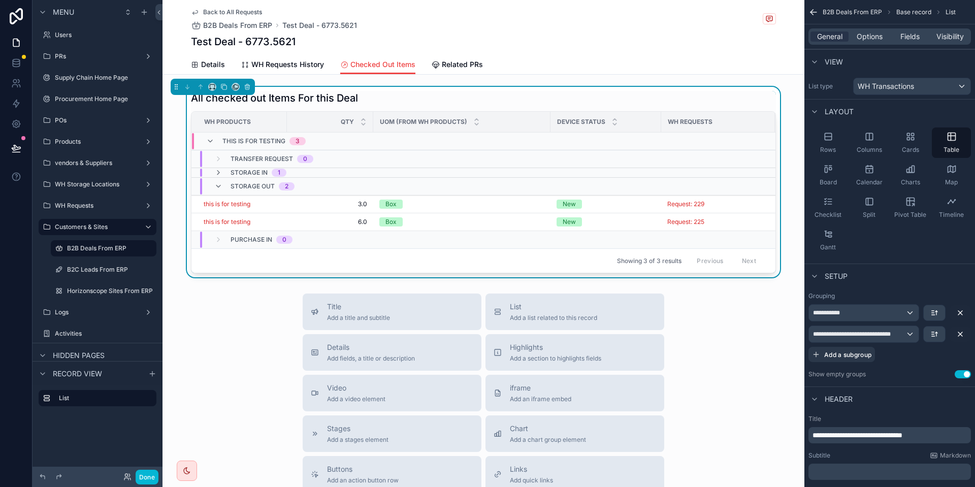
scroll to position [76, 0]
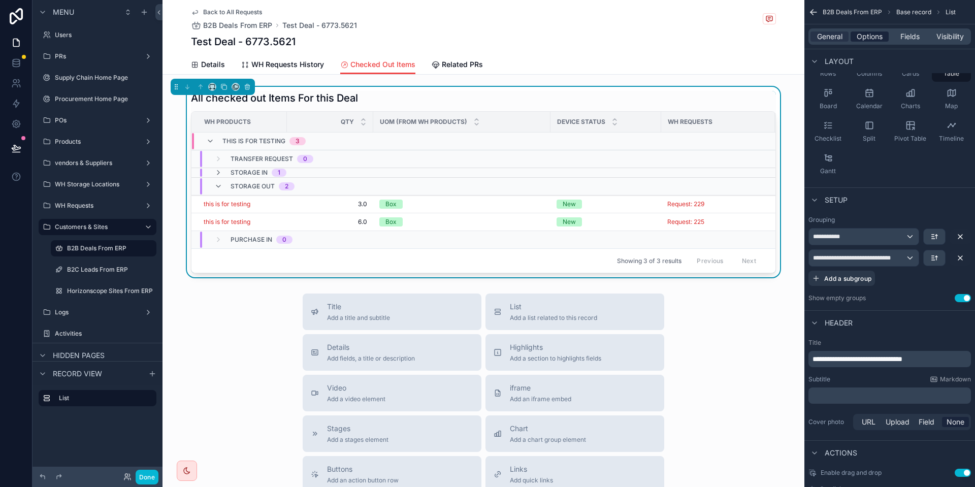
click at [858, 36] on span "Options" at bounding box center [870, 36] width 26 height 10
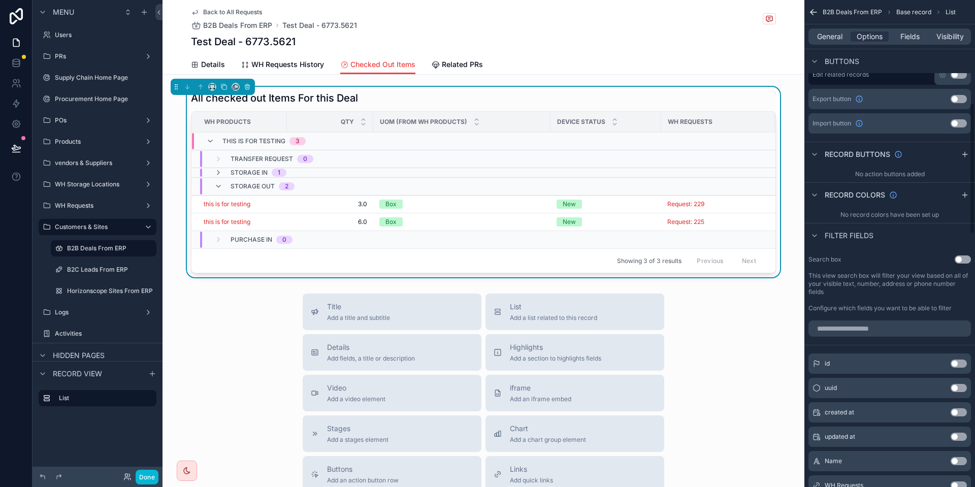
scroll to position [0, 0]
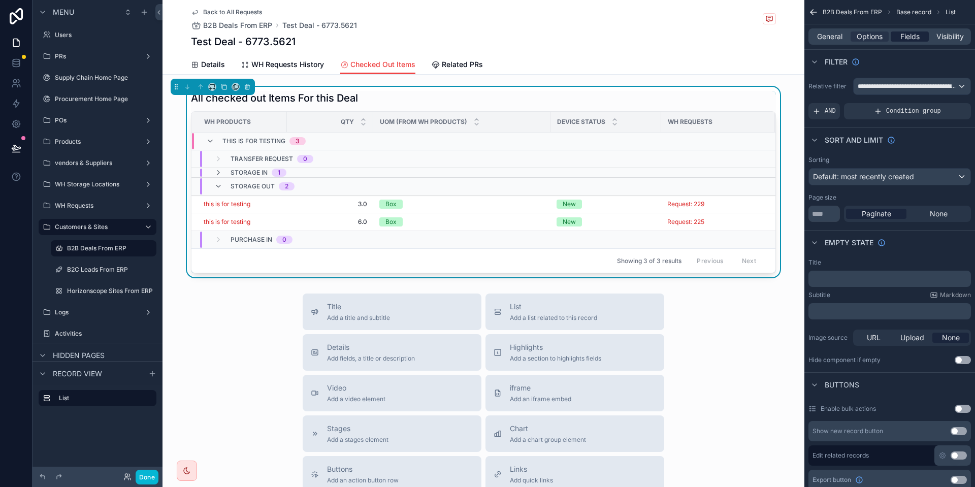
click at [901, 38] on span "Fields" at bounding box center [909, 36] width 19 height 10
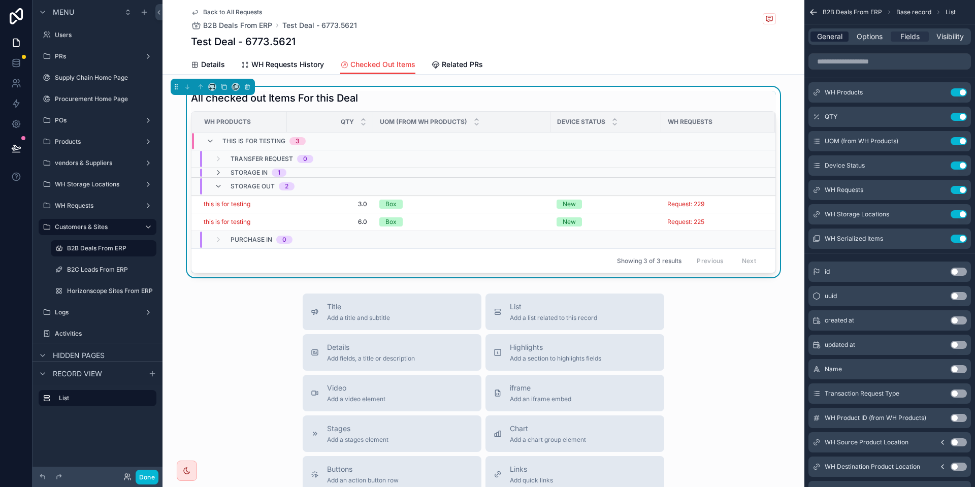
click at [835, 36] on span "General" at bounding box center [829, 36] width 25 height 10
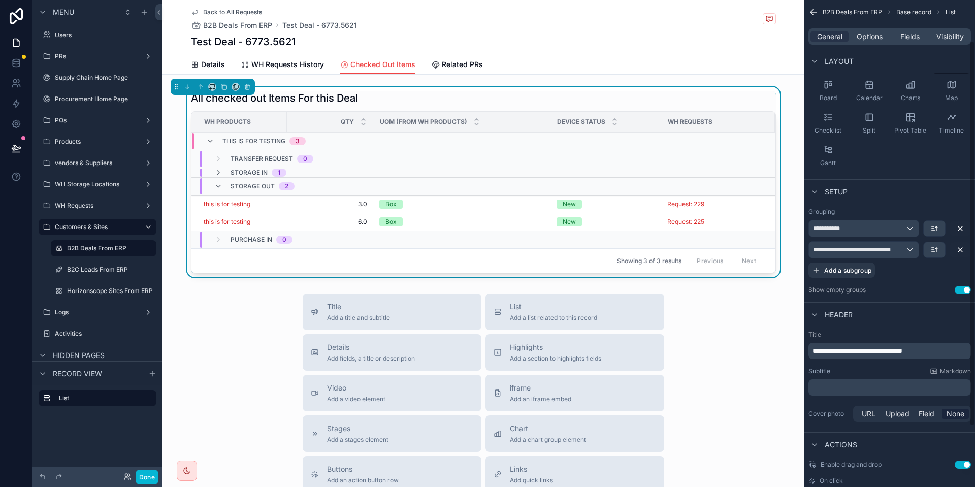
scroll to position [52, 0]
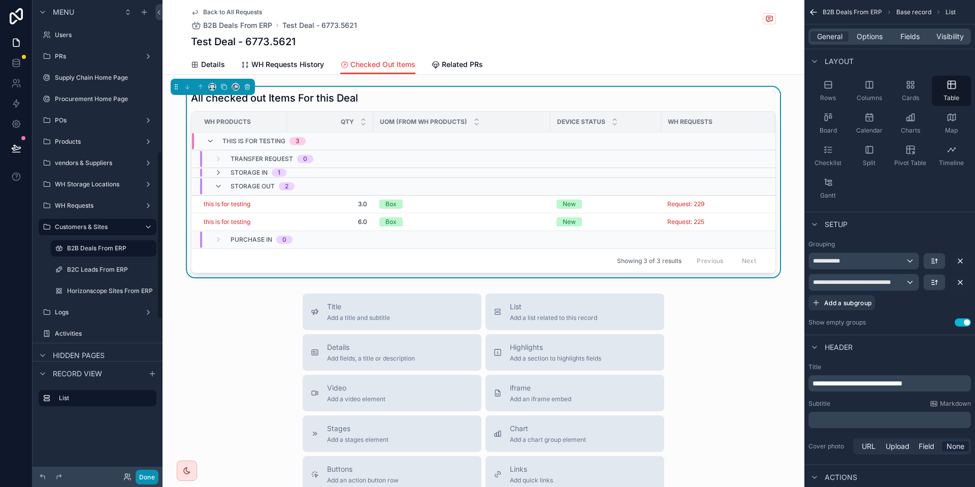
click at [157, 477] on button "Done" at bounding box center [147, 477] width 23 height 15
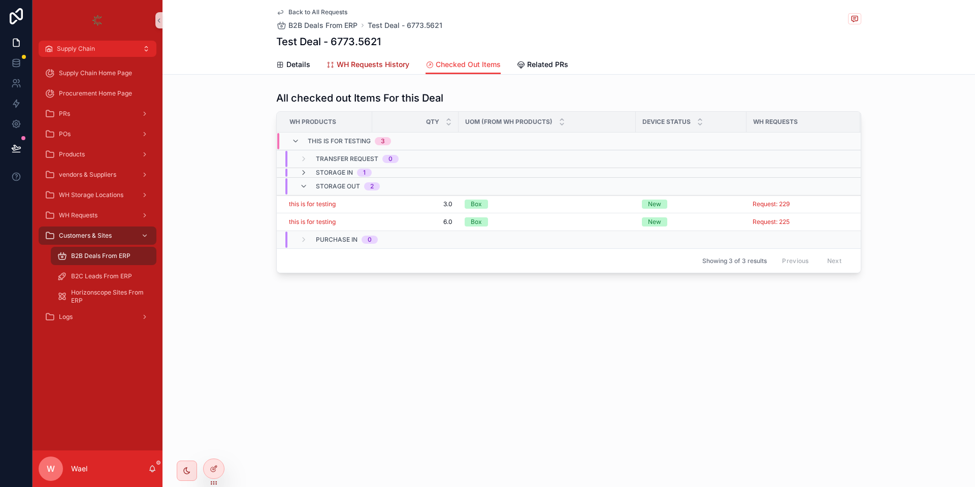
click at [385, 67] on span "WH Requests History" at bounding box center [373, 64] width 73 height 10
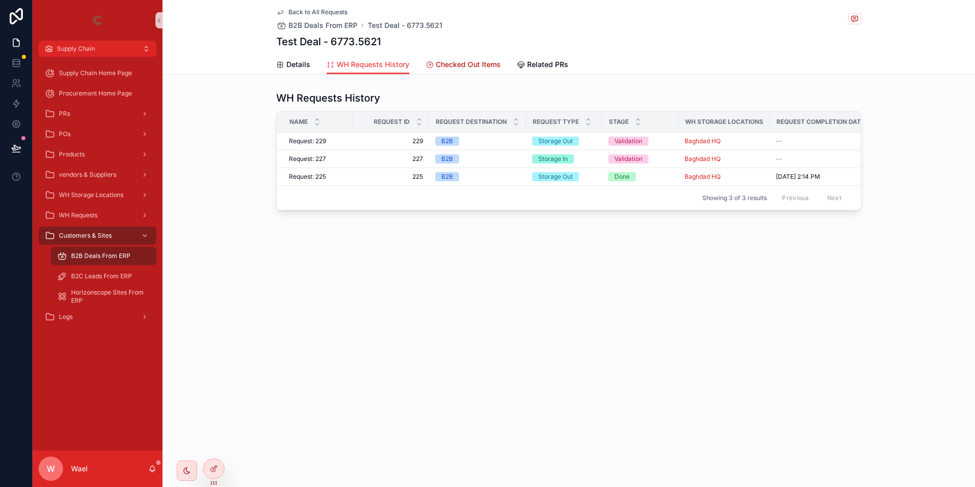
click at [467, 67] on span "Checked Out Items" at bounding box center [468, 64] width 65 height 10
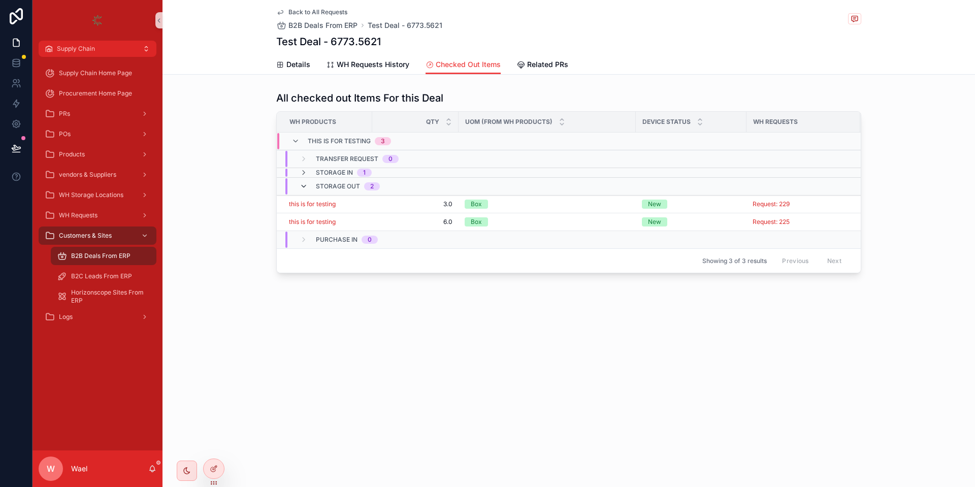
click at [303, 189] on icon "scrollable content" at bounding box center [304, 186] width 8 height 8
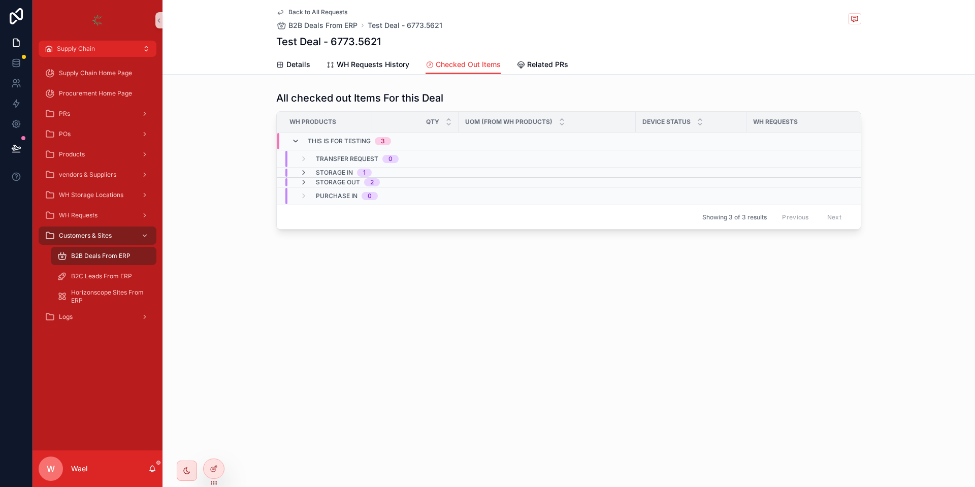
click at [298, 137] on icon "scrollable content" at bounding box center [295, 141] width 8 height 8
click at [295, 139] on icon "scrollable content" at bounding box center [295, 137] width 8 height 8
click at [210, 466] on icon at bounding box center [214, 469] width 8 height 8
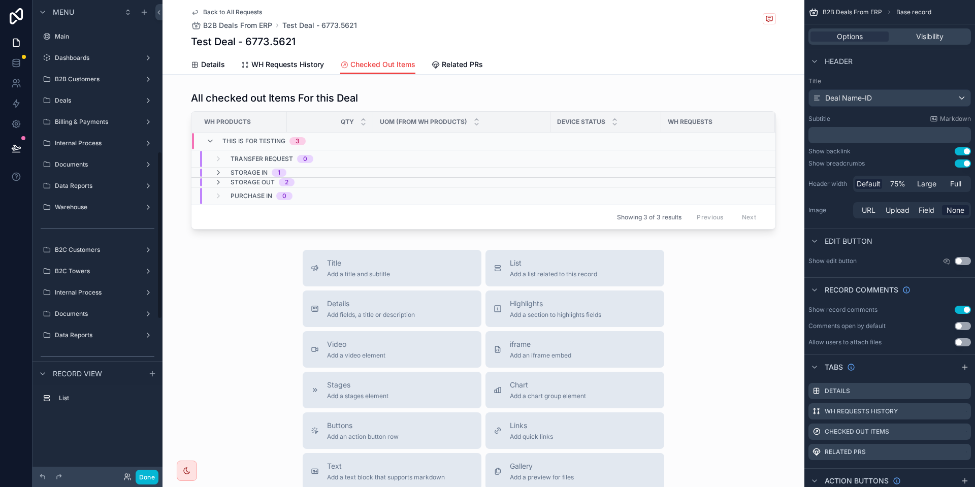
scroll to position [428, 0]
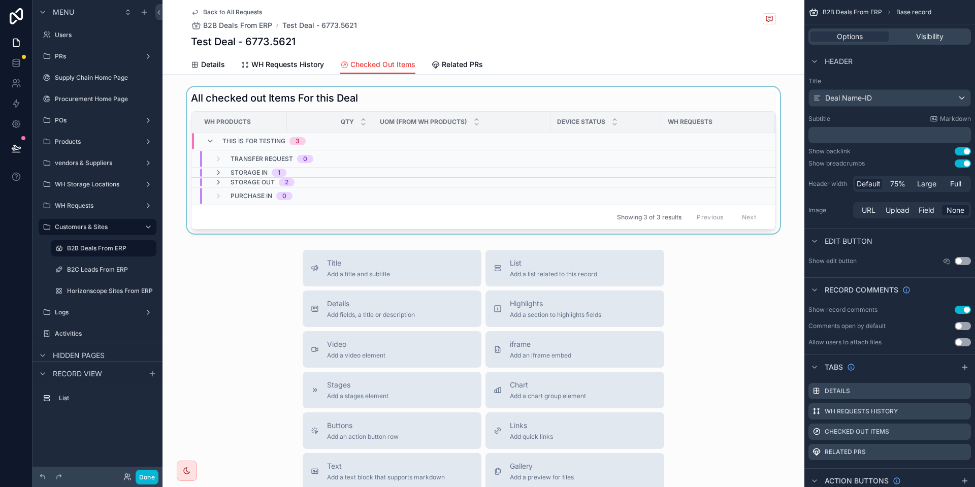
click at [611, 102] on div "scrollable content" at bounding box center [483, 160] width 642 height 147
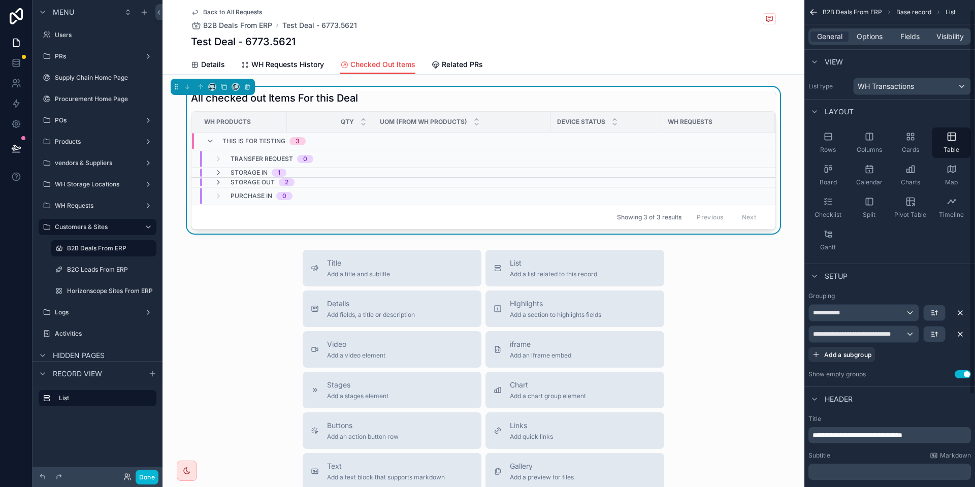
scroll to position [128, 0]
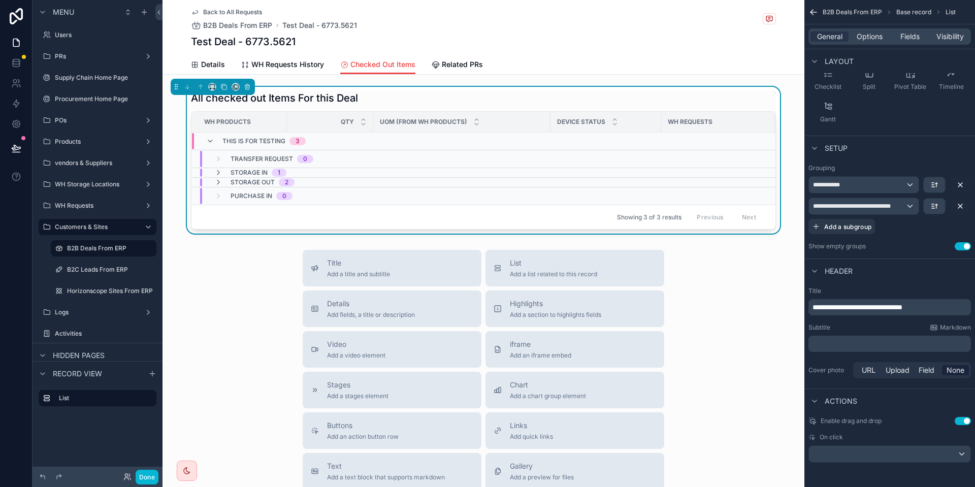
click at [957, 247] on button "Use setting" at bounding box center [963, 246] width 16 height 8
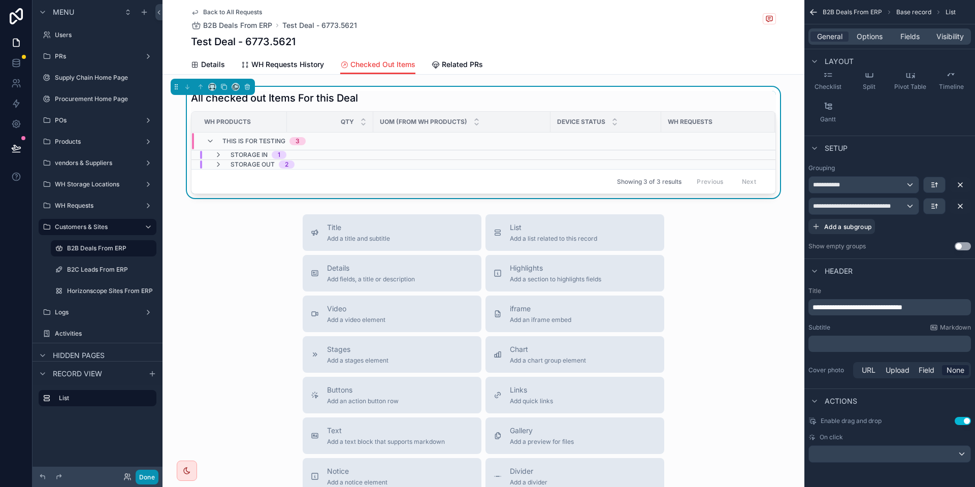
click at [138, 477] on button "Done" at bounding box center [147, 477] width 23 height 15
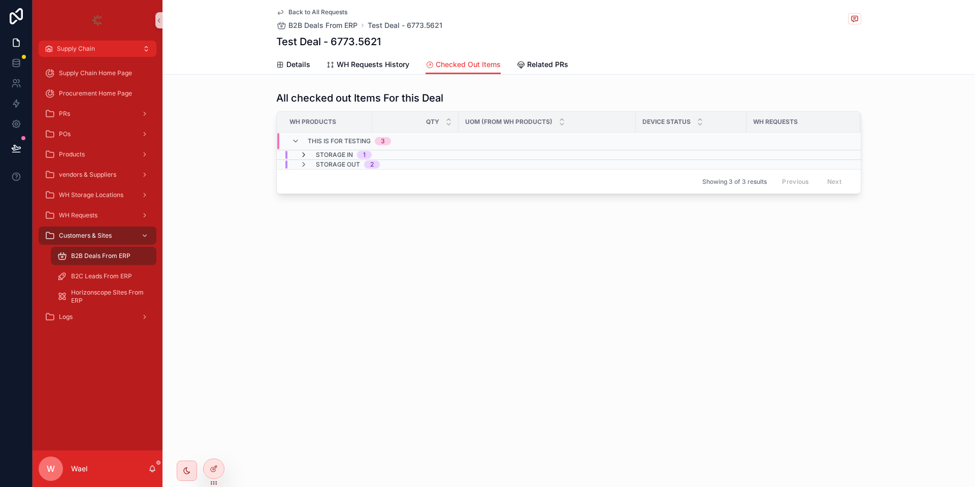
click at [304, 156] on icon "scrollable content" at bounding box center [304, 155] width 8 height 8
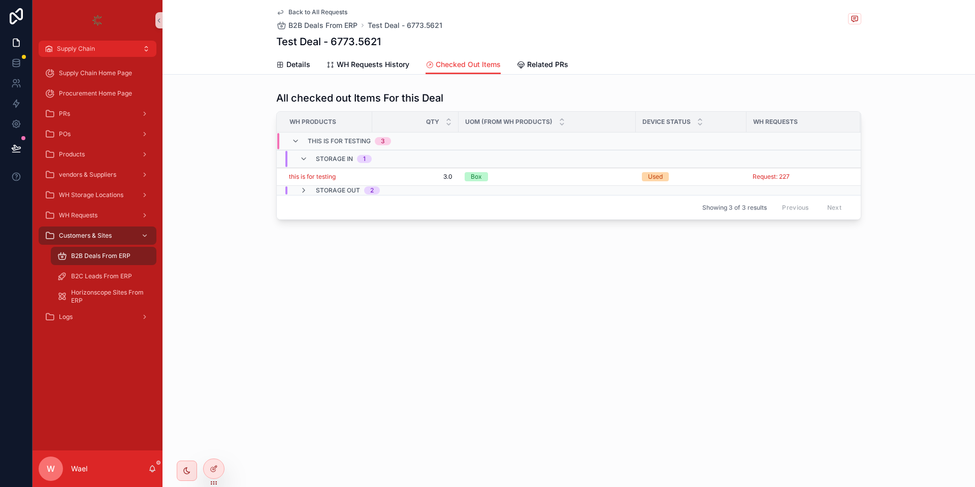
click at [304, 156] on icon "scrollable content" at bounding box center [304, 159] width 8 height 8
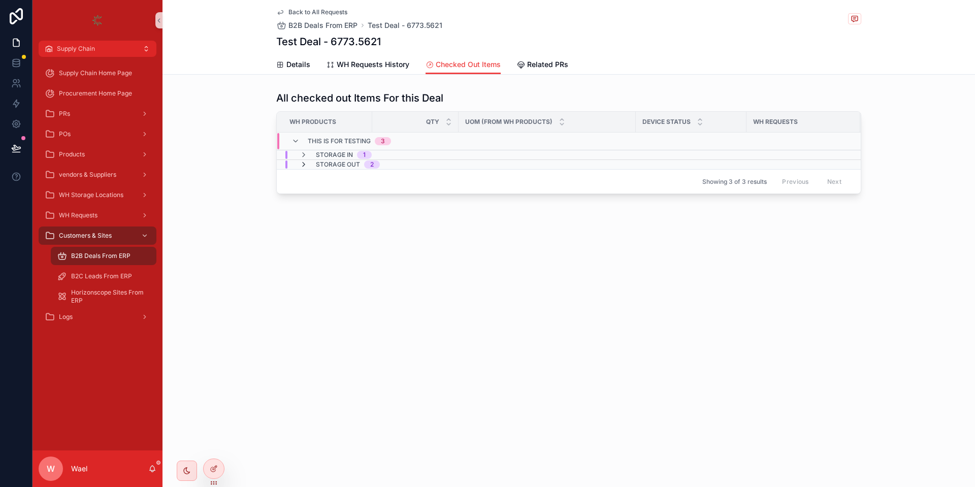
click at [304, 166] on icon "scrollable content" at bounding box center [304, 164] width 8 height 8
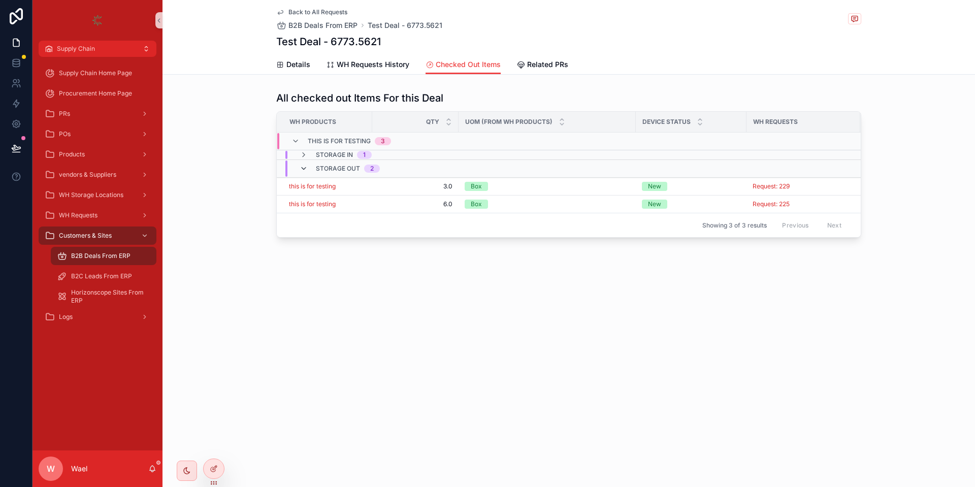
click at [305, 166] on icon "scrollable content" at bounding box center [304, 169] width 8 height 8
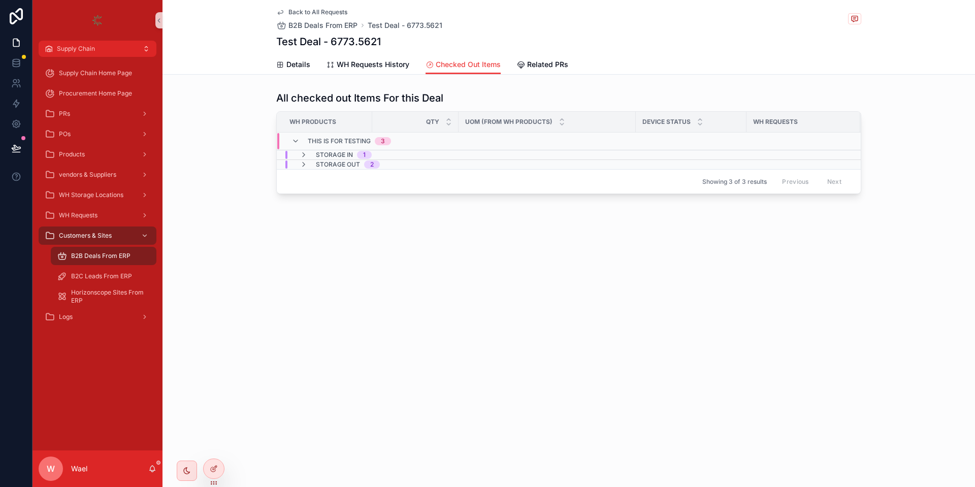
click at [305, 166] on icon "scrollable content" at bounding box center [304, 164] width 8 height 8
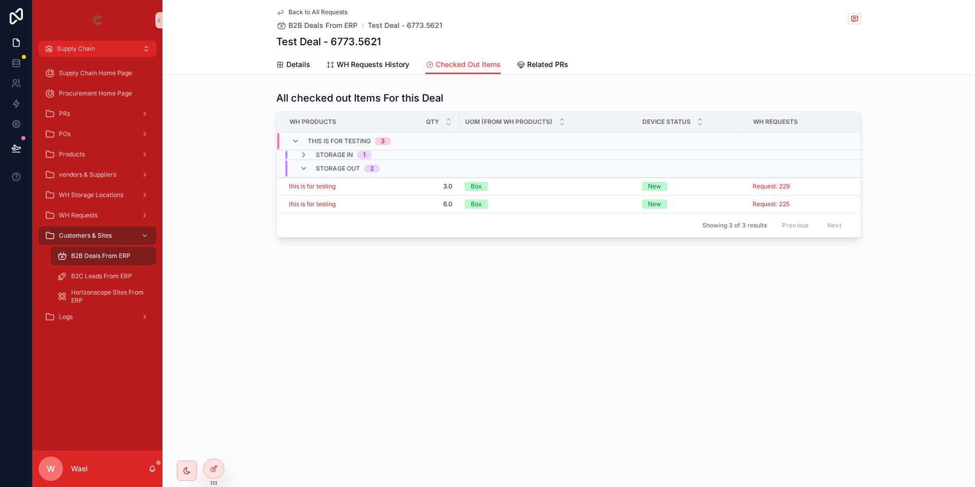
click at [305, 166] on icon "scrollable content" at bounding box center [304, 169] width 8 height 8
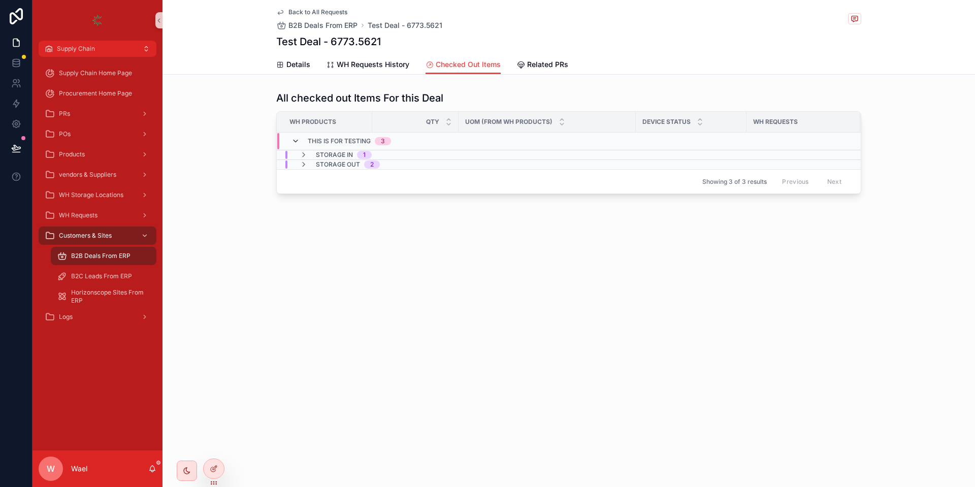
click at [293, 138] on icon "scrollable content" at bounding box center [295, 141] width 8 height 8
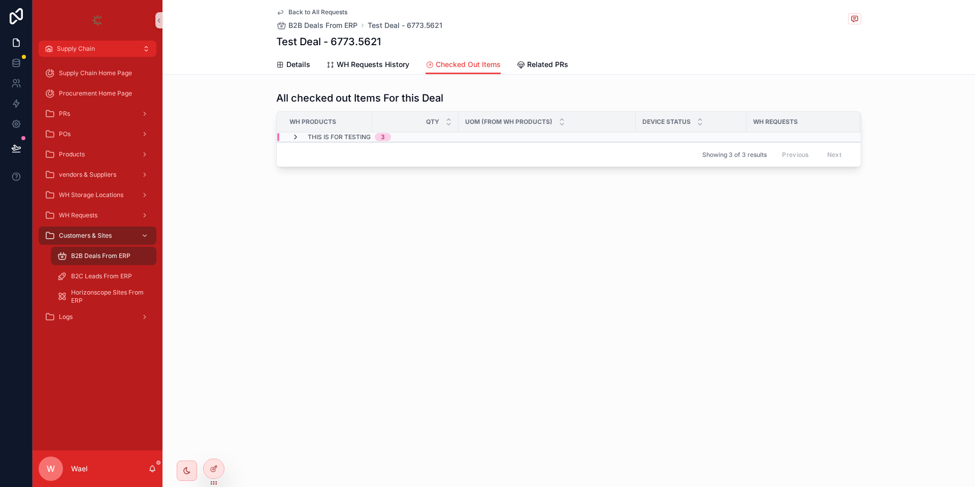
click at [296, 135] on icon "scrollable content" at bounding box center [295, 137] width 8 height 8
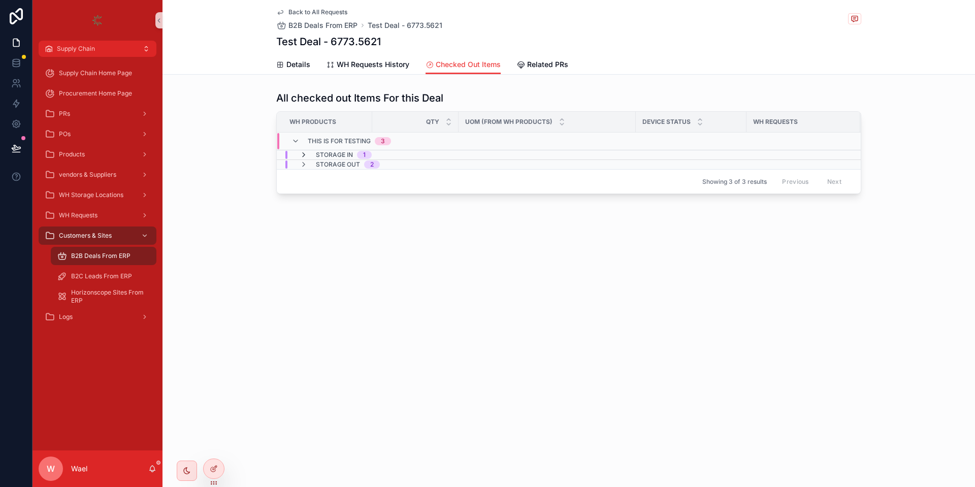
click at [304, 154] on icon "scrollable content" at bounding box center [304, 155] width 8 height 8
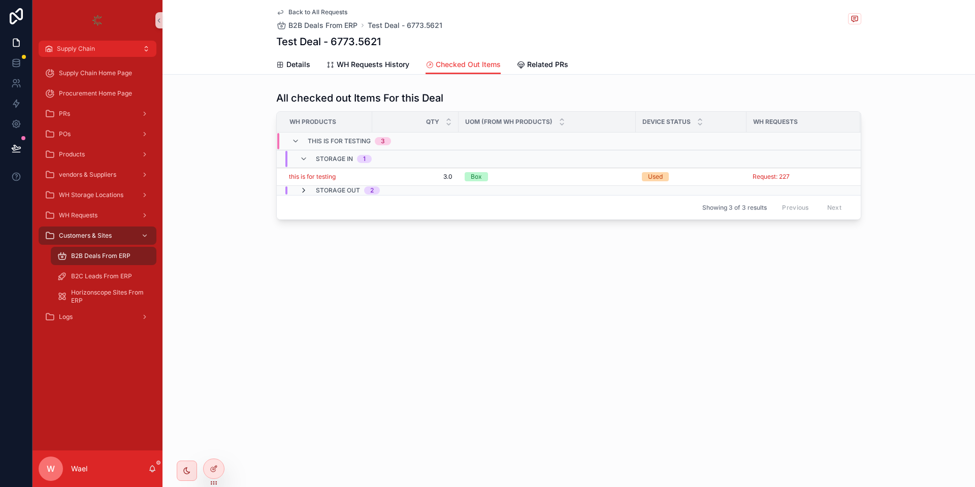
click at [303, 191] on icon "scrollable content" at bounding box center [304, 190] width 8 height 8
click at [116, 259] on span "B2B Deals From ERP" at bounding box center [100, 256] width 59 height 8
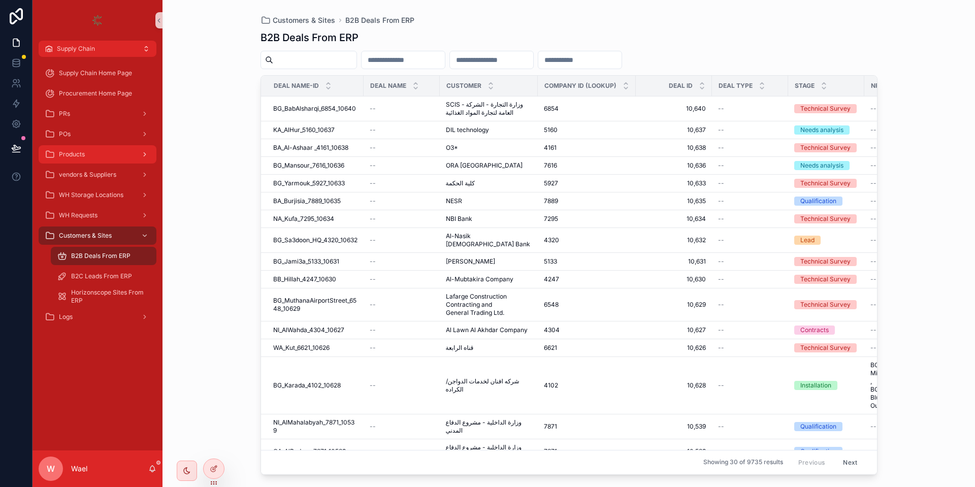
click at [111, 155] on div "Products" at bounding box center [98, 154] width 106 height 16
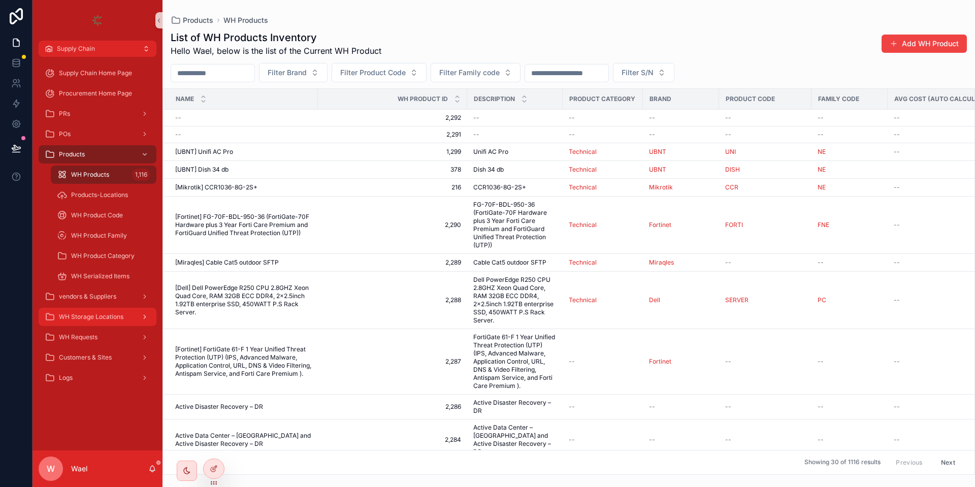
click at [106, 320] on span "WH Storage Locations" at bounding box center [91, 317] width 64 height 8
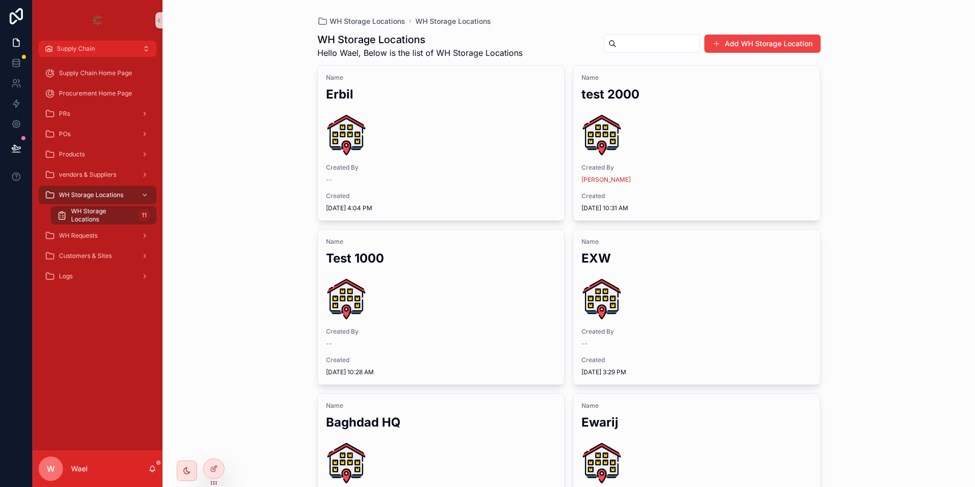
click at [103, 224] on div "WH Storage Locations 11" at bounding box center [104, 215] width 118 height 20
click at [103, 230] on div "WH Requests" at bounding box center [98, 235] width 106 height 16
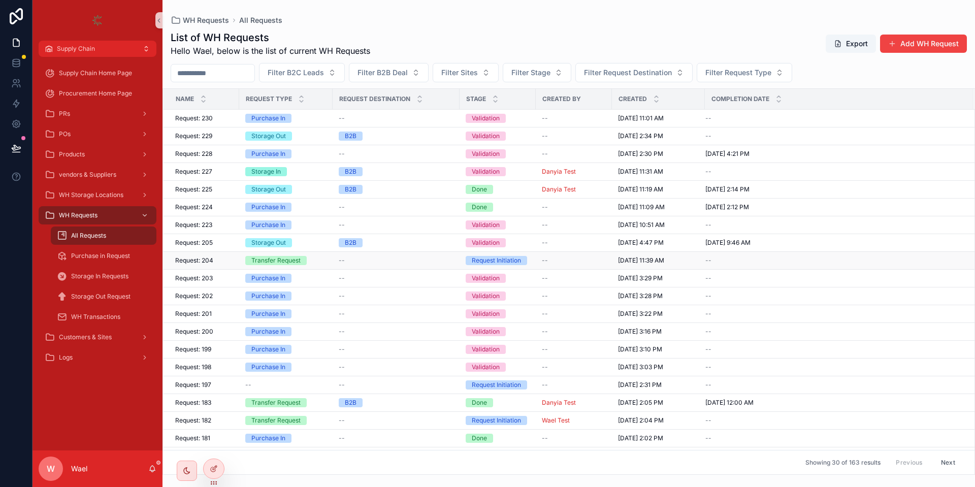
scroll to position [192, 0]
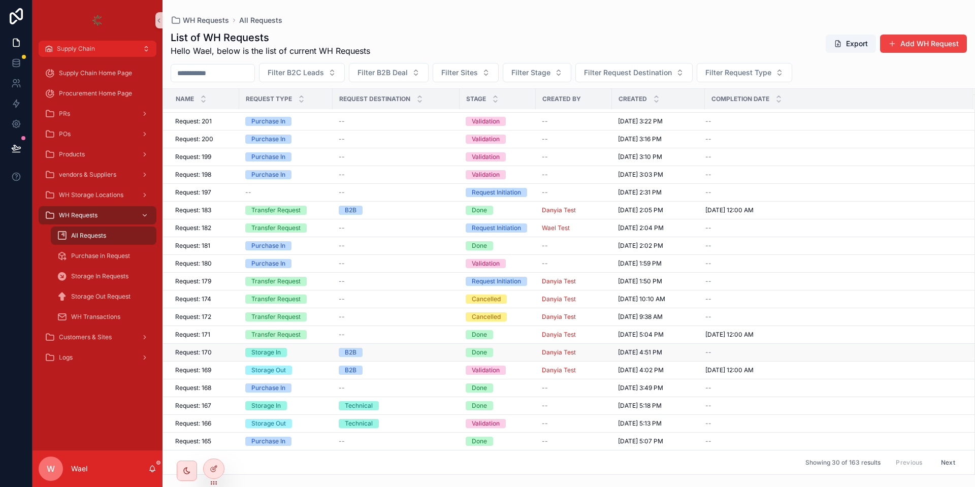
click at [262, 353] on div "Storage In" at bounding box center [265, 352] width 29 height 9
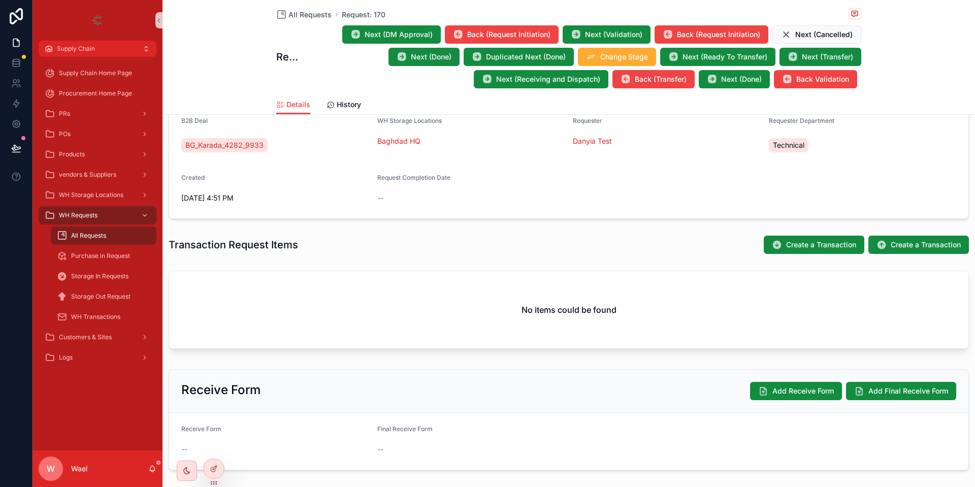
scroll to position [199, 0]
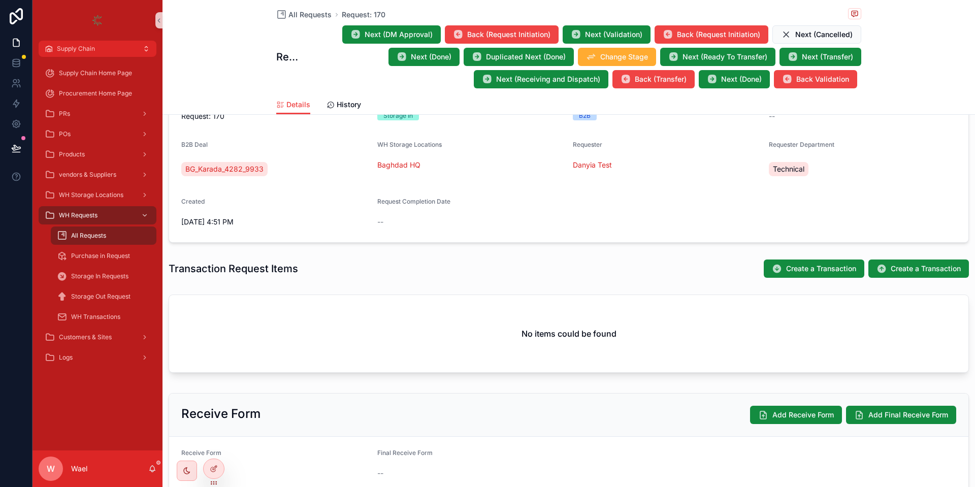
click at [99, 237] on span "All Requests" at bounding box center [88, 236] width 35 height 8
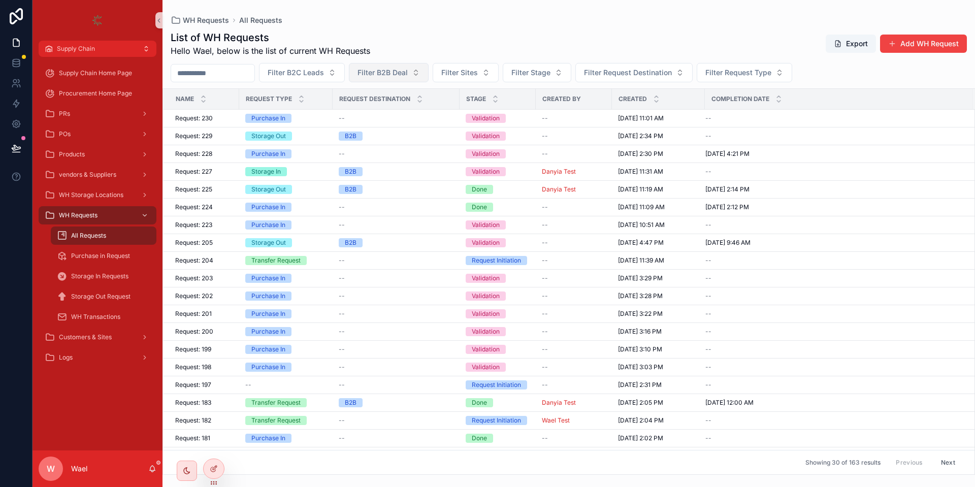
click at [393, 79] on button "Filter B2B Deal" at bounding box center [389, 72] width 80 height 19
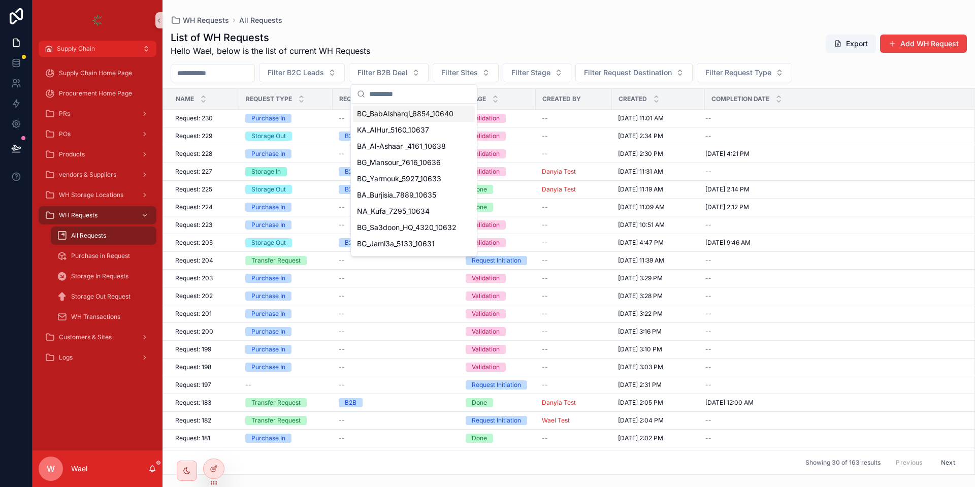
click at [449, 36] on div "List of WH Requests Hello Wael, below is the list of current WH Requests Export…" at bounding box center [569, 43] width 796 height 26
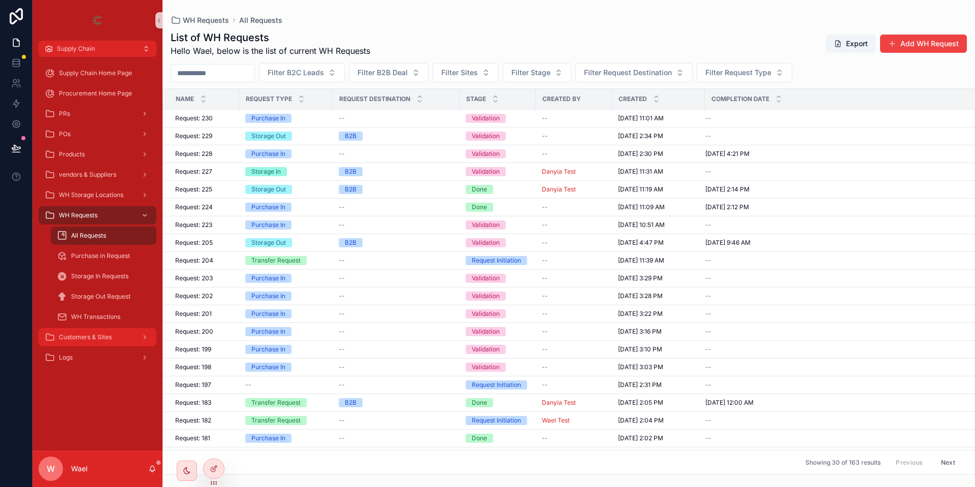
click at [92, 339] on span "Customers & Sites" at bounding box center [85, 337] width 53 height 8
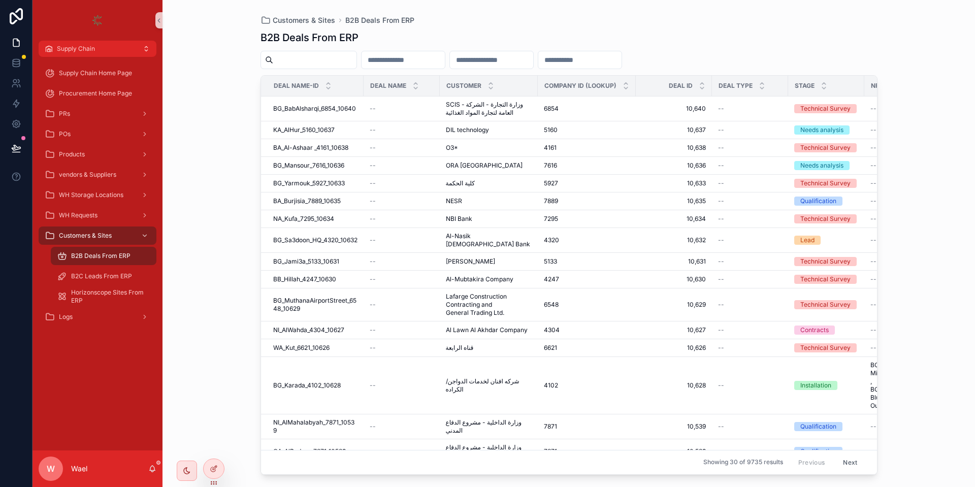
click at [330, 59] on input "scrollable content" at bounding box center [314, 60] width 83 height 14
type input "****"
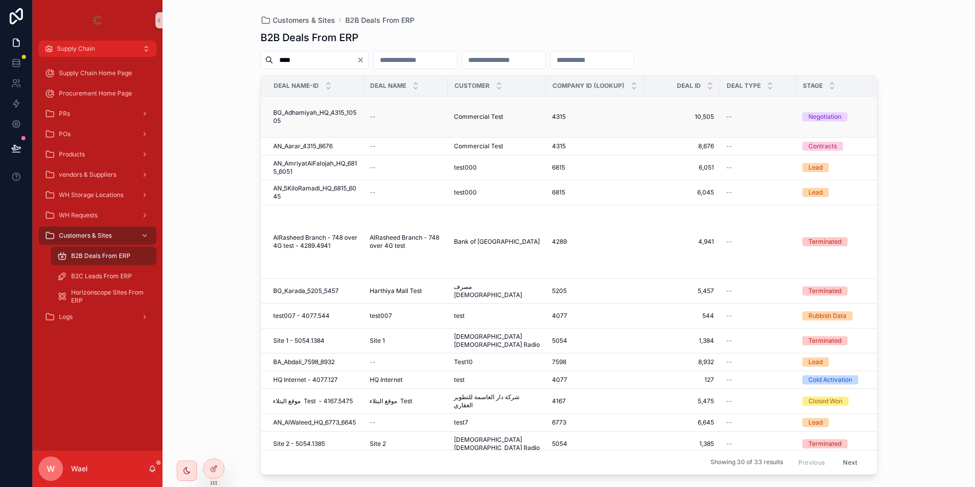
click at [322, 119] on span "BG_Adhamiyah_HQ_4315_10505" at bounding box center [315, 117] width 84 height 16
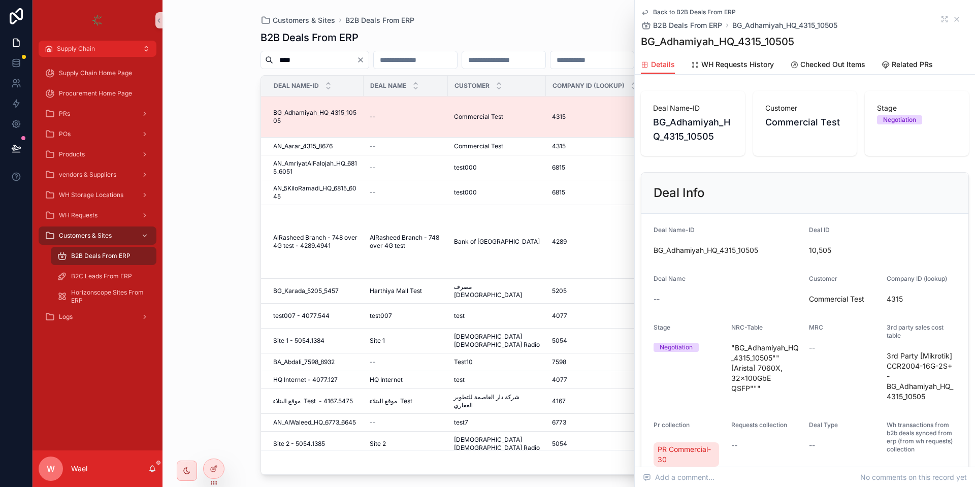
click at [745, 53] on div "Back to B2B Deals From ERP B2B Deals From ERP BG_Adhamiyah_HQ_4315_10505 BG_Adh…" at bounding box center [805, 27] width 328 height 55
click at [746, 68] on span "WH Requests History" at bounding box center [737, 64] width 73 height 10
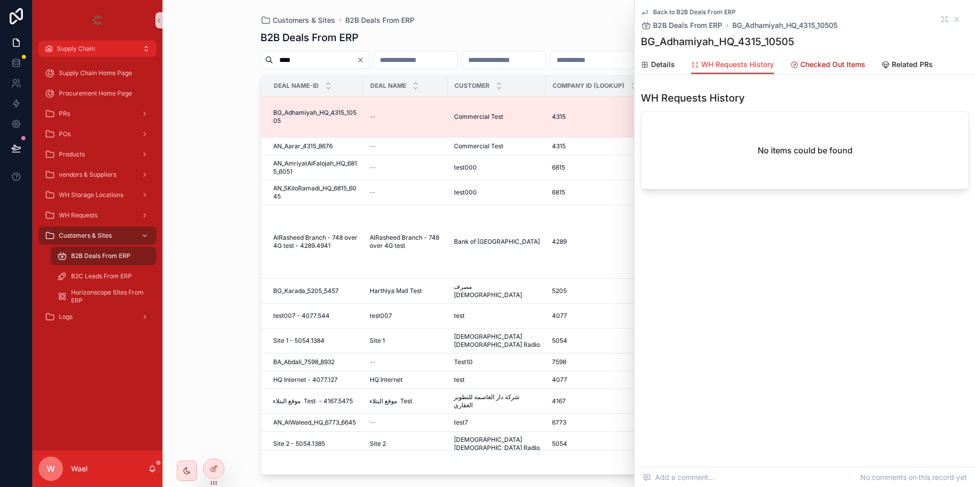
click at [829, 64] on span "Checked Out Items" at bounding box center [832, 64] width 65 height 10
click at [904, 64] on span "Related PRs" at bounding box center [912, 64] width 41 height 10
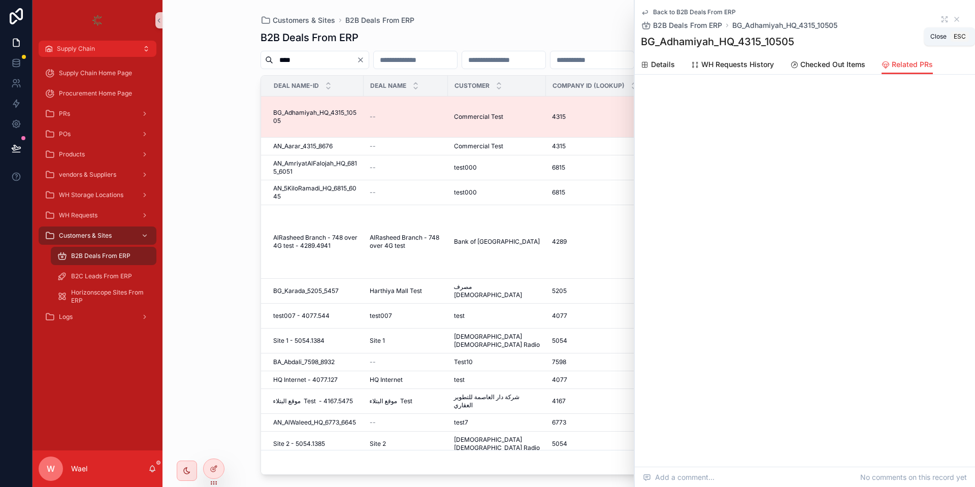
click at [958, 18] on icon "scrollable content" at bounding box center [957, 19] width 8 height 8
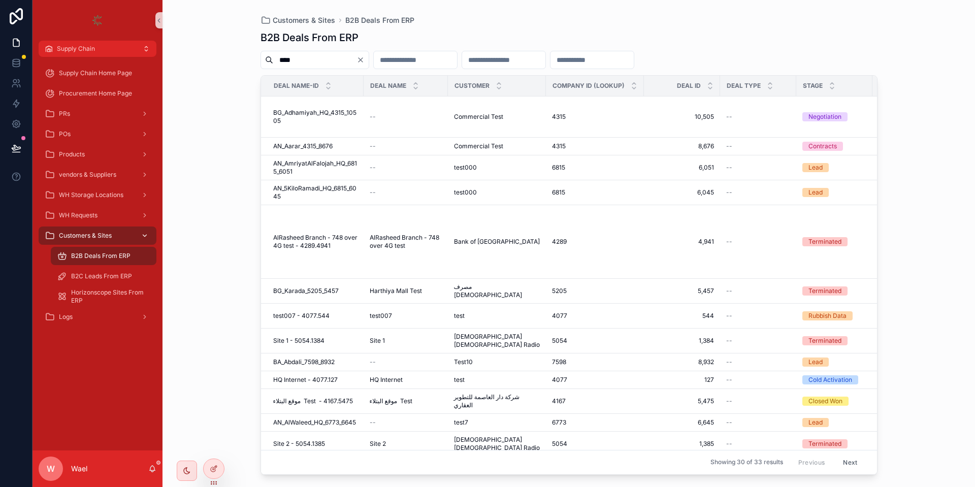
click at [107, 226] on link "Customers & Sites" at bounding box center [98, 235] width 118 height 18
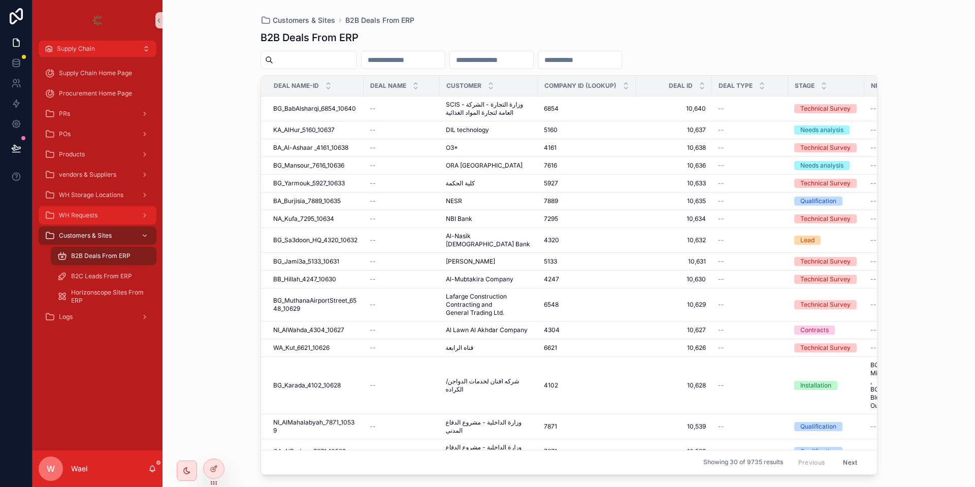
click at [110, 214] on div "WH Requests" at bounding box center [98, 215] width 106 height 16
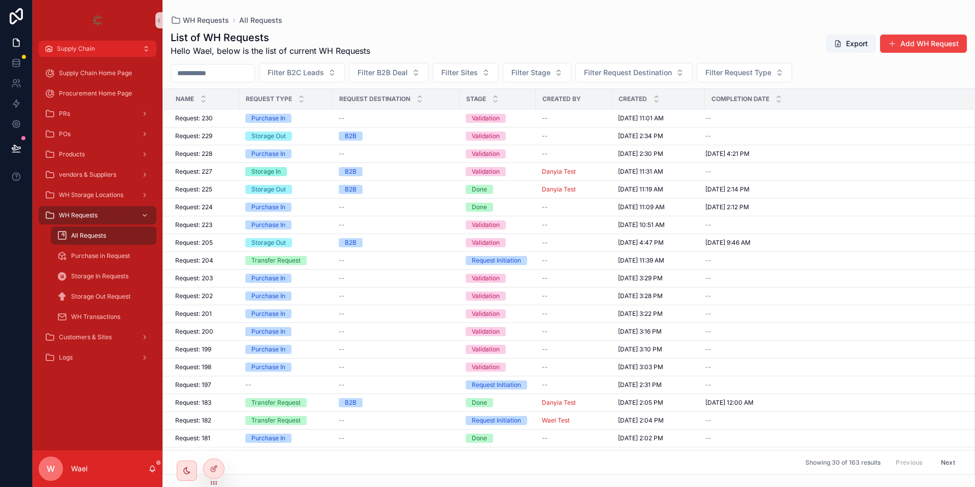
click at [104, 236] on span "All Requests" at bounding box center [88, 236] width 35 height 8
click at [276, 239] on div "Storage Out" at bounding box center [268, 242] width 35 height 9
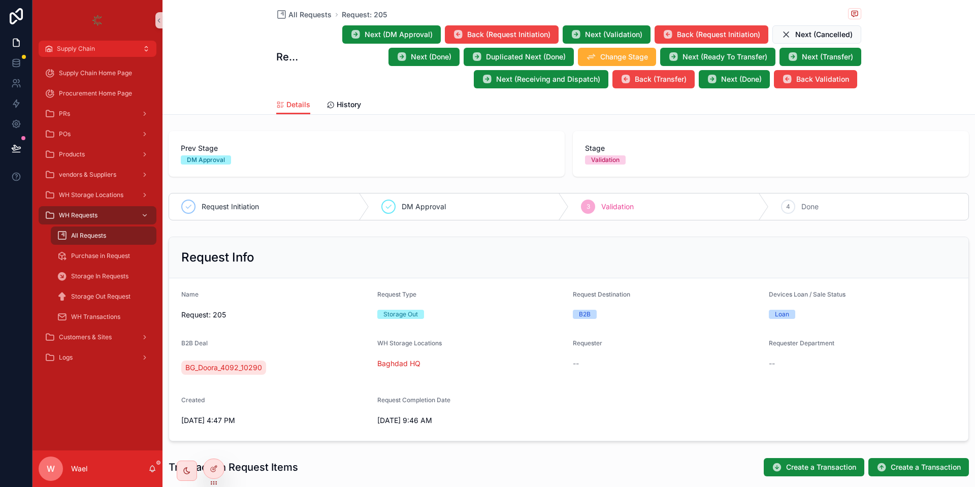
click at [109, 235] on div "All Requests" at bounding box center [103, 235] width 93 height 16
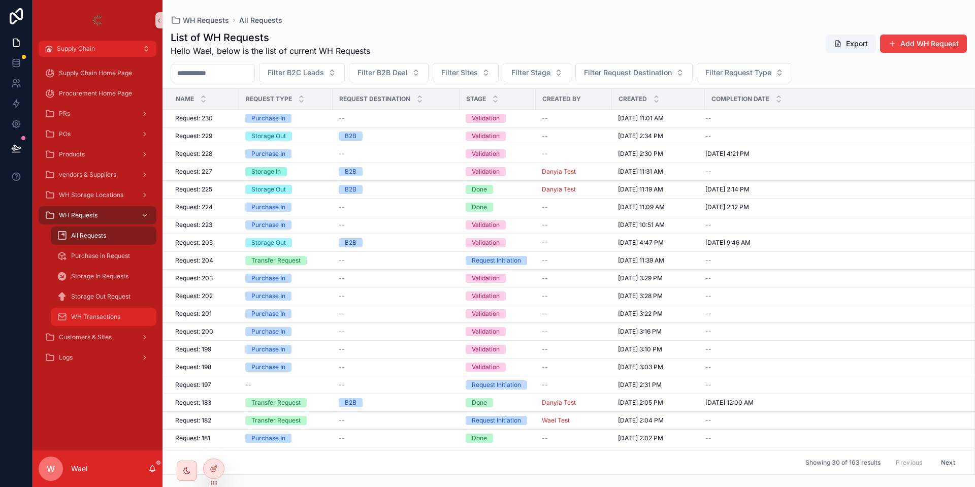
click at [111, 315] on span "WH Transactions" at bounding box center [95, 317] width 49 height 8
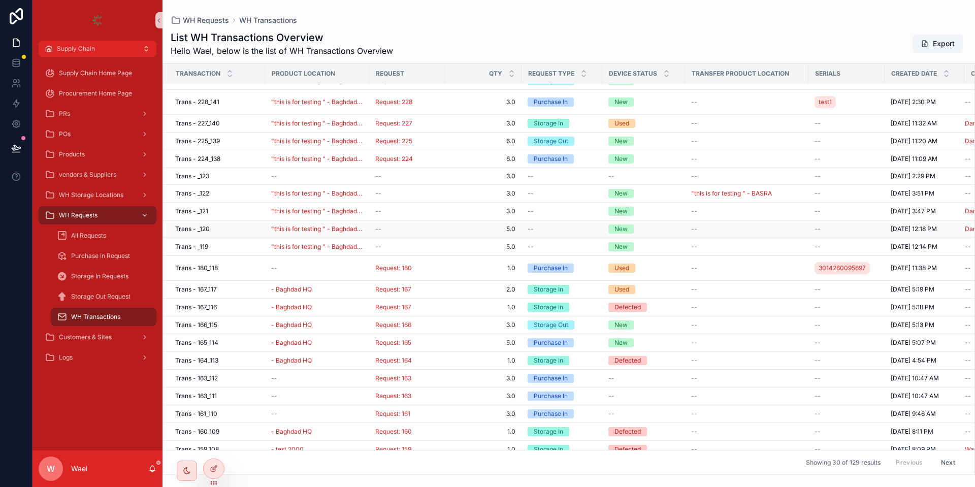
scroll to position [76, 0]
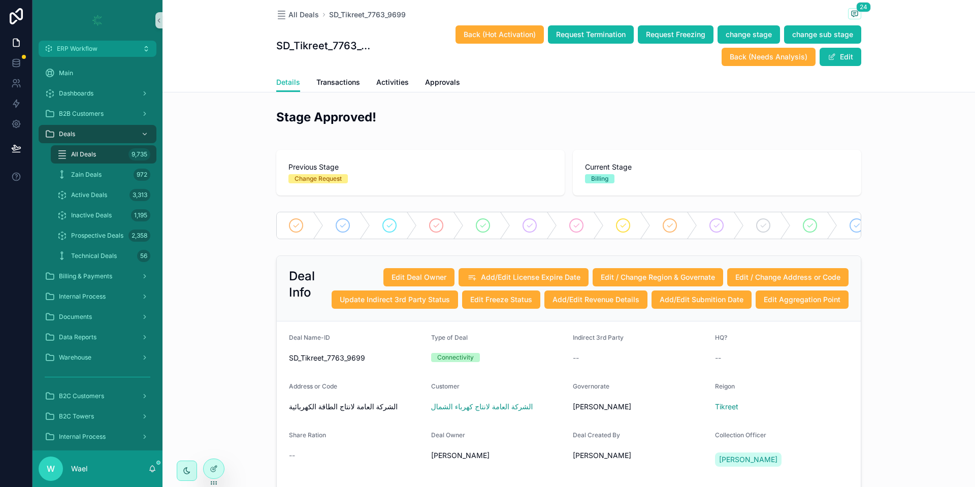
scroll to position [398, 0]
